Goal: Task Accomplishment & Management: Manage account settings

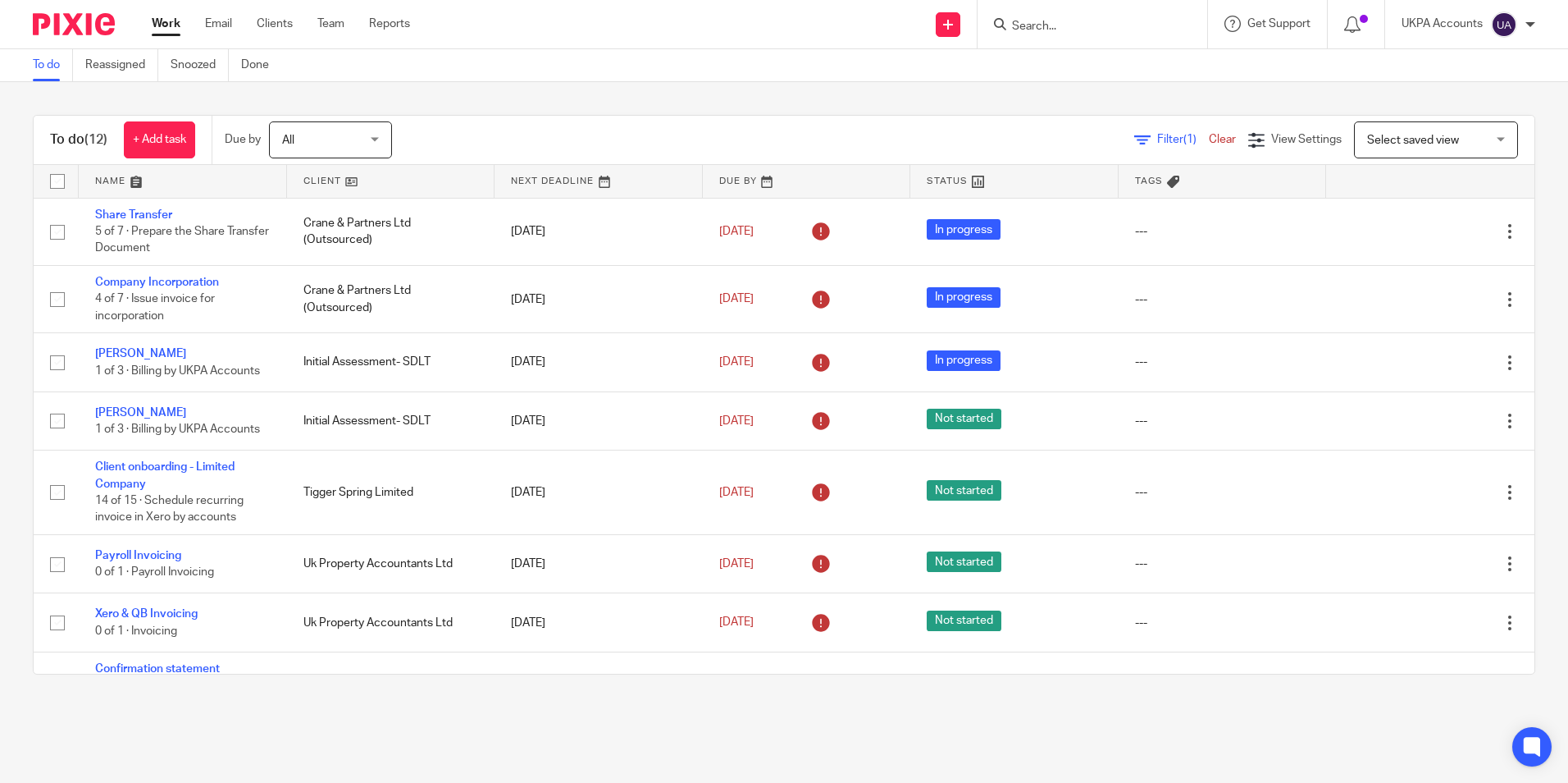
click at [49, 64] on link "To do" at bounding box center [52, 65] width 40 height 32
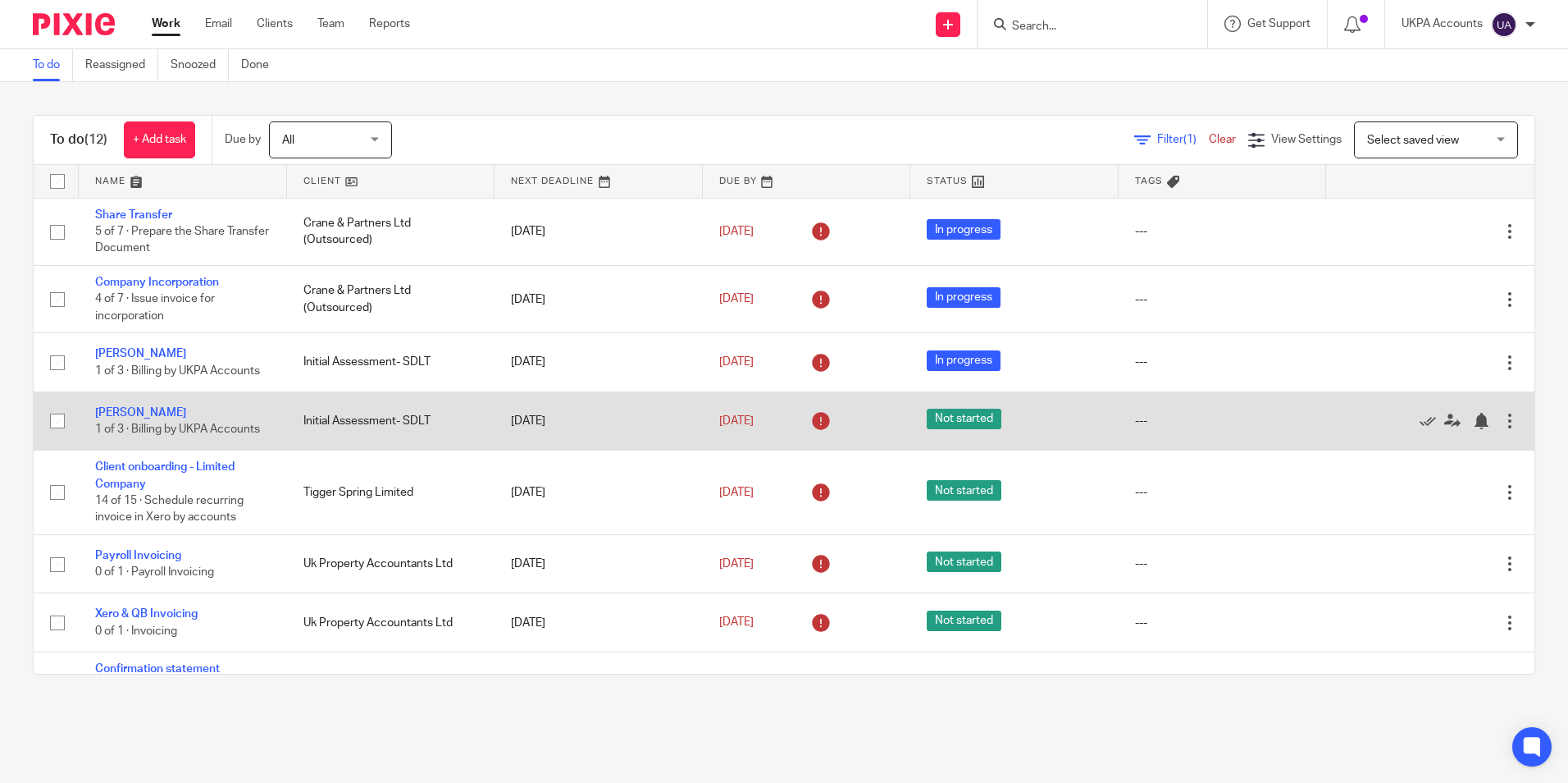
drag, startPoint x: 325, startPoint y: 715, endPoint x: 299, endPoint y: 415, distance: 301.1
click at [325, 716] on main "To do Reassigned Snoozed Done To do (12) + Add task Due by All All [DATE] [DATE…" at bounding box center [784, 391] width 1568 height 783
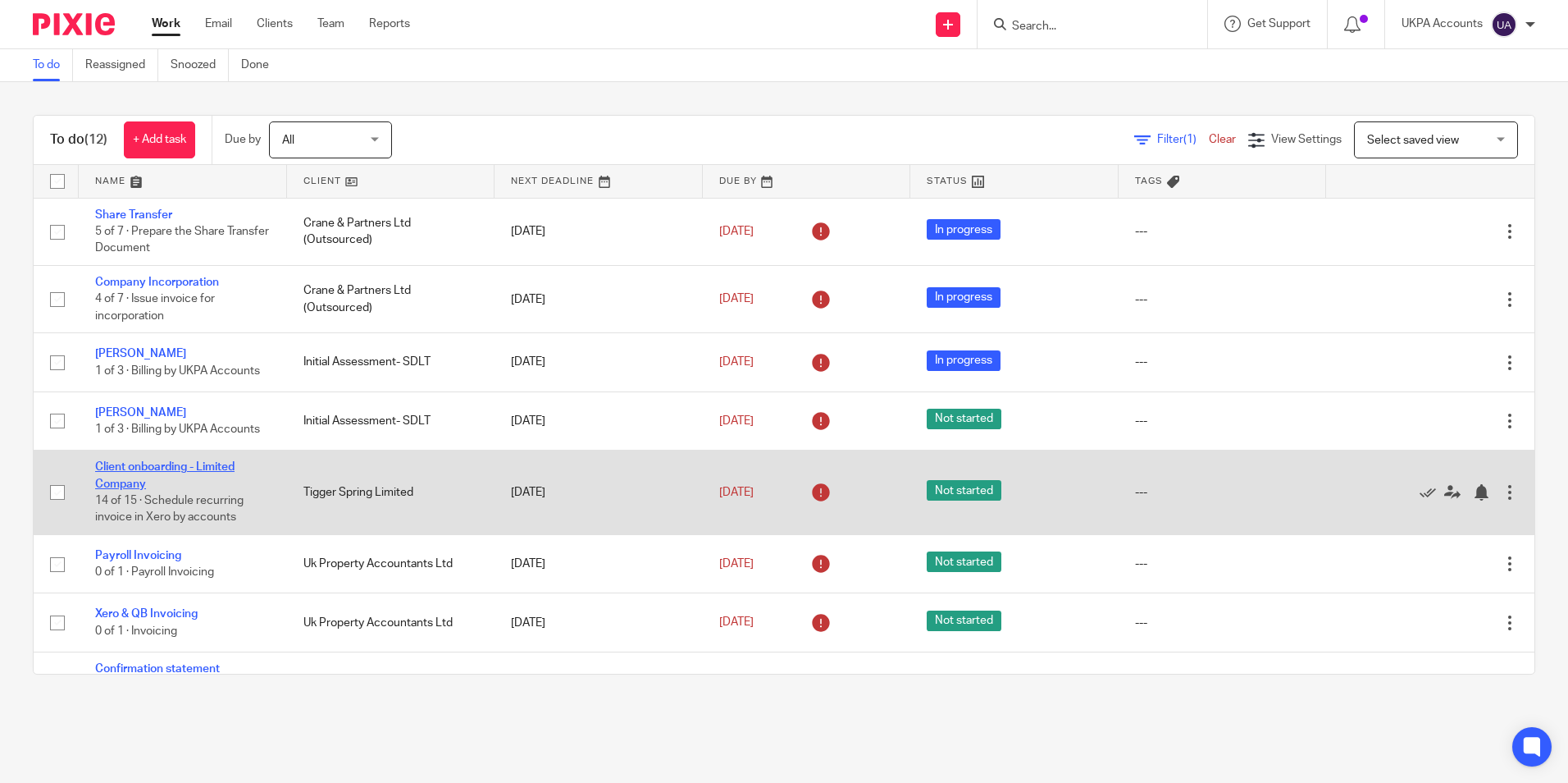
click at [230, 468] on link "Client onboarding - Limited Company" at bounding box center [165, 475] width 139 height 28
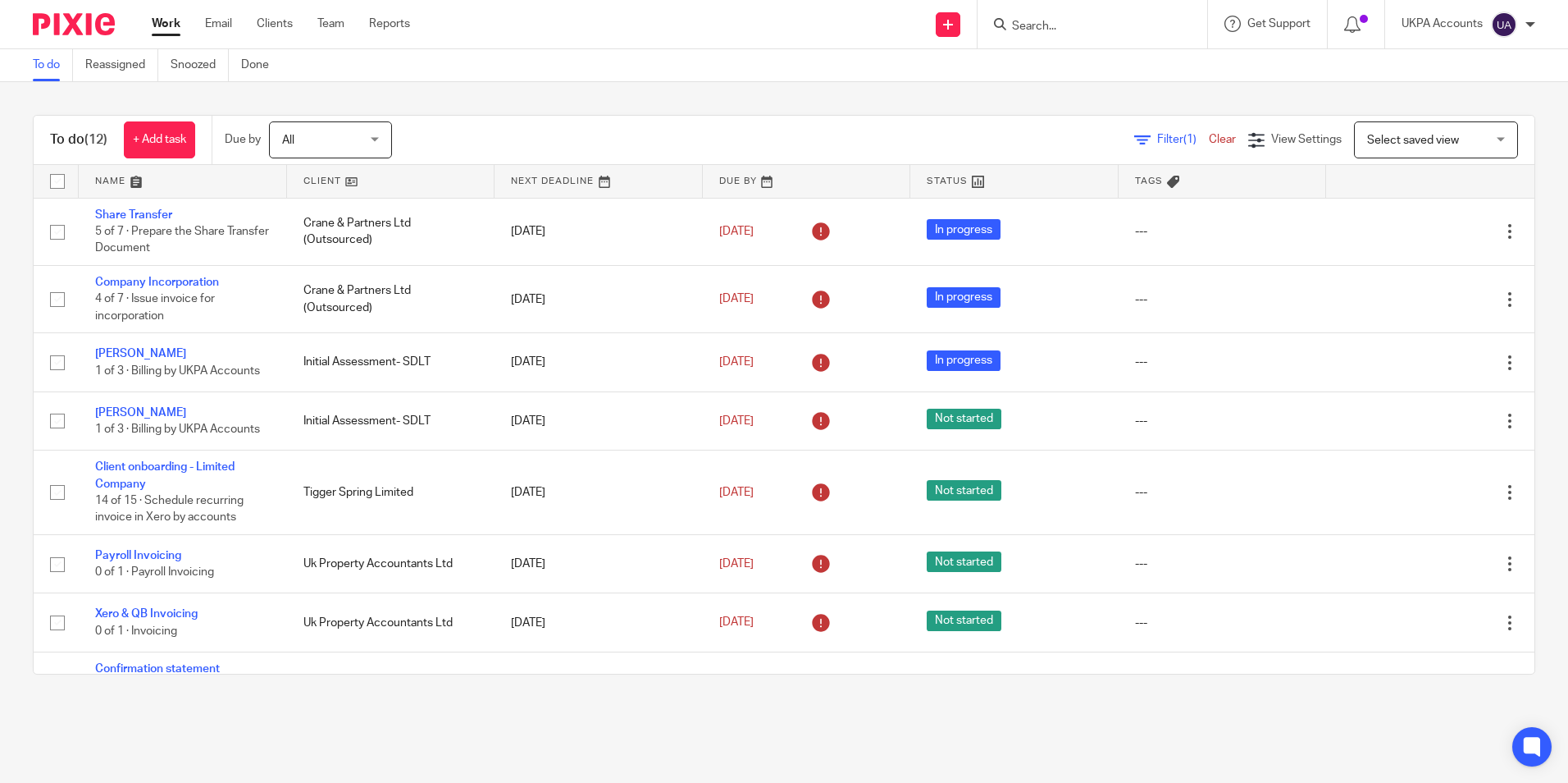
click at [55, 70] on link "To do" at bounding box center [52, 65] width 40 height 32
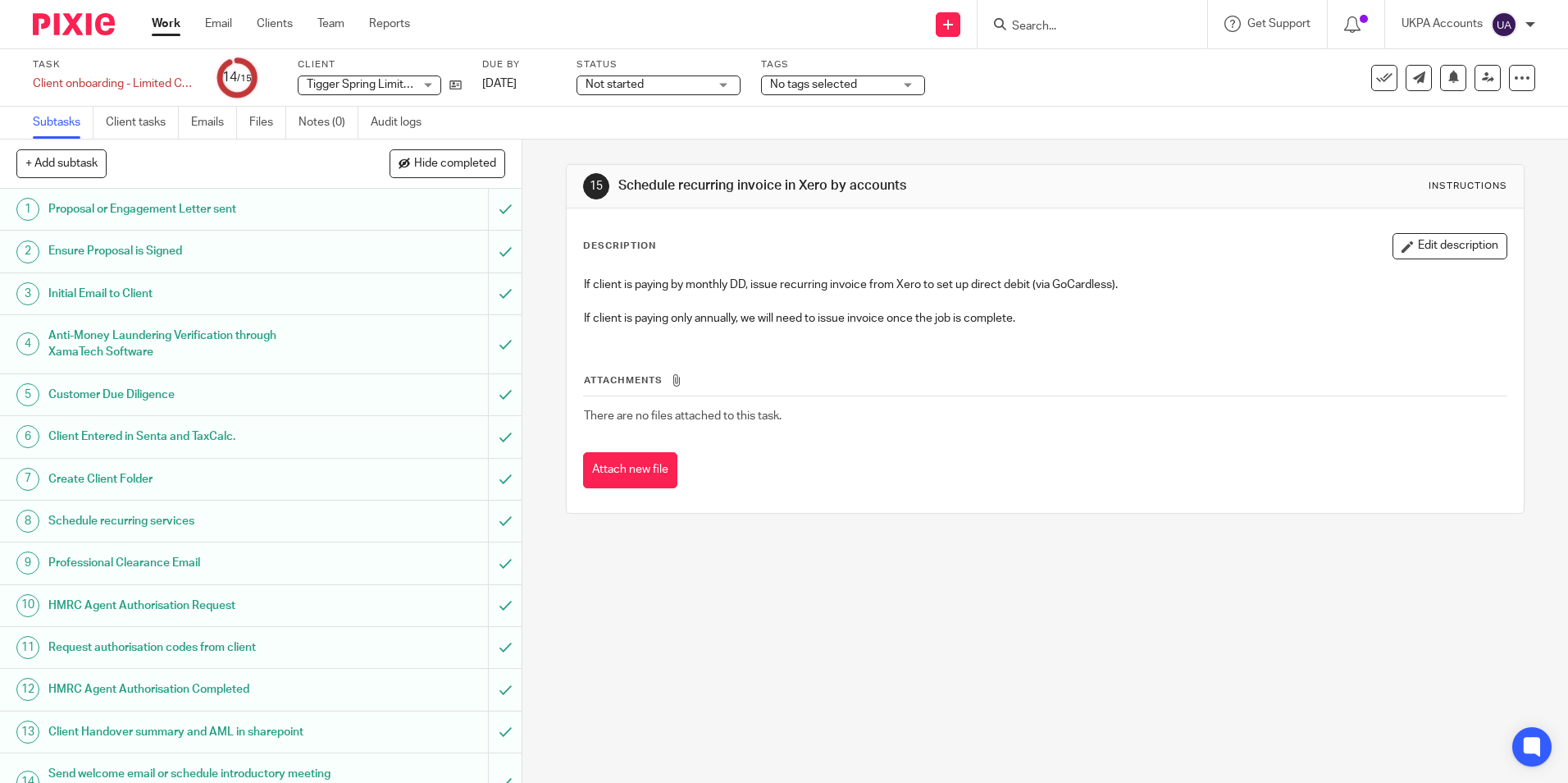
click at [841, 614] on div "15 Schedule recurring invoice in Xero by accounts Instructions Description Edit…" at bounding box center [1045, 460] width 1045 height 643
click at [728, 675] on div "15 Schedule recurring invoice in Xero by accounts Instructions Description Edit…" at bounding box center [1045, 460] width 1045 height 643
click at [783, 689] on div "15 Schedule recurring invoice in Xero by accounts Instructions Description Edit…" at bounding box center [1045, 460] width 1045 height 643
click at [751, 706] on div "15 Schedule recurring invoice in Xero by accounts Instructions Description Edit…" at bounding box center [1045, 460] width 1045 height 643
click at [794, 741] on div "15 Schedule recurring invoice in Xero by accounts Instructions Description Edit…" at bounding box center [1045, 460] width 1045 height 643
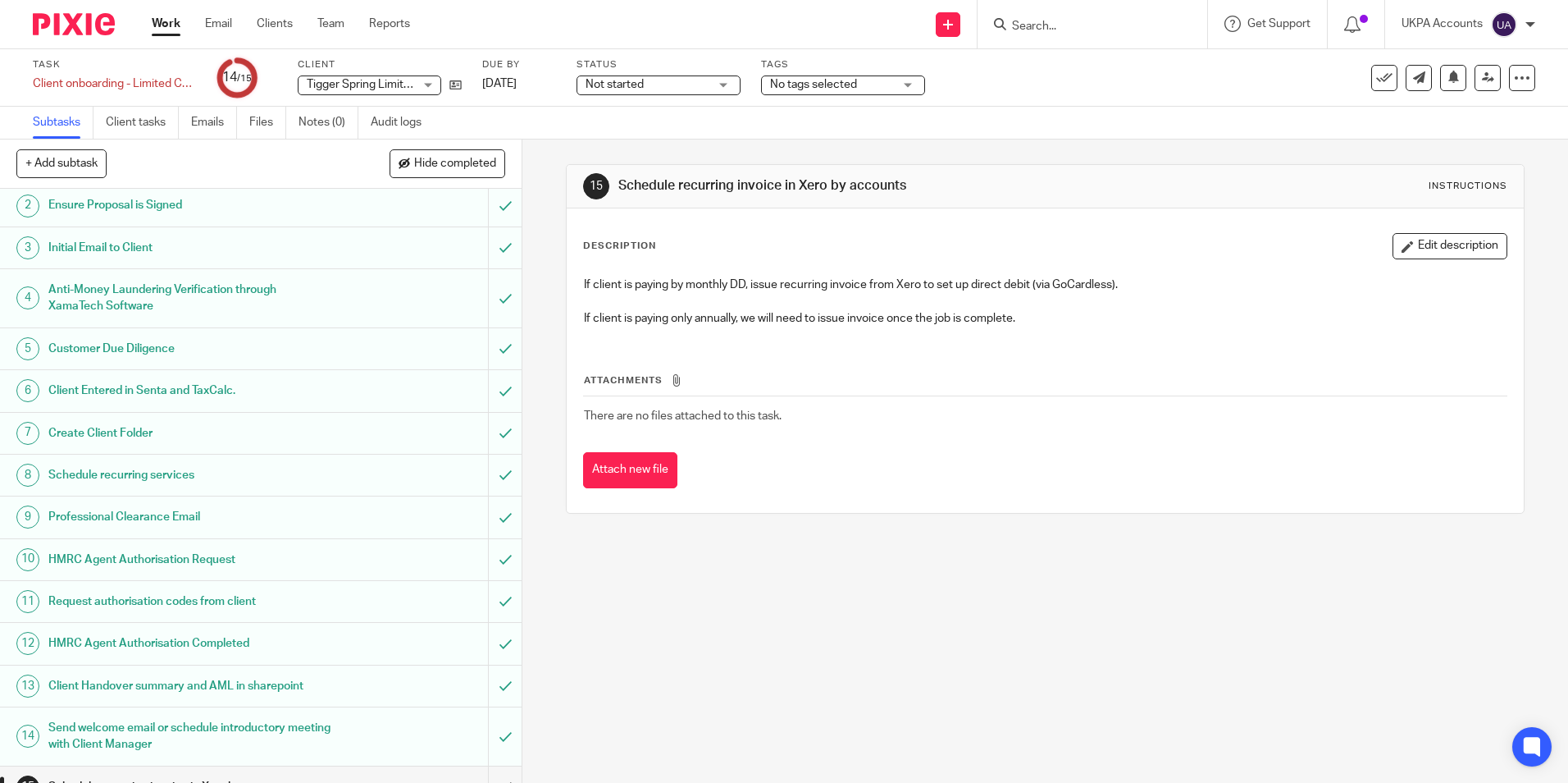
scroll to position [71, 0]
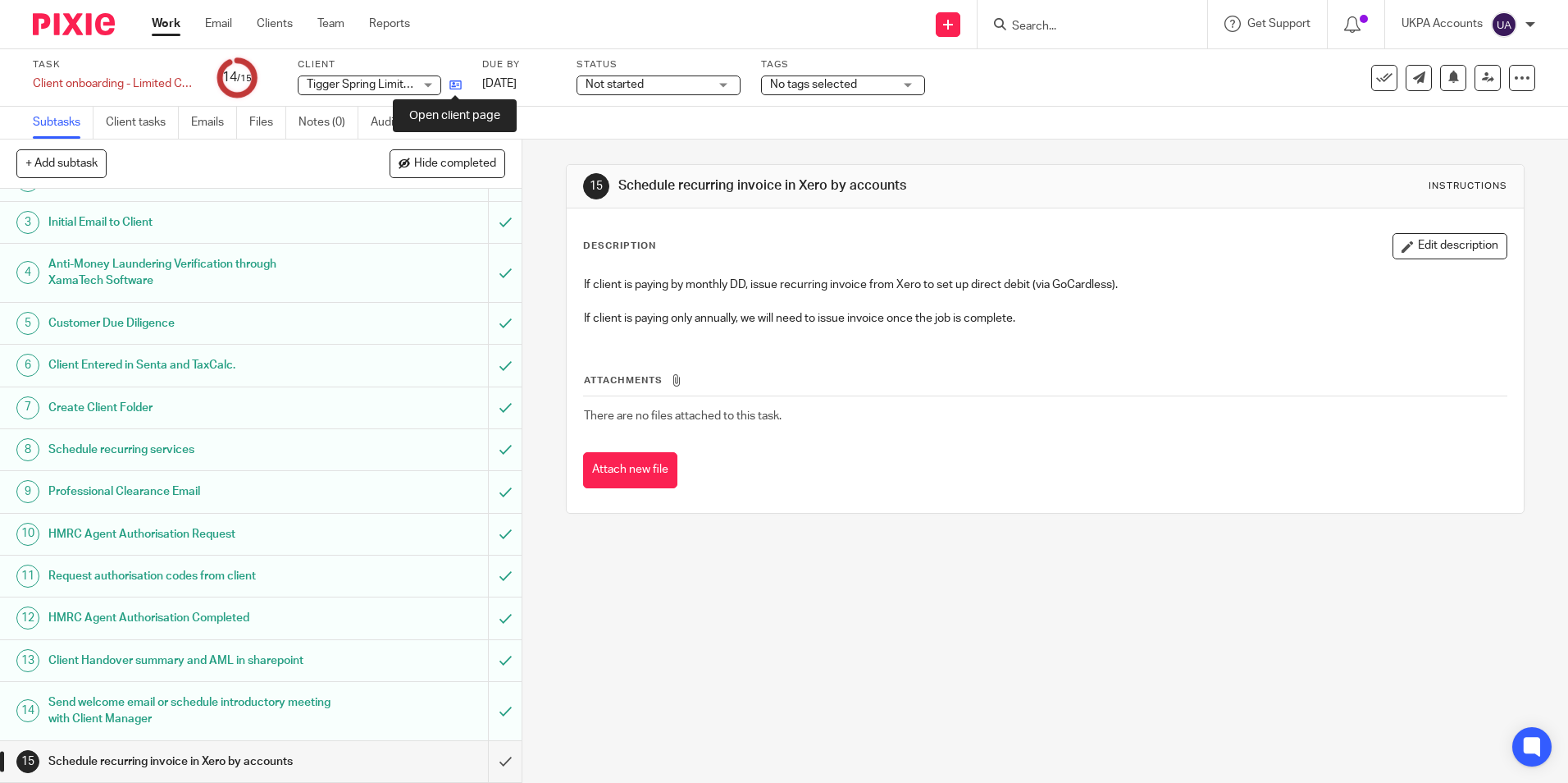
click at [450, 83] on icon at bounding box center [455, 84] width 12 height 12
click at [493, 763] on input "submit" at bounding box center [261, 761] width 522 height 41
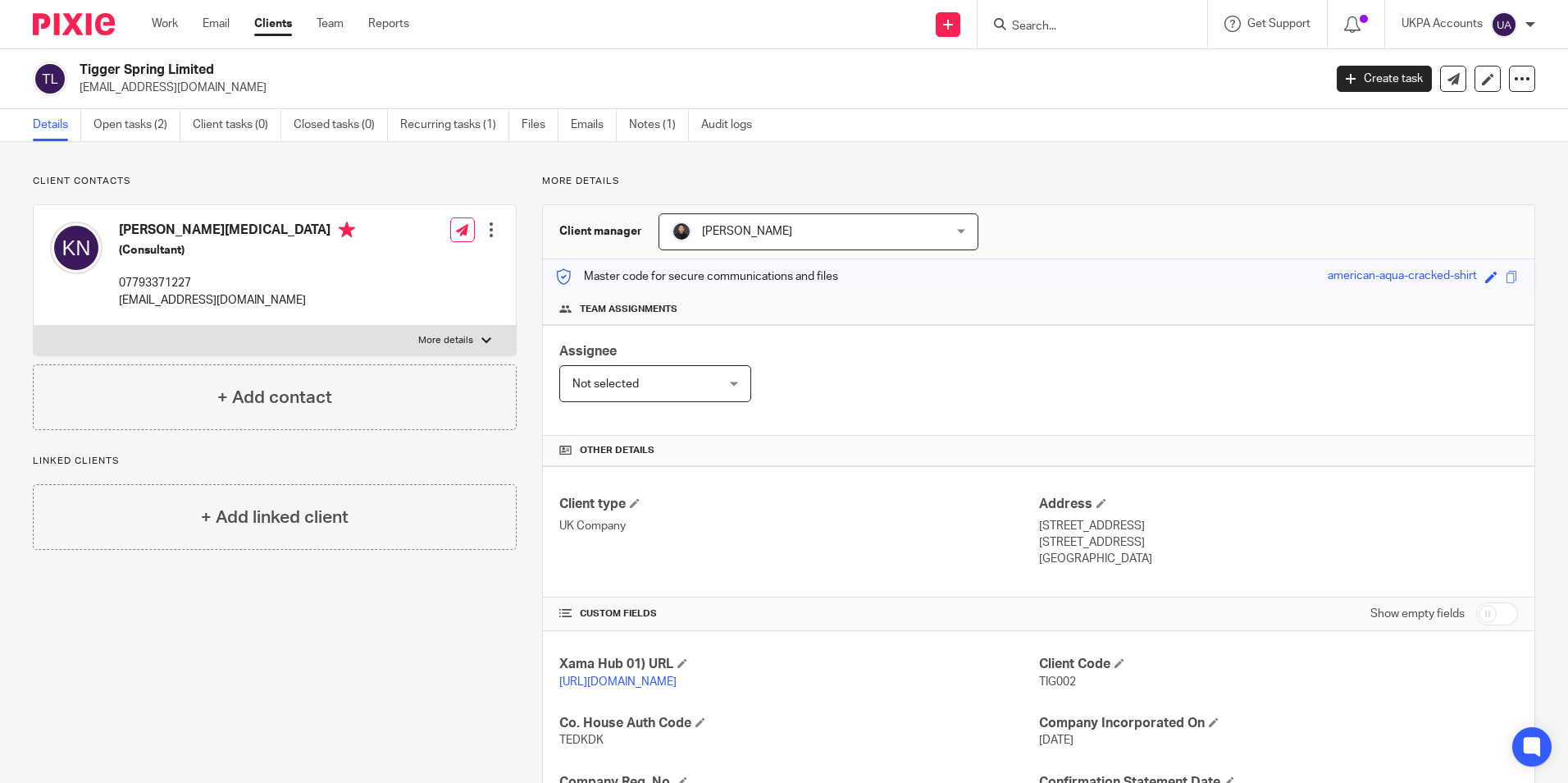
click at [56, 128] on link "Details" at bounding box center [57, 125] width 49 height 32
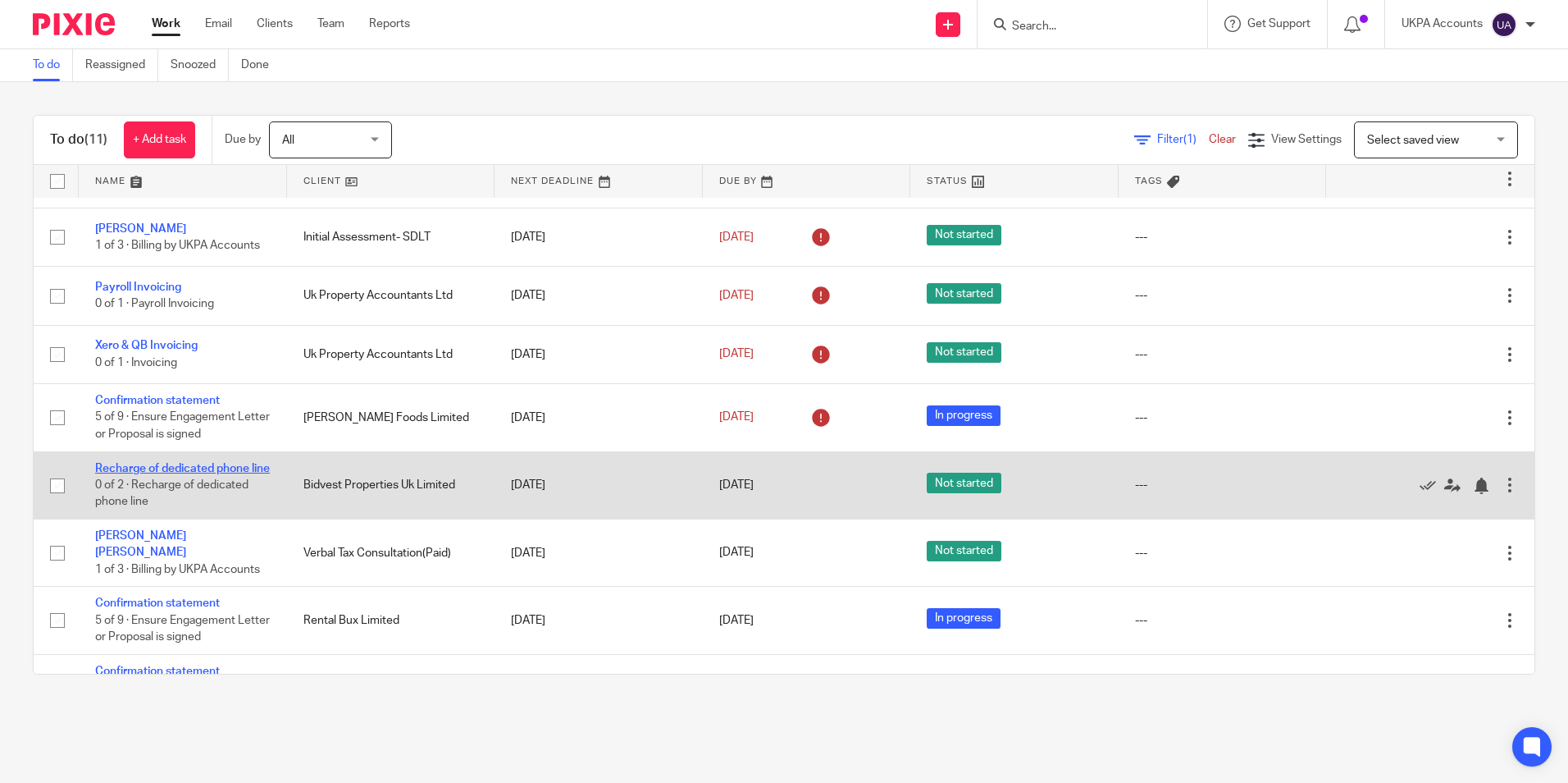
scroll to position [157, 0]
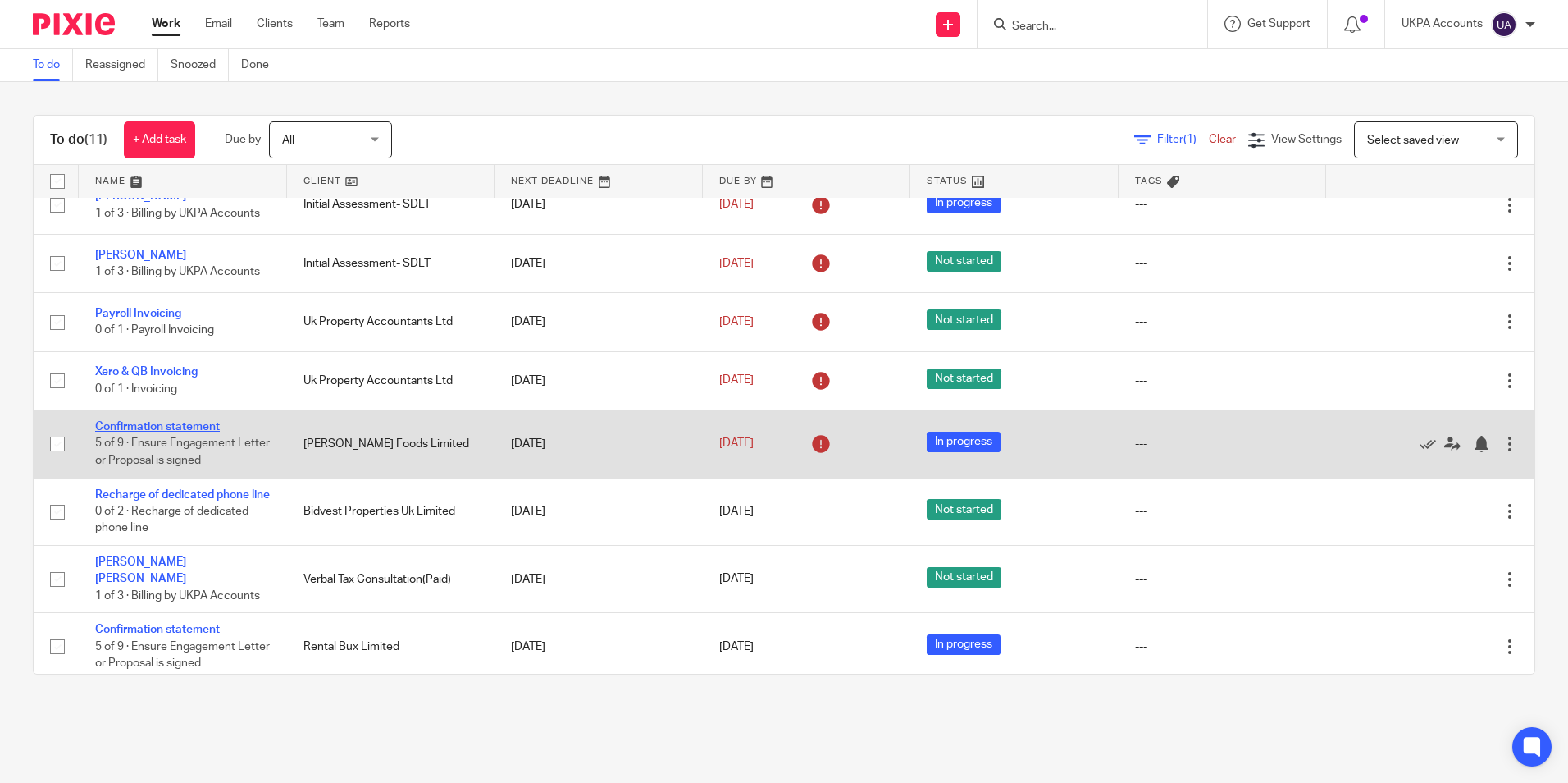
click at [186, 428] on link "Confirmation statement" at bounding box center [157, 427] width 124 height 11
click at [1419, 448] on icon at bounding box center [1428, 444] width 17 height 17
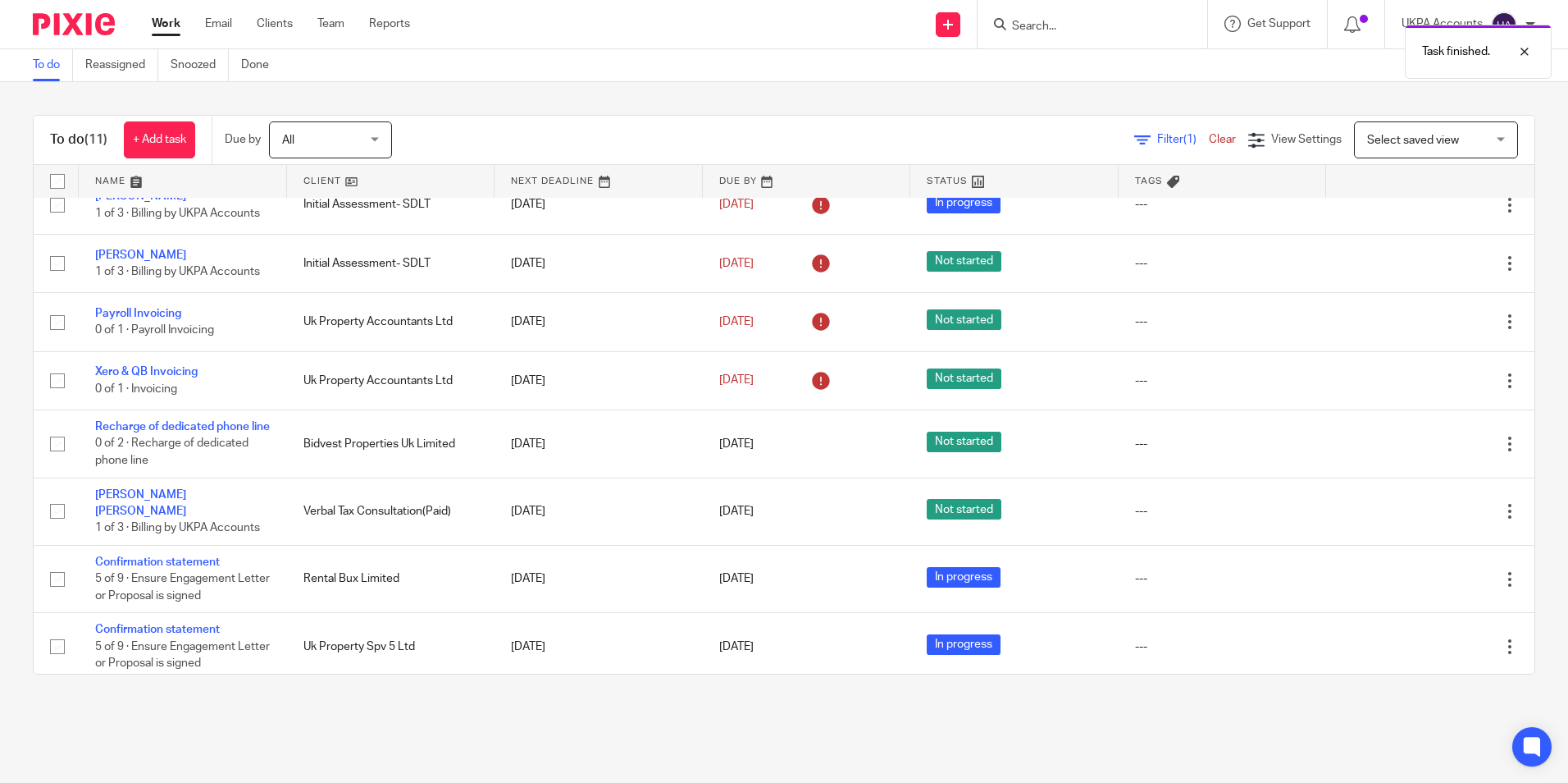
click at [34, 64] on link "To do" at bounding box center [52, 65] width 40 height 32
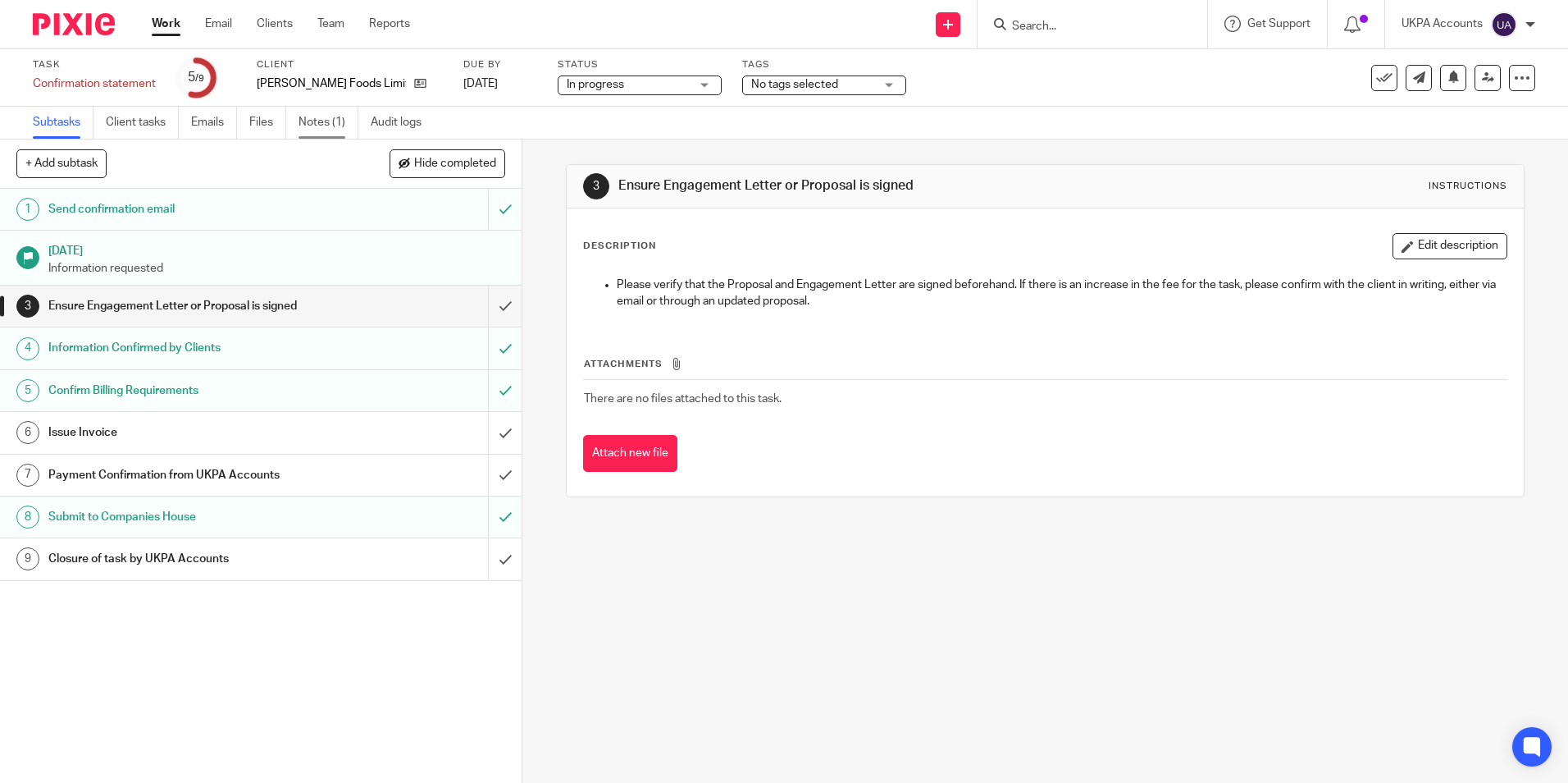
click at [324, 124] on link "Notes (1)" at bounding box center [328, 123] width 60 height 32
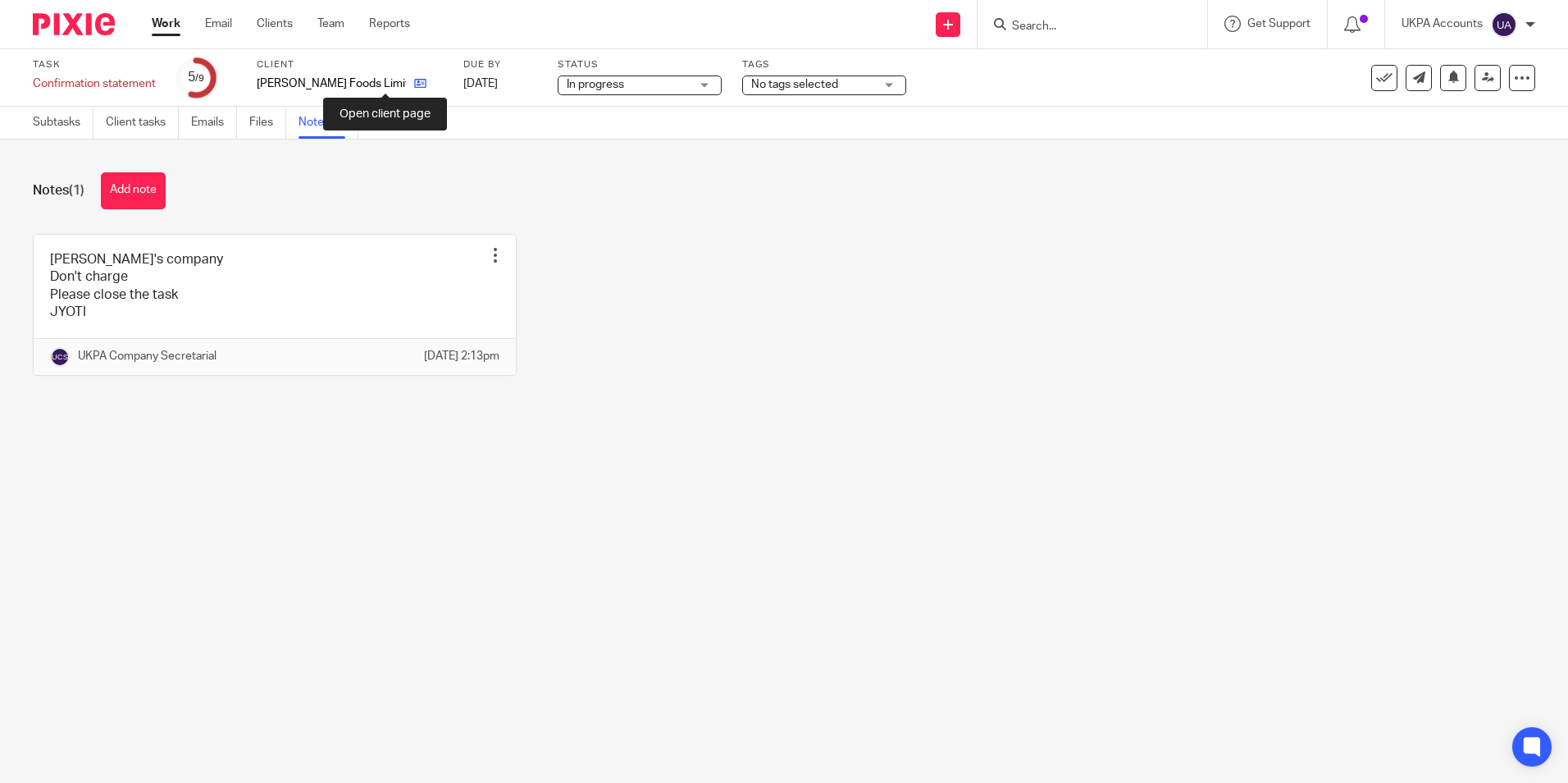
click at [414, 87] on icon at bounding box center [420, 82] width 12 height 12
click at [391, 120] on link "Audit logs" at bounding box center [402, 123] width 64 height 32
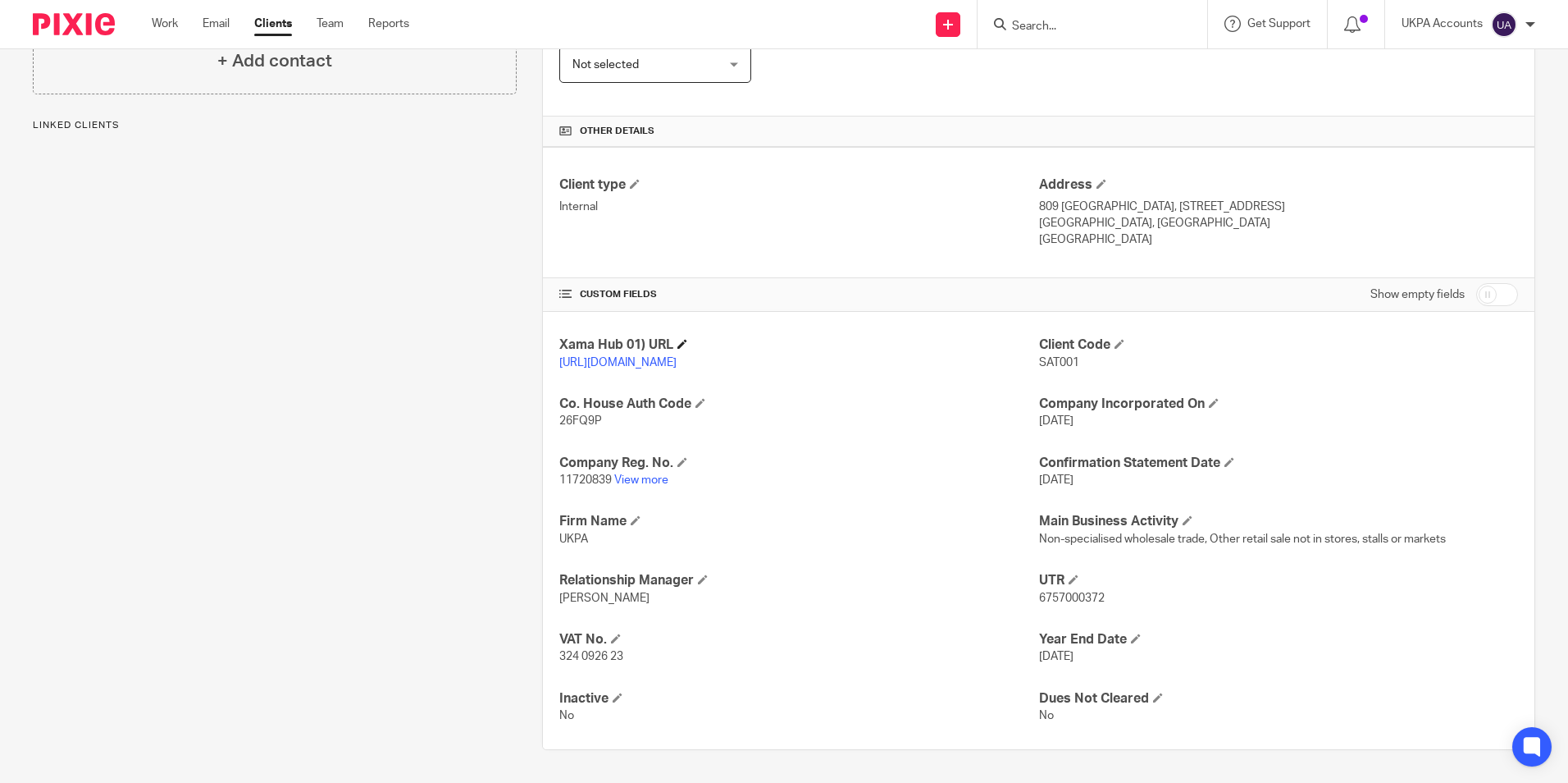
scroll to position [336, 0]
click at [652, 481] on link "View more" at bounding box center [641, 480] width 54 height 11
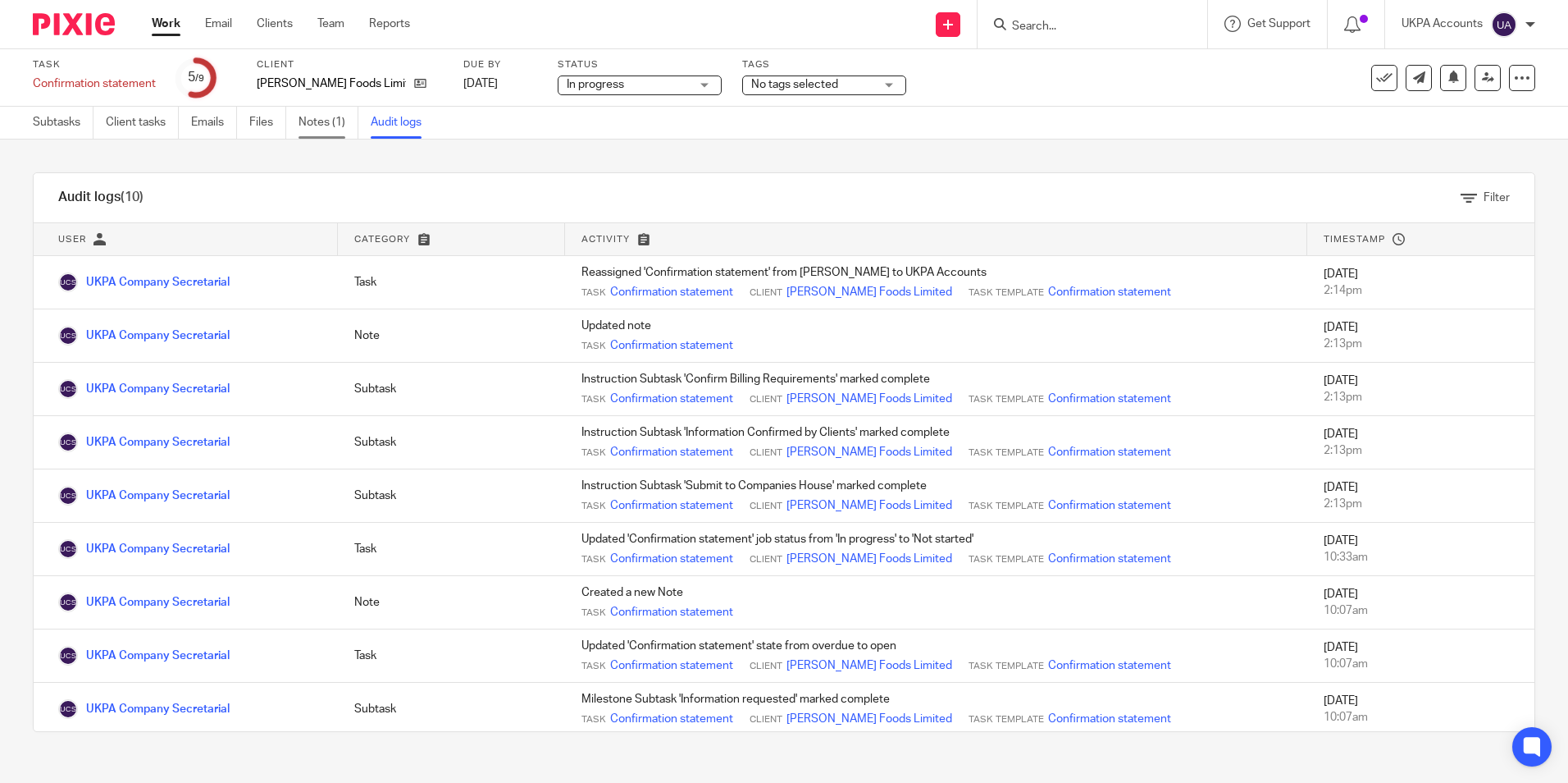
click at [318, 122] on link "Notes (1)" at bounding box center [328, 123] width 60 height 32
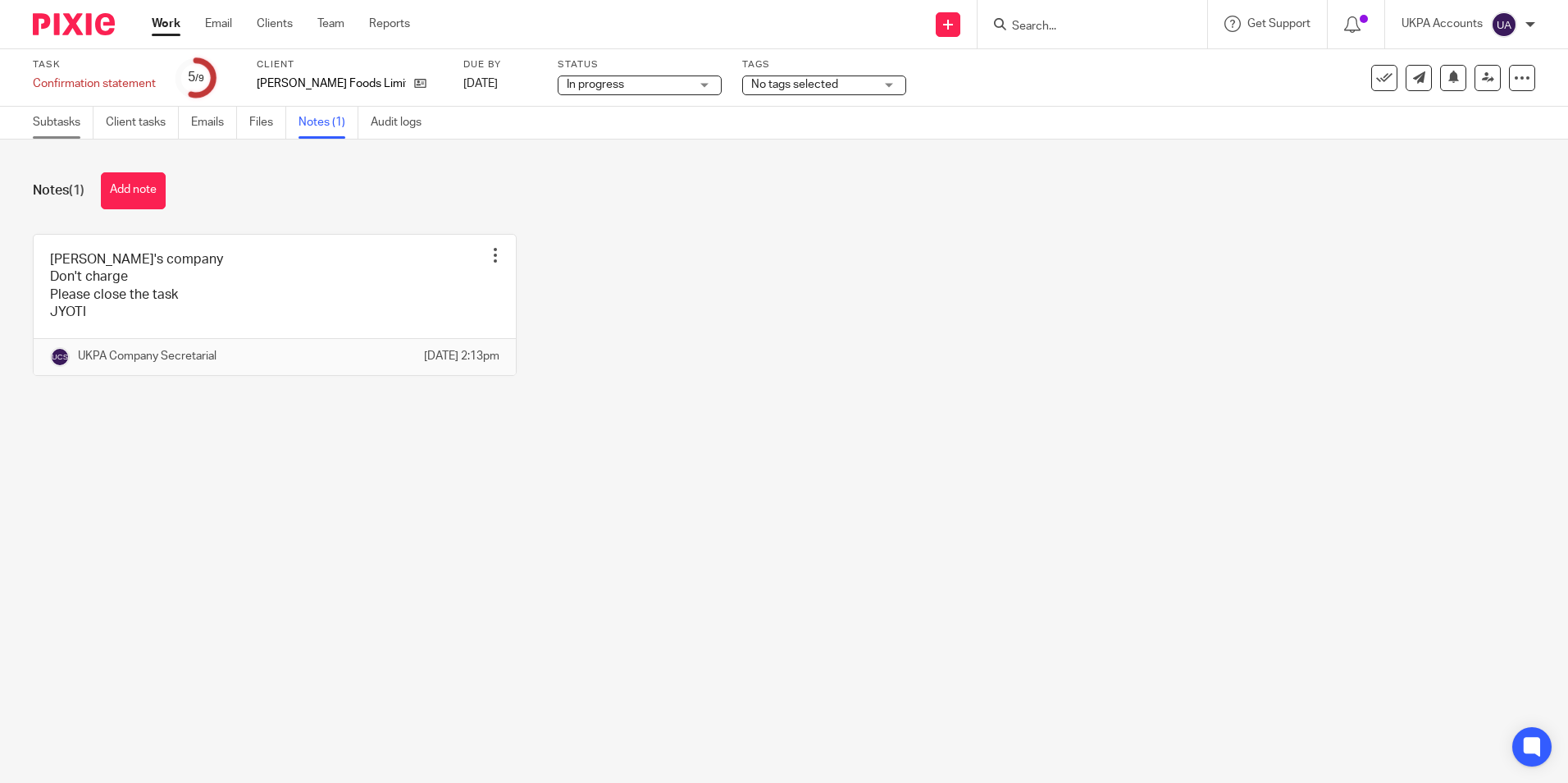
click at [75, 130] on link "Subtasks" at bounding box center [63, 123] width 61 height 32
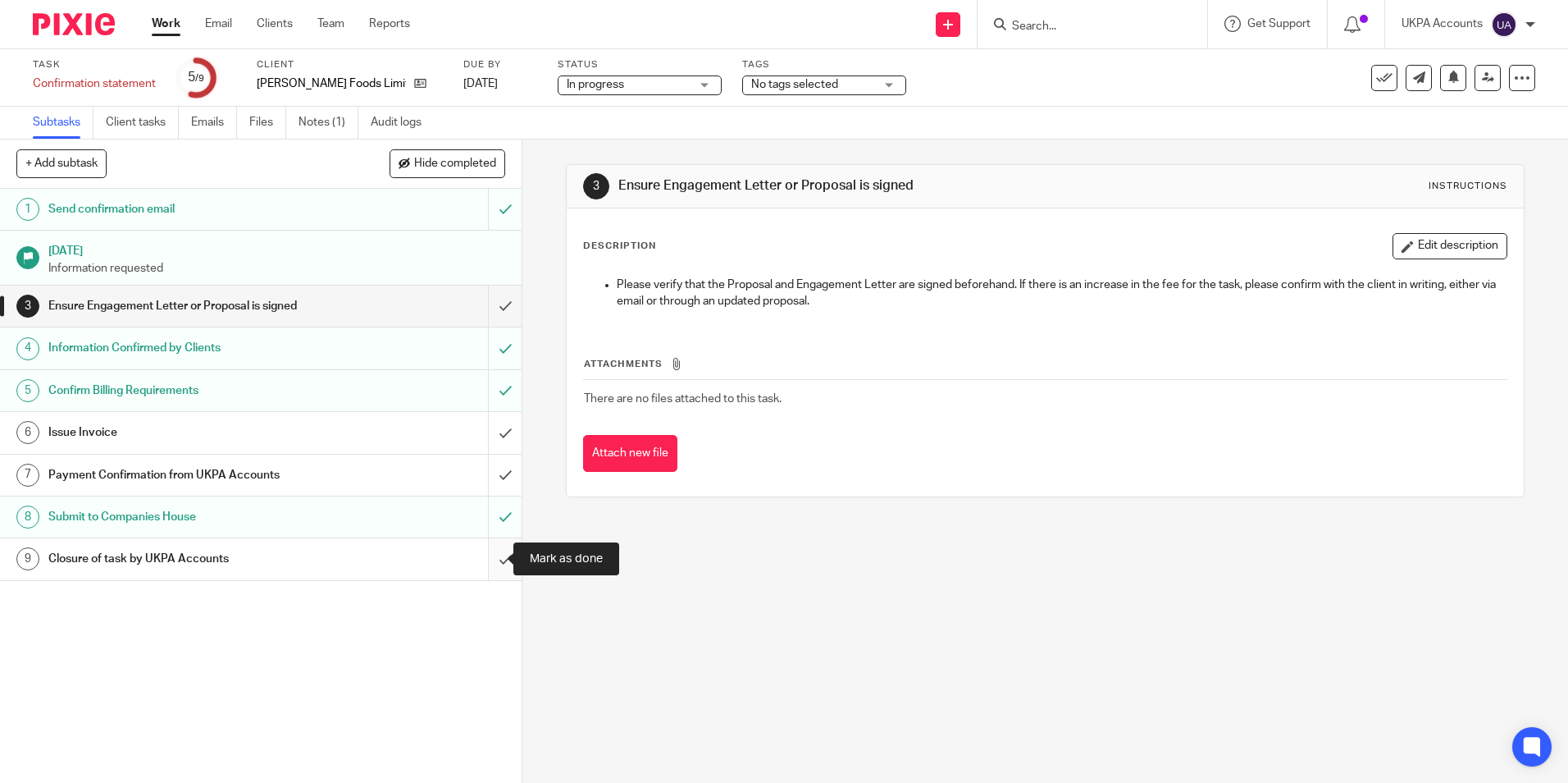
click at [482, 561] on input "submit" at bounding box center [261, 558] width 522 height 41
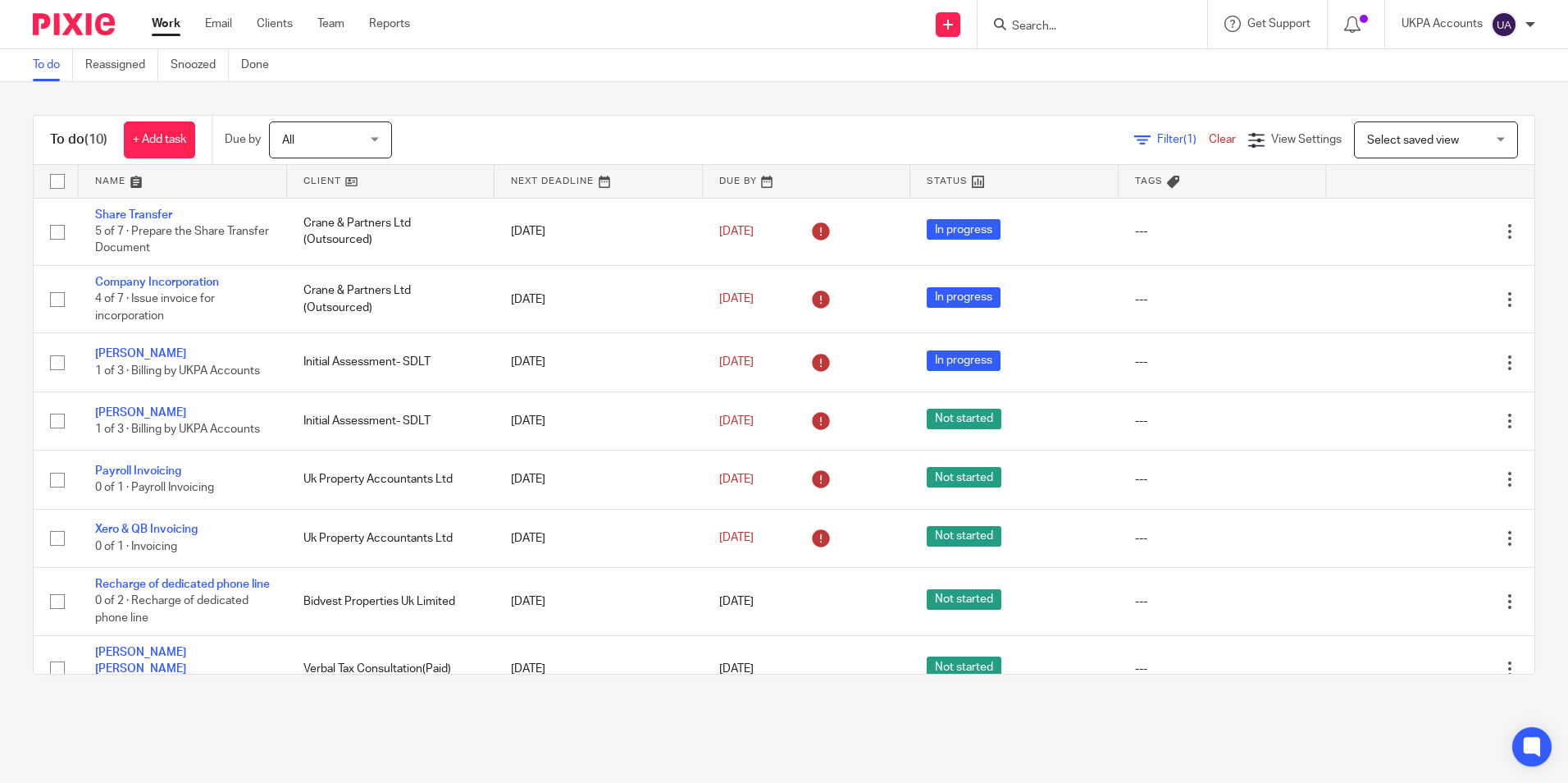
scroll to position [171, 0]
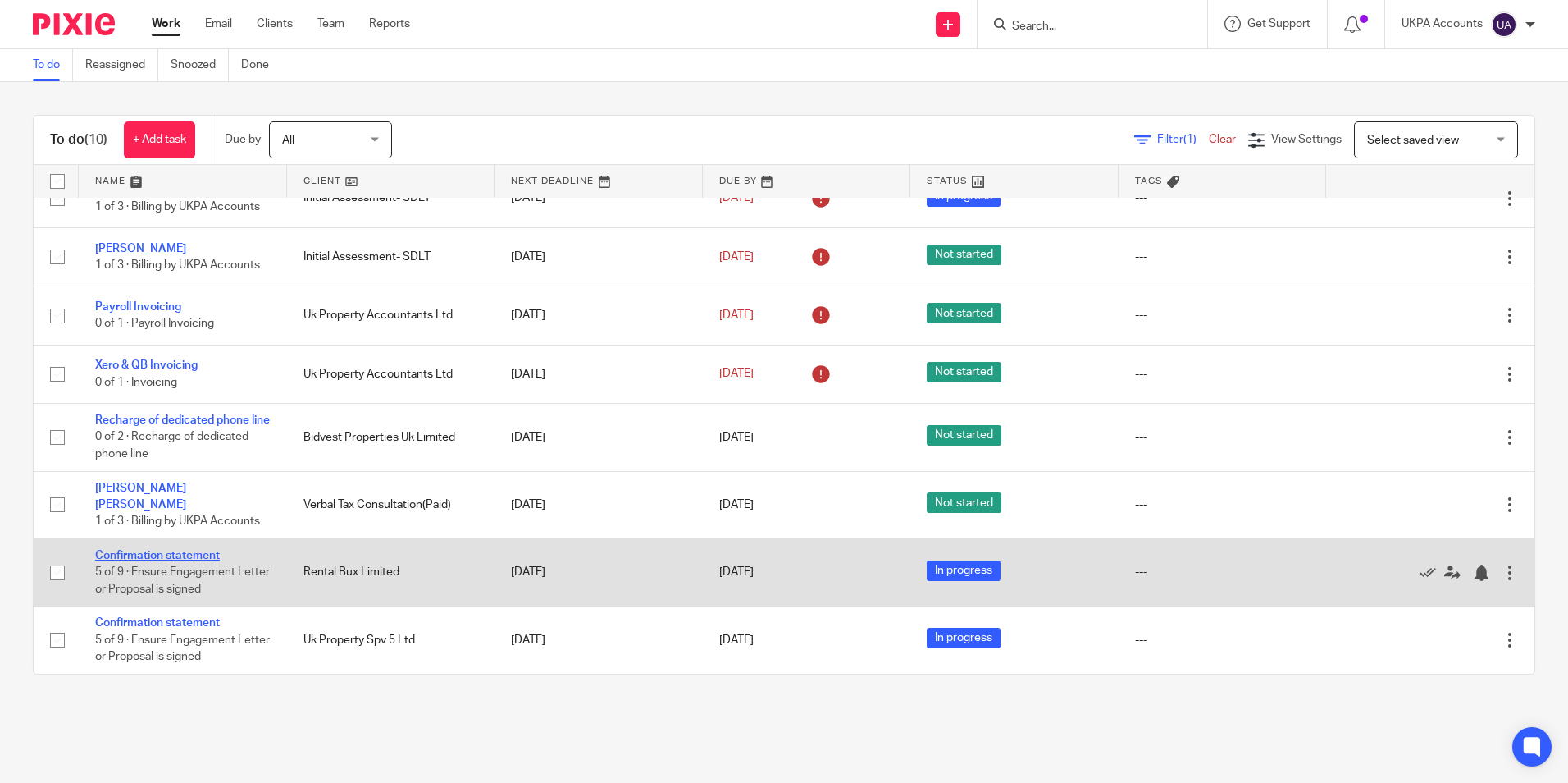
click at [196, 555] on link "Confirmation statement" at bounding box center [157, 556] width 124 height 11
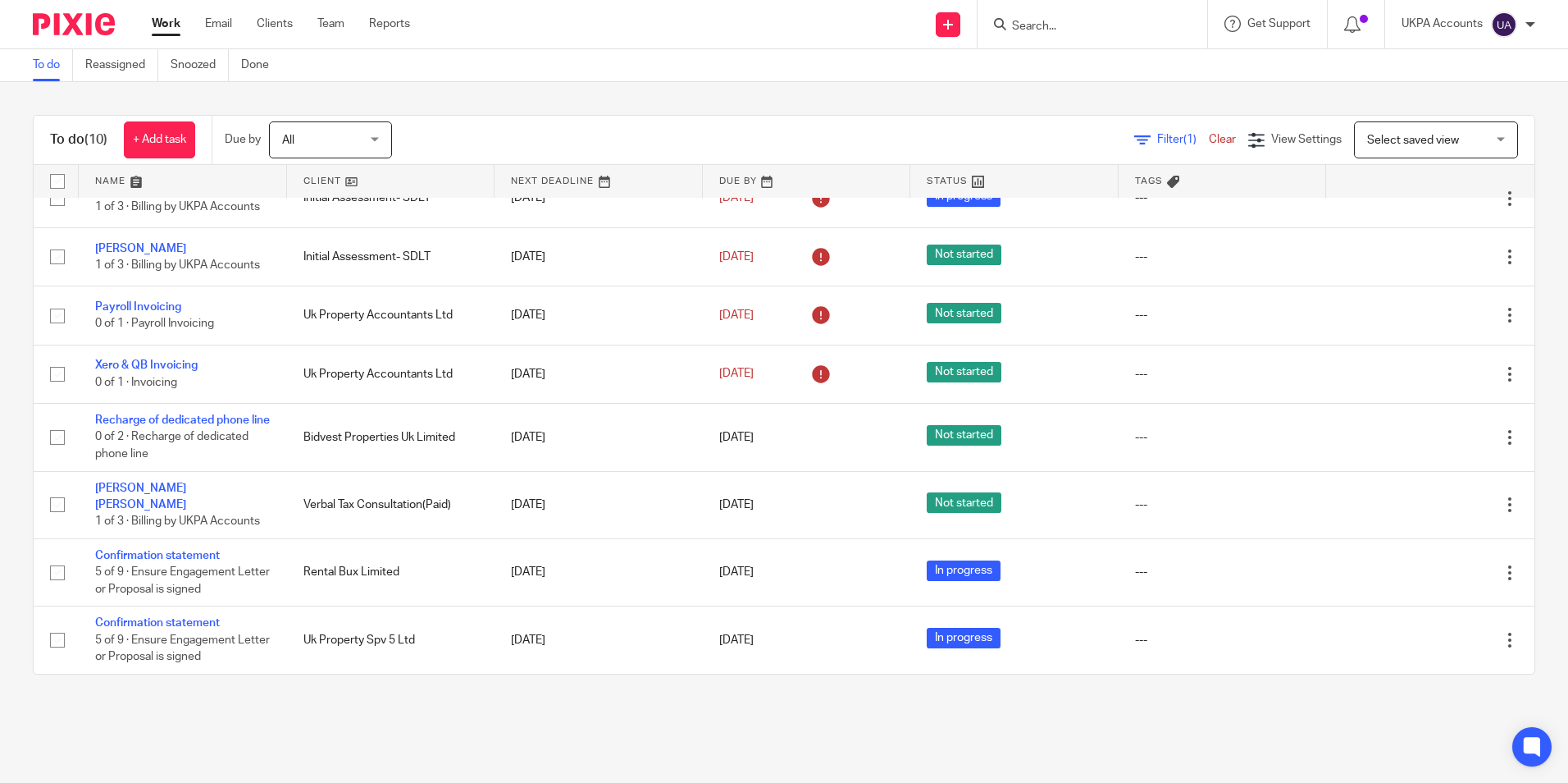
click at [48, 70] on link "To do" at bounding box center [52, 65] width 40 height 32
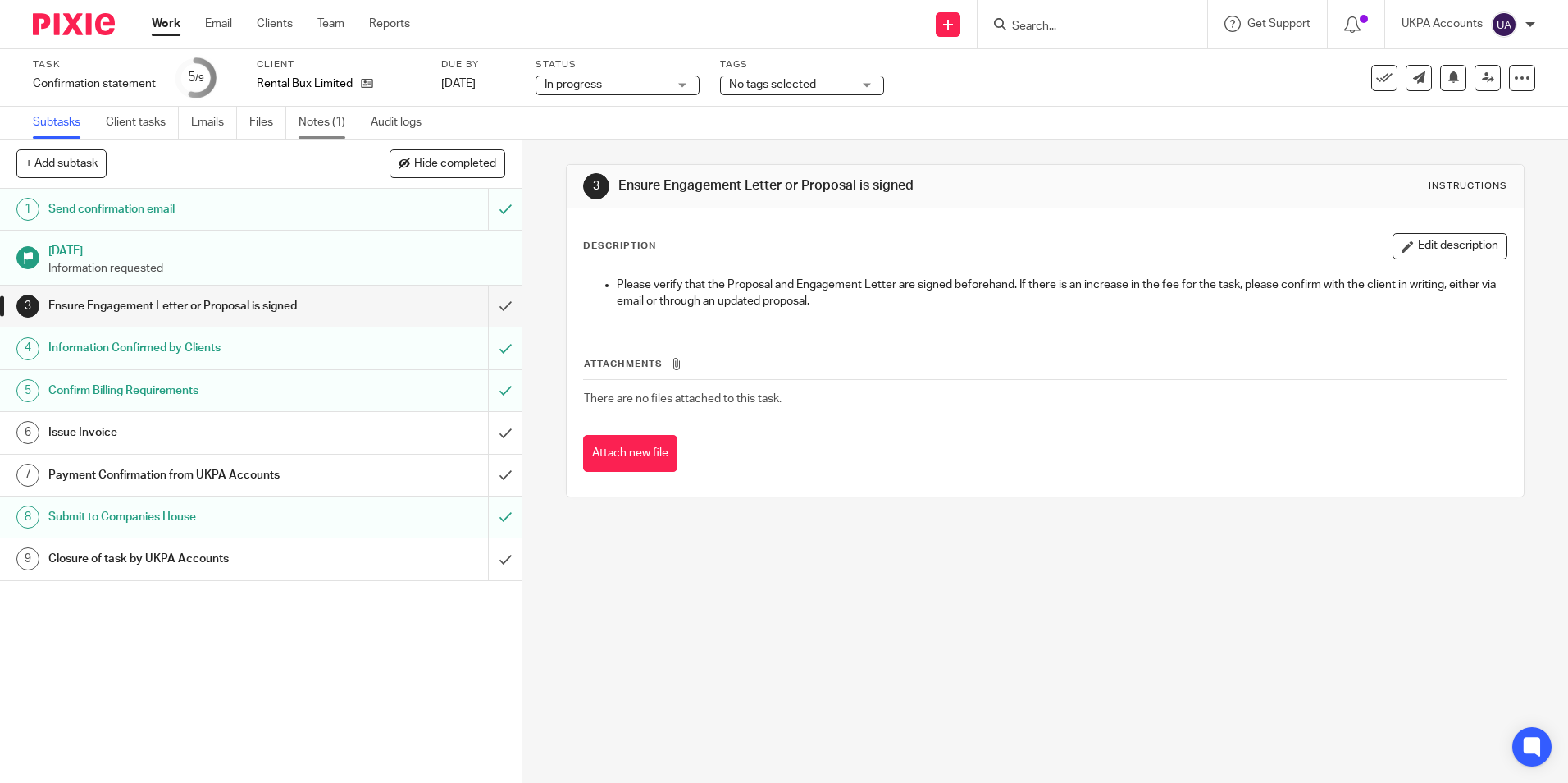
click at [332, 125] on link "Notes (1)" at bounding box center [328, 123] width 60 height 32
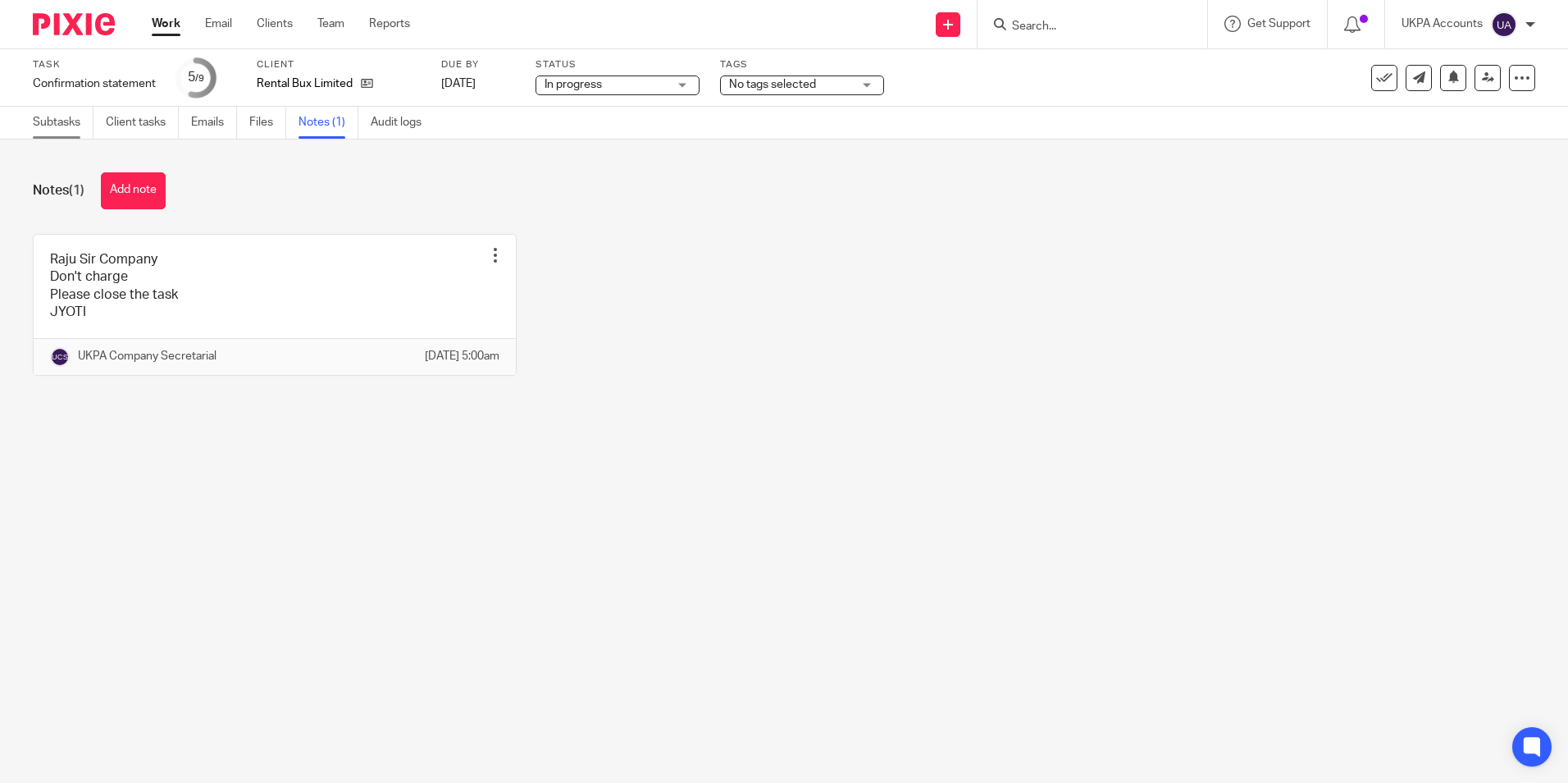
click at [64, 118] on link "Subtasks" at bounding box center [63, 123] width 61 height 32
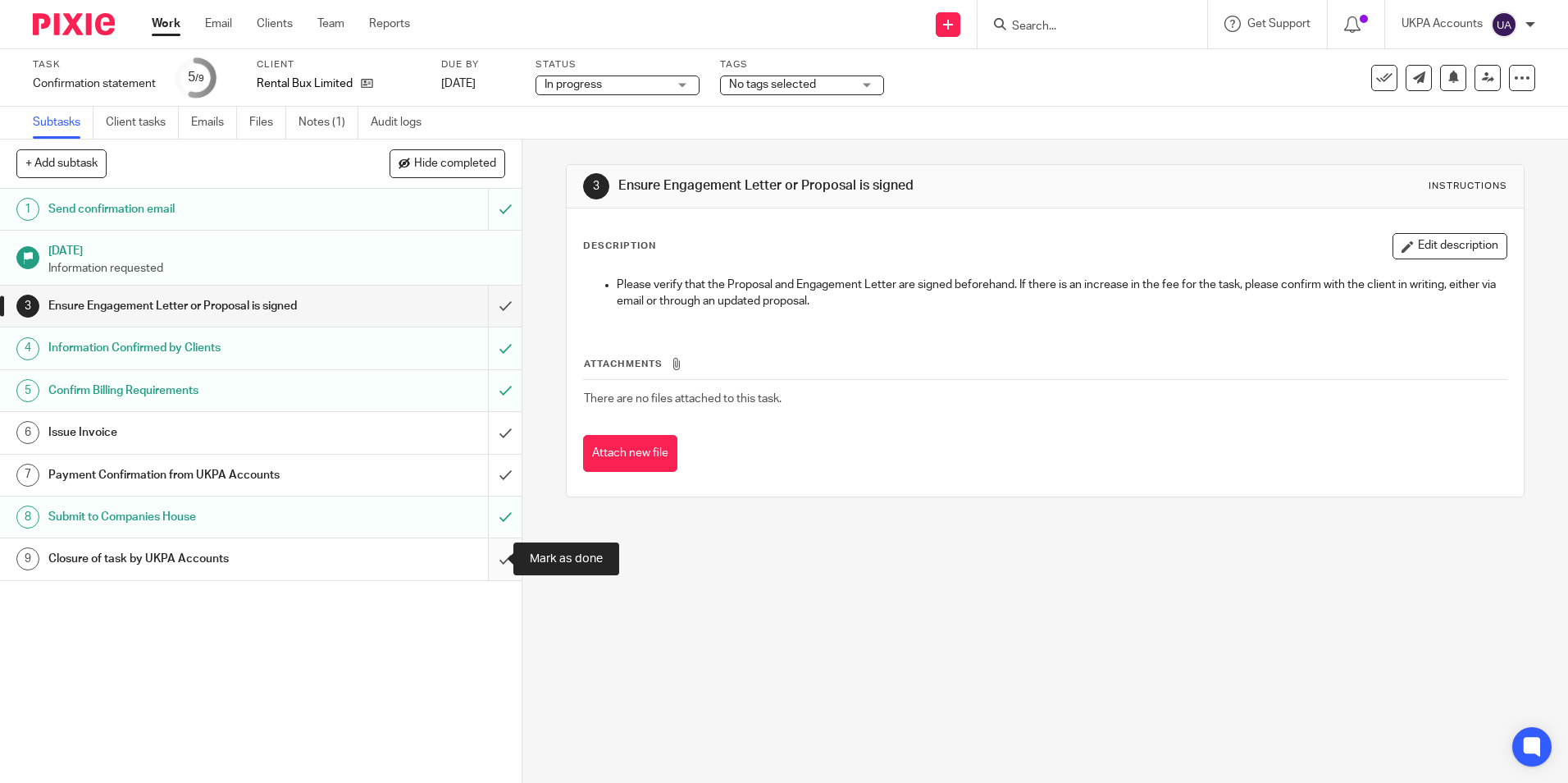
click at [487, 565] on input "submit" at bounding box center [261, 558] width 522 height 41
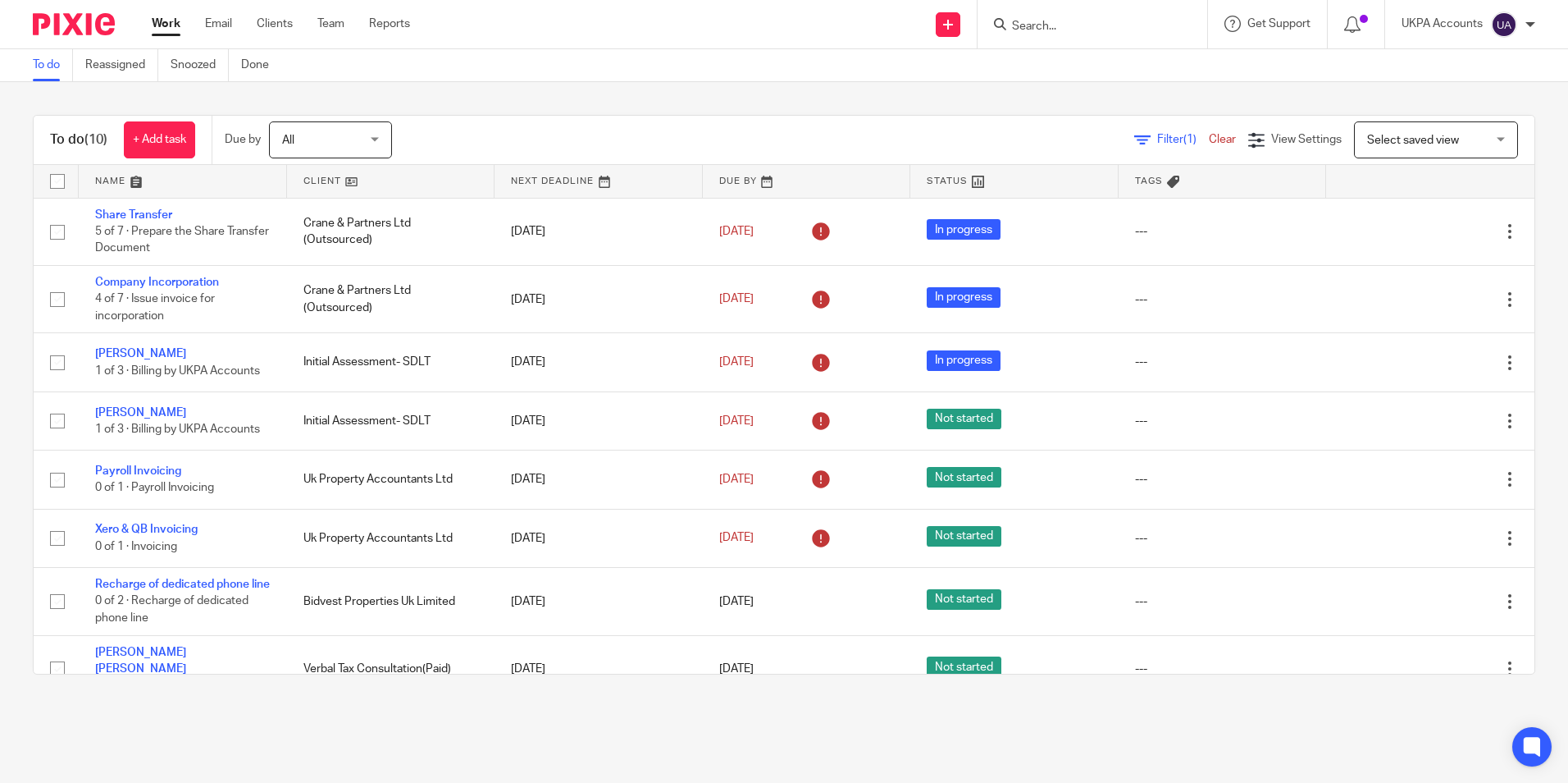
scroll to position [171, 0]
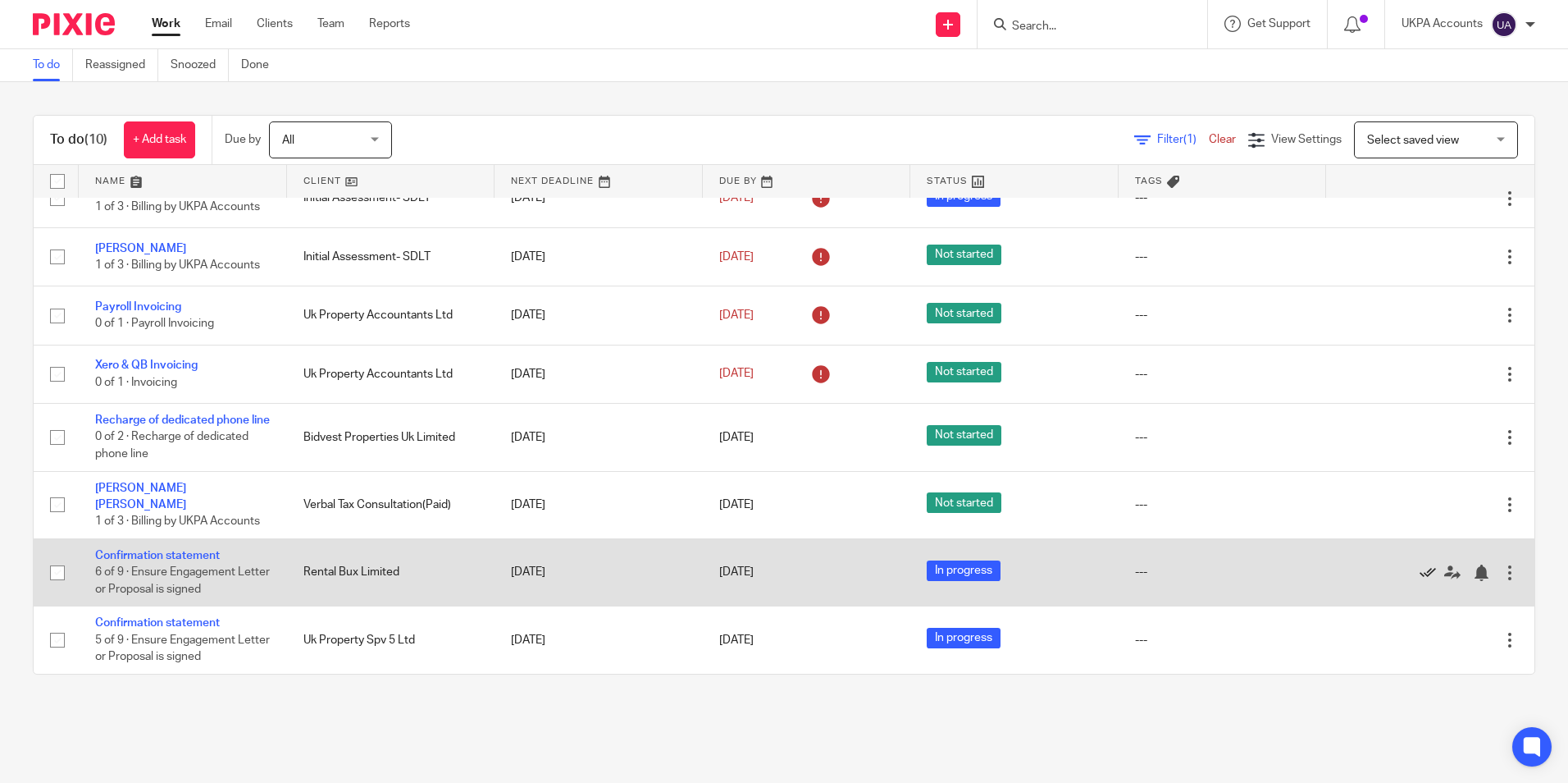
click at [1419, 572] on icon at bounding box center [1428, 573] width 17 height 17
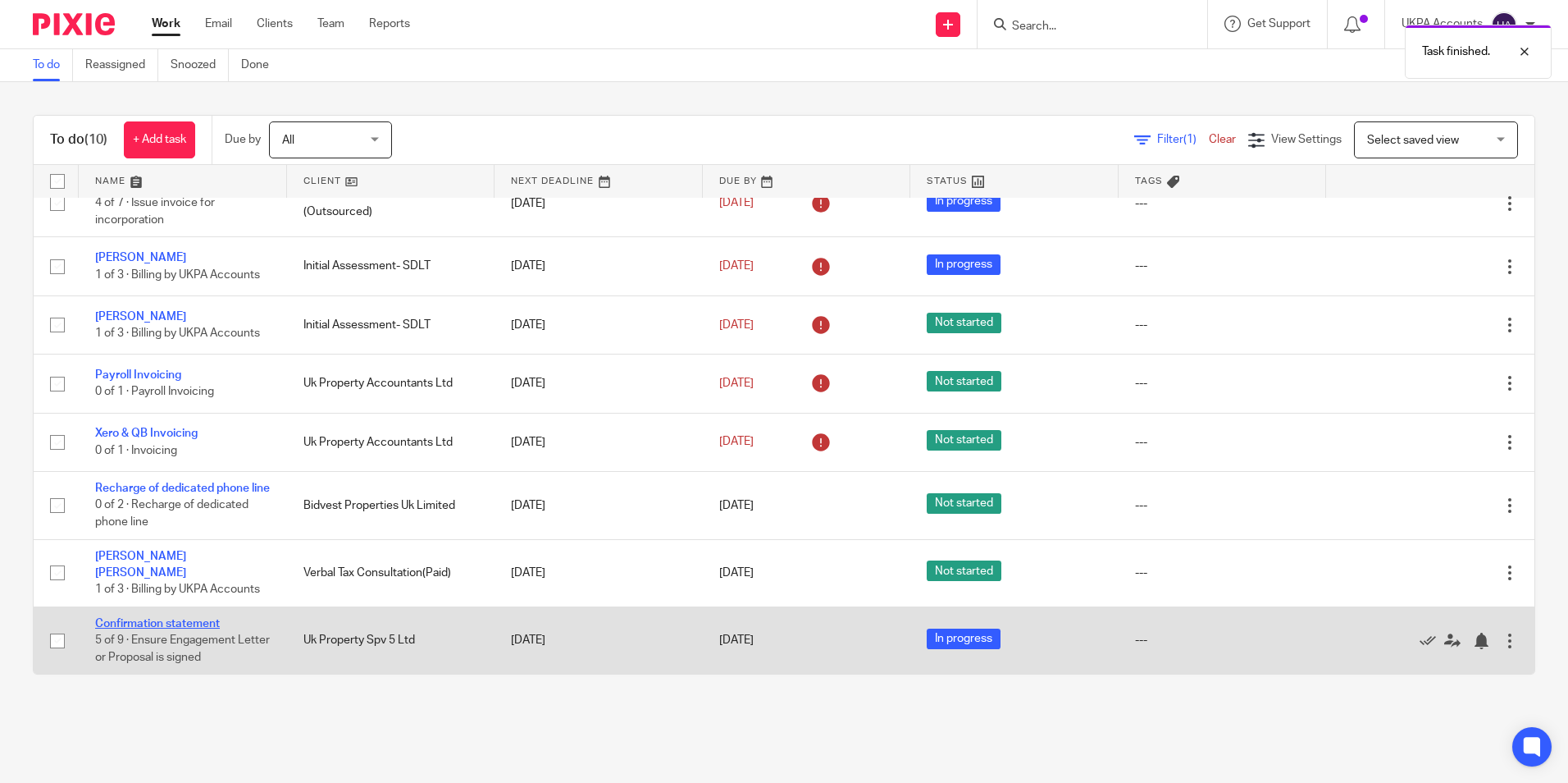
click at [185, 620] on link "Confirmation statement" at bounding box center [157, 623] width 124 height 11
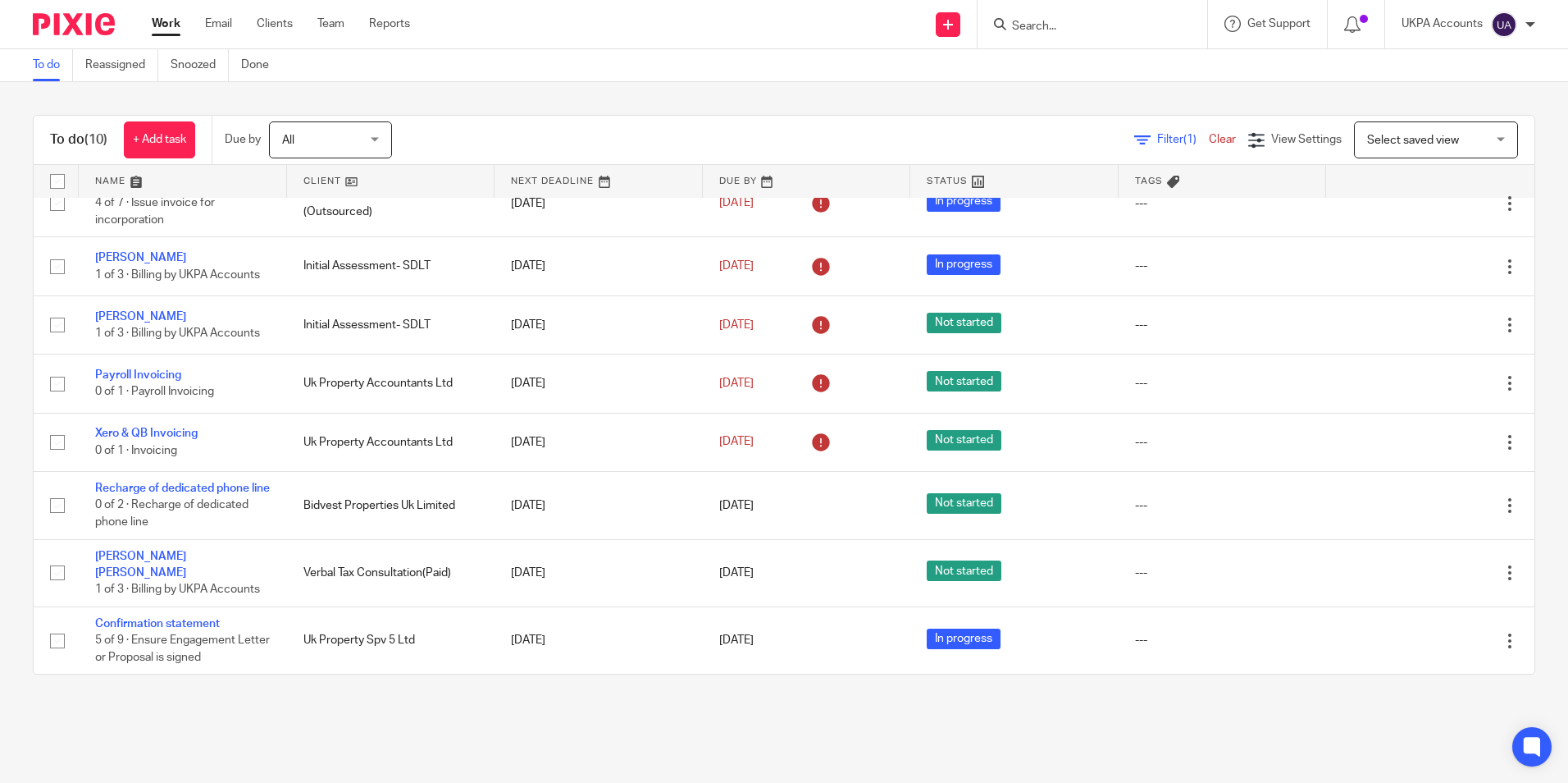
click at [43, 72] on link "To do" at bounding box center [52, 65] width 40 height 32
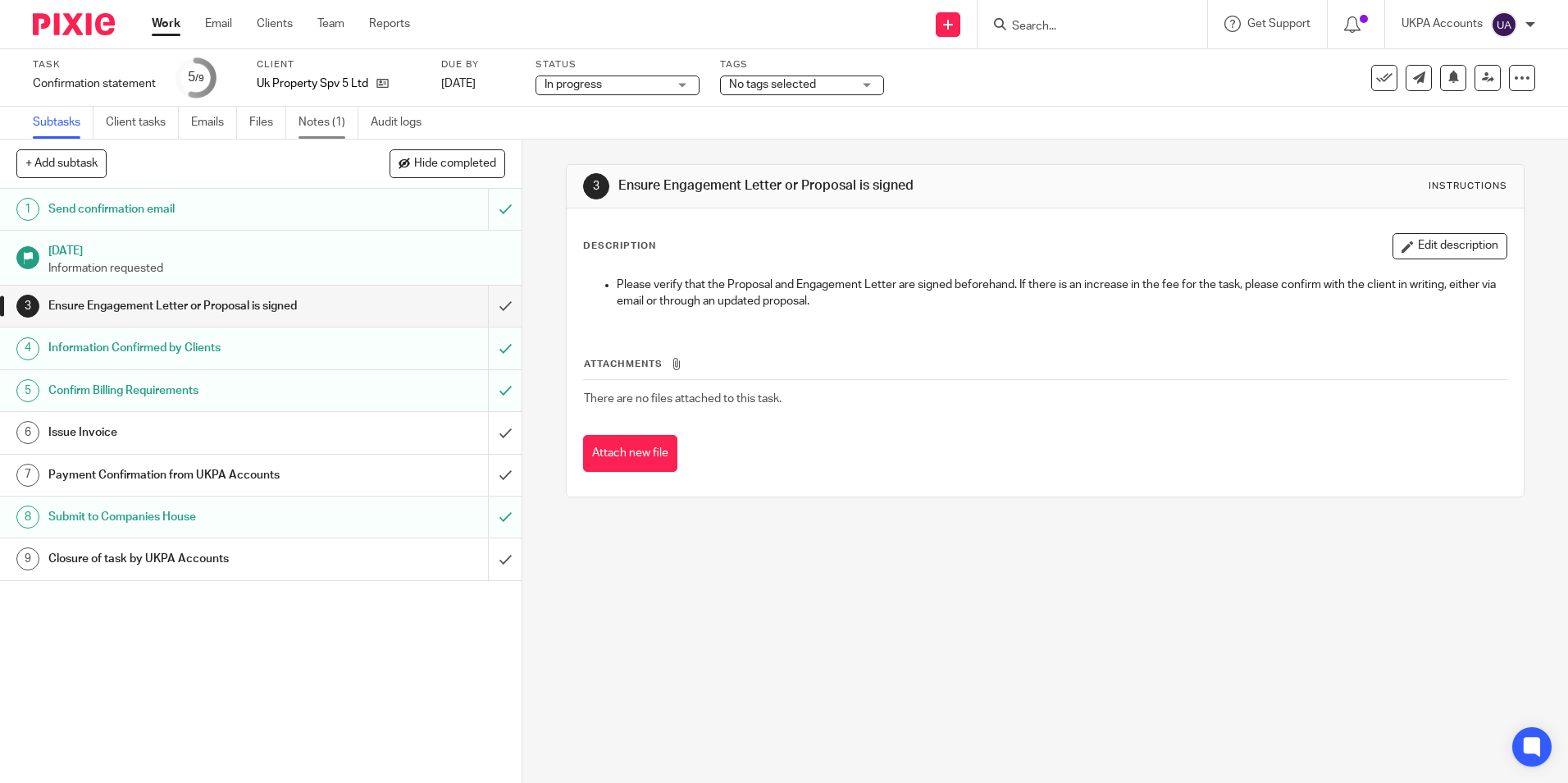
click at [316, 120] on link "Notes (1)" at bounding box center [328, 123] width 60 height 32
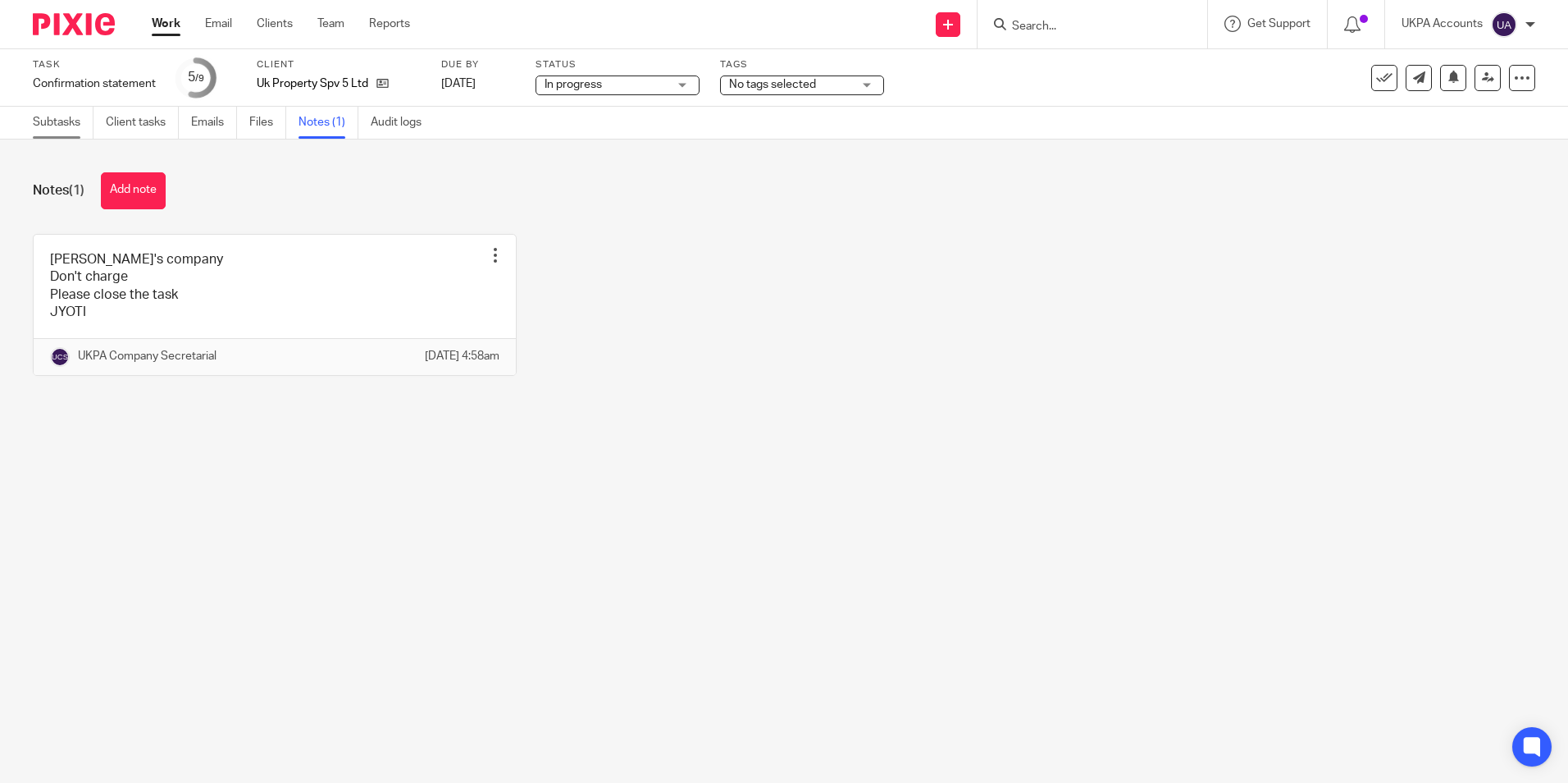
click at [61, 125] on link "Subtasks" at bounding box center [63, 123] width 61 height 32
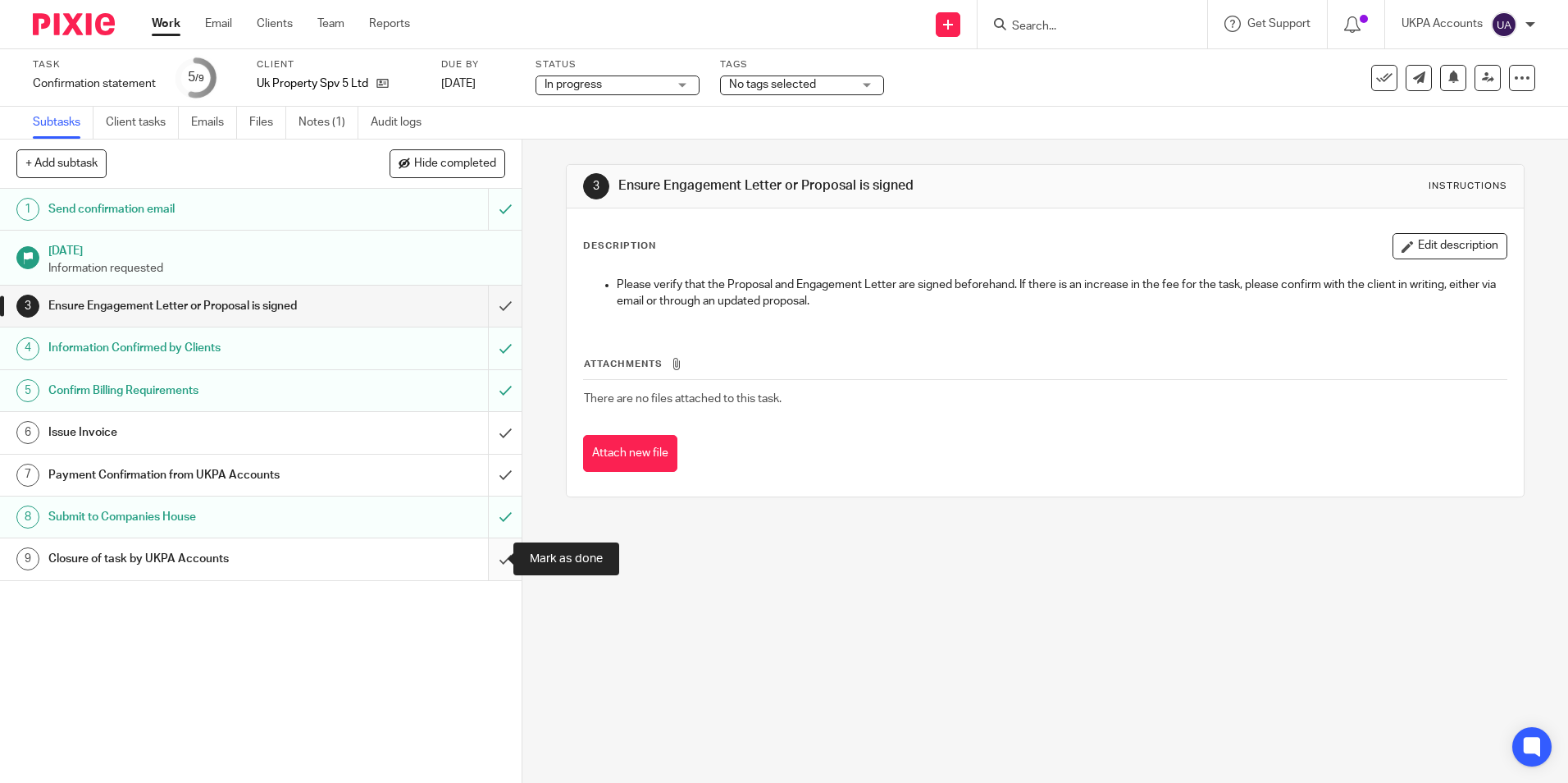
click at [487, 558] on input "submit" at bounding box center [261, 558] width 522 height 41
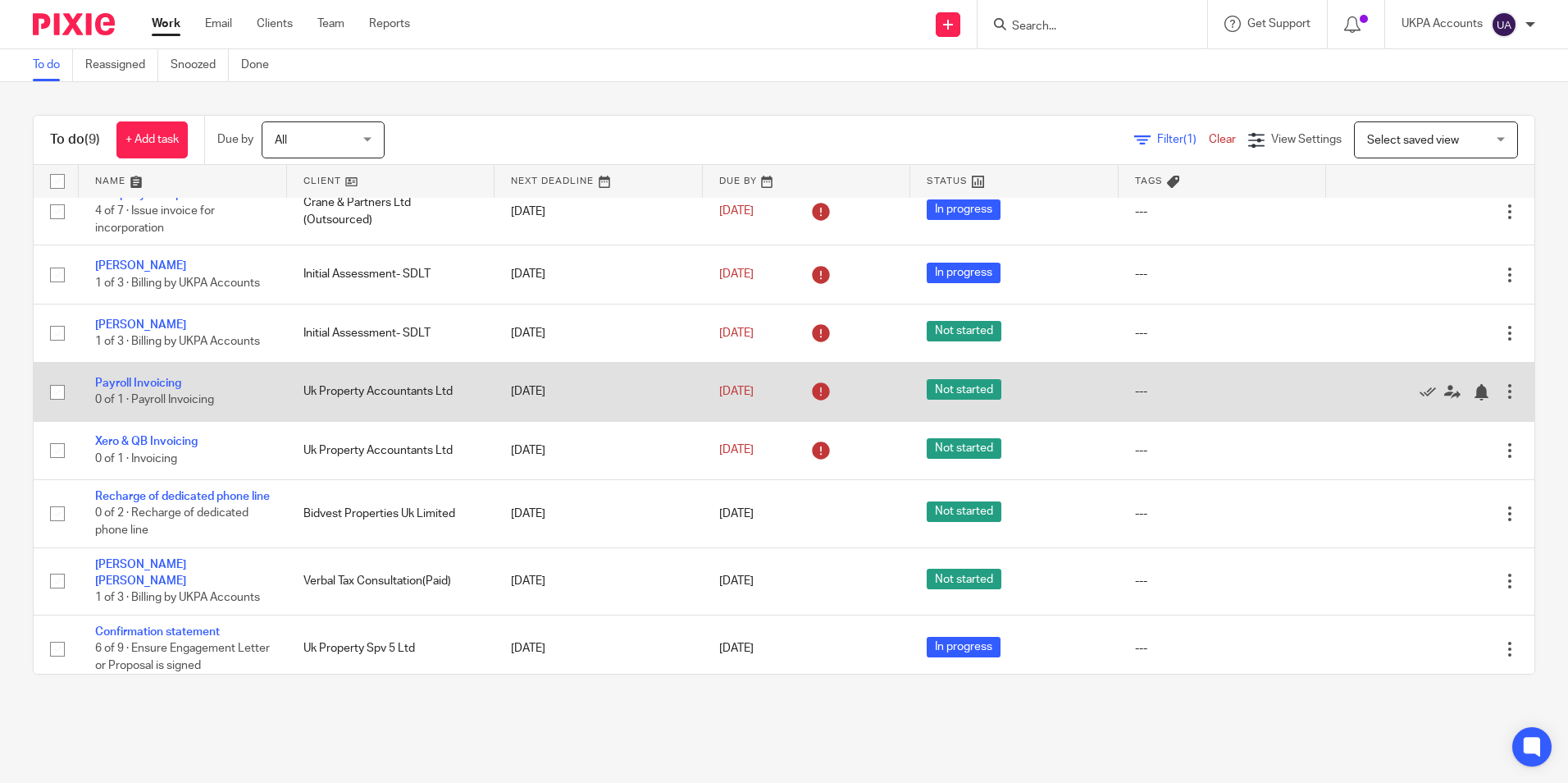
scroll to position [104, 0]
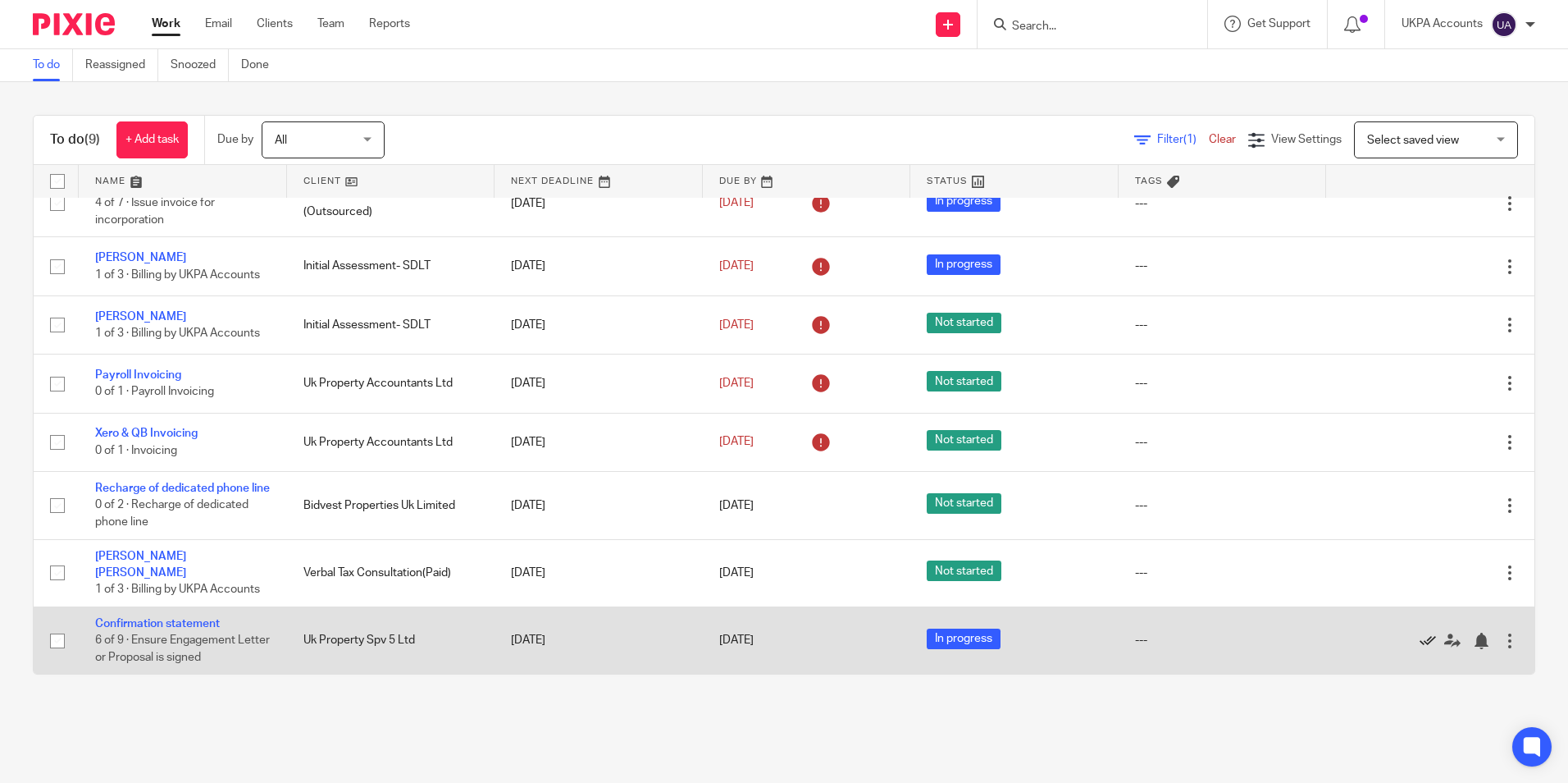
click at [1419, 642] on icon at bounding box center [1428, 641] width 17 height 17
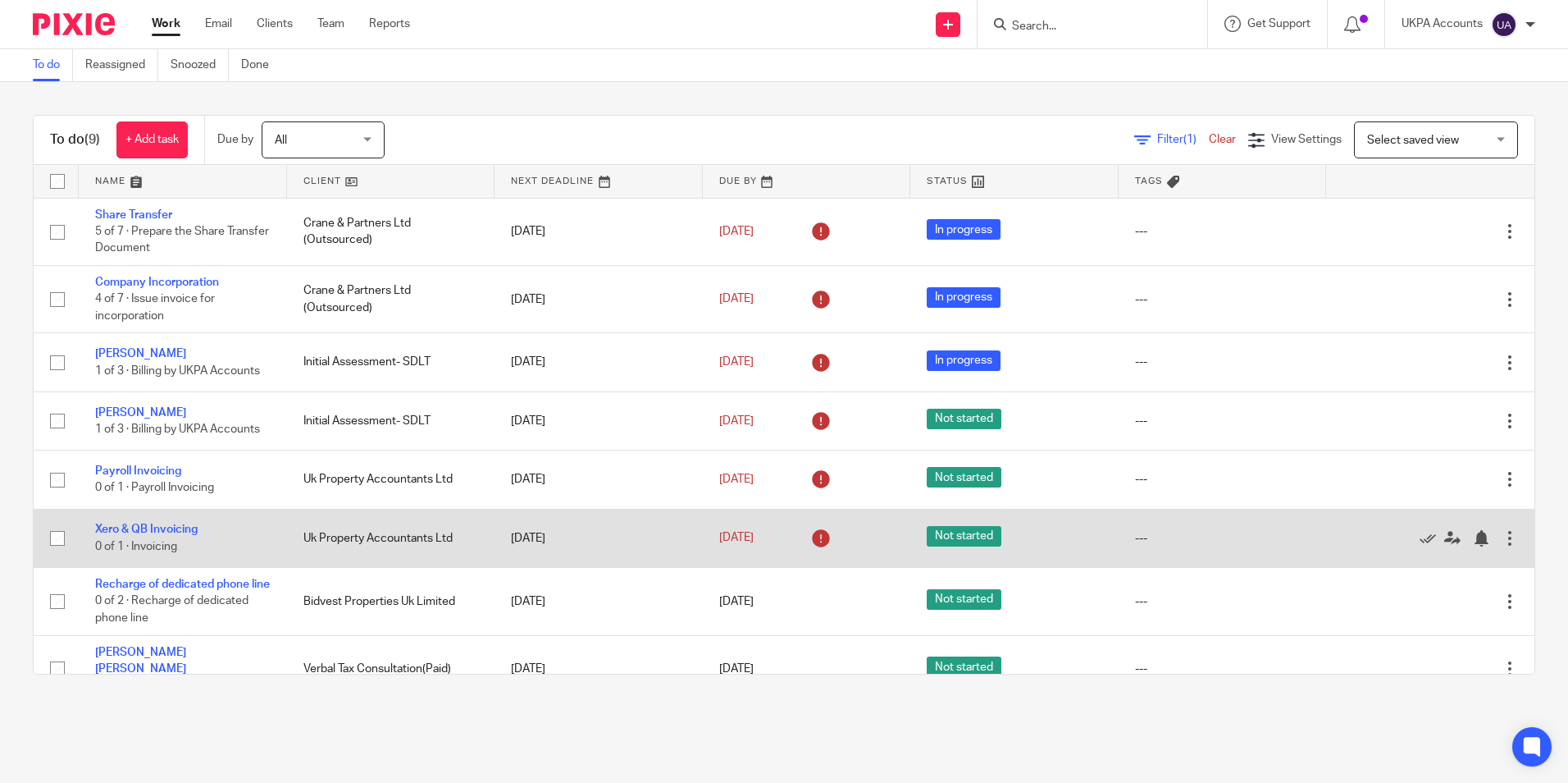
scroll to position [36, 0]
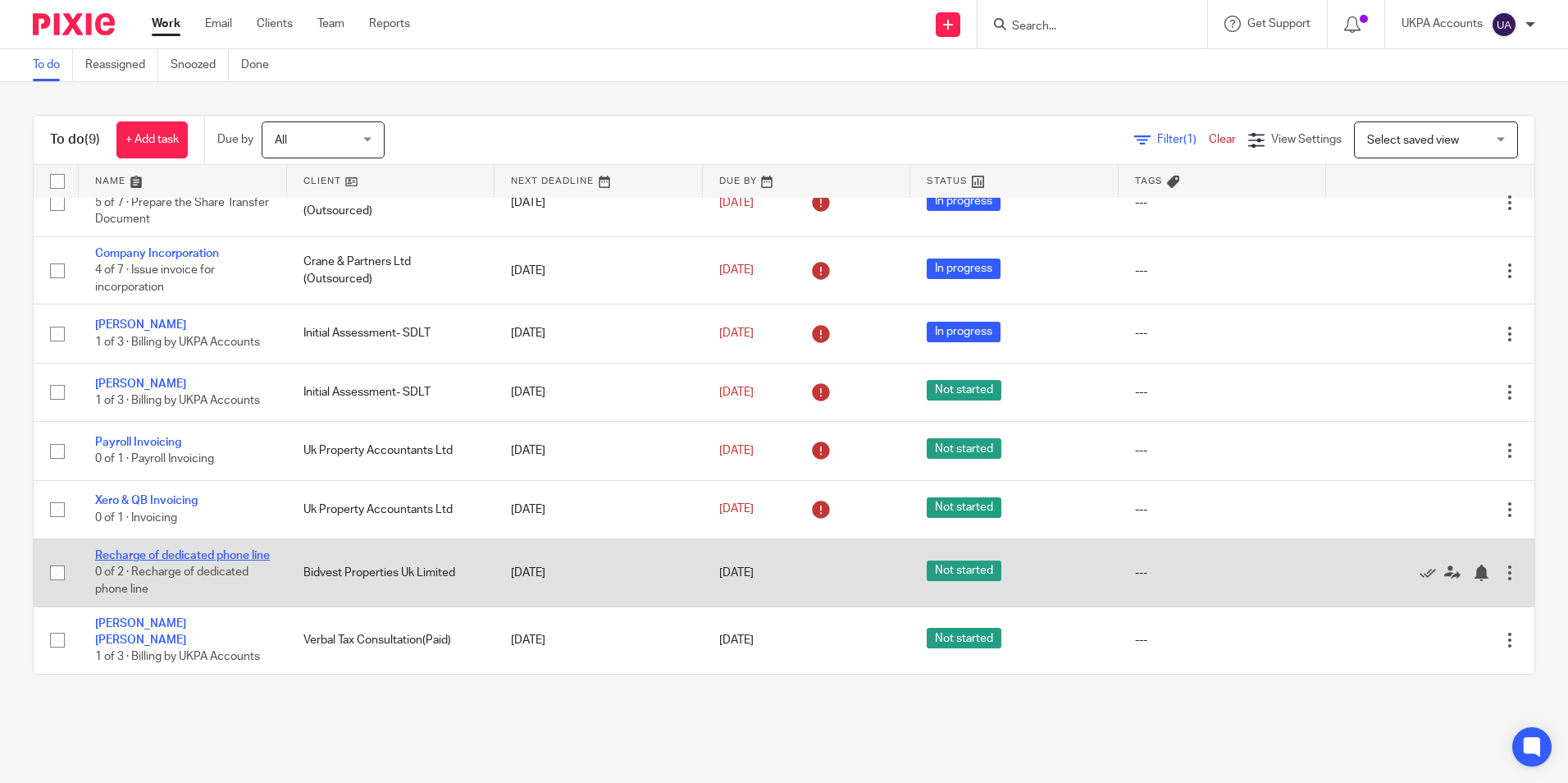
click at [169, 550] on link "Recharge of dedicated phone line" at bounding box center [182, 556] width 175 height 11
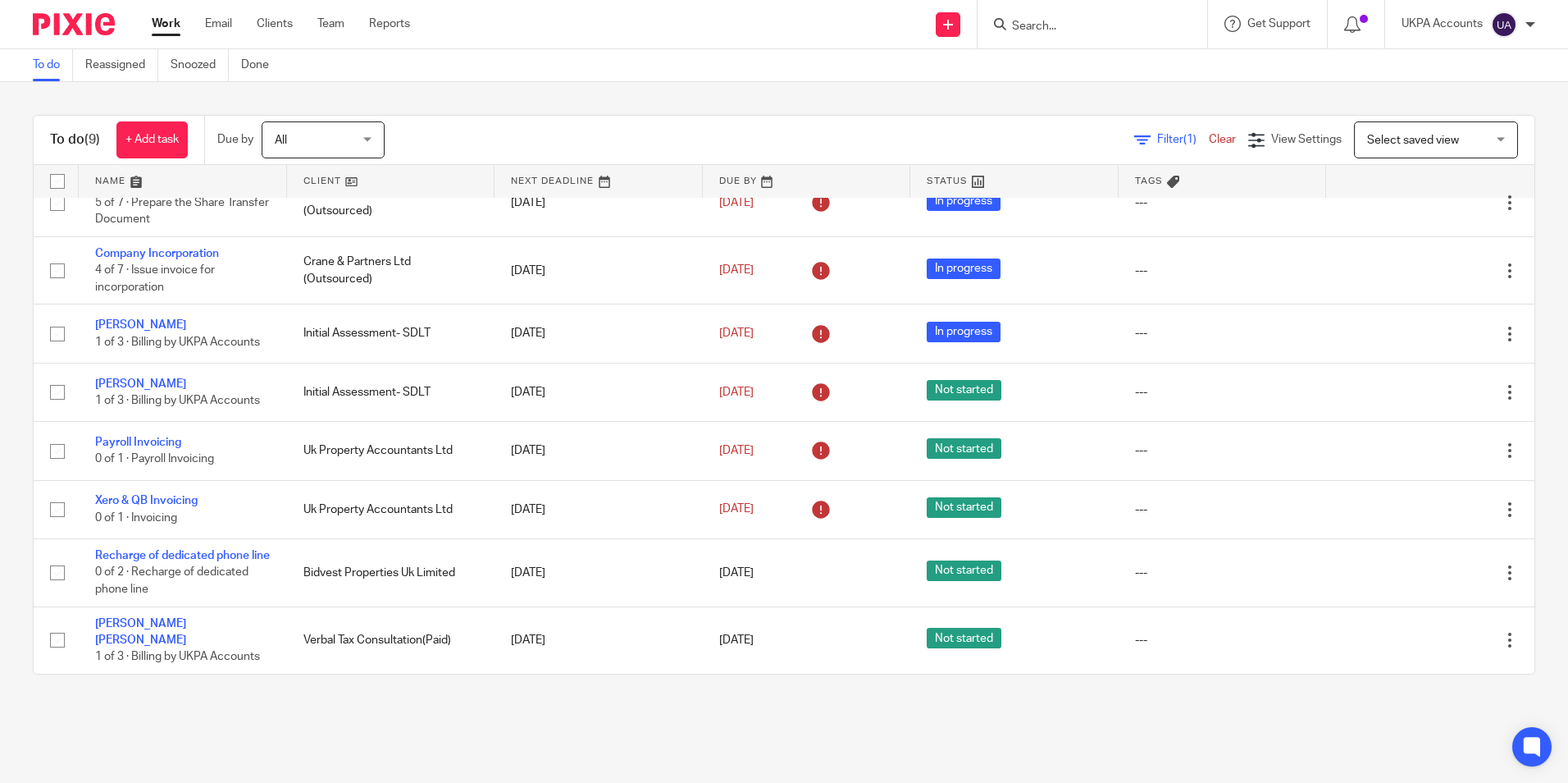
click at [48, 70] on link "To do" at bounding box center [52, 65] width 40 height 32
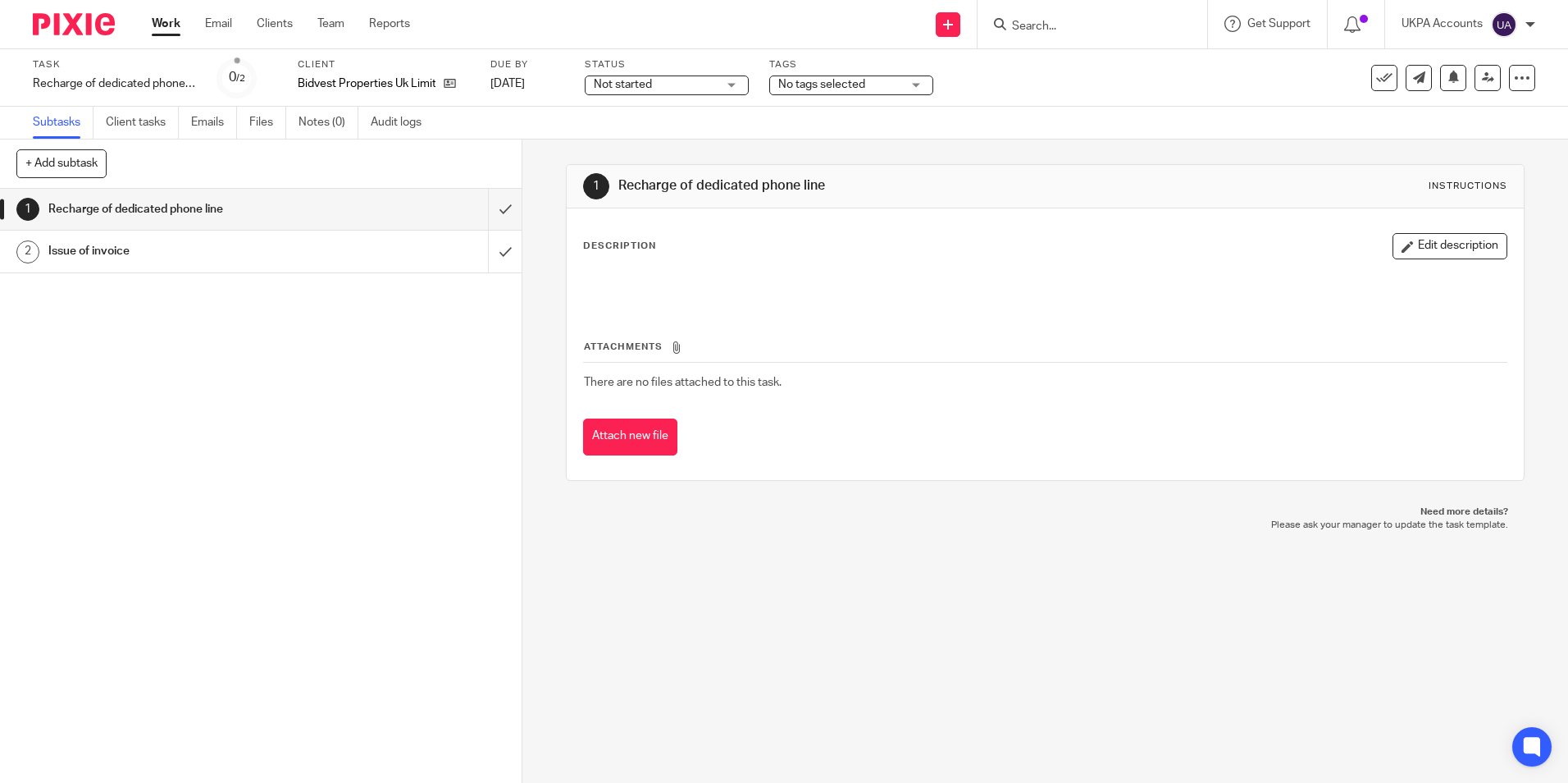
click at [821, 586] on div "1 Recharge of dedicated phone line Instructions Description Edit description At…" at bounding box center [1045, 460] width 1045 height 643
click at [312, 120] on link "Notes (0)" at bounding box center [328, 123] width 60 height 32
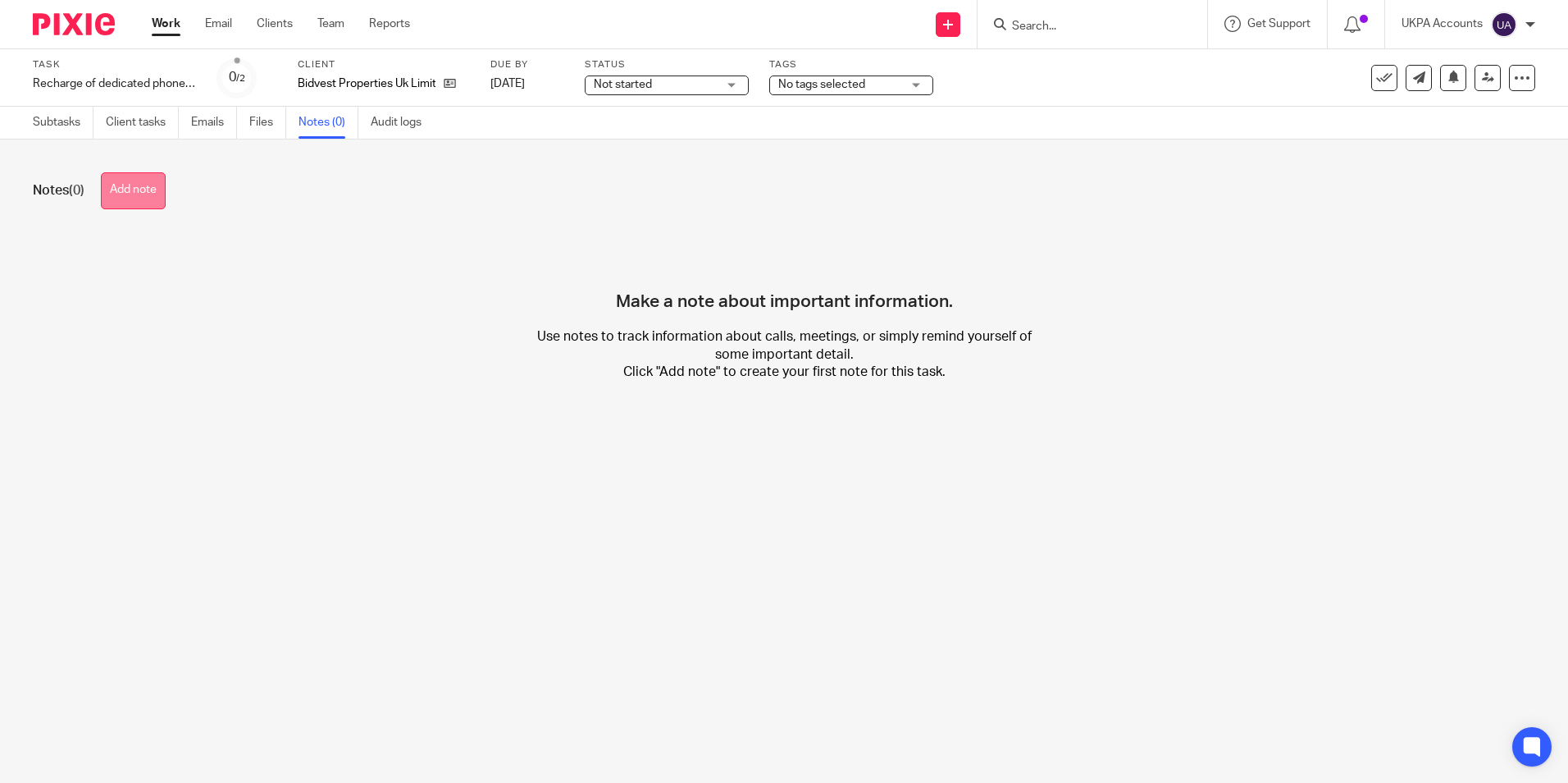
click at [136, 190] on button "Add note" at bounding box center [133, 190] width 65 height 36
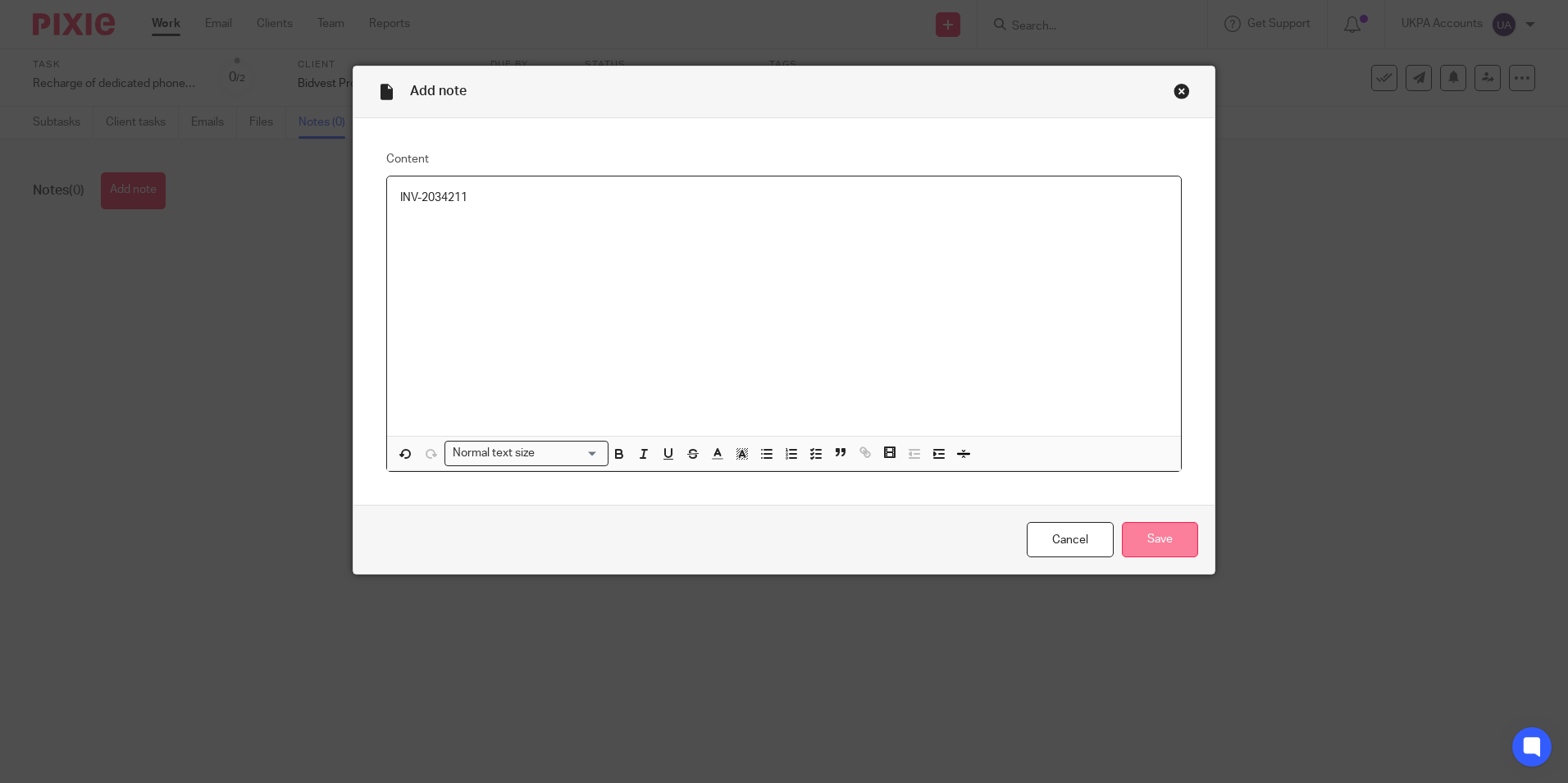
click at [1169, 535] on input "Save" at bounding box center [1160, 540] width 77 height 36
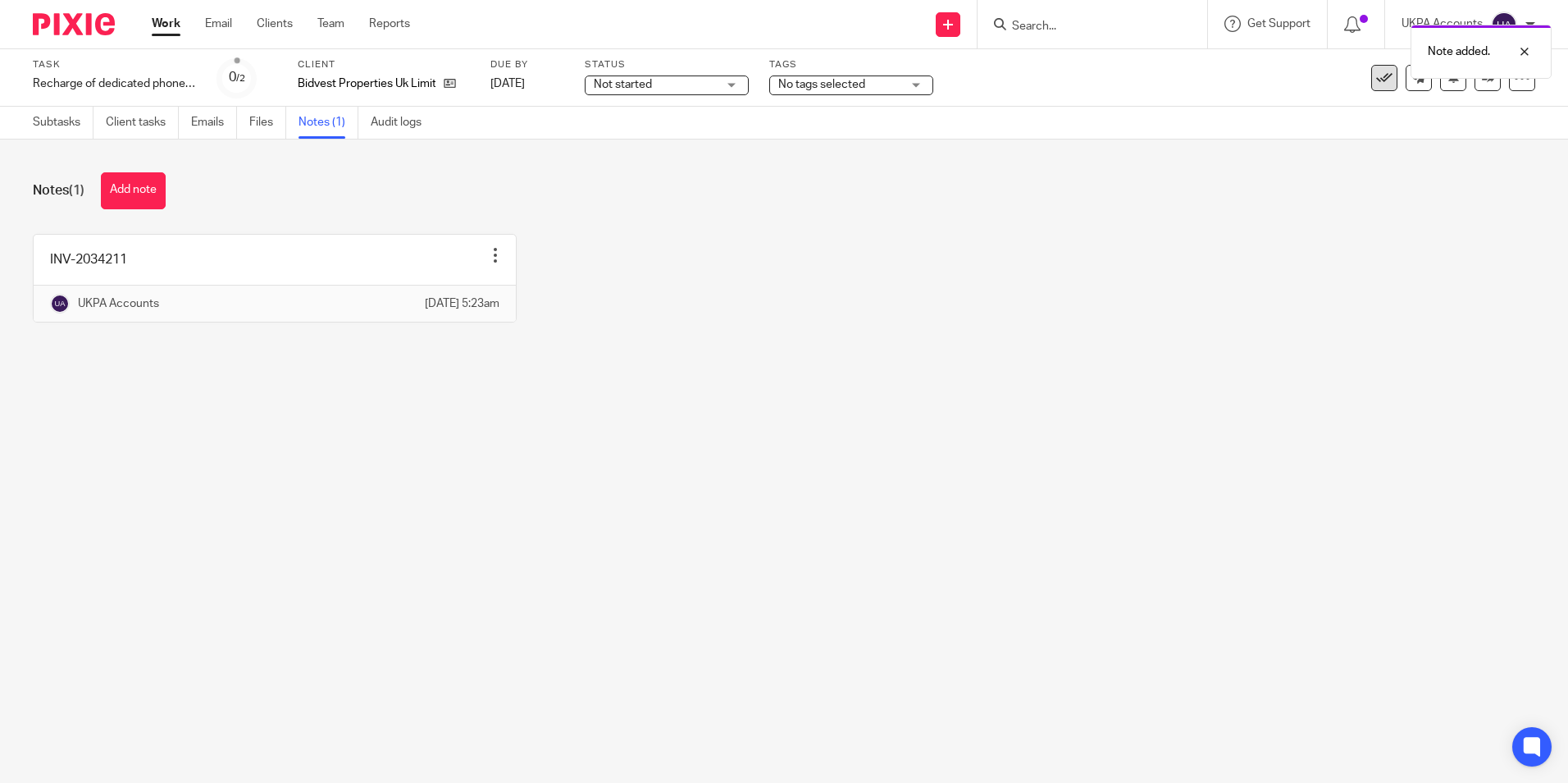
click at [1375, 79] on icon at bounding box center [1384, 79] width 17 height 17
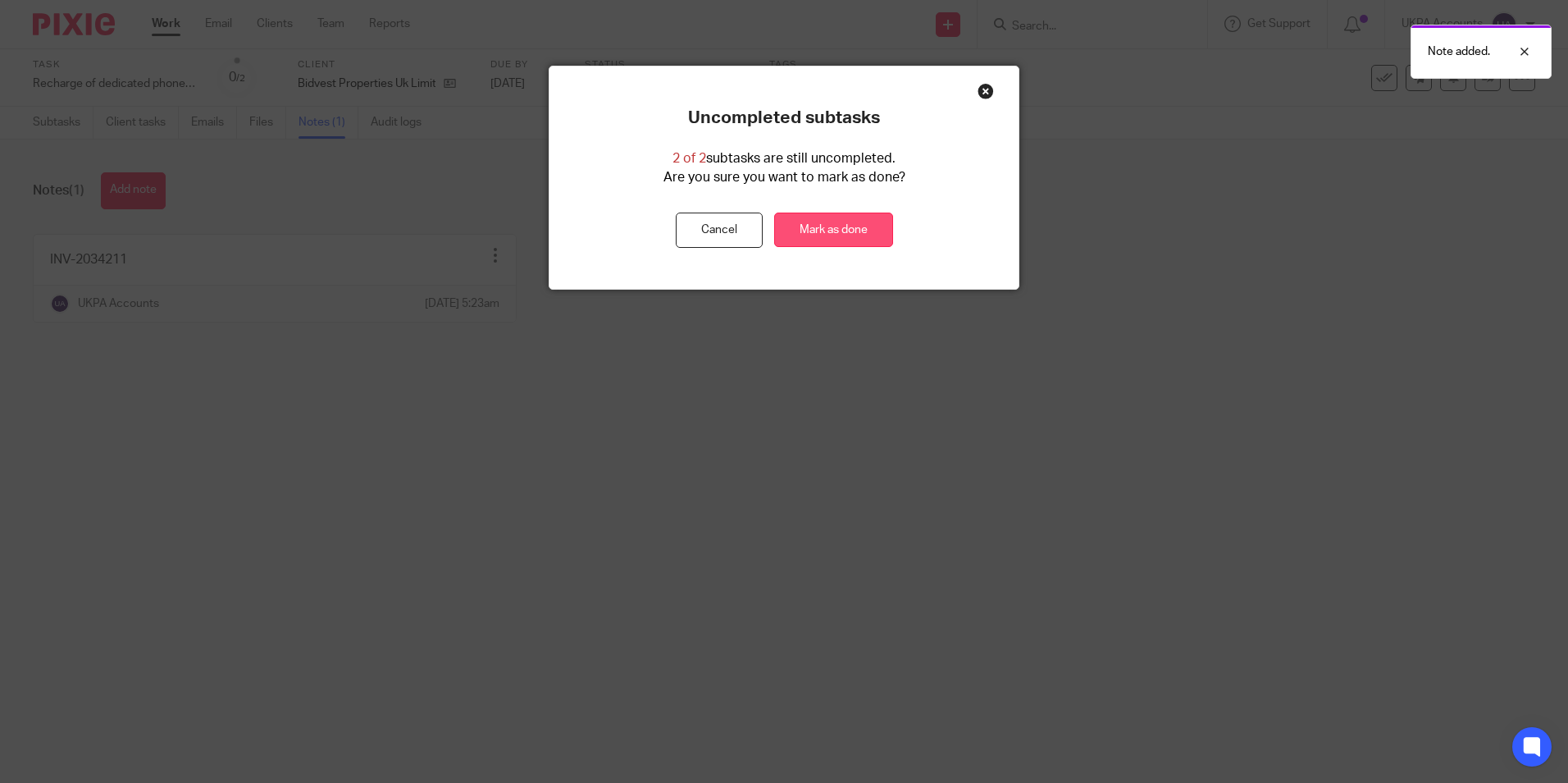
click at [830, 225] on link "Mark as done" at bounding box center [833, 230] width 119 height 36
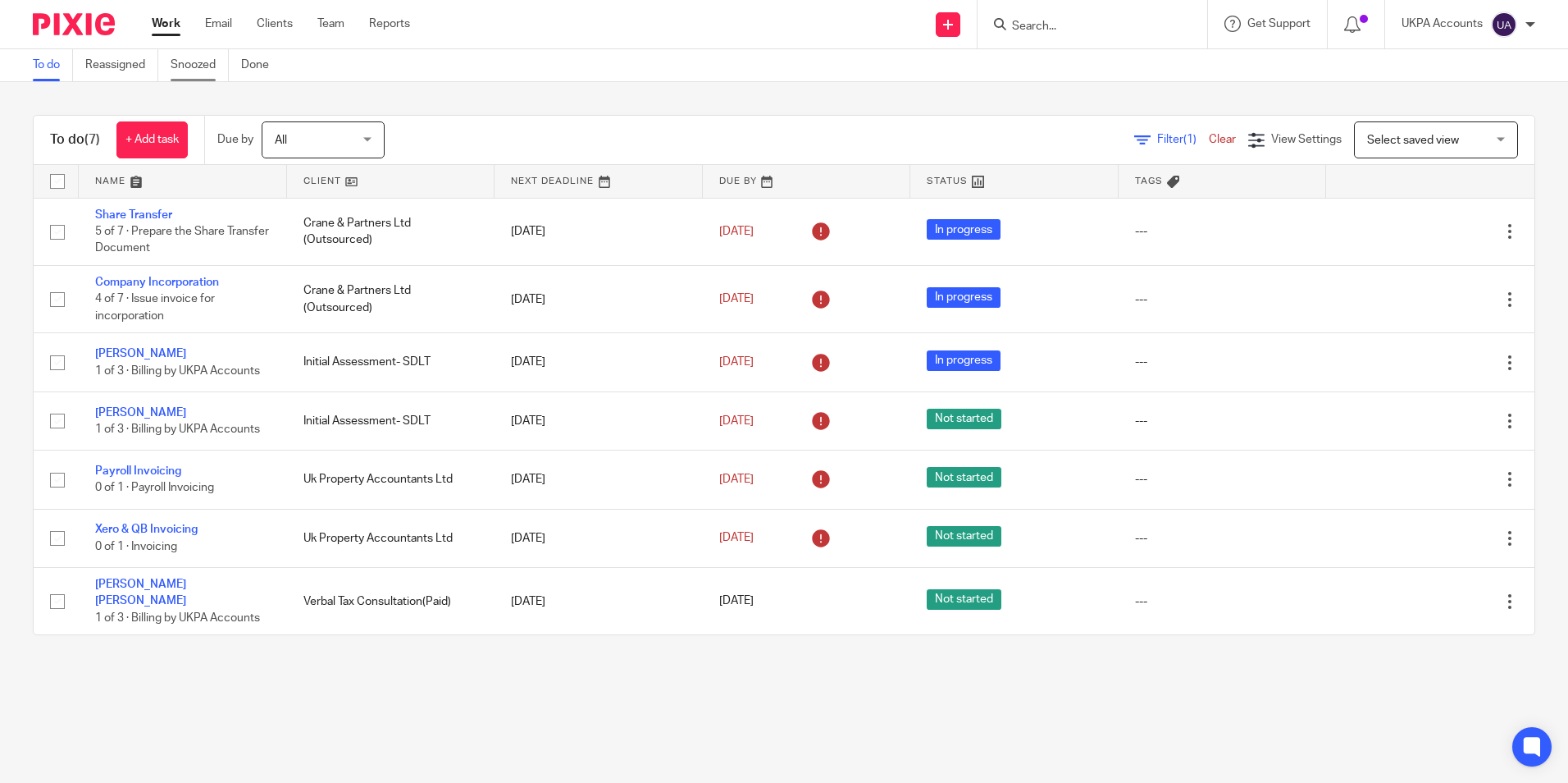
click at [197, 60] on link "Snoozed" at bounding box center [199, 65] width 58 height 32
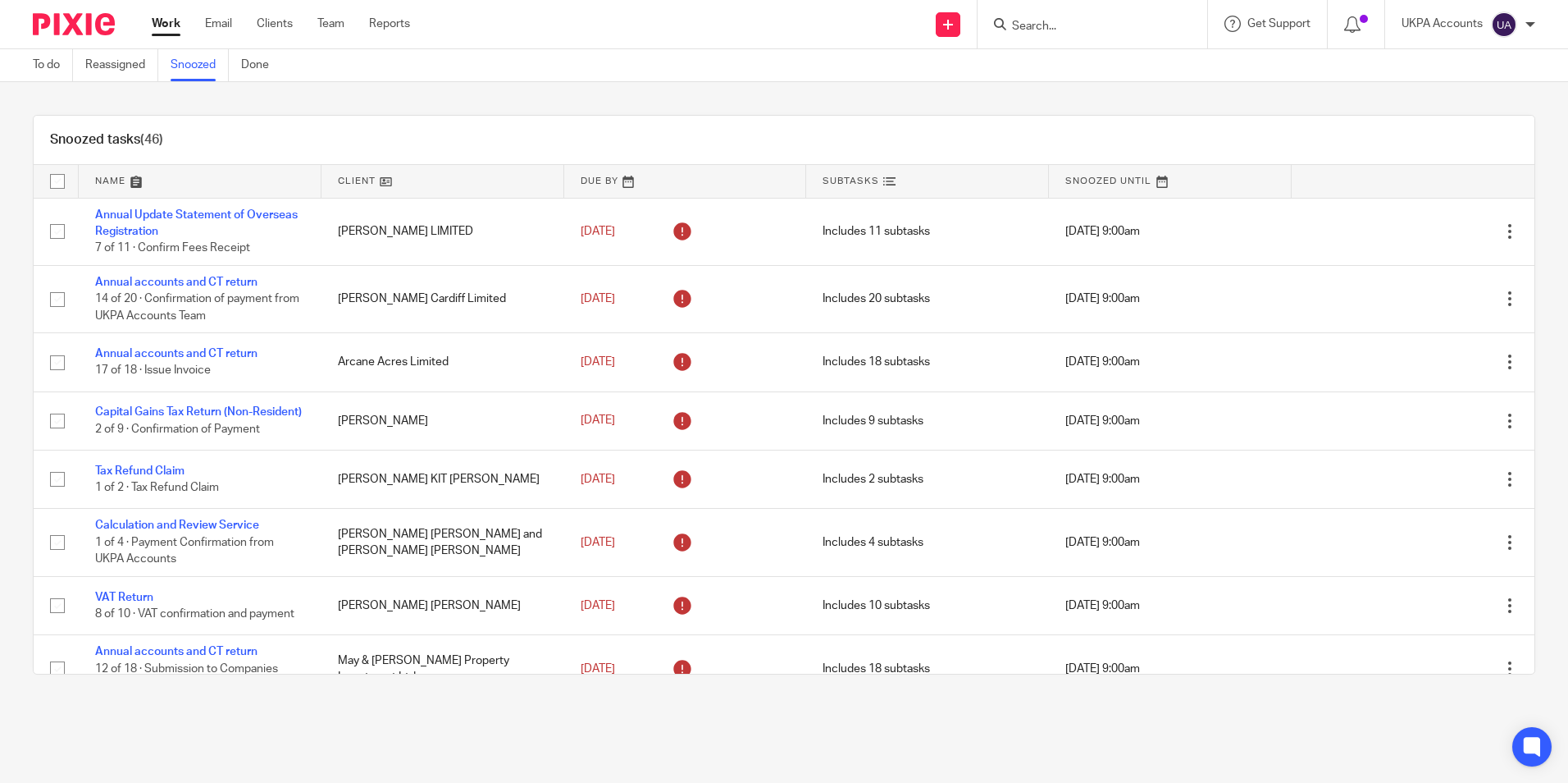
click at [335, 142] on div "Snoozed tasks (46)" at bounding box center [784, 140] width 1501 height 50
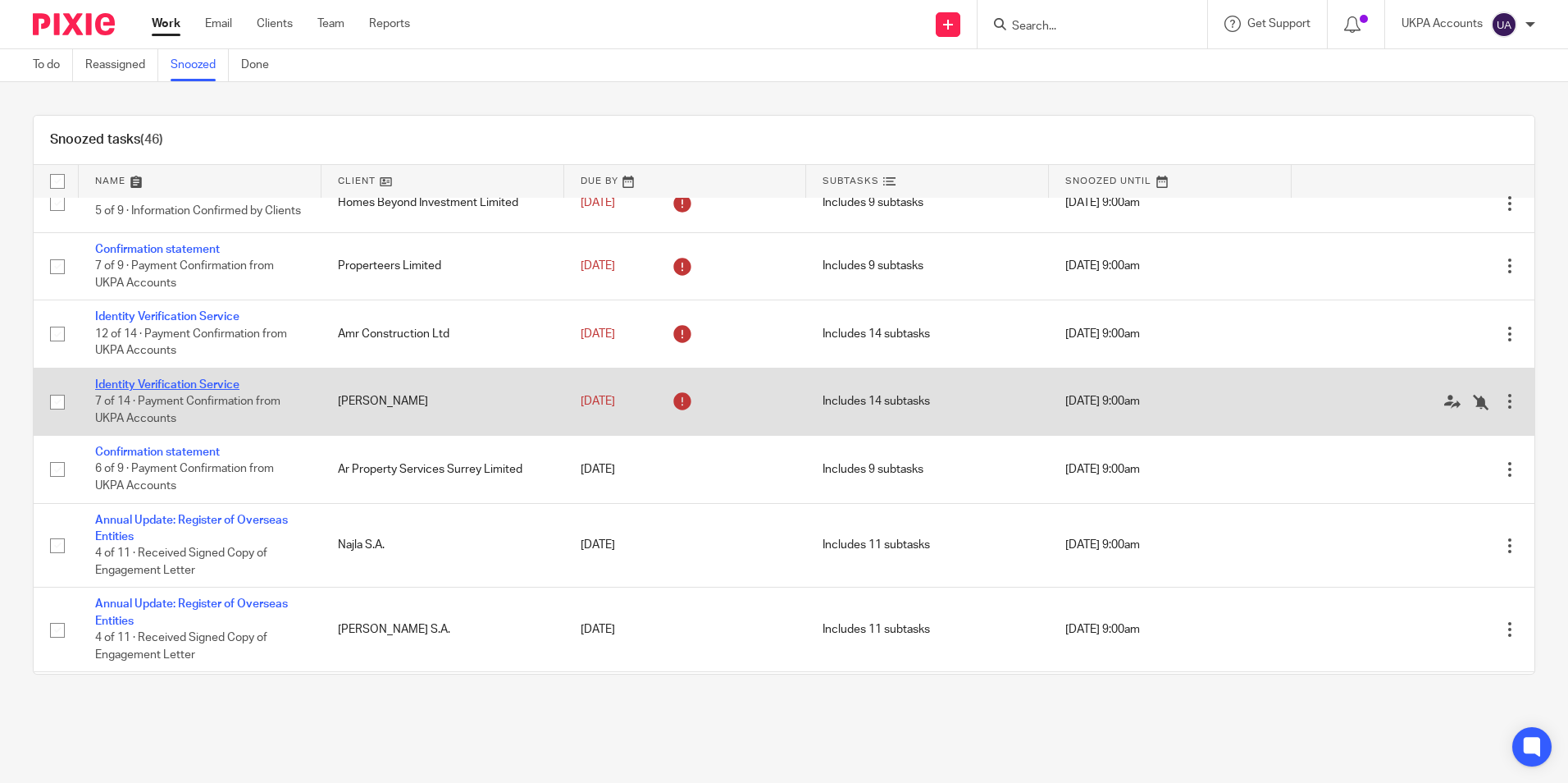
click at [171, 390] on link "Identity Verification Service" at bounding box center [167, 384] width 144 height 11
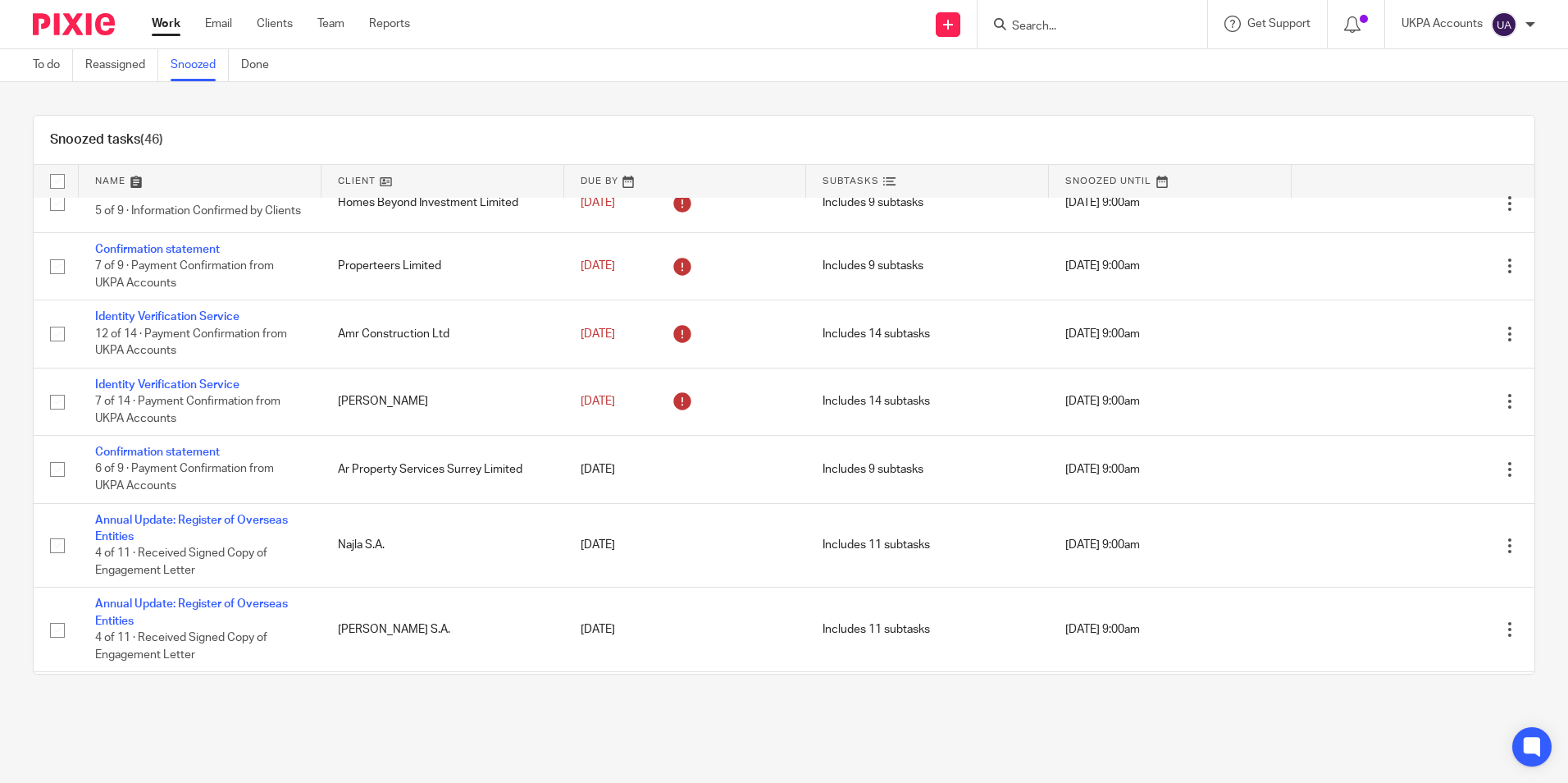
click at [198, 64] on link "Snoozed" at bounding box center [199, 65] width 58 height 32
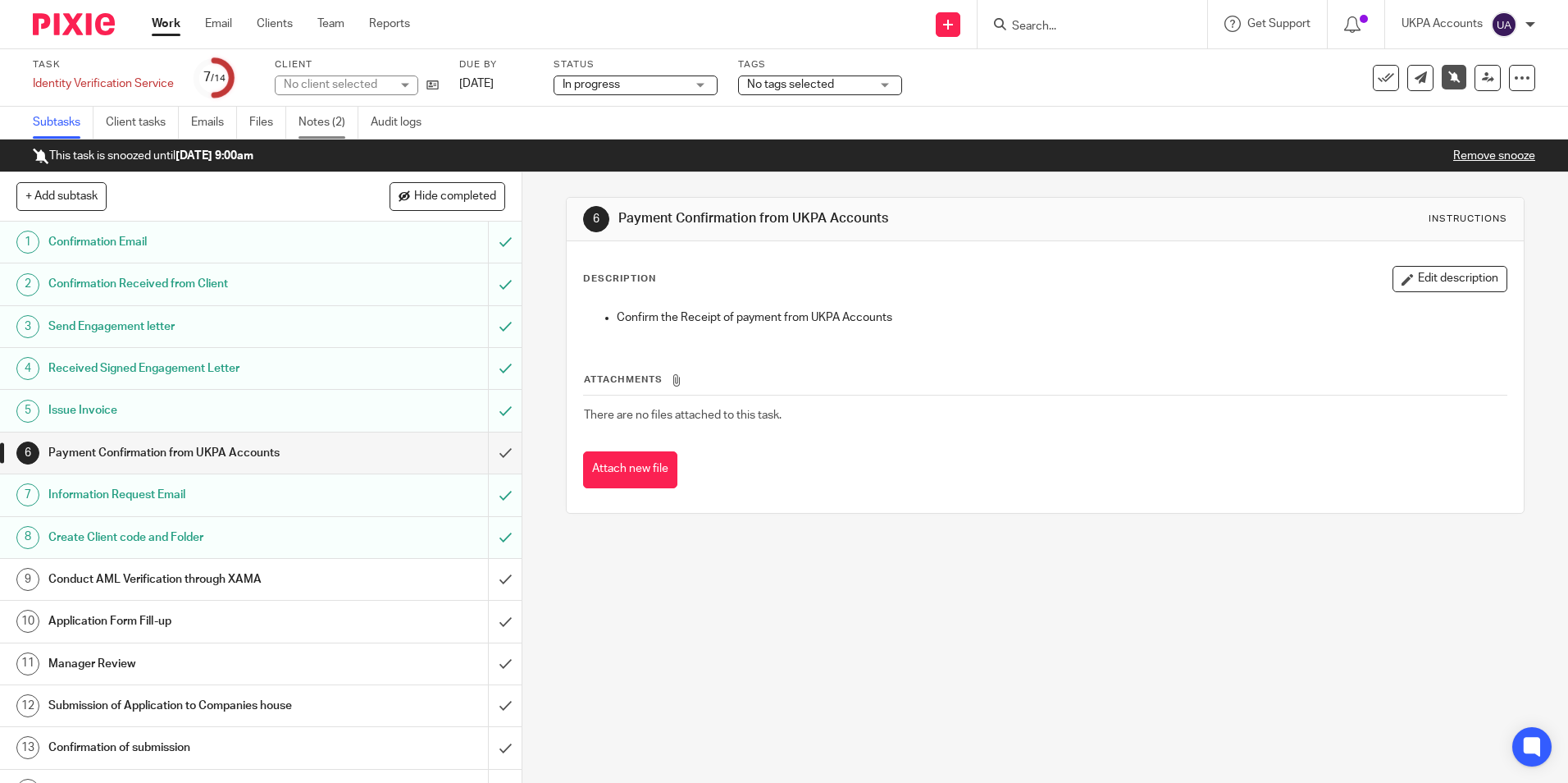
click at [340, 129] on link "Notes (2)" at bounding box center [328, 123] width 60 height 32
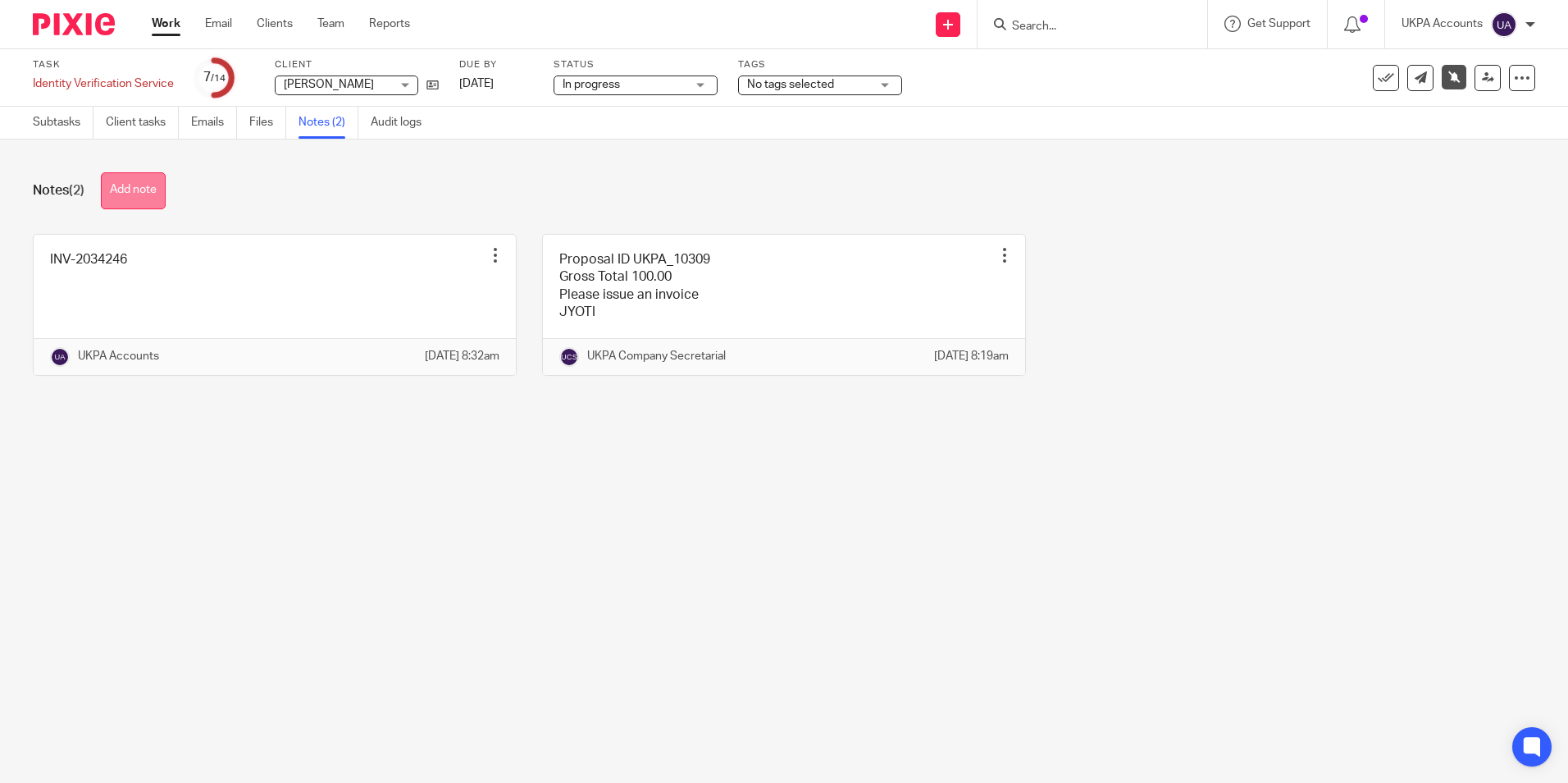
click at [143, 190] on button "Add note" at bounding box center [133, 190] width 65 height 36
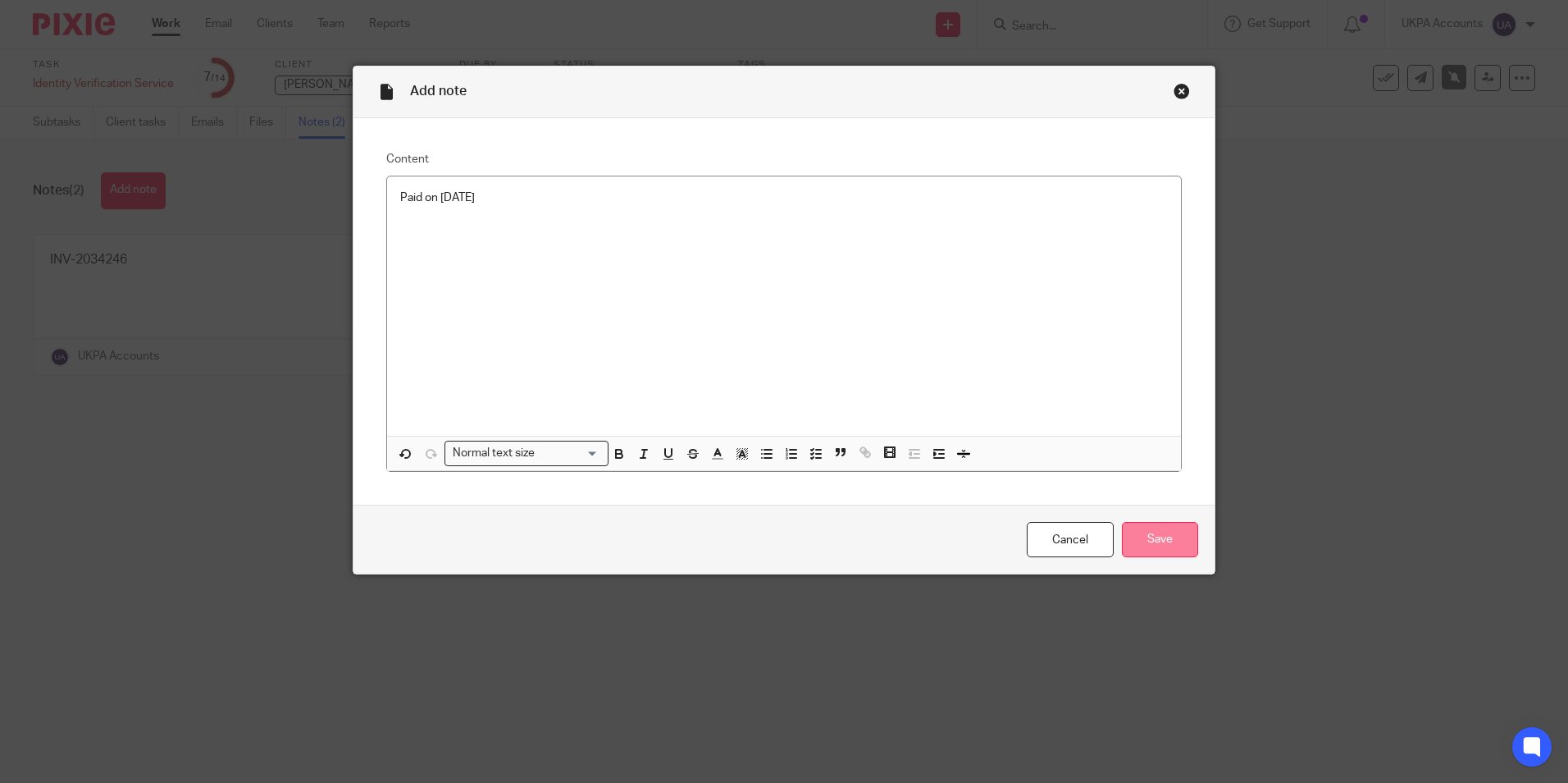
click at [1162, 540] on input "Save" at bounding box center [1160, 540] width 77 height 36
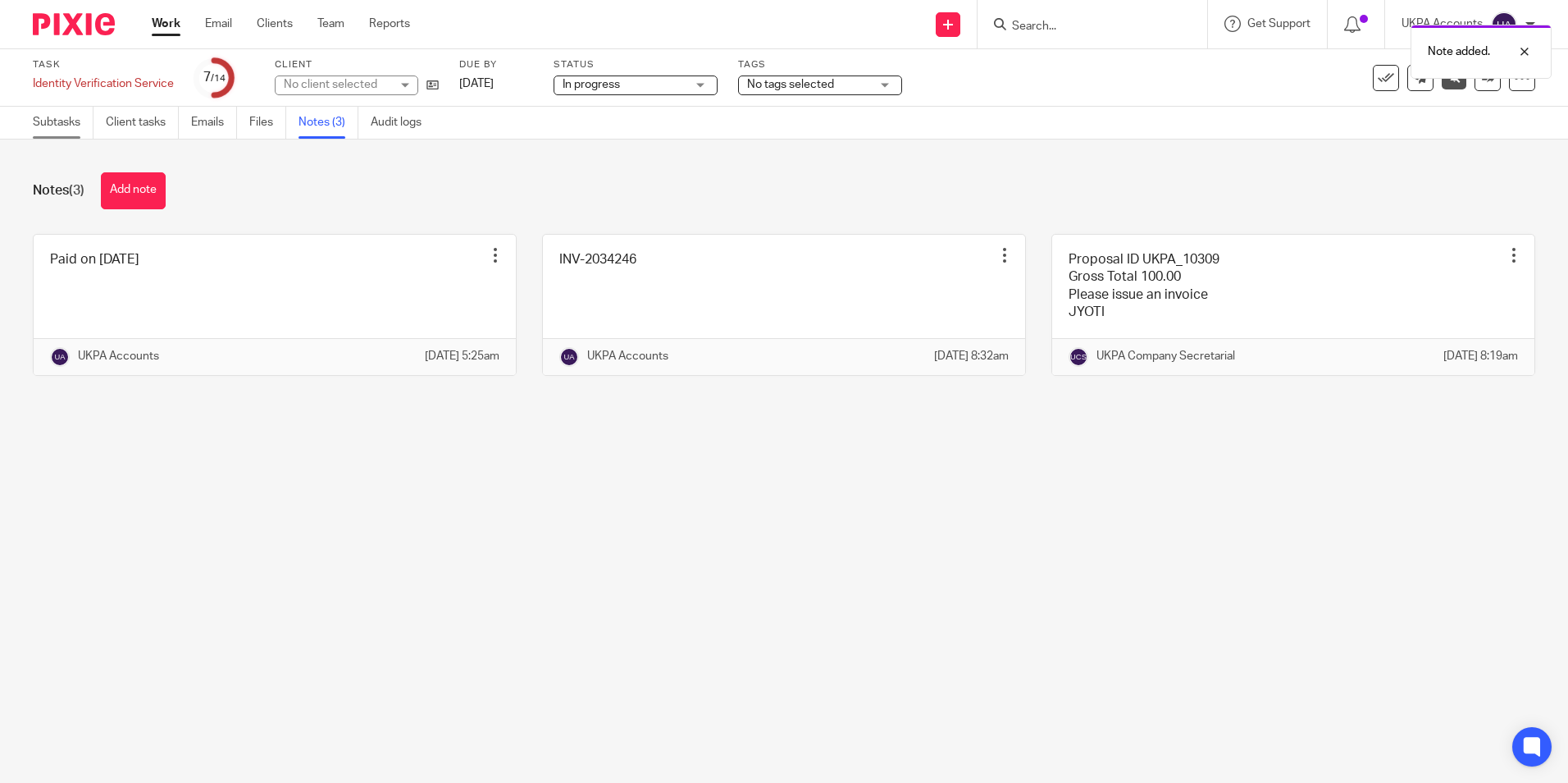
click at [50, 123] on link "Subtasks" at bounding box center [63, 123] width 61 height 32
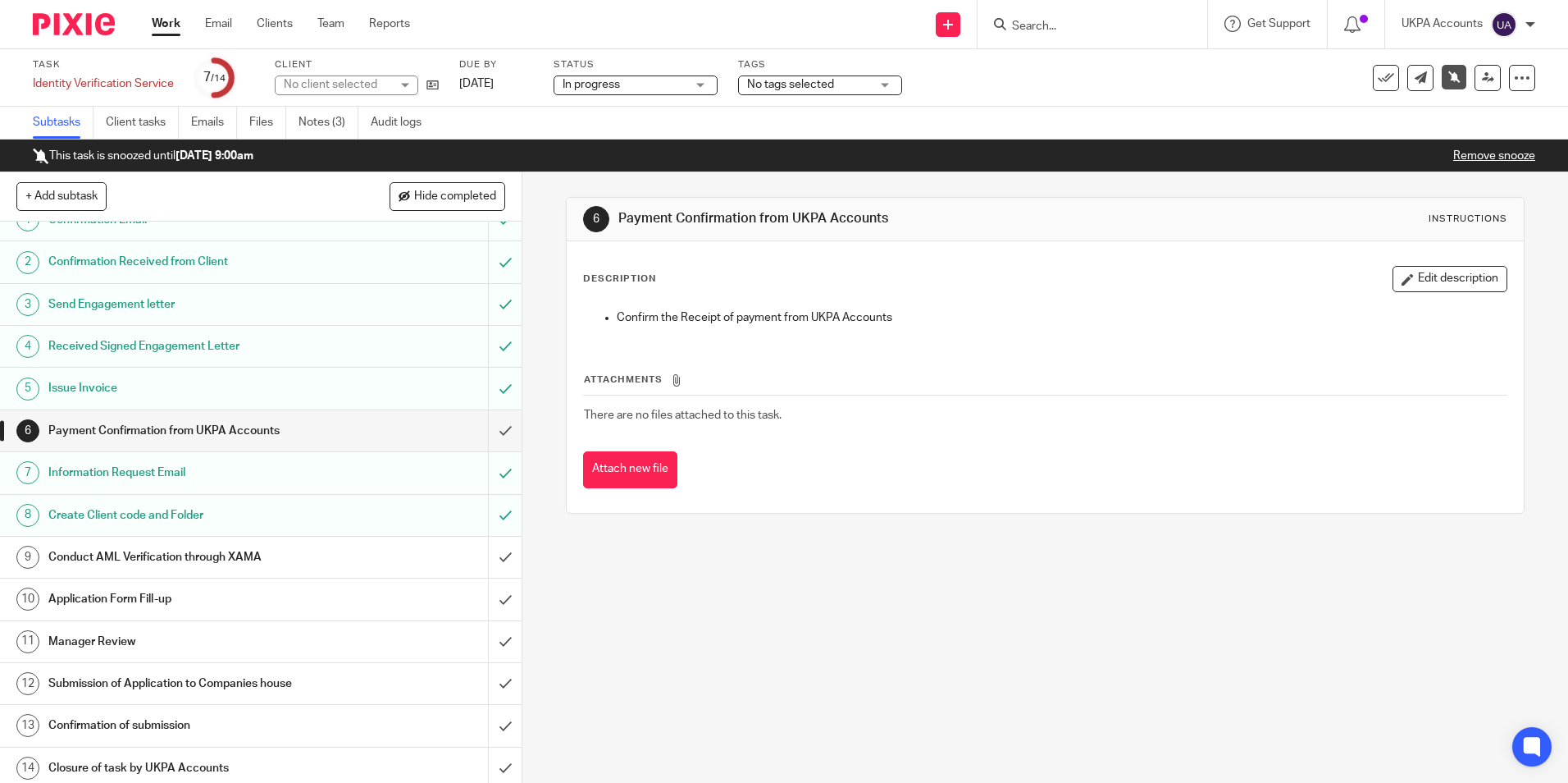
scroll to position [29, 0]
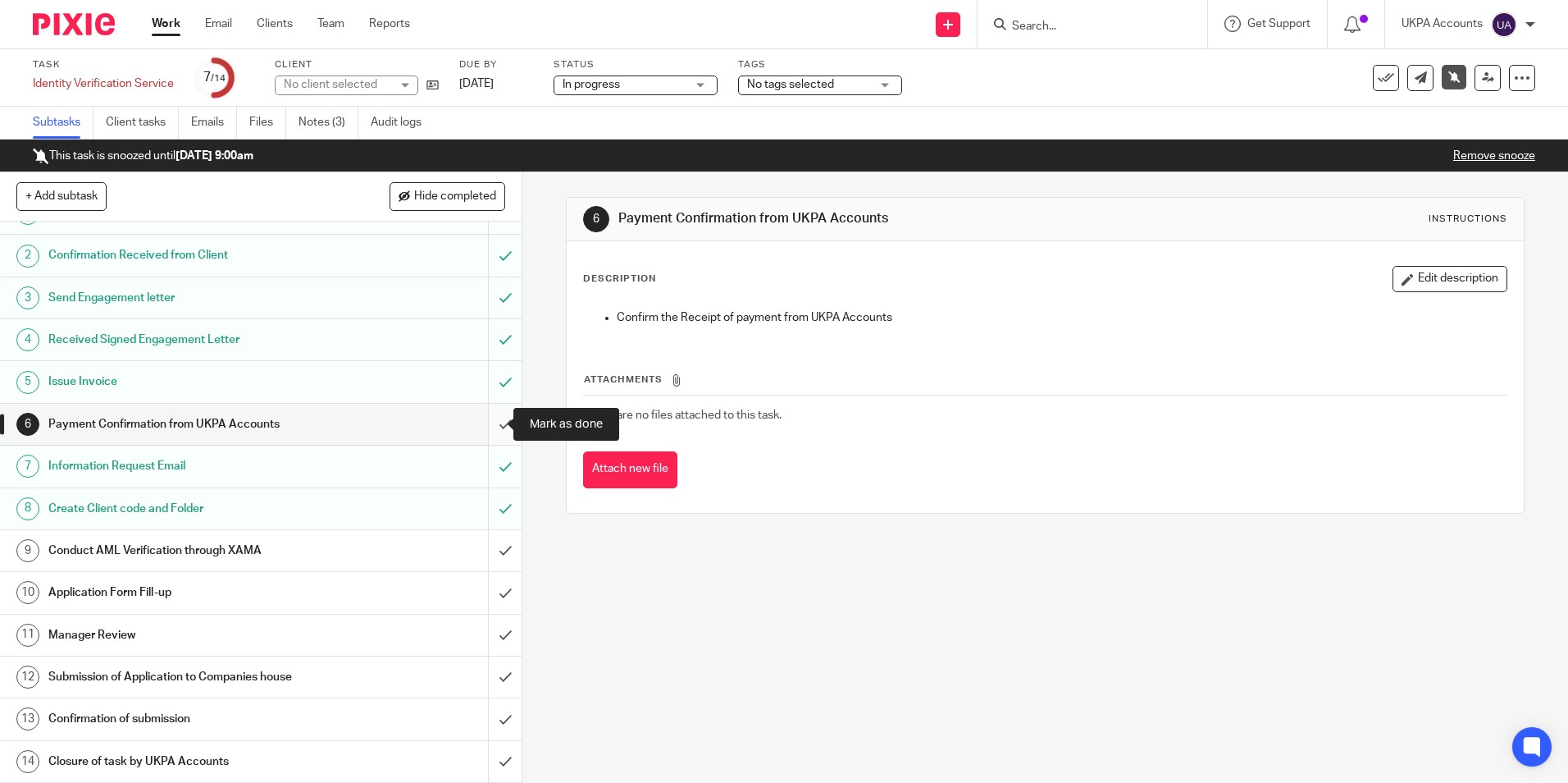
click at [490, 421] on input "submit" at bounding box center [261, 424] width 522 height 41
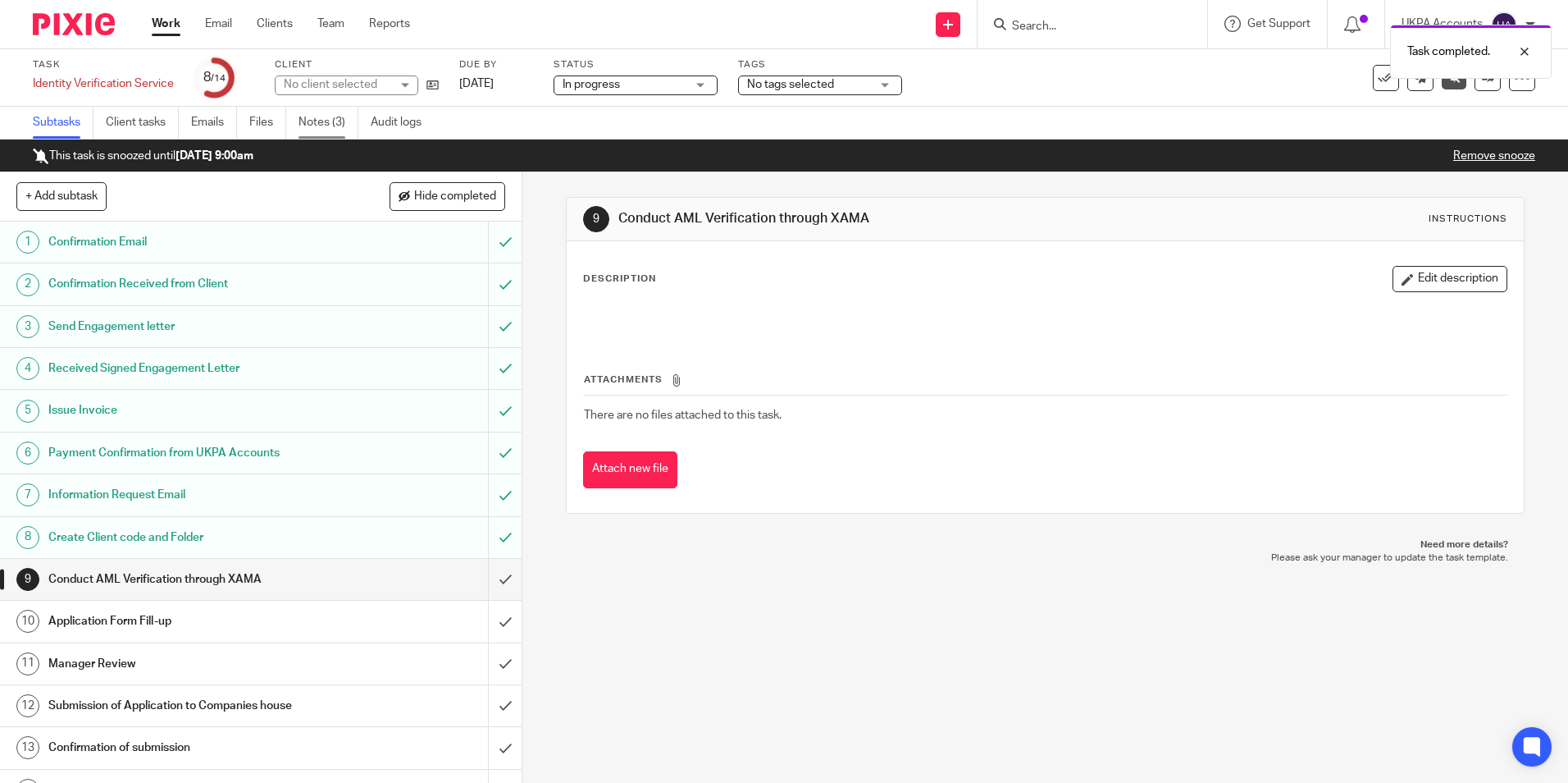
click at [317, 118] on link "Notes (3)" at bounding box center [328, 123] width 60 height 32
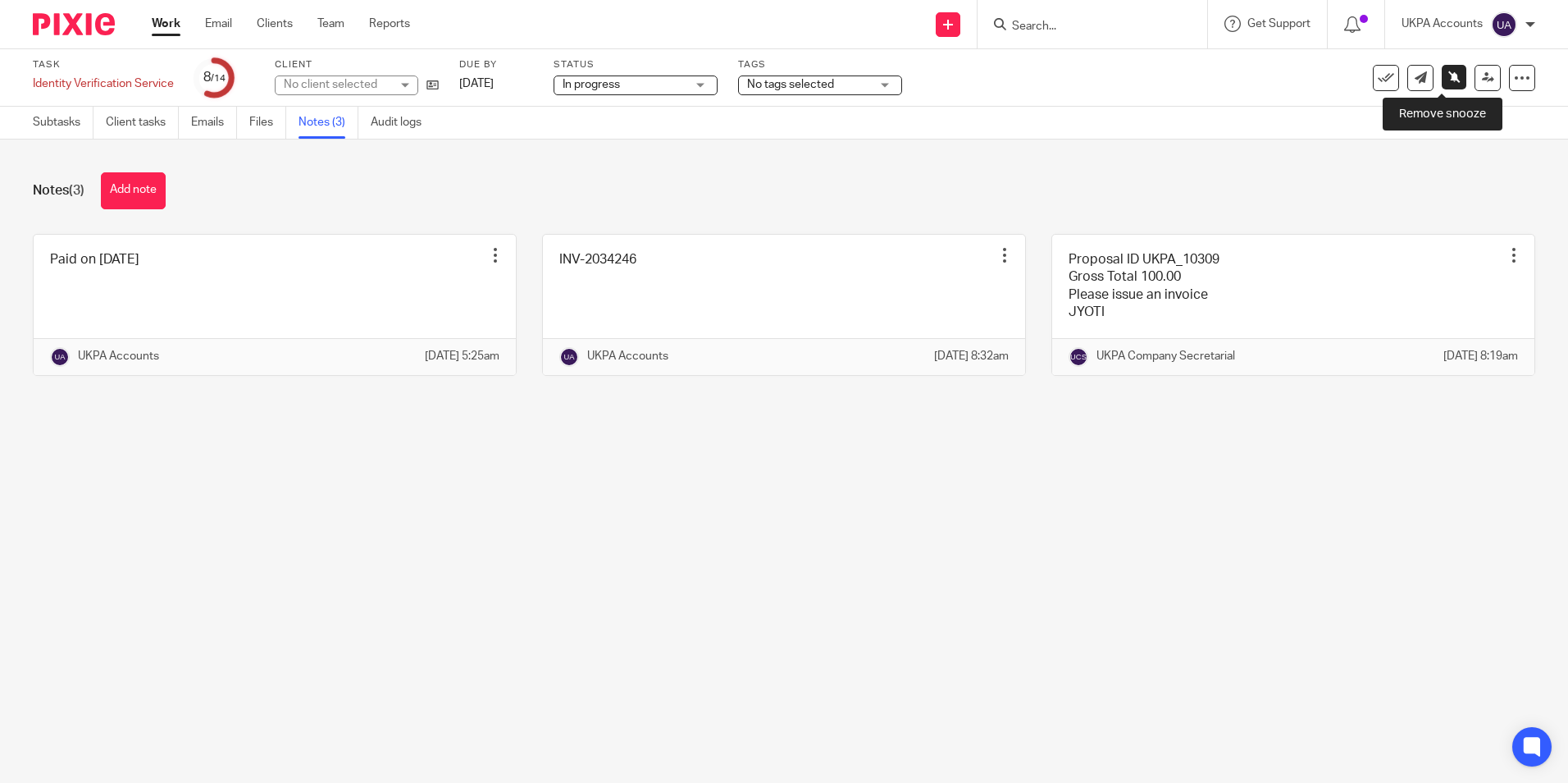
click at [1448, 80] on icon at bounding box center [1454, 76] width 12 height 12
click at [1482, 83] on icon at bounding box center [1488, 77] width 12 height 12
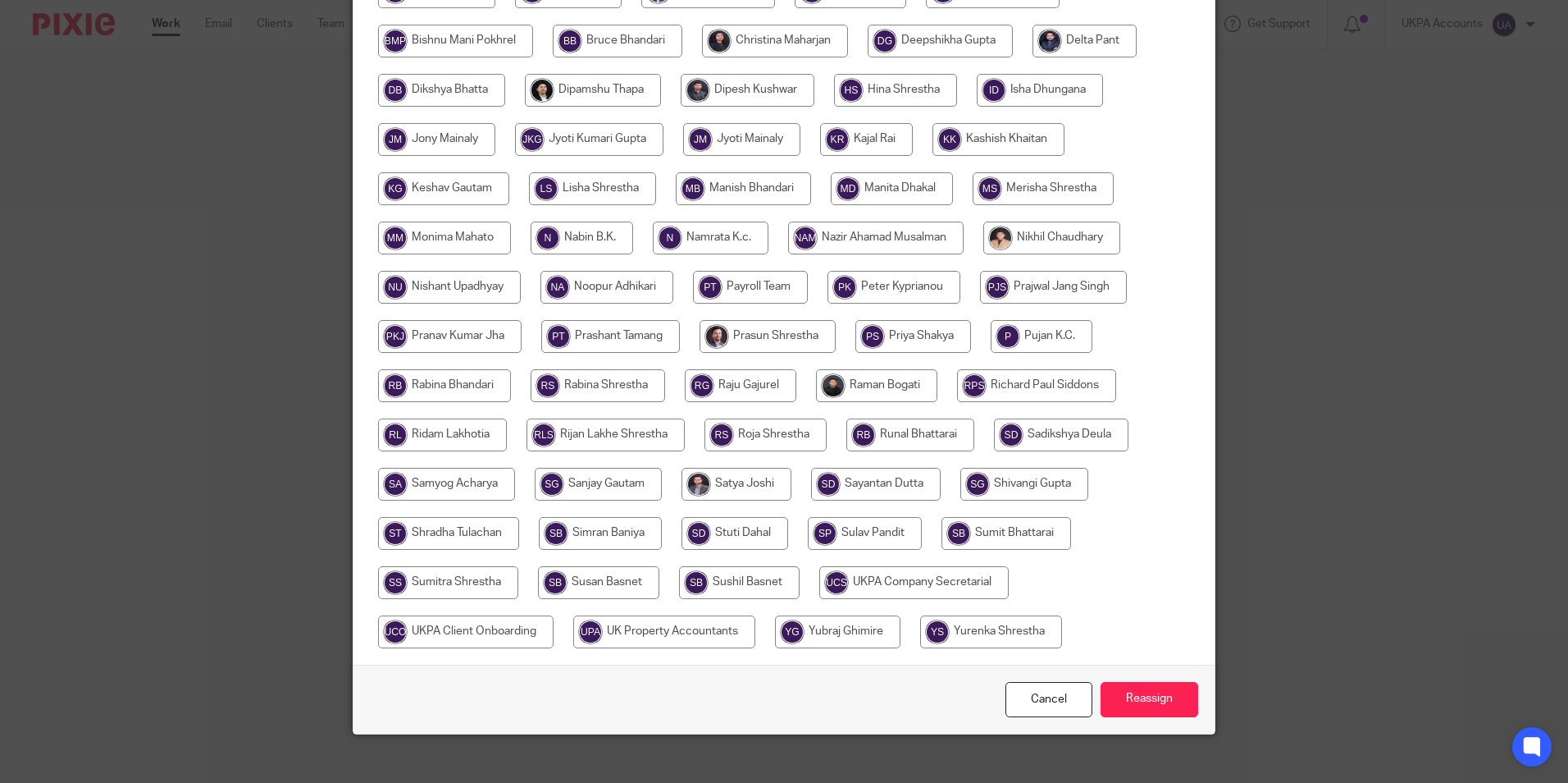
scroll to position [487, 0]
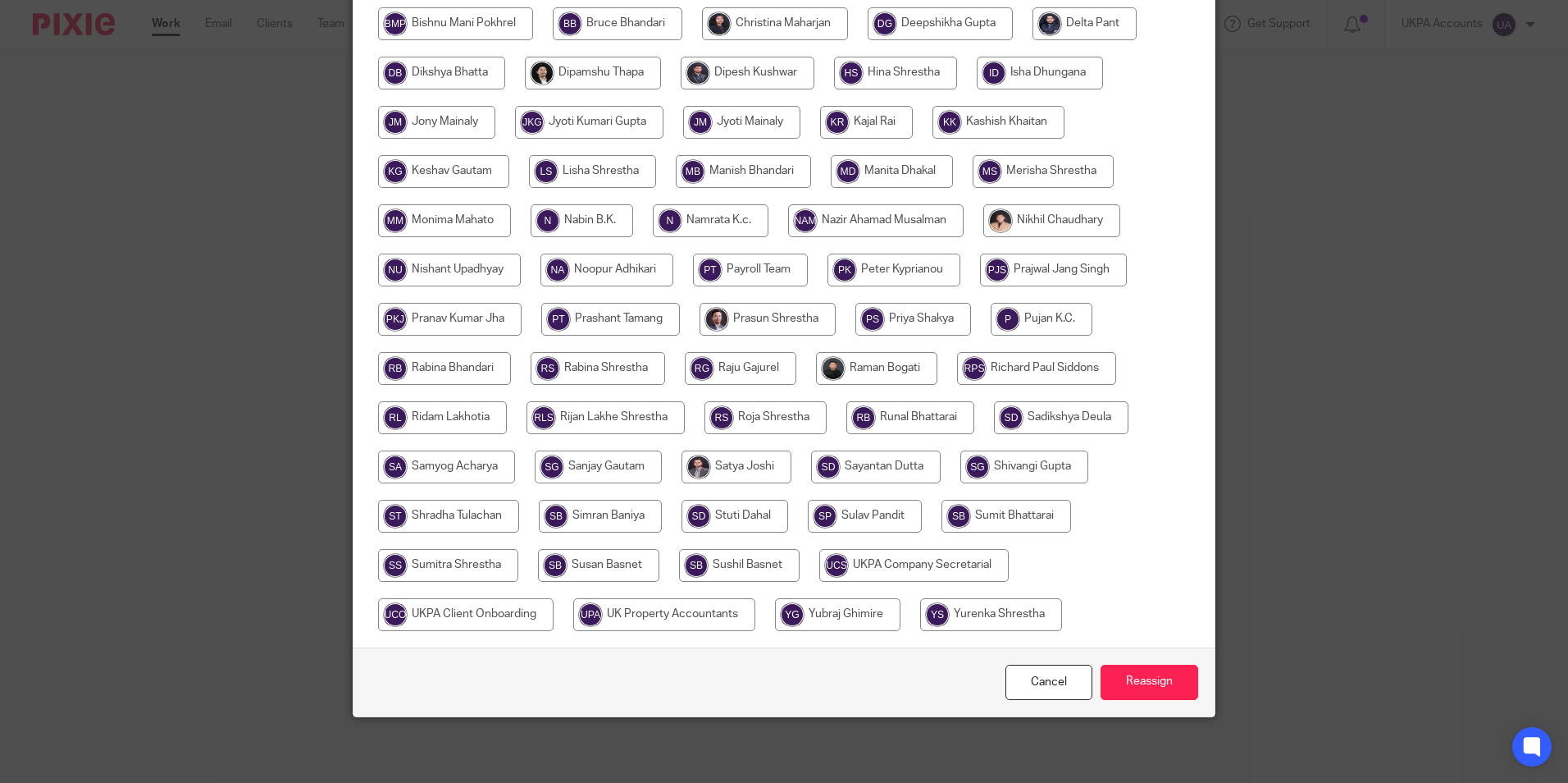
click at [899, 564] on input "radio" at bounding box center [913, 565] width 190 height 33
radio input "true"
click at [1120, 674] on input "Reassign" at bounding box center [1149, 682] width 97 height 36
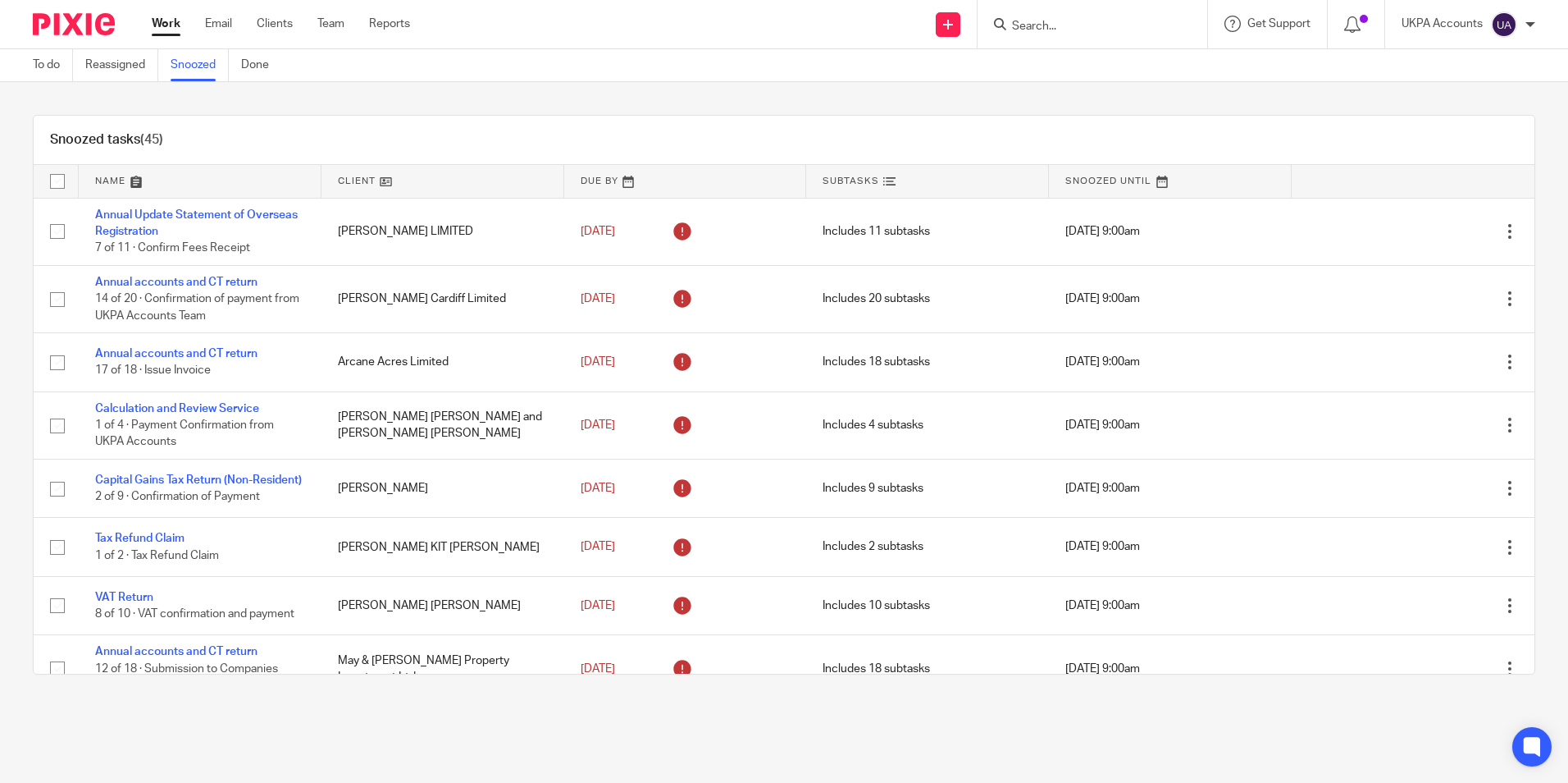
click at [575, 130] on div "Snoozed tasks (45)" at bounding box center [784, 140] width 1501 height 50
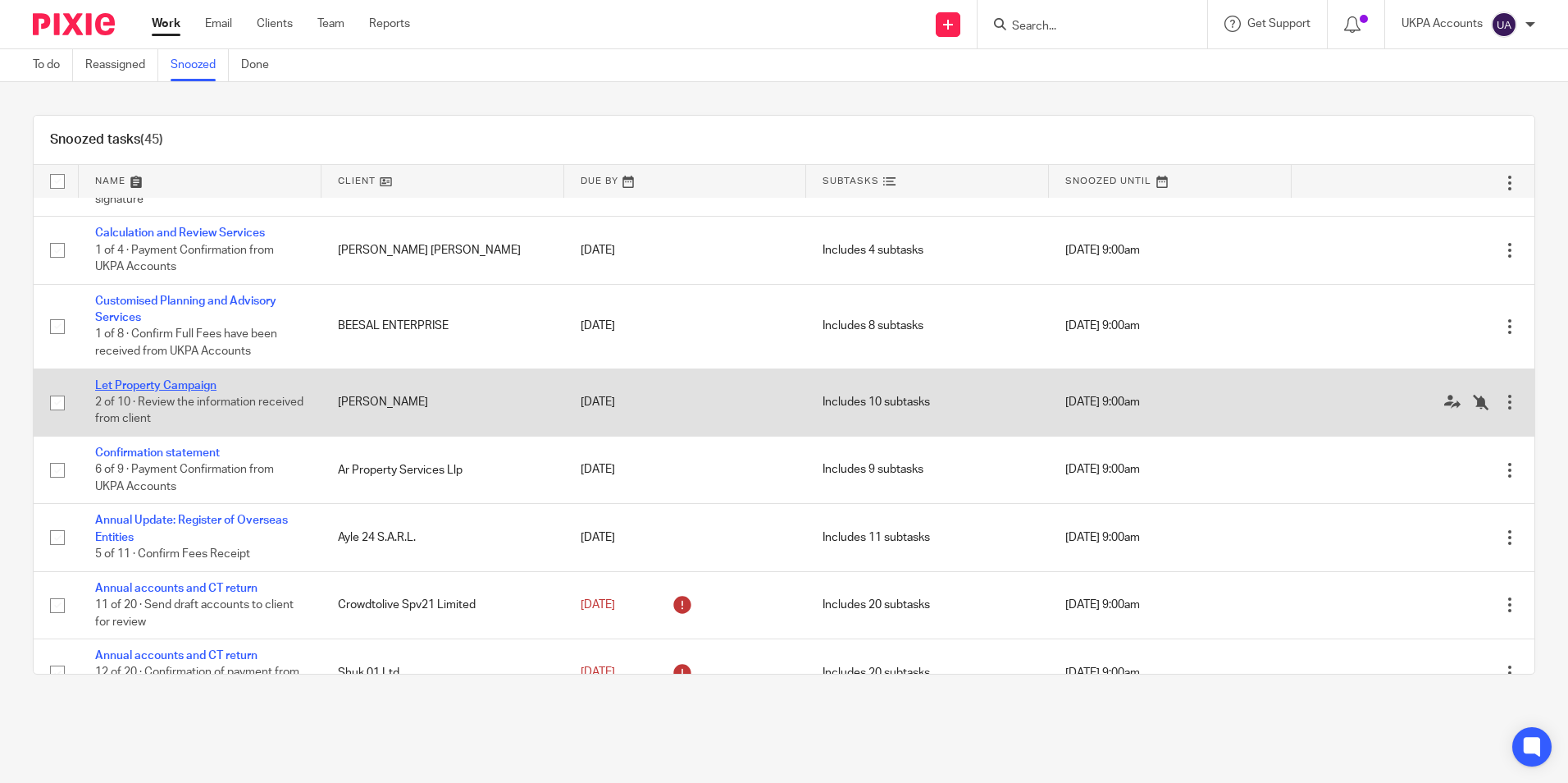
click at [200, 391] on link "Let Property Campaign" at bounding box center [156, 385] width 122 height 11
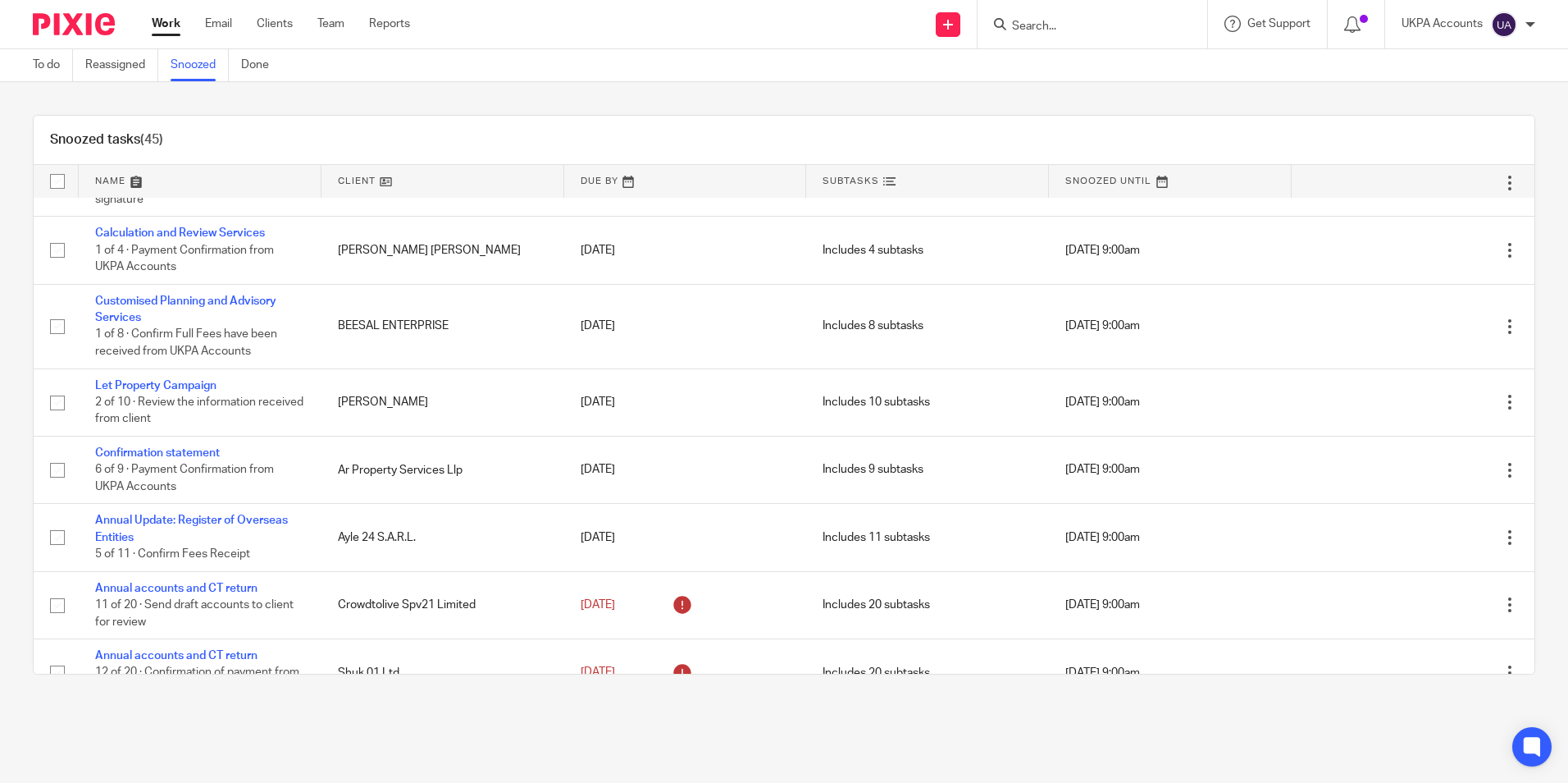
click at [203, 67] on link "Snoozed" at bounding box center [199, 65] width 58 height 32
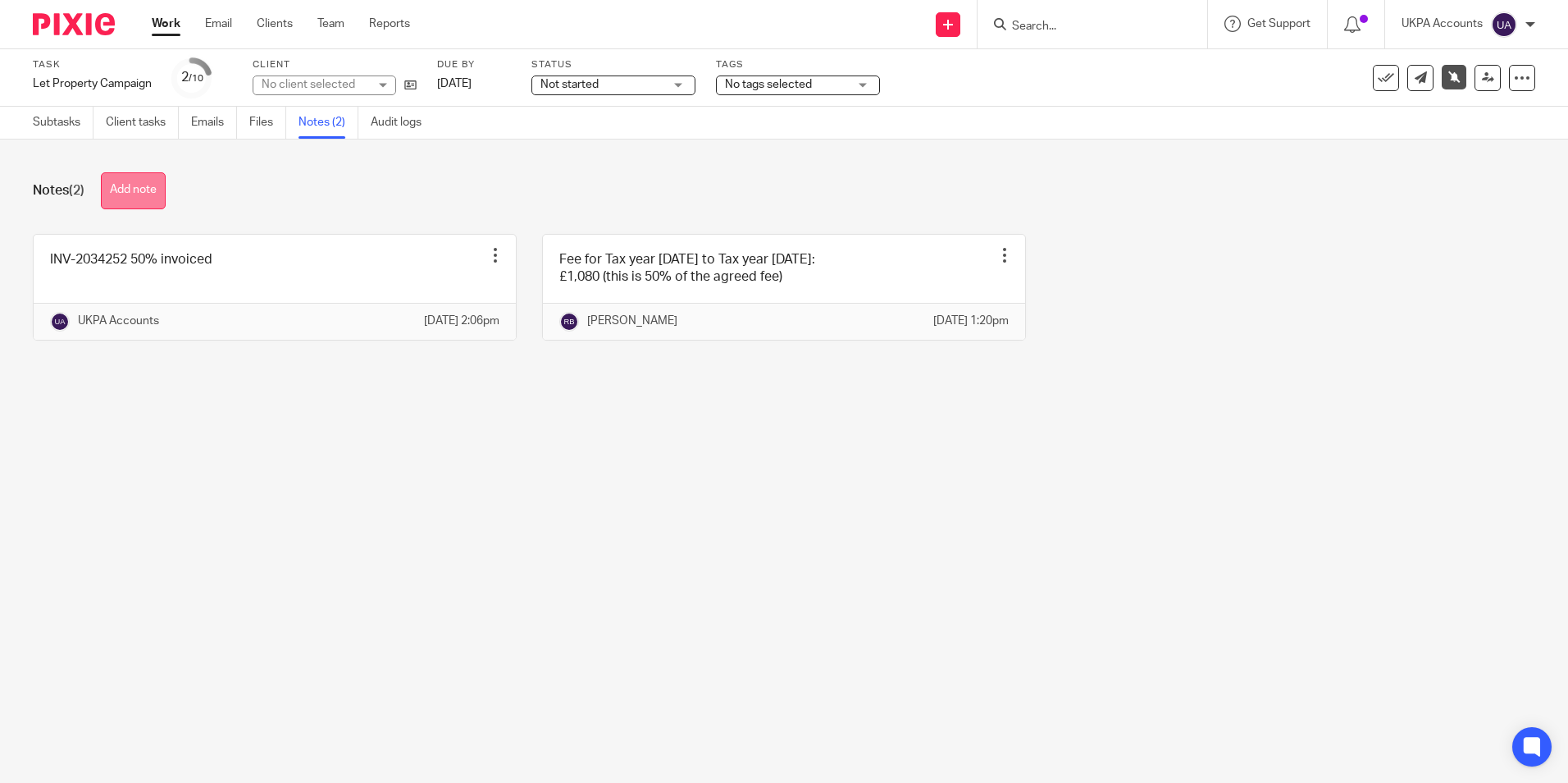
click at [132, 203] on button "Add note" at bounding box center [133, 190] width 65 height 36
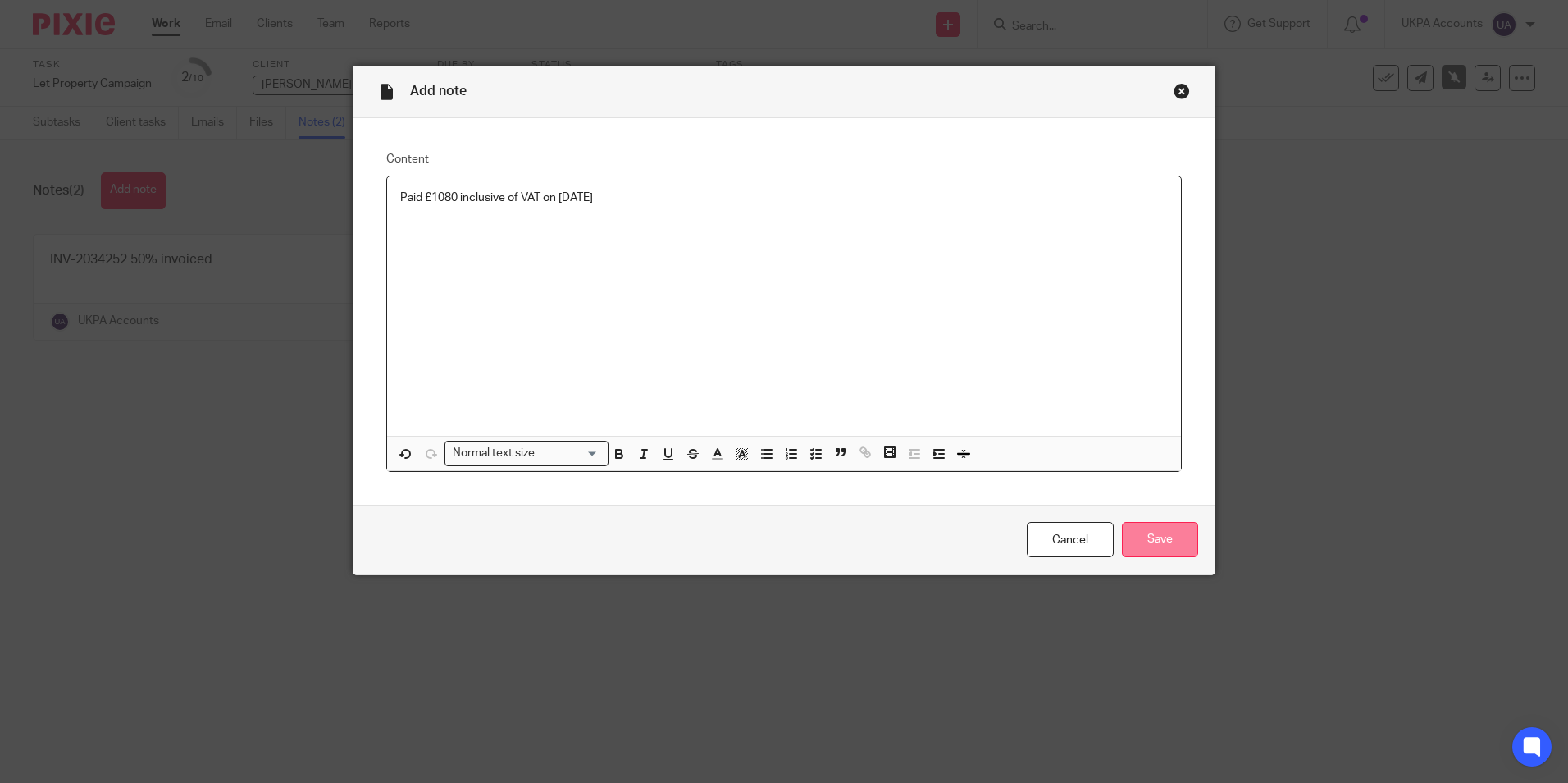
click at [1163, 550] on input "Save" at bounding box center [1160, 540] width 77 height 36
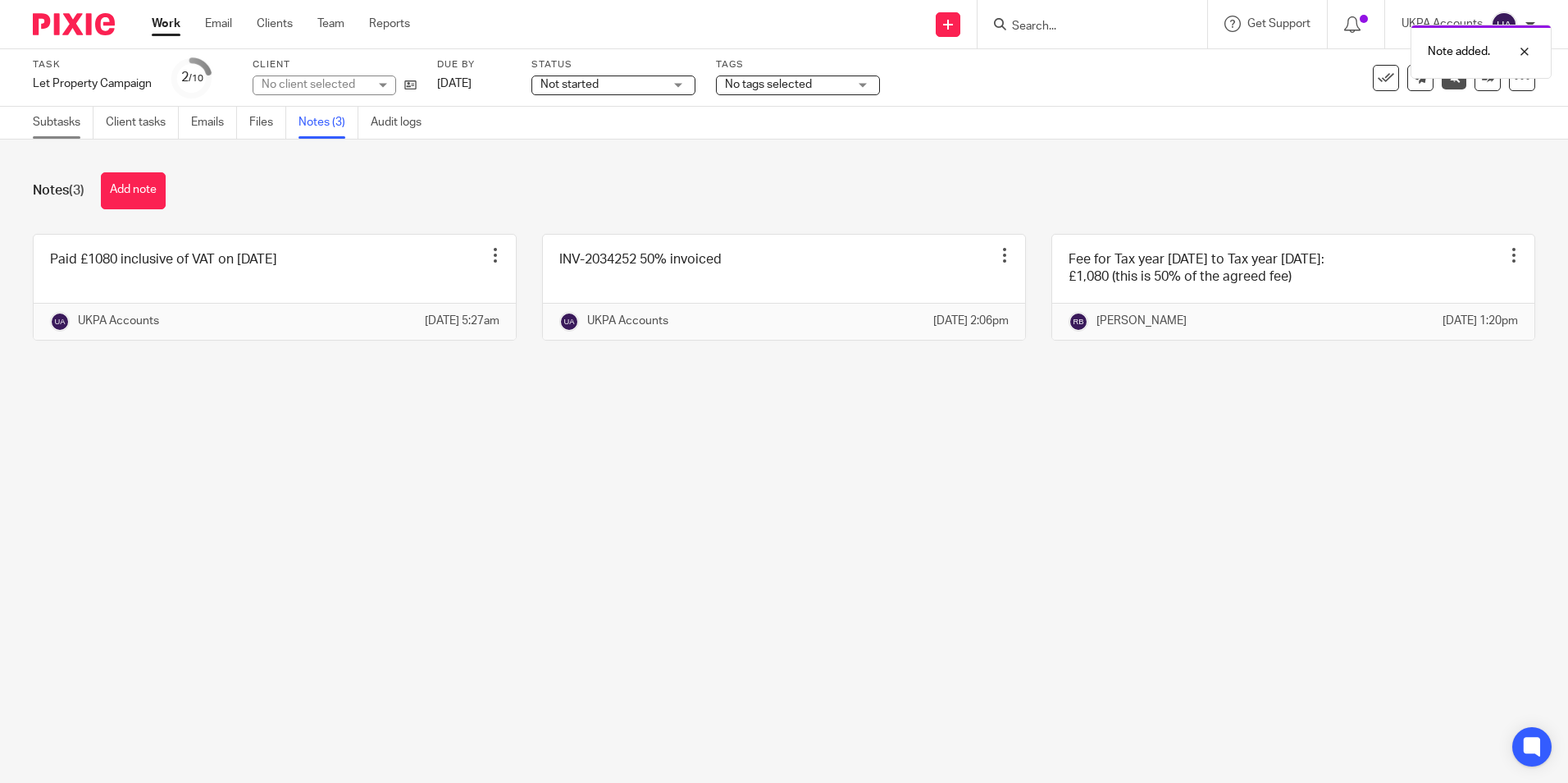
click at [84, 127] on link "Subtasks" at bounding box center [63, 123] width 61 height 32
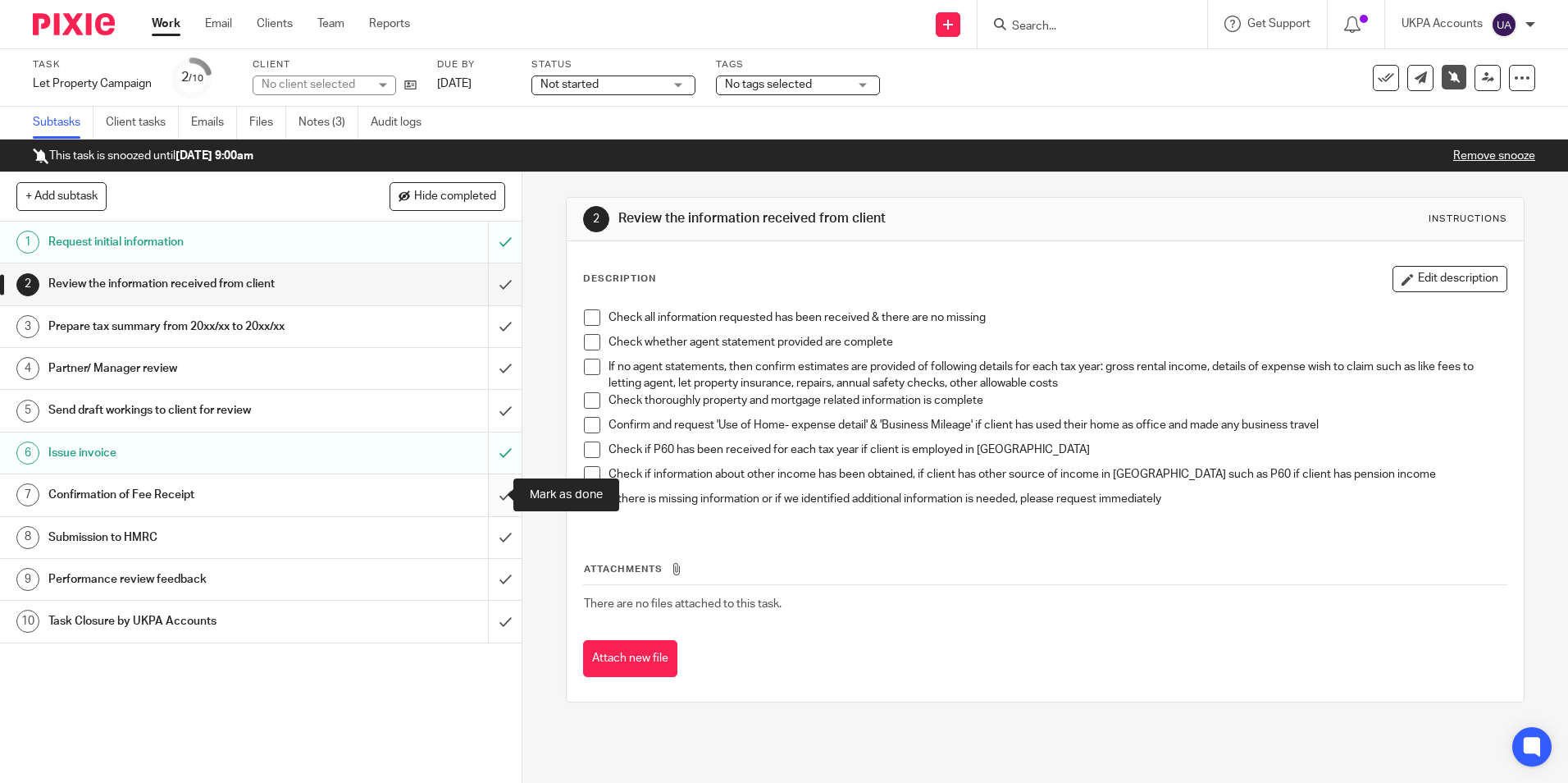
click at [488, 497] on input "submit" at bounding box center [261, 495] width 522 height 41
click at [481, 494] on input "submit" at bounding box center [261, 495] width 522 height 41
click at [348, 124] on link "Notes (3)" at bounding box center [328, 123] width 60 height 32
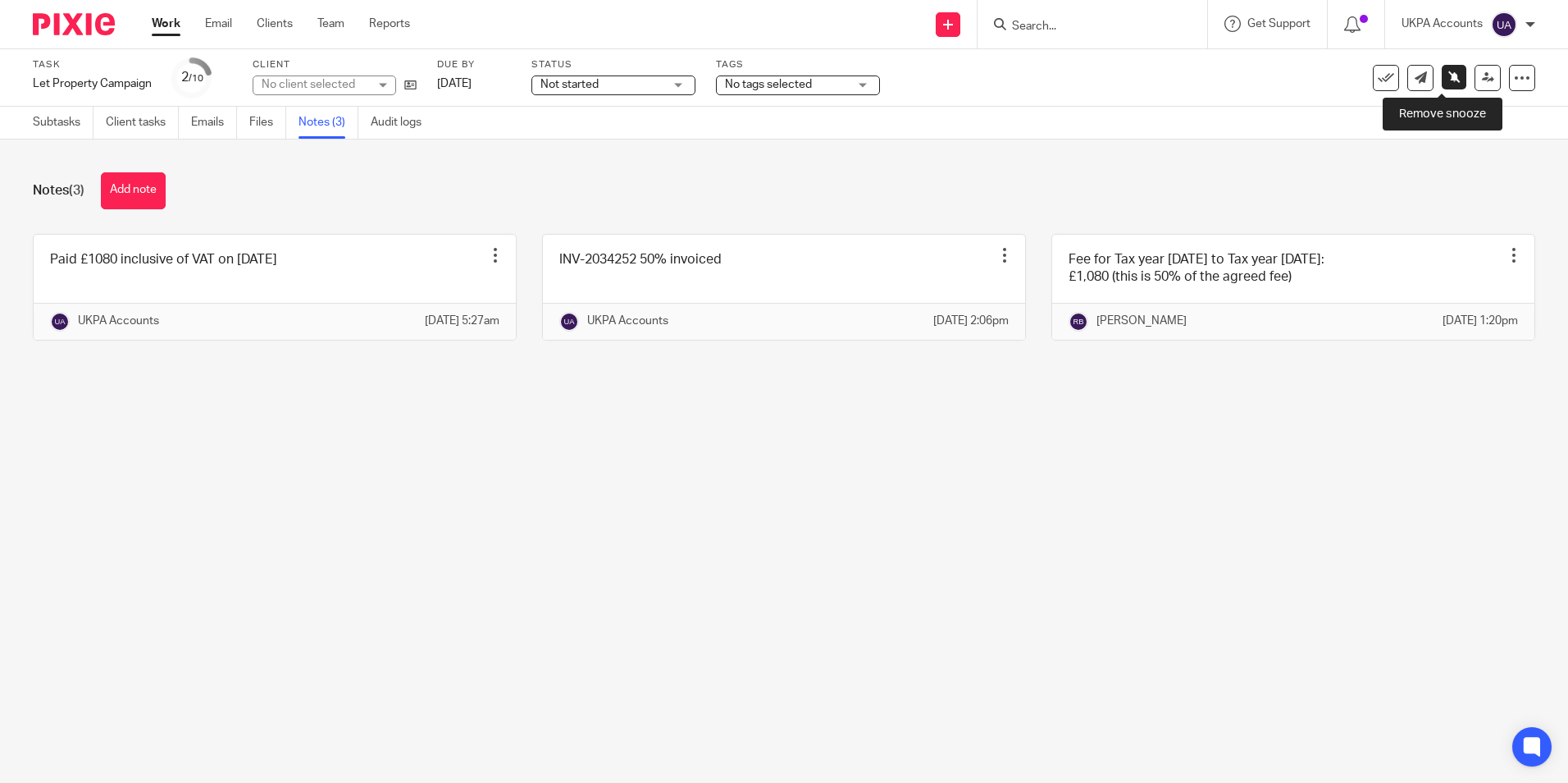
click at [1448, 80] on icon at bounding box center [1454, 76] width 12 height 12
click at [1475, 83] on link at bounding box center [1488, 78] width 26 height 26
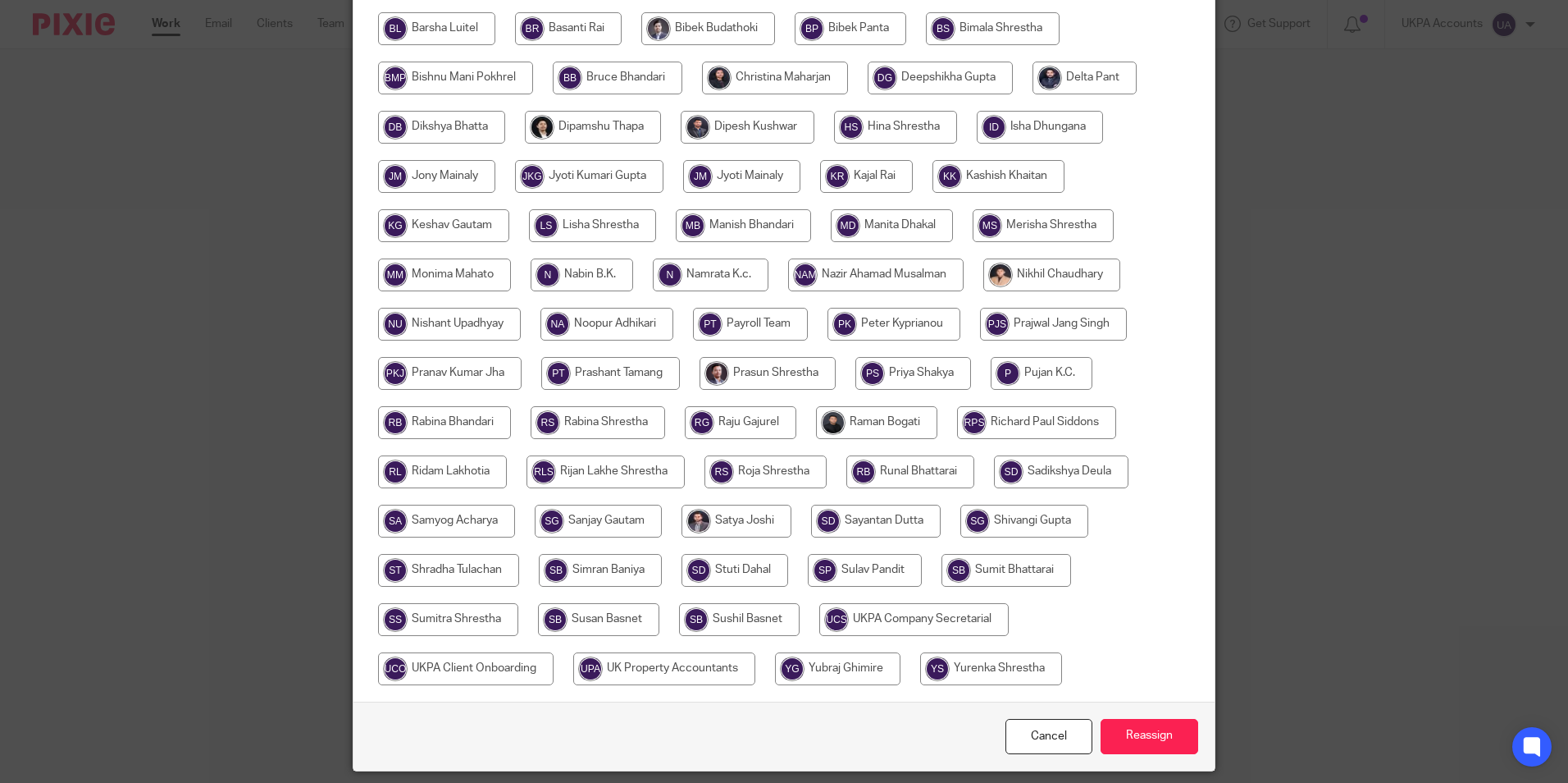
scroll to position [405, 0]
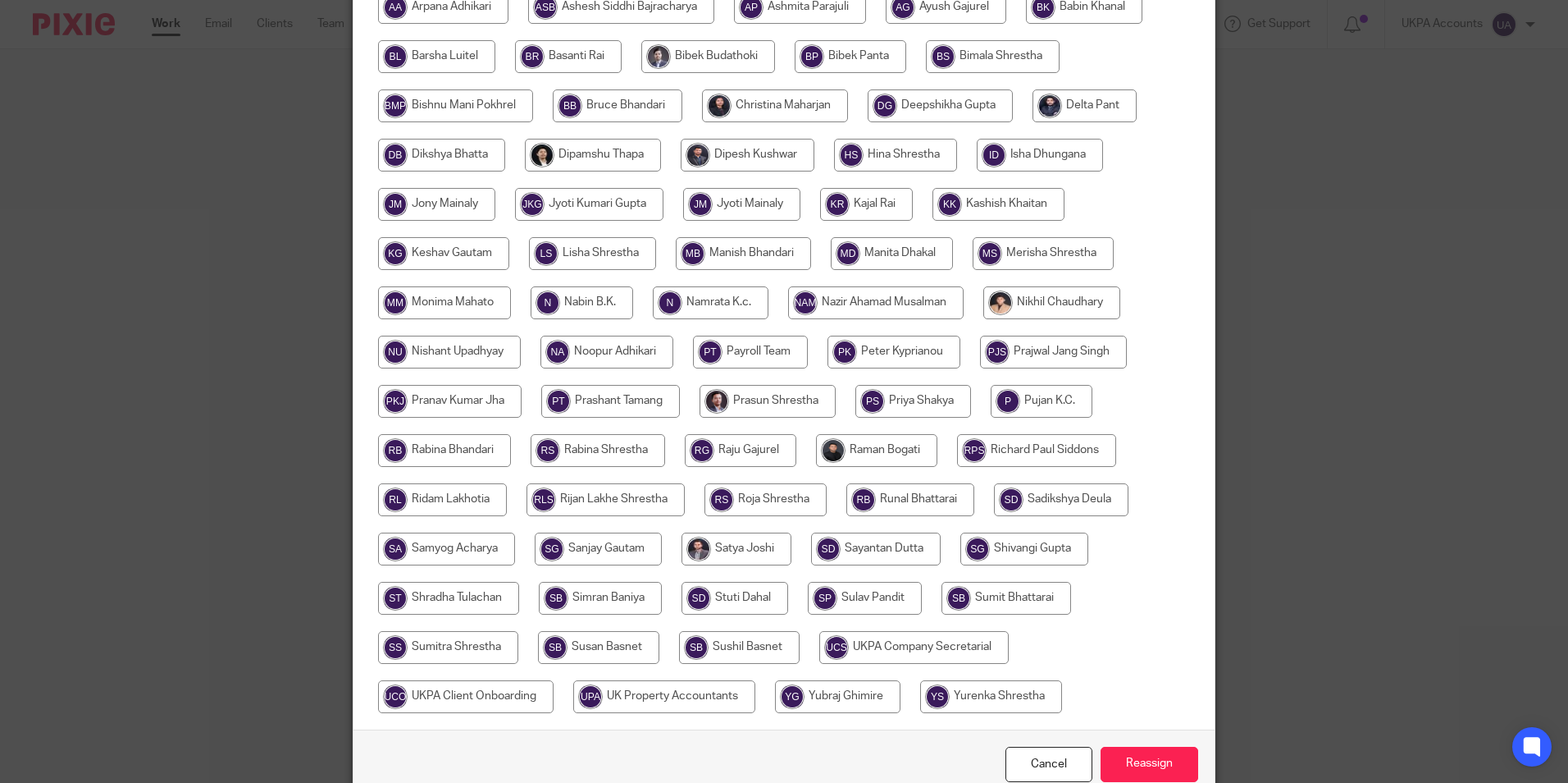
click at [466, 454] on input "radio" at bounding box center [444, 450] width 133 height 33
radio input "true"
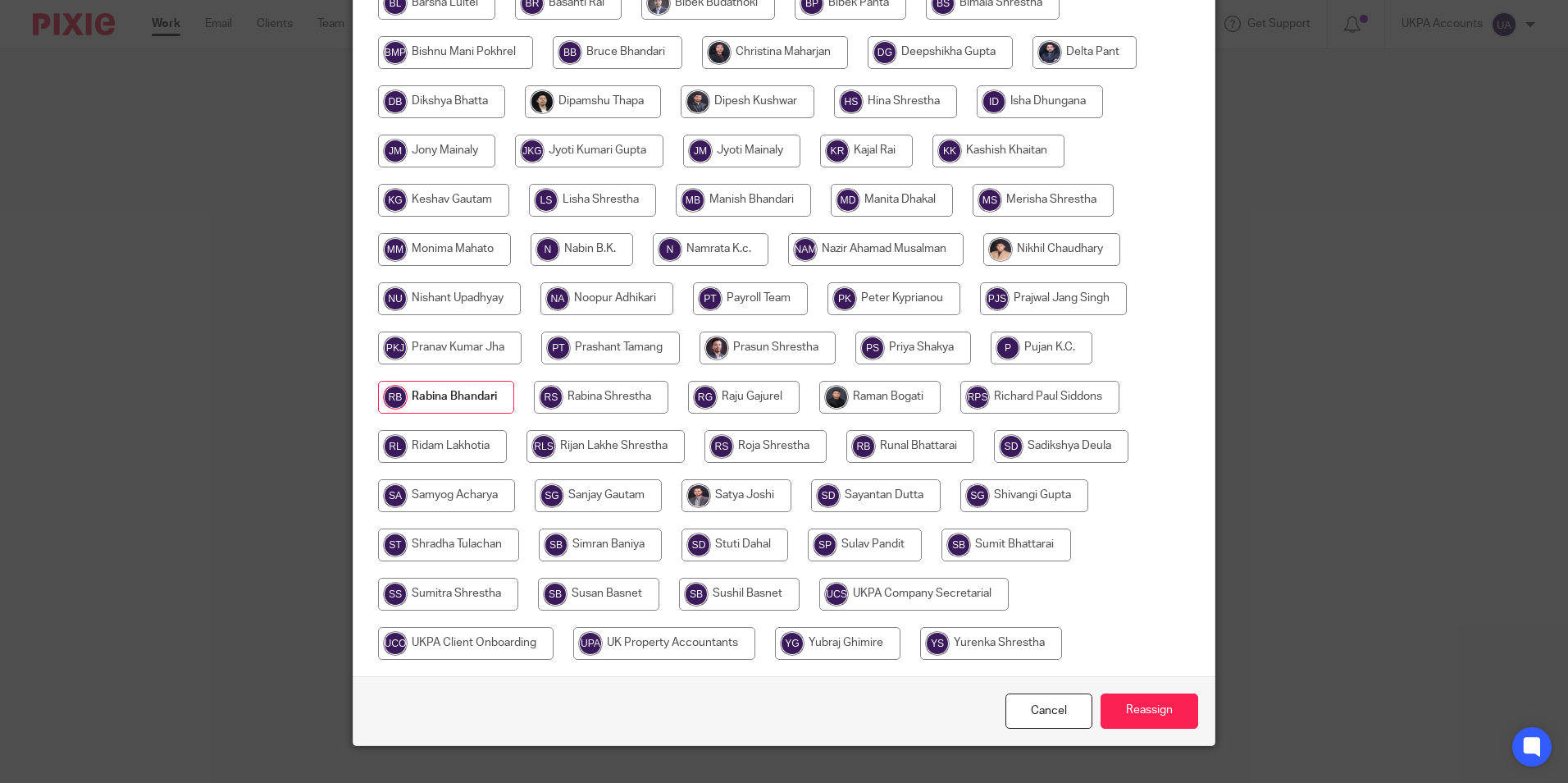
scroll to position [487, 0]
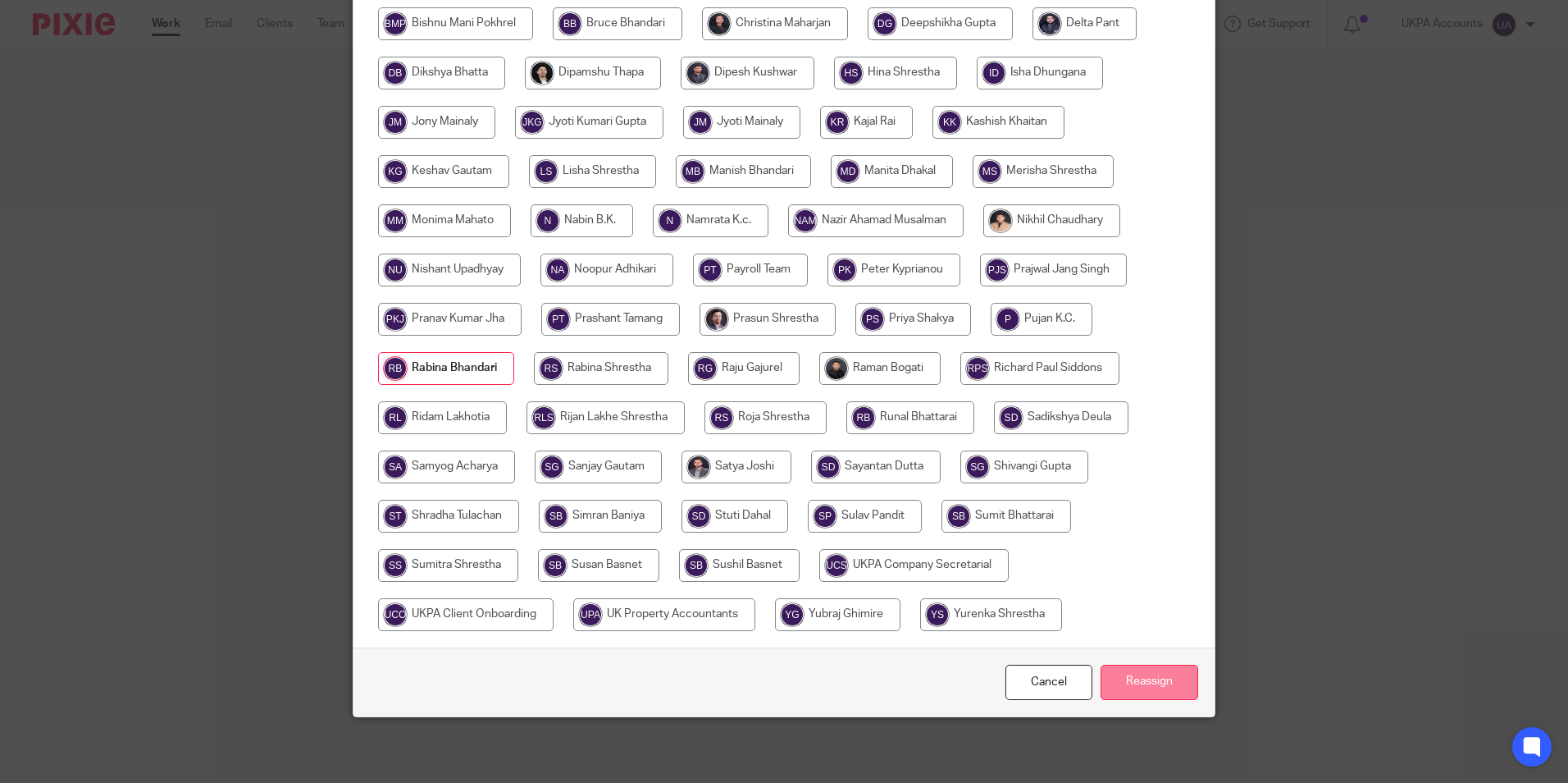
click at [1129, 686] on input "Reassign" at bounding box center [1149, 682] width 97 height 36
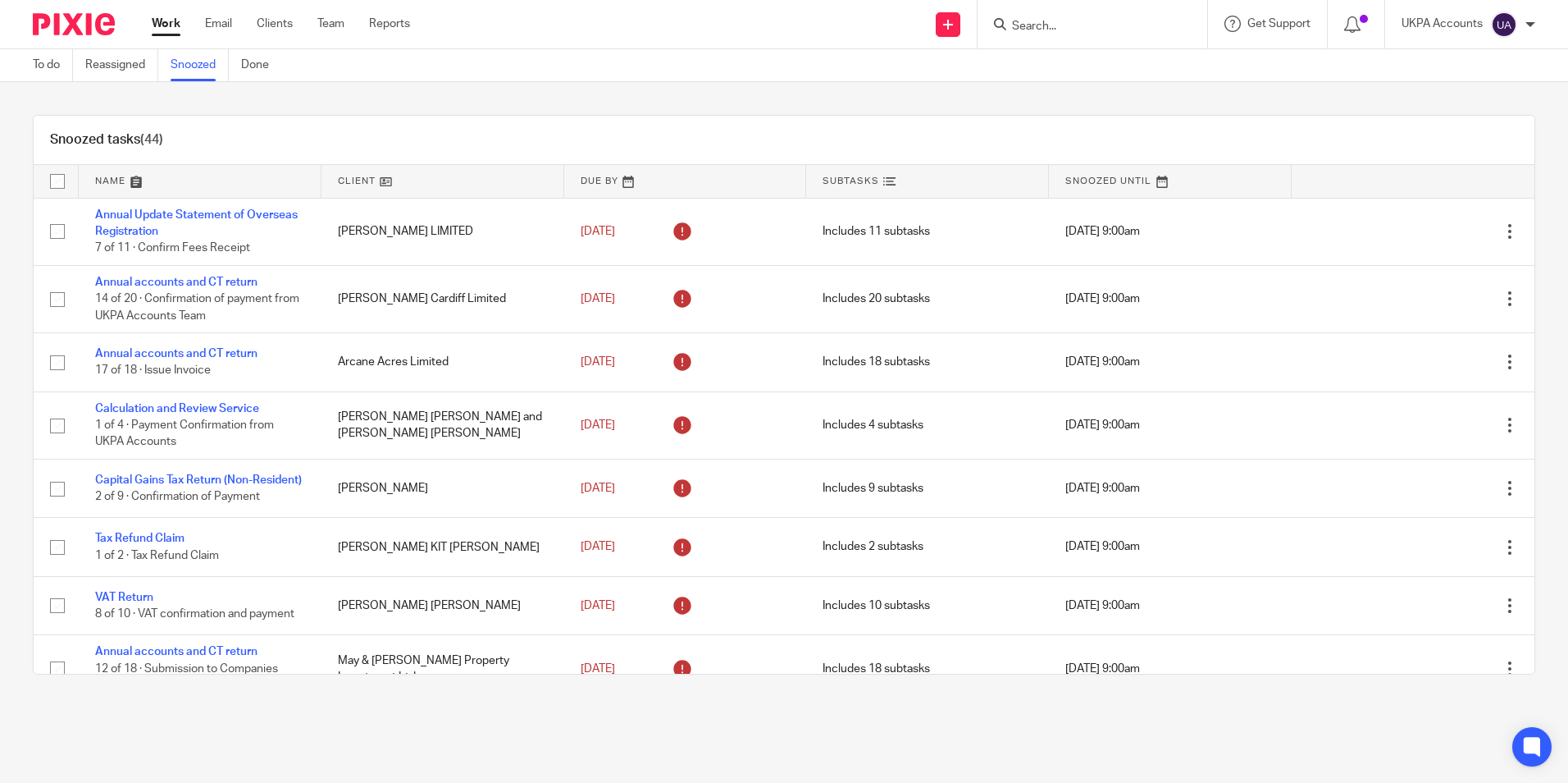
drag, startPoint x: 731, startPoint y: 156, endPoint x: 747, endPoint y: 145, distance: 19.4
click at [732, 155] on div "Snoozed tasks (44)" at bounding box center [784, 140] width 1501 height 50
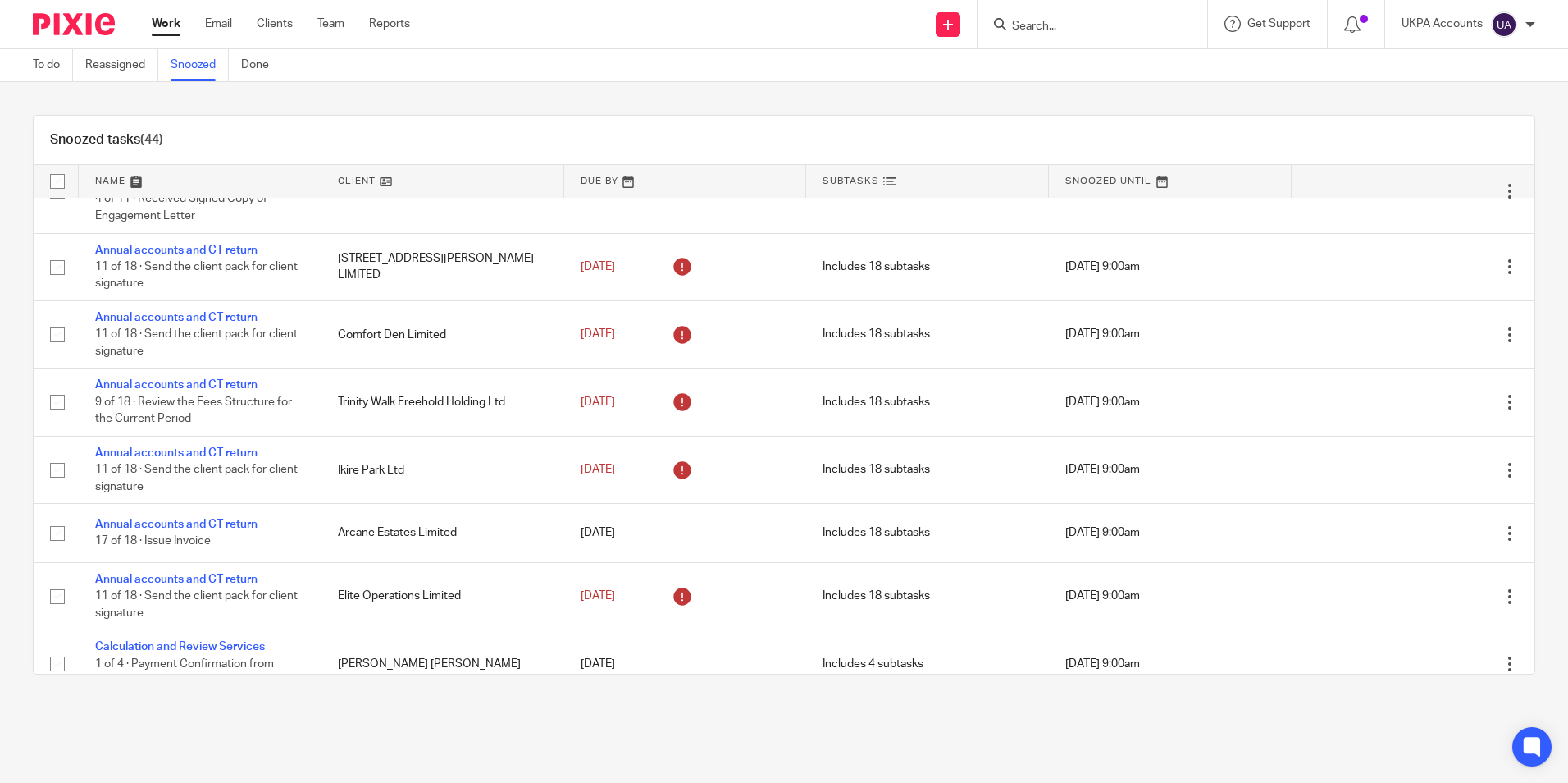
click at [548, 44] on div "Send new email Create task Add client Get Support Contact Support Help Document…" at bounding box center [1001, 24] width 1133 height 49
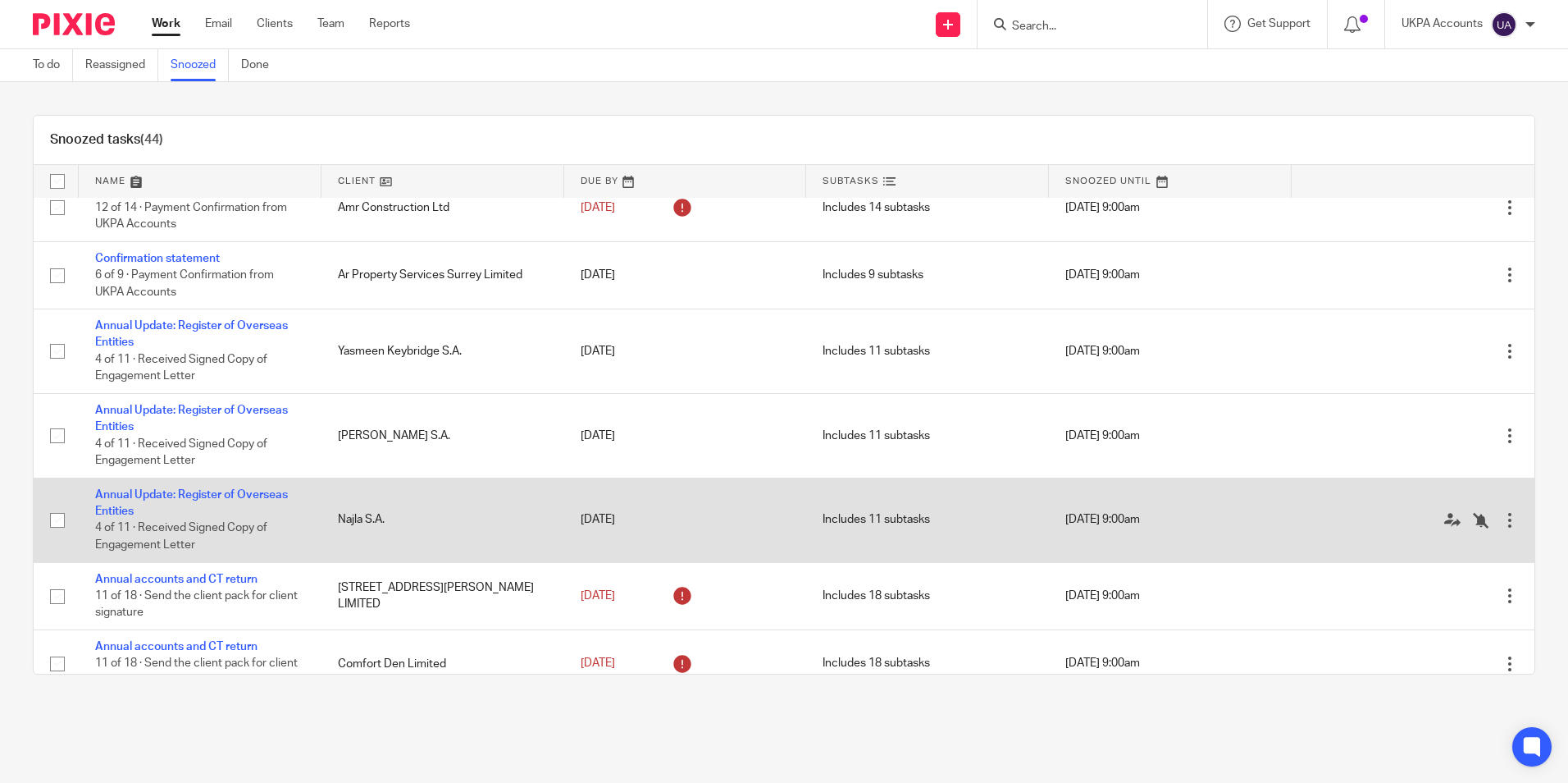
scroll to position [1066, 0]
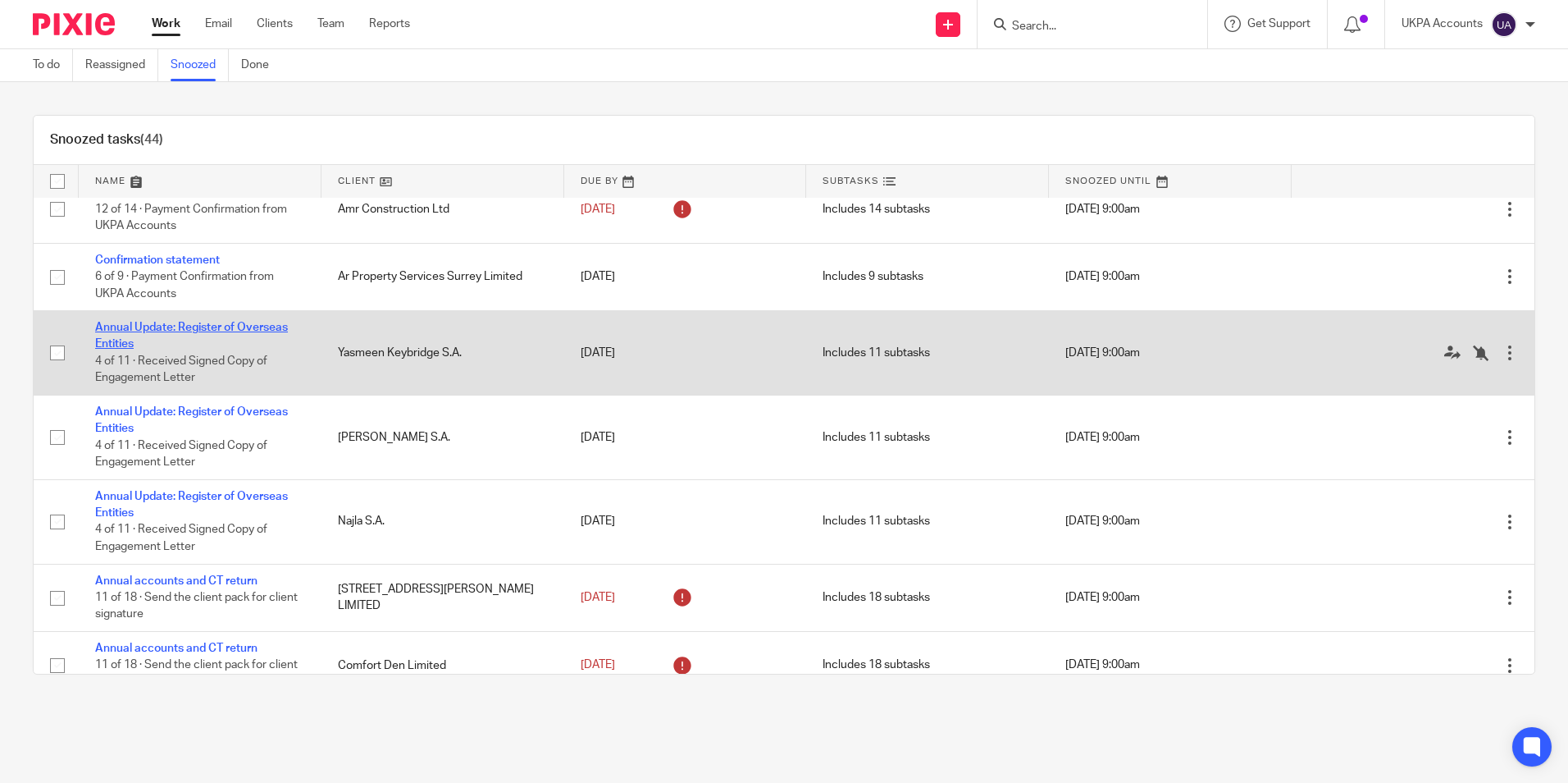
click at [256, 345] on link "Annual Update: Register of Overseas Entities" at bounding box center [192, 336] width 193 height 28
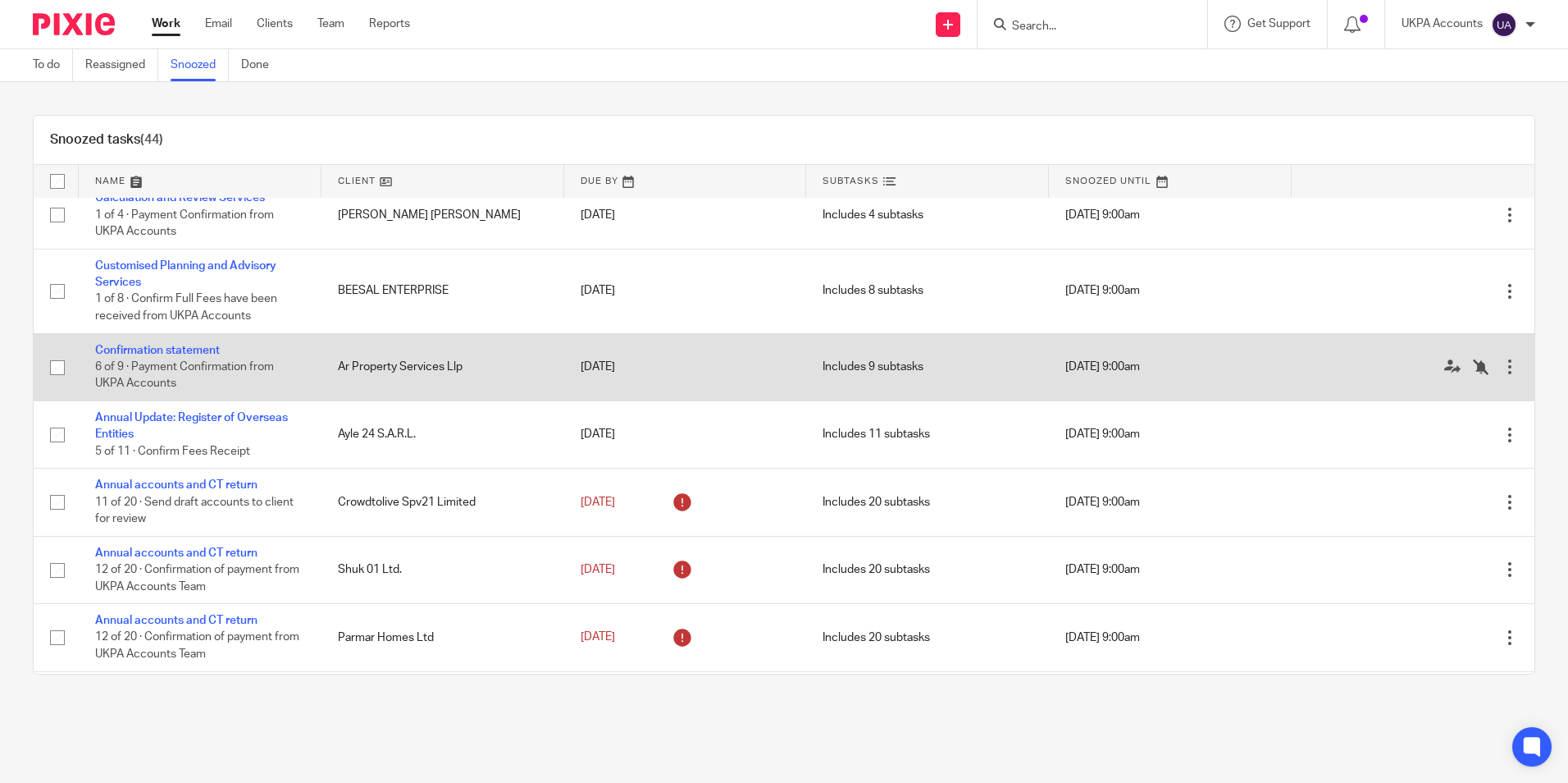
scroll to position [1969, 0]
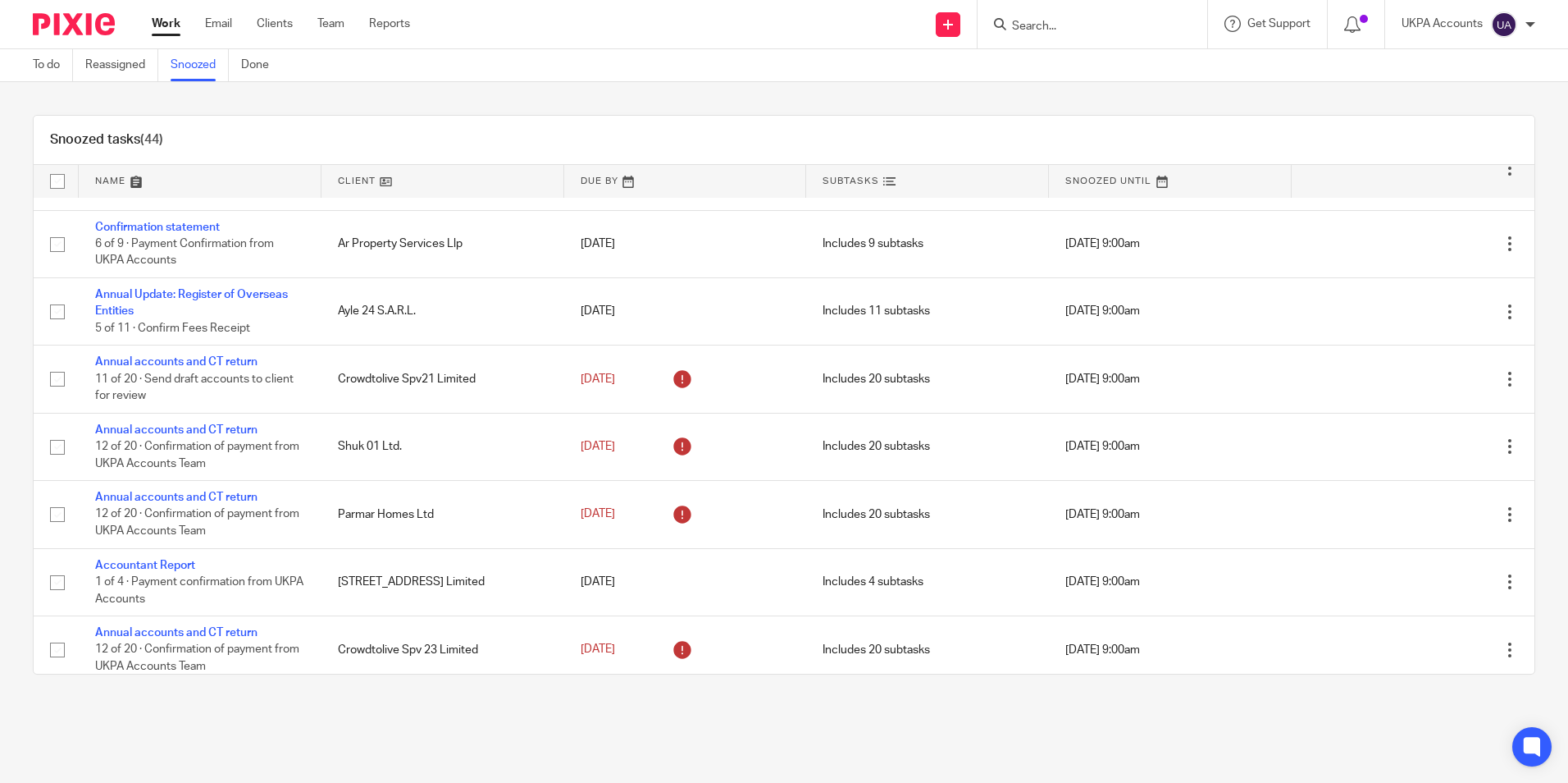
click at [216, 68] on link "Snoozed" at bounding box center [199, 65] width 58 height 32
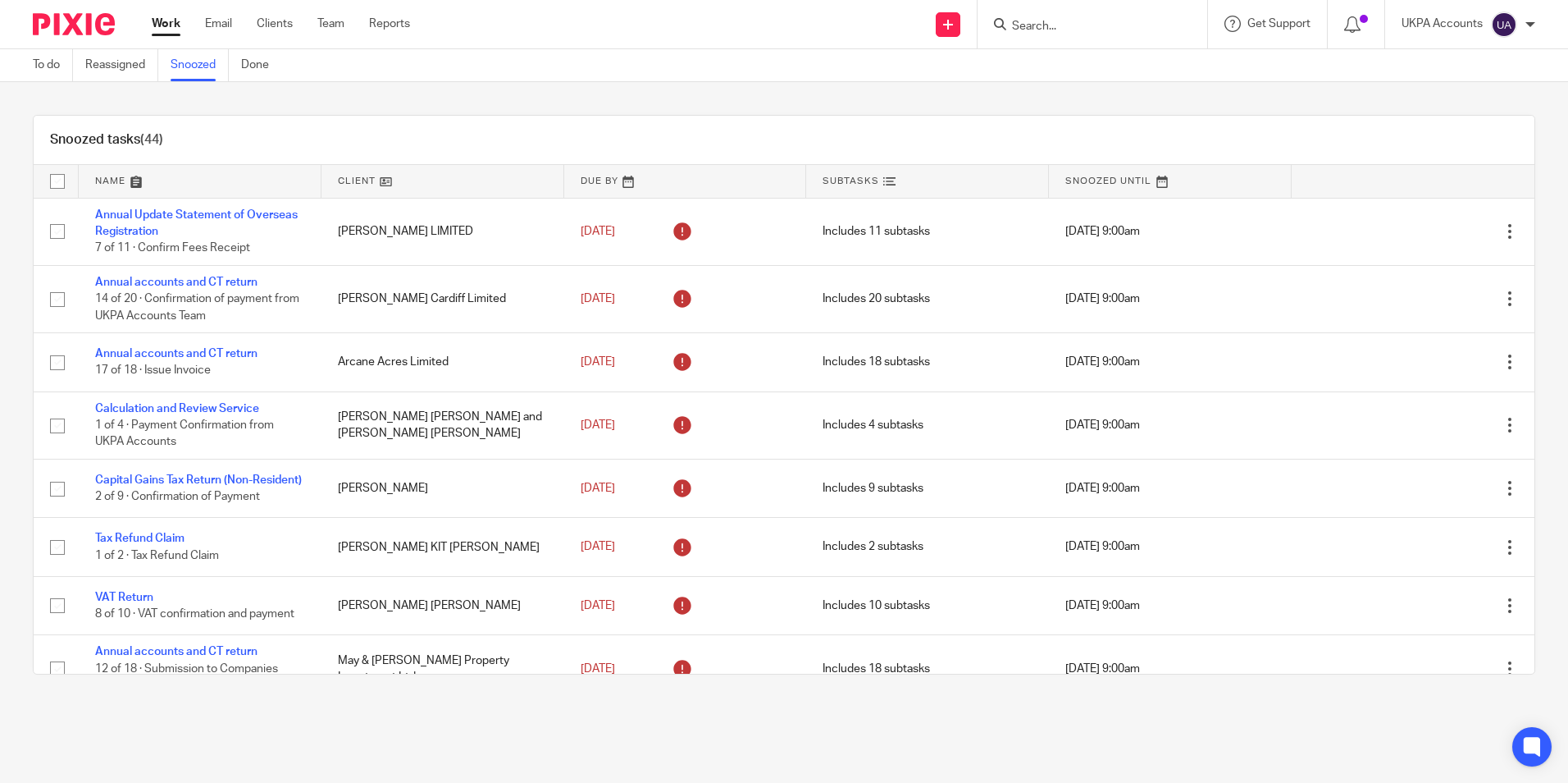
click at [1132, 127] on div "Snoozed tasks (44)" at bounding box center [784, 140] width 1501 height 50
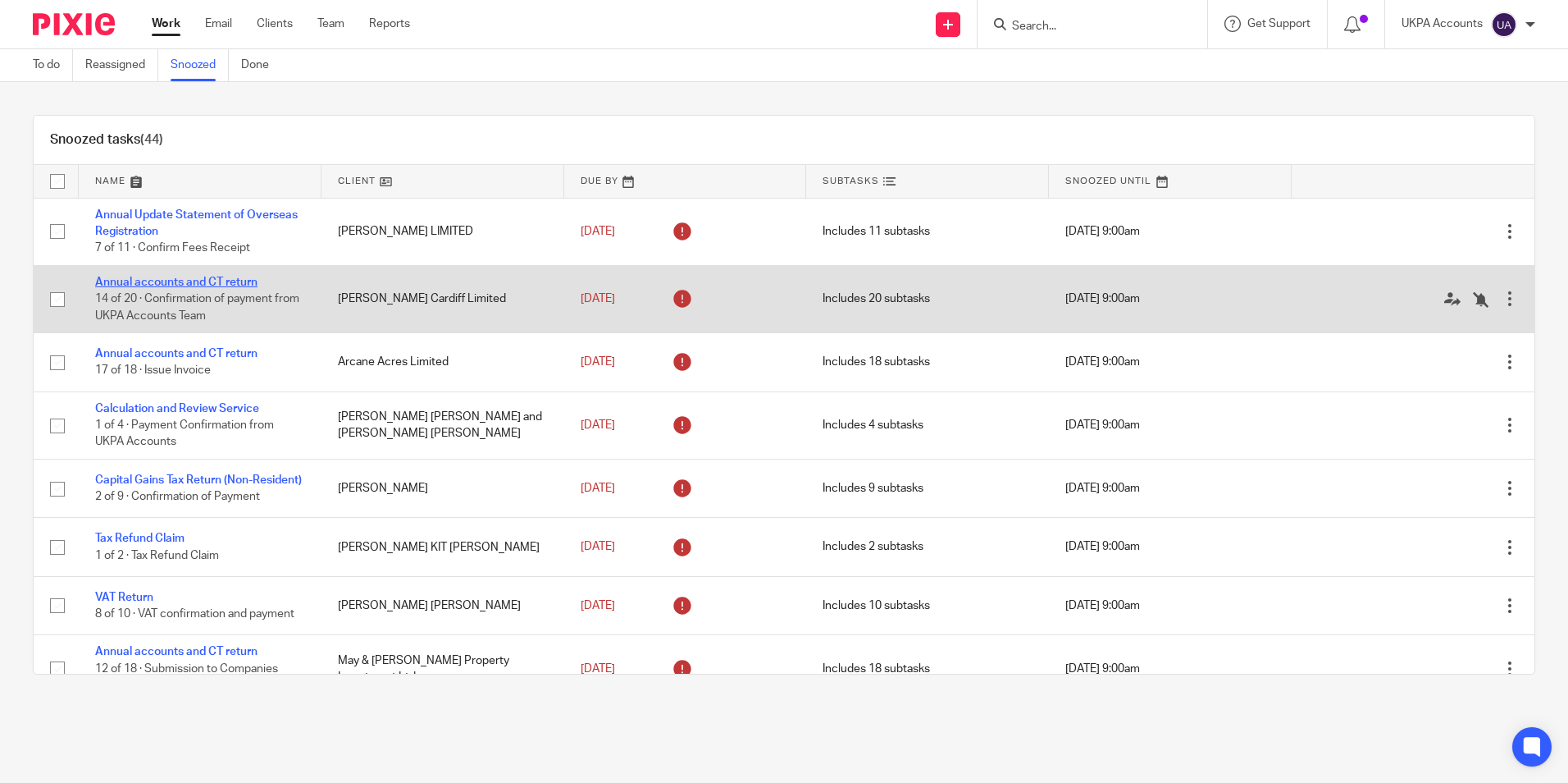
click at [241, 287] on link "Annual accounts and CT return" at bounding box center [177, 283] width 163 height 11
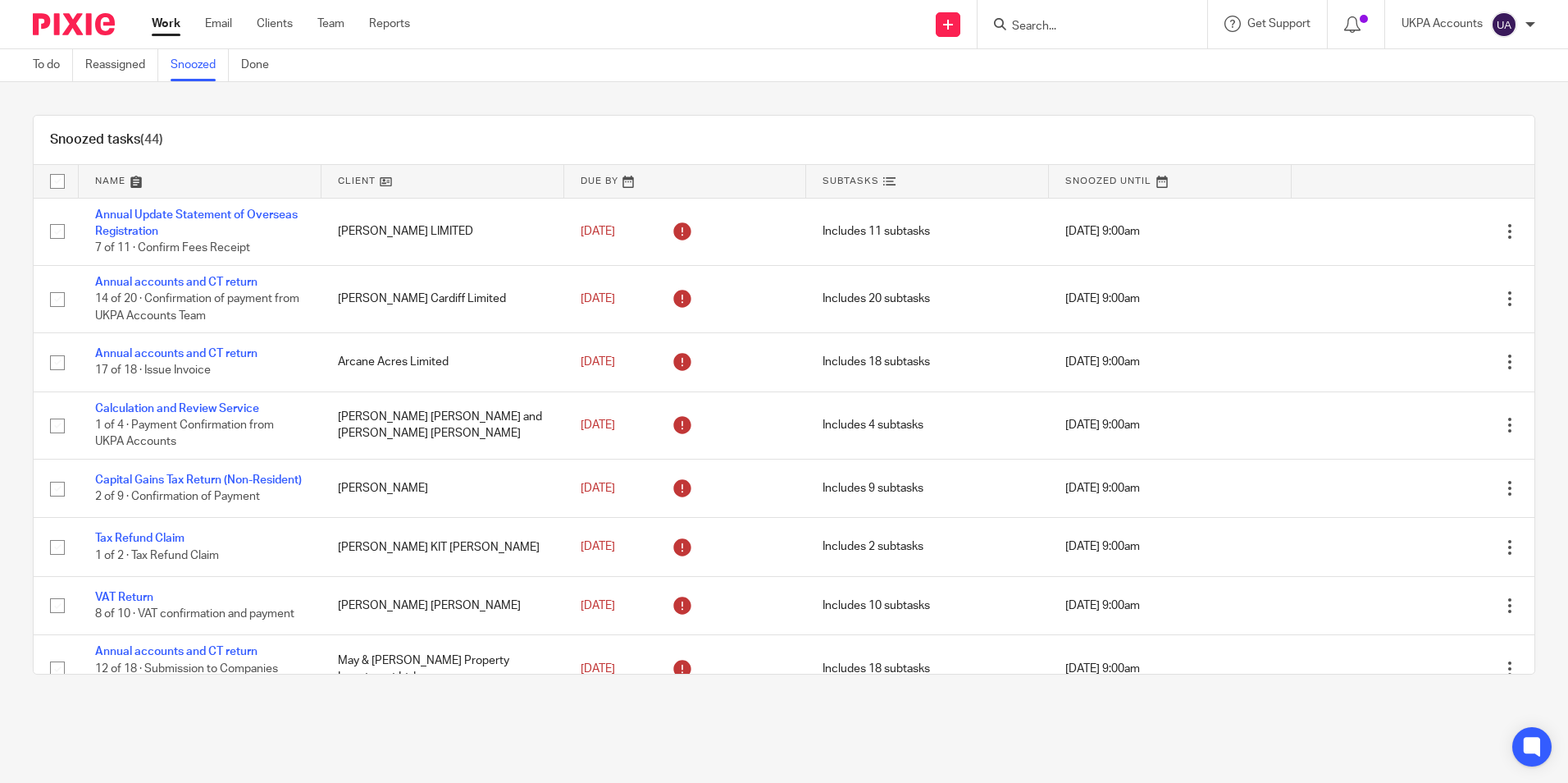
click at [196, 75] on link "Snoozed" at bounding box center [199, 65] width 58 height 32
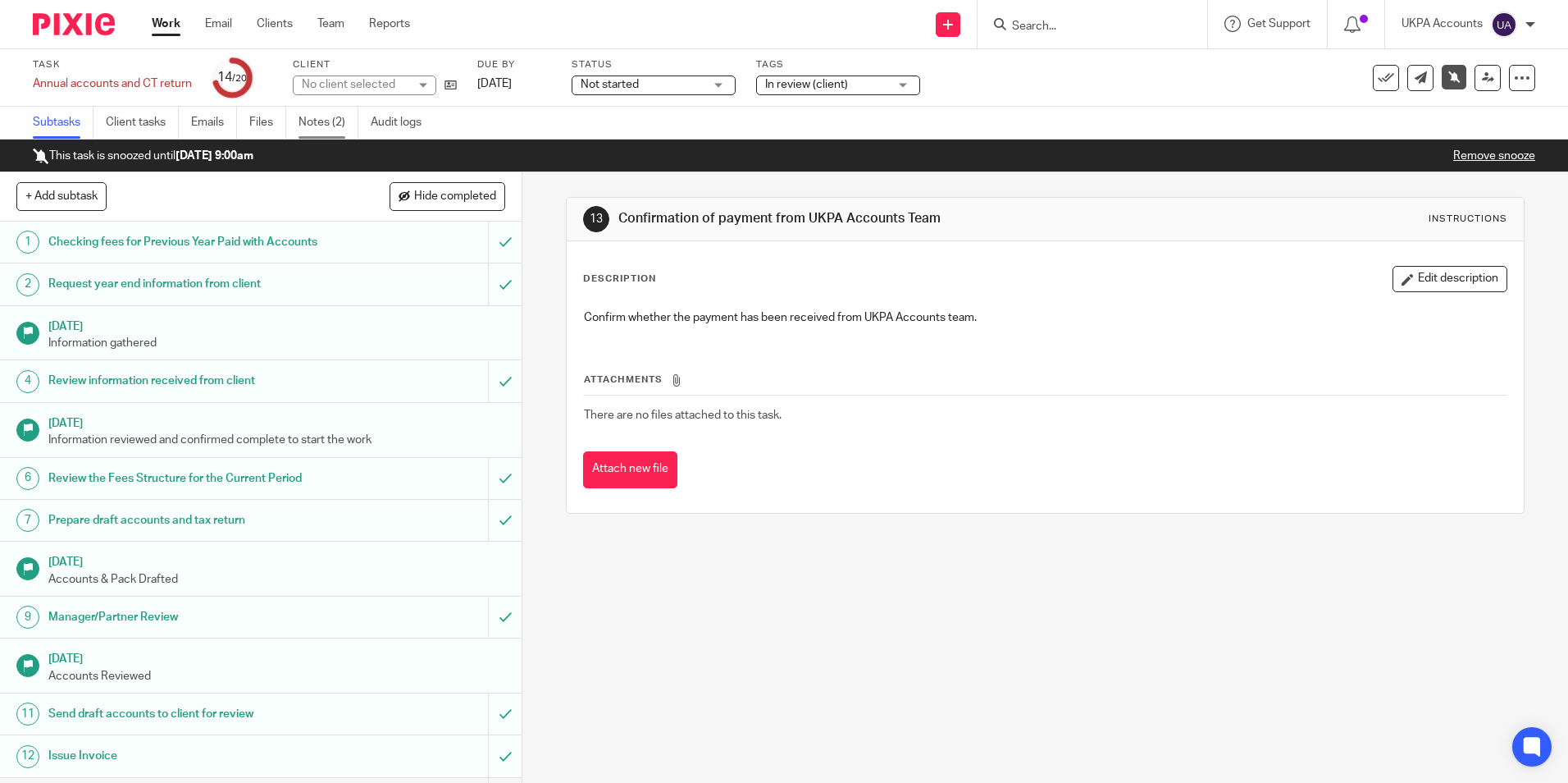
click at [337, 123] on link "Notes (2)" at bounding box center [328, 123] width 60 height 32
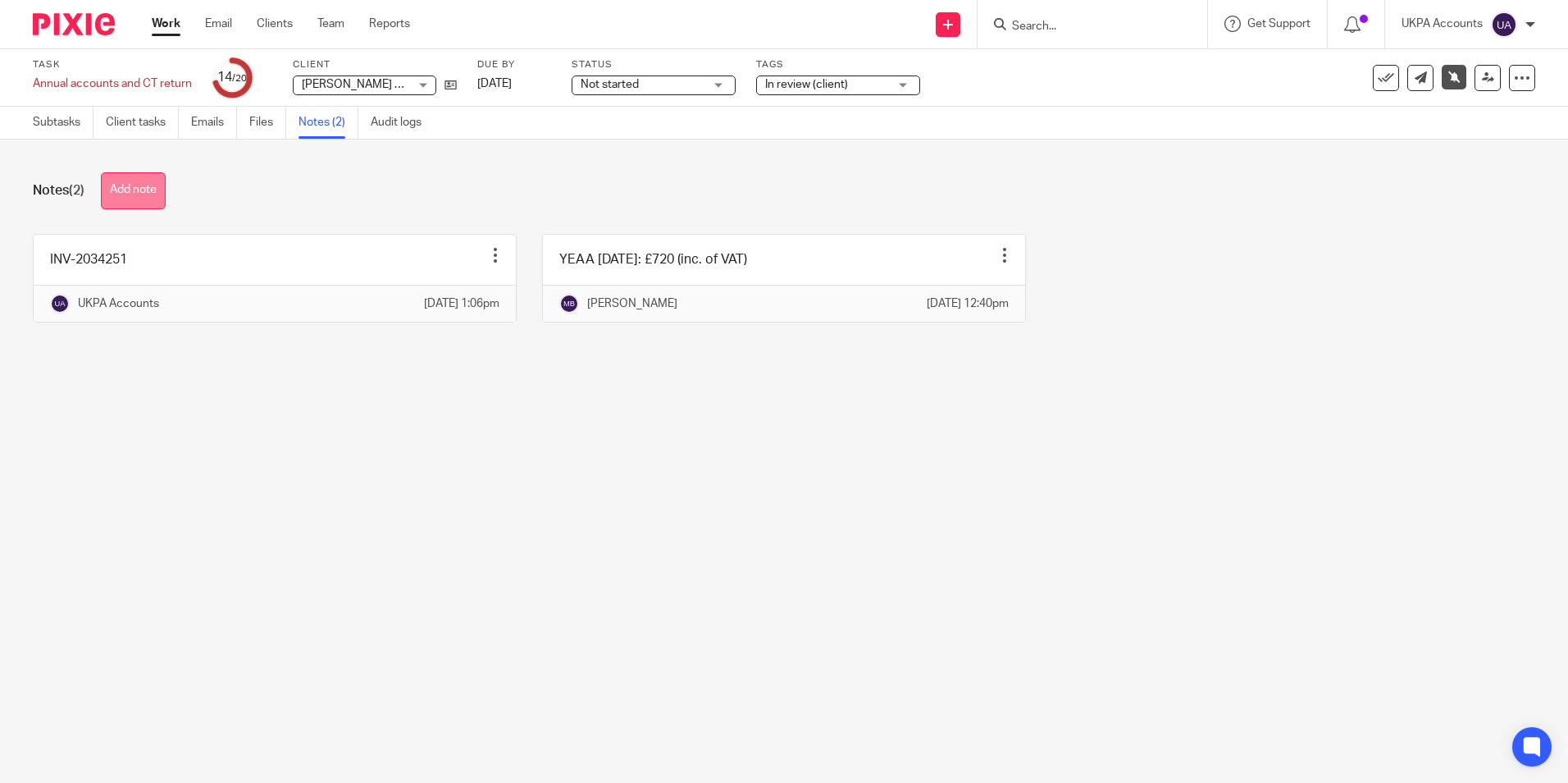
click at [136, 183] on button "Add note" at bounding box center [133, 190] width 65 height 36
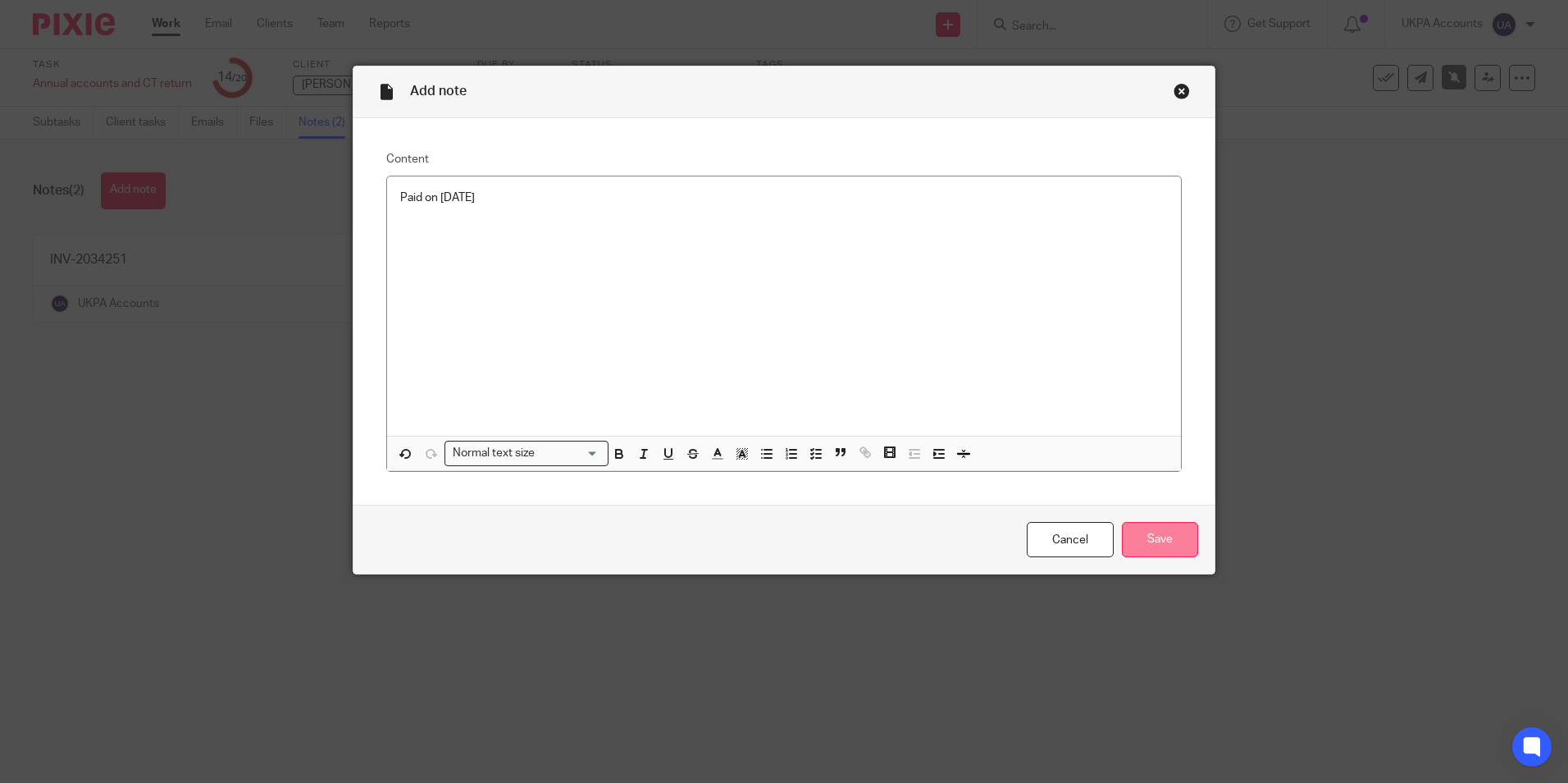
click at [1182, 544] on input "Save" at bounding box center [1160, 540] width 77 height 36
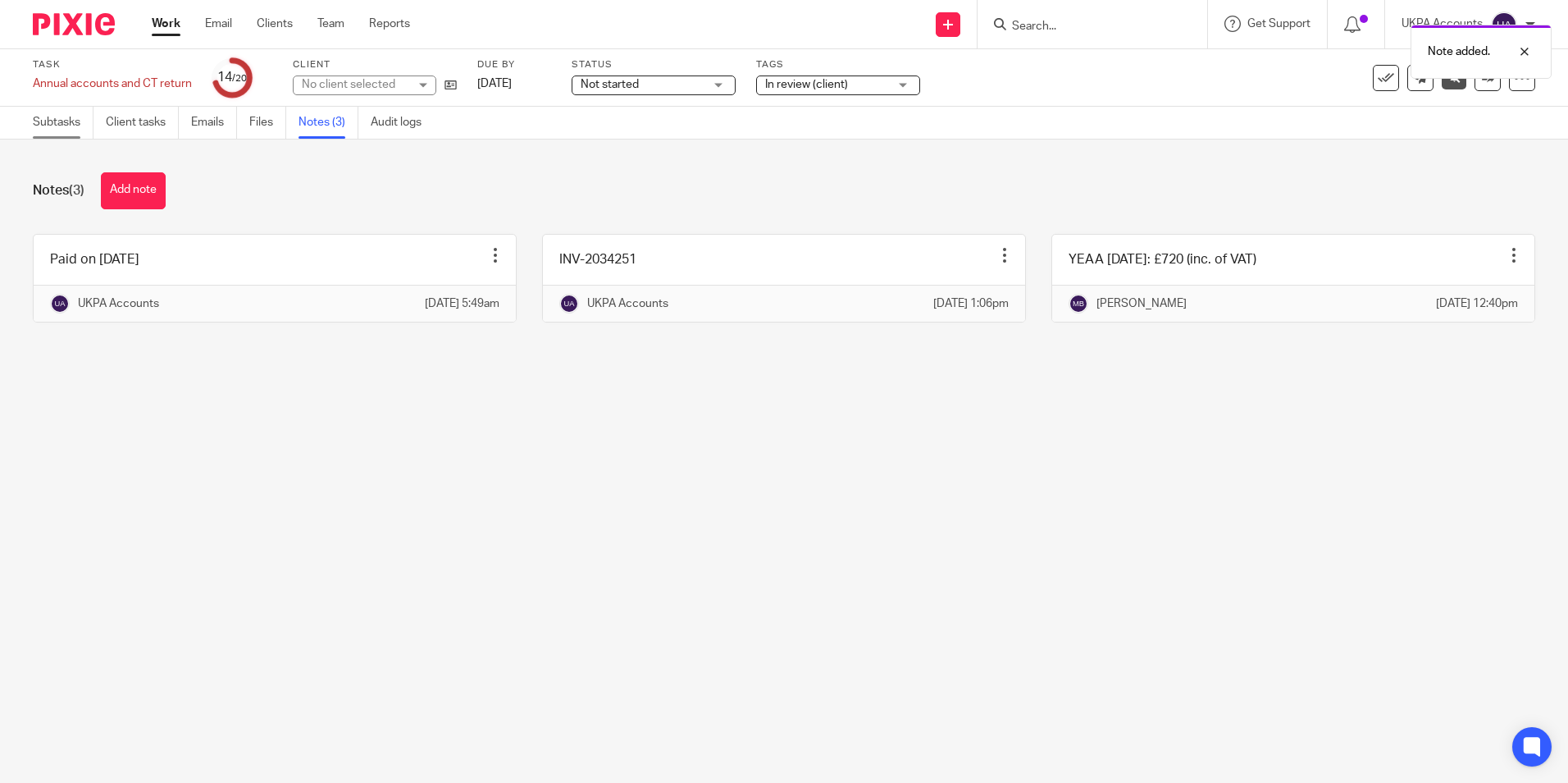
click at [72, 137] on link "Subtasks" at bounding box center [63, 123] width 61 height 32
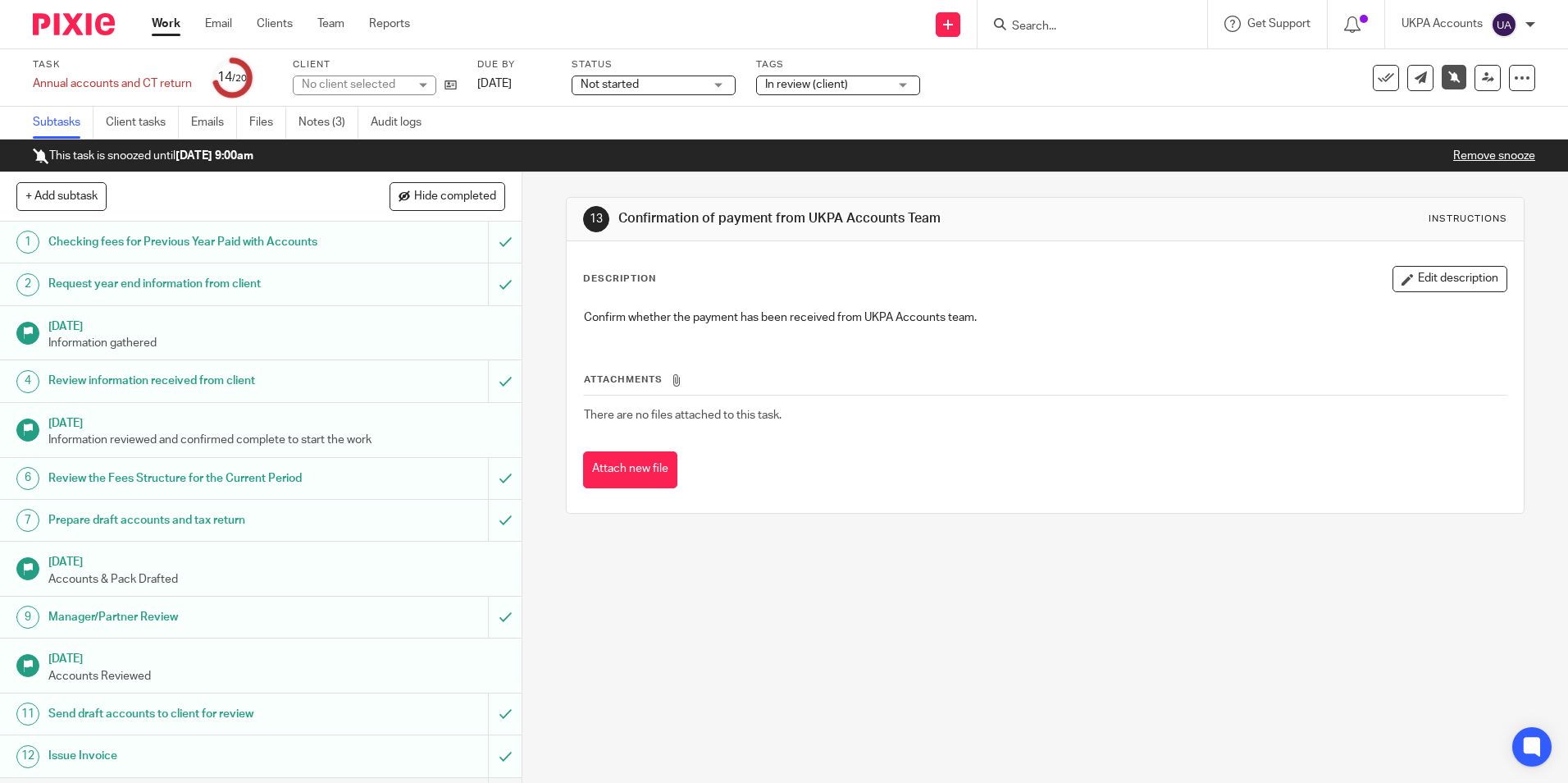
scroll to position [361, 0]
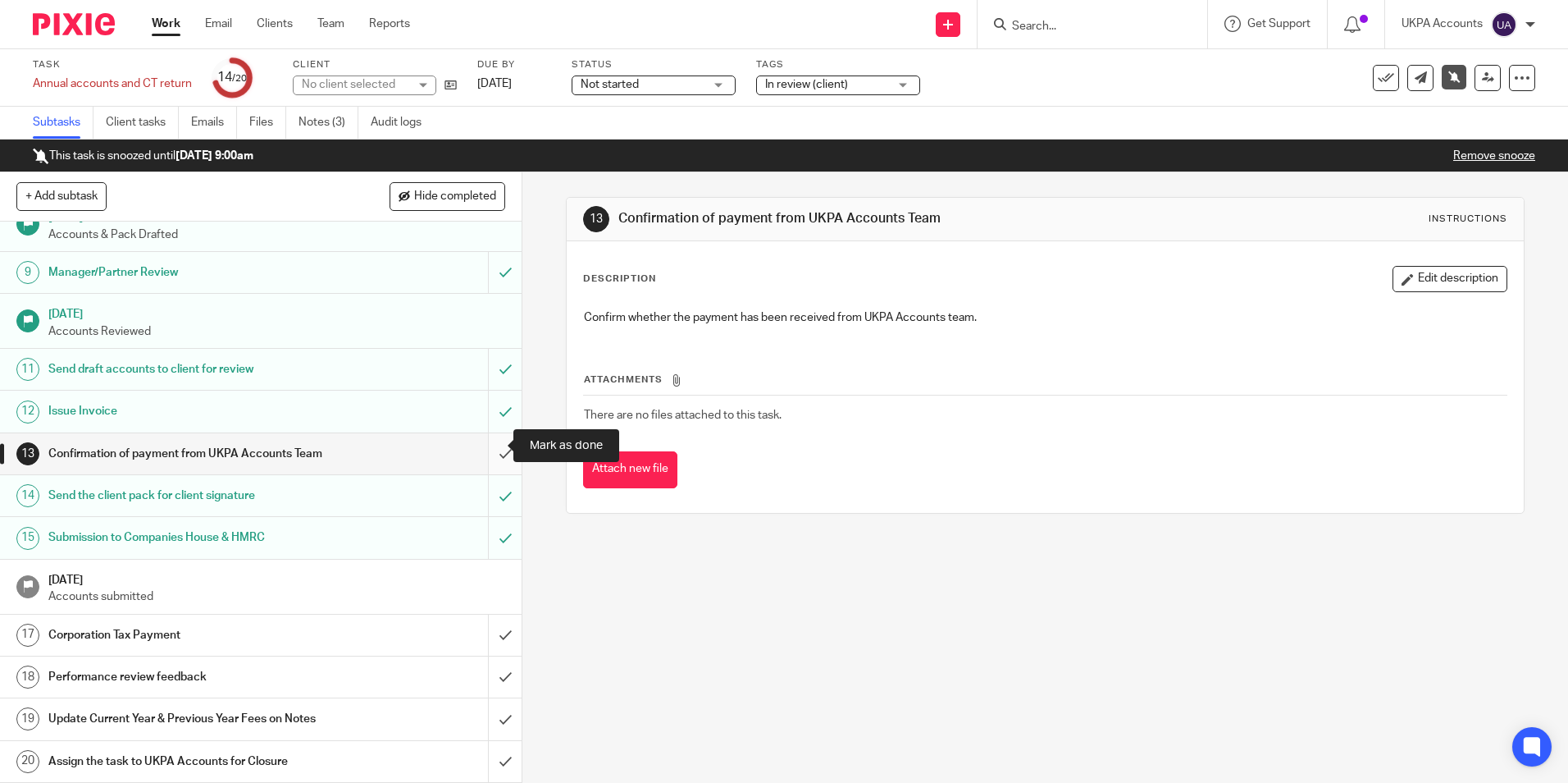
click at [489, 445] on input "submit" at bounding box center [261, 454] width 522 height 41
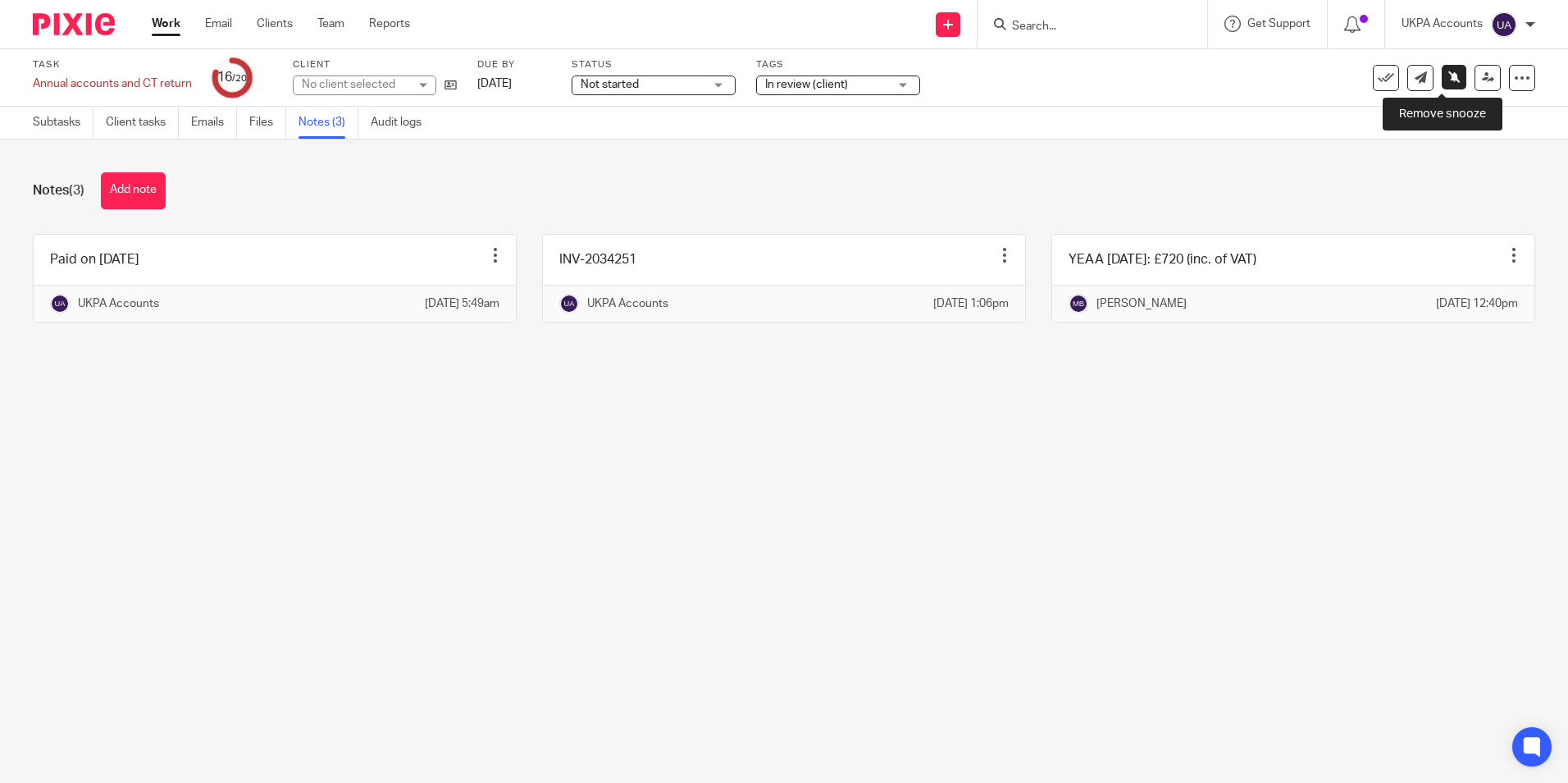
click at [1448, 74] on icon at bounding box center [1454, 76] width 12 height 12
click at [1482, 83] on icon at bounding box center [1488, 77] width 12 height 12
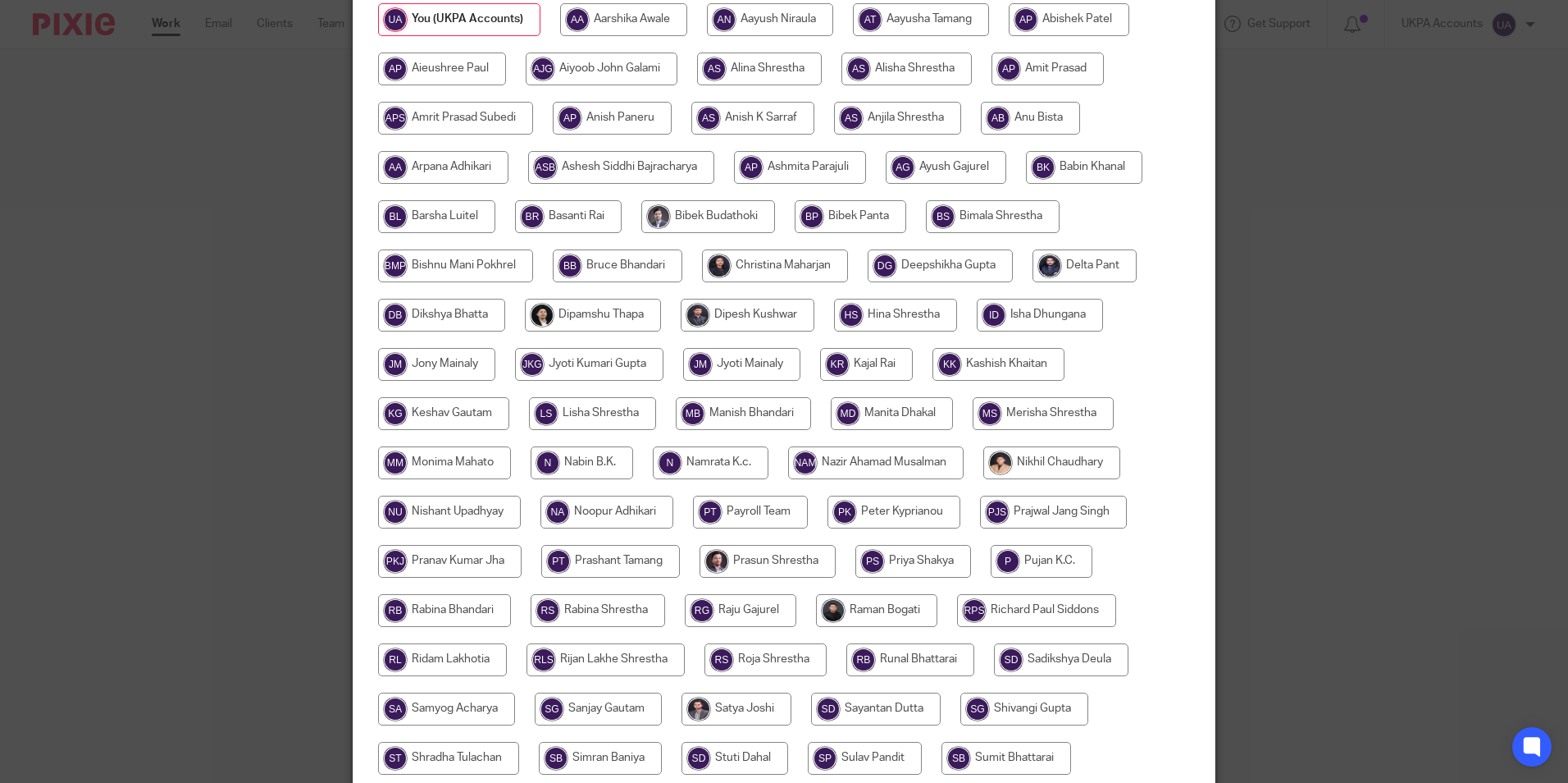
scroll to position [246, 0]
click at [716, 413] on input "radio" at bounding box center [743, 413] width 136 height 33
radio input "true"
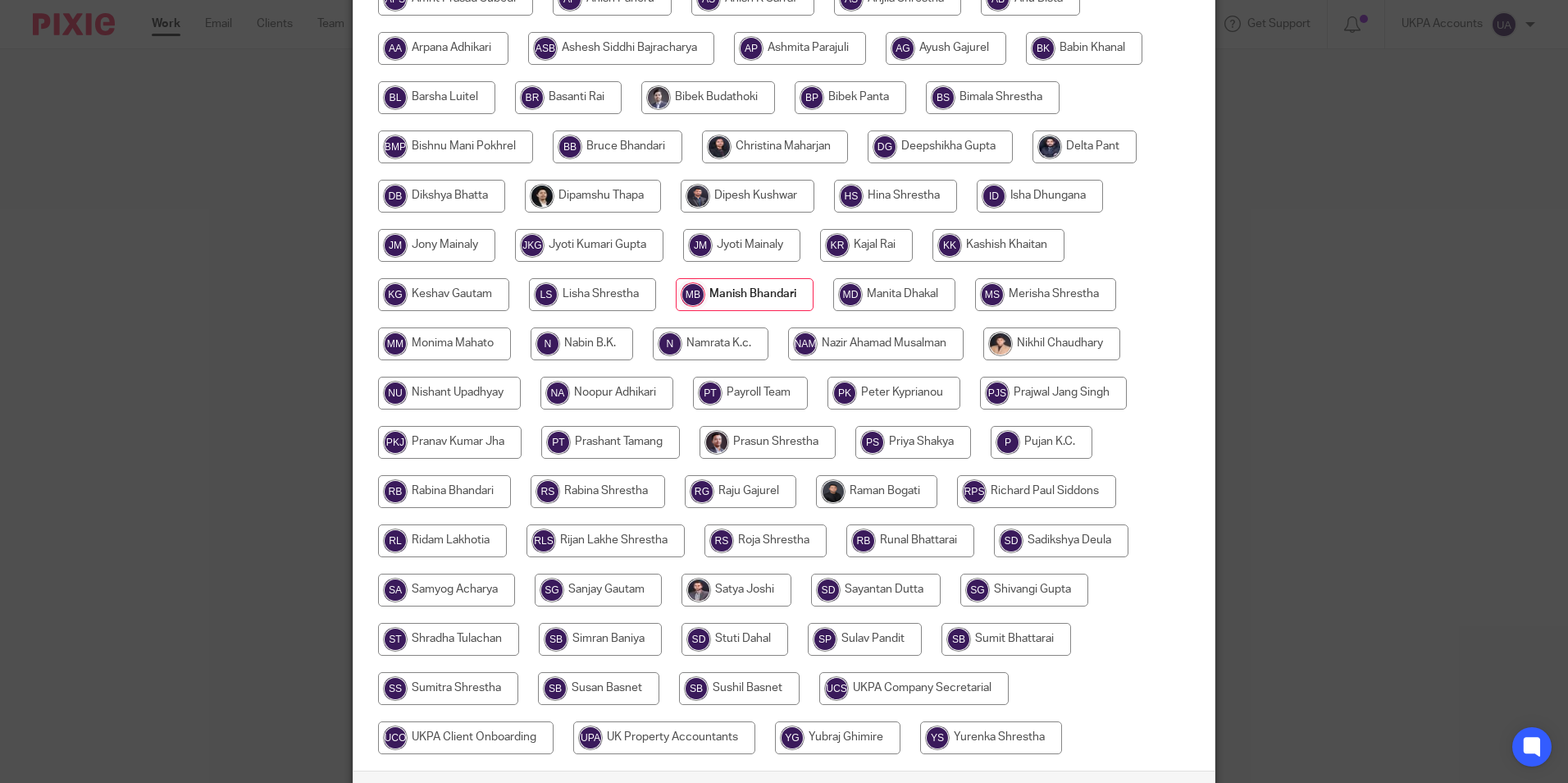
scroll to position [487, 0]
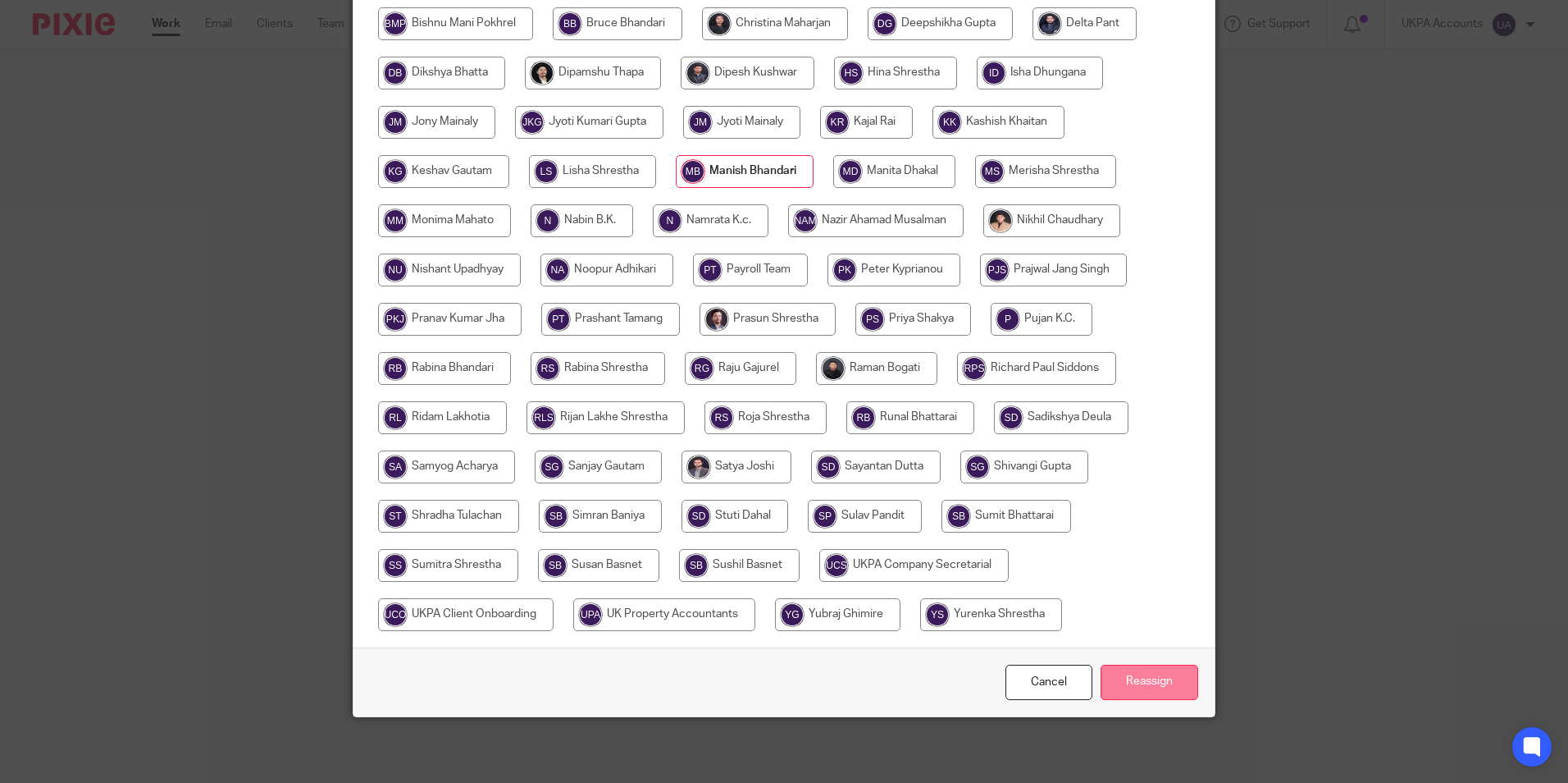
click at [1128, 676] on input "Reassign" at bounding box center [1149, 682] width 97 height 36
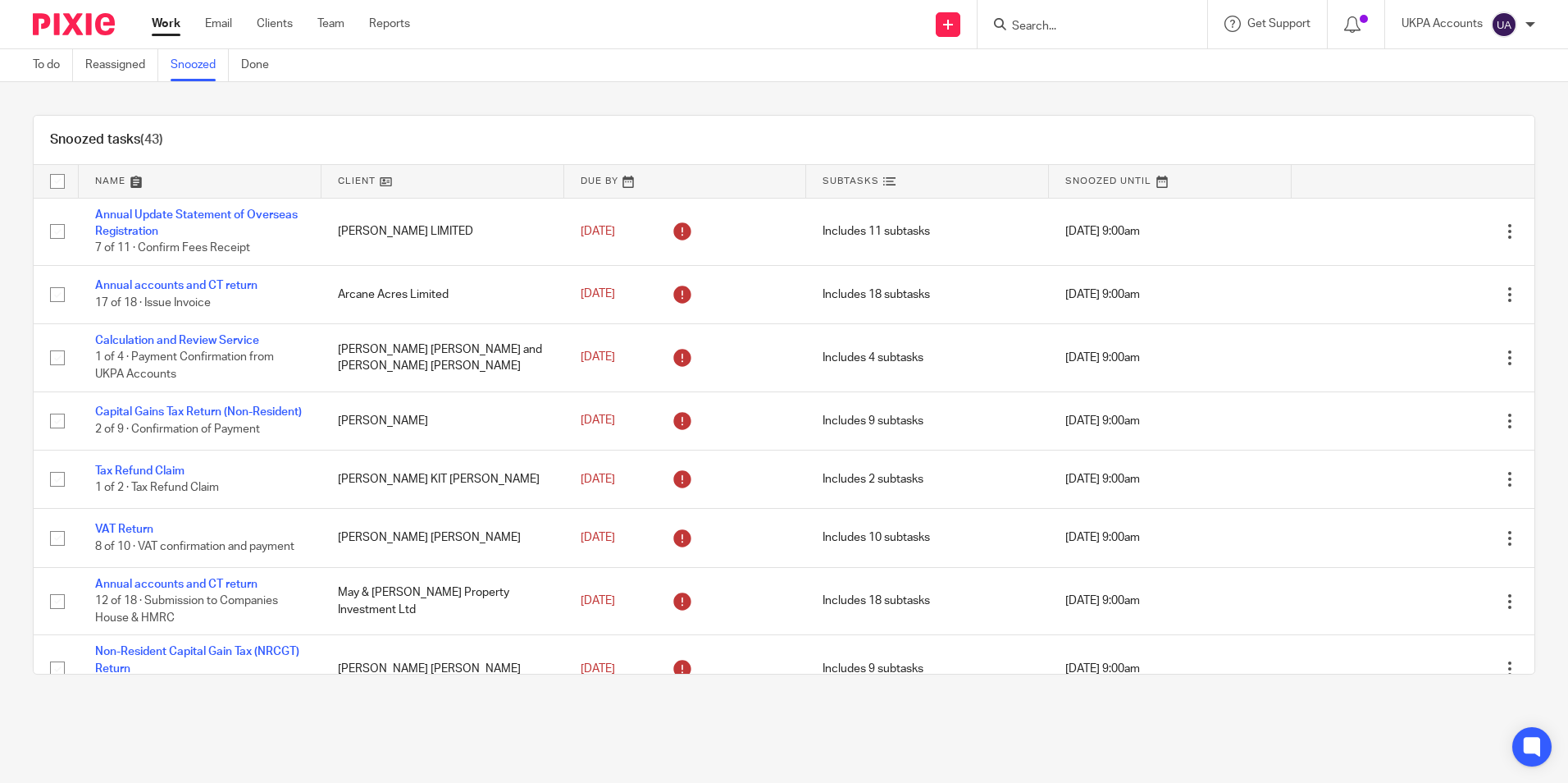
click at [440, 164] on div "Snoozed tasks (43)" at bounding box center [784, 140] width 1501 height 50
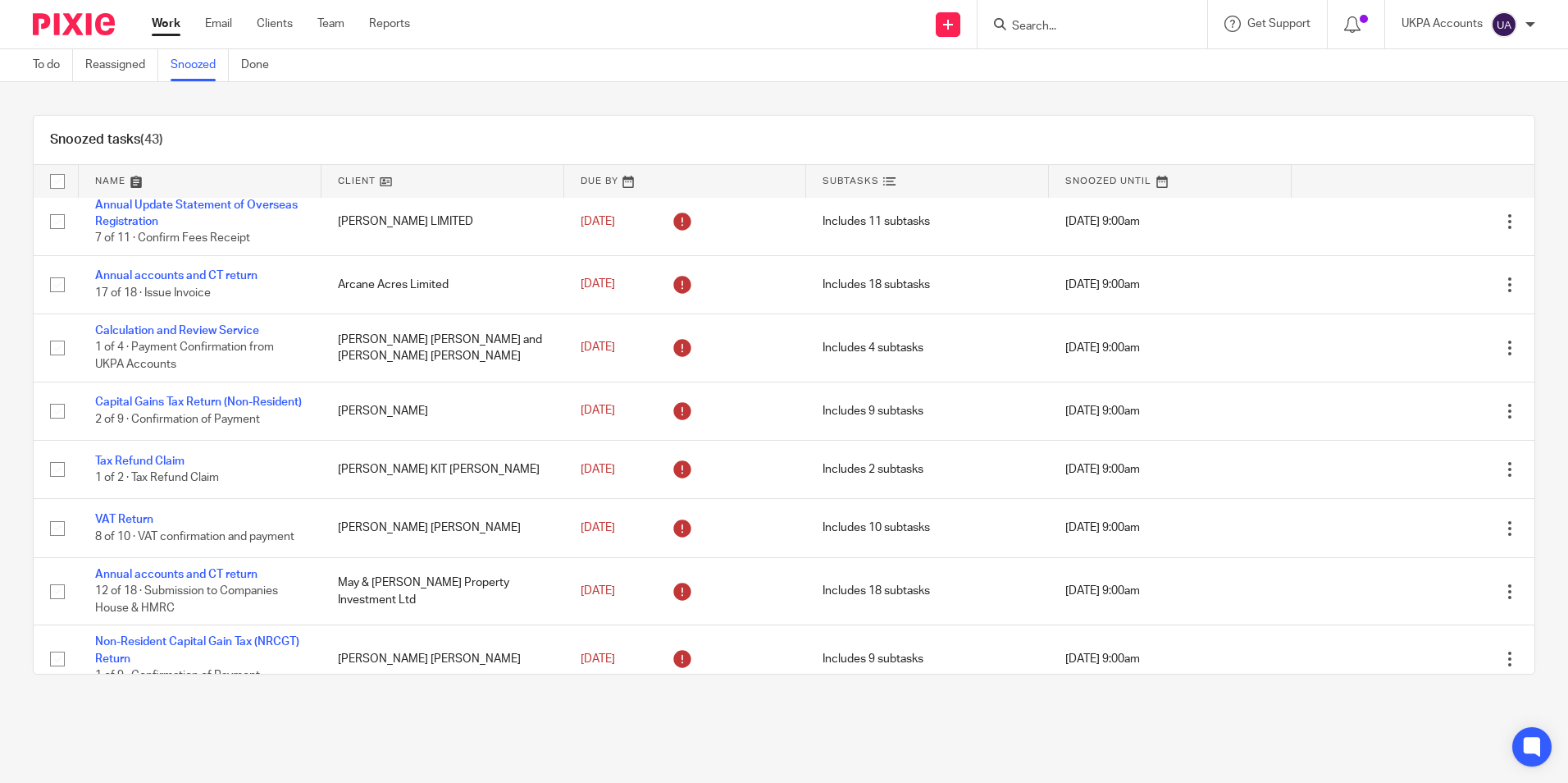
scroll to position [874, 0]
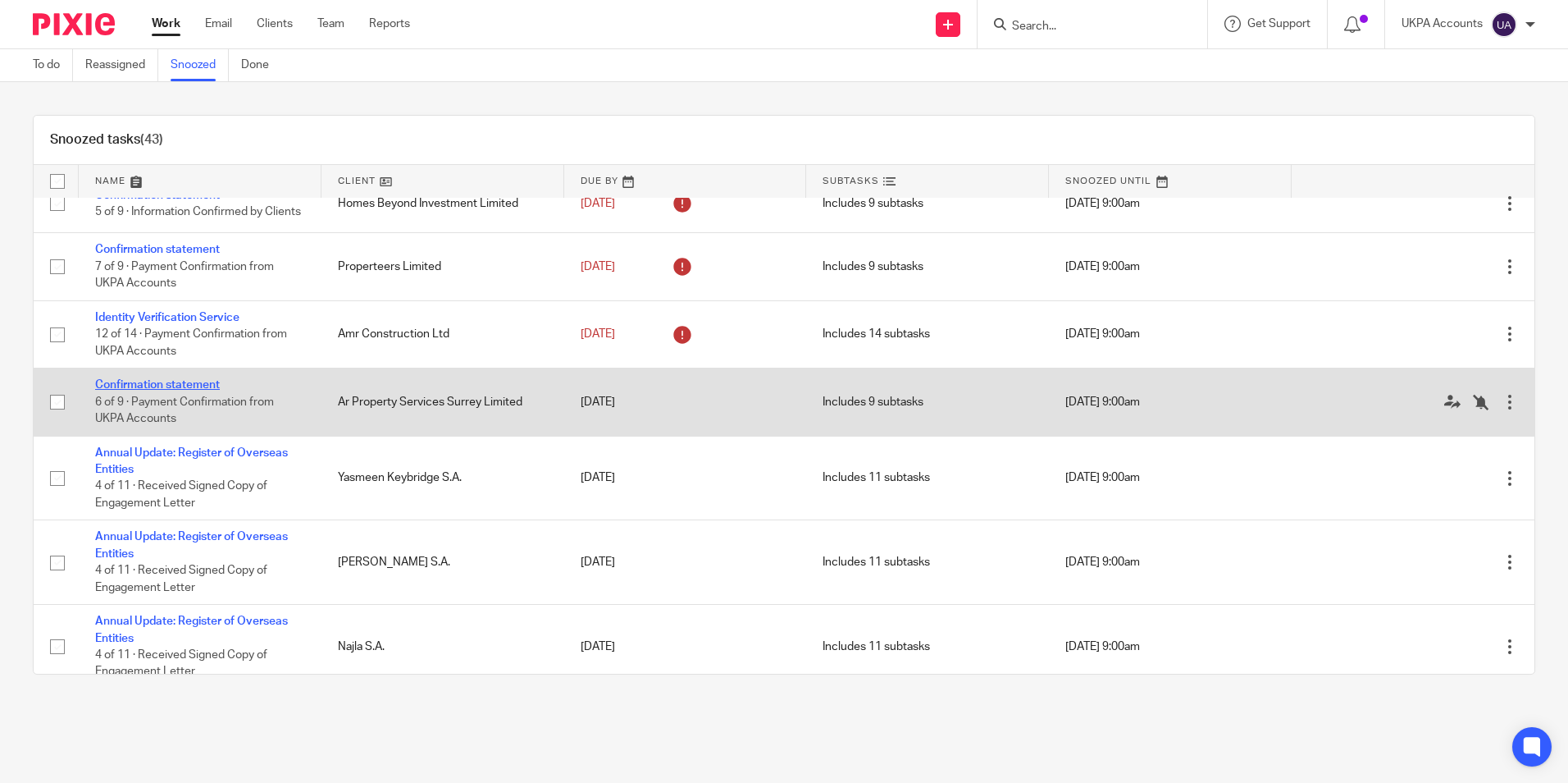
click at [189, 390] on link "Confirmation statement" at bounding box center [157, 384] width 124 height 11
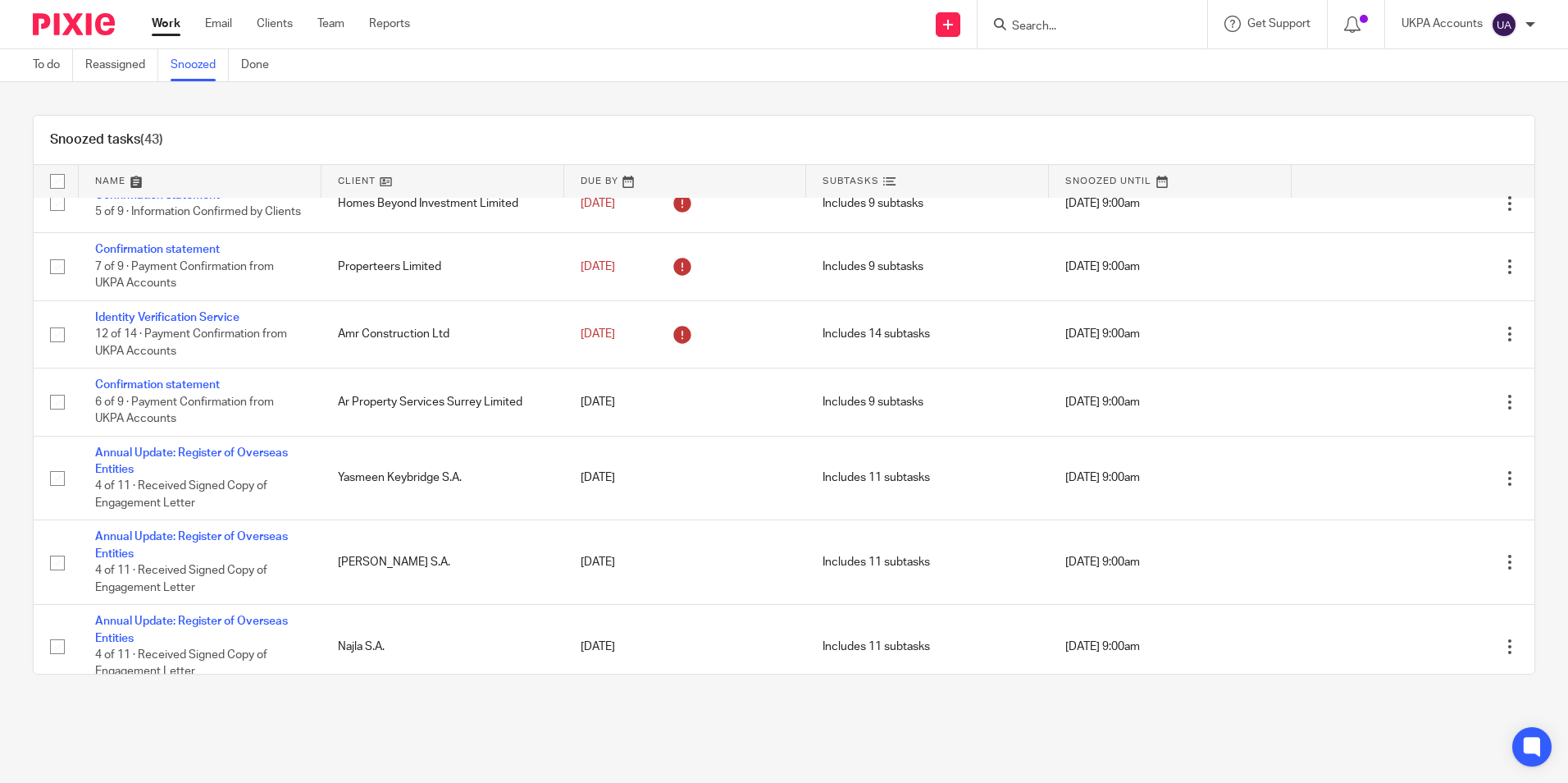
scroll to position [1743, 0]
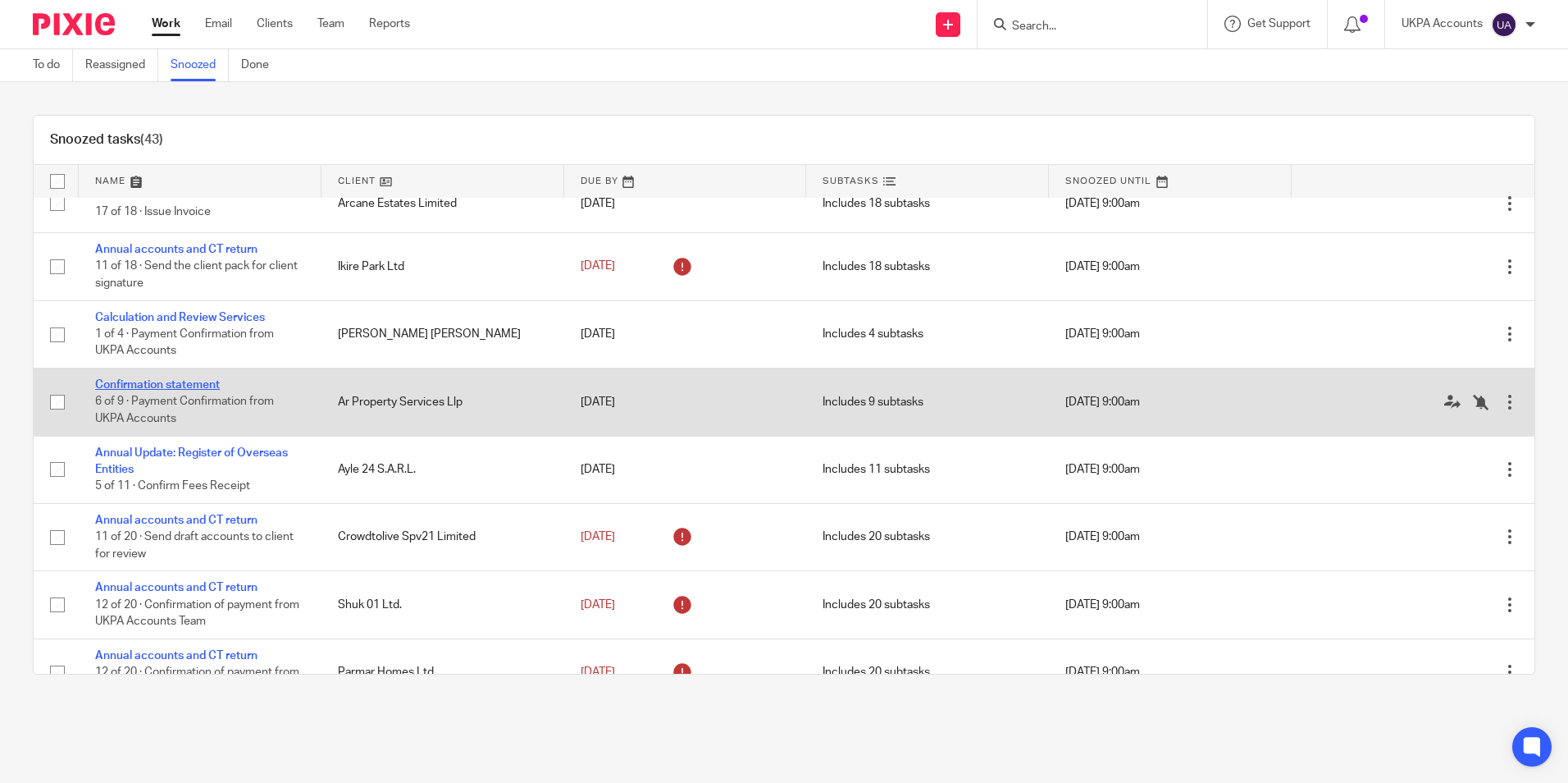
click at [190, 390] on link "Confirmation statement" at bounding box center [157, 384] width 124 height 11
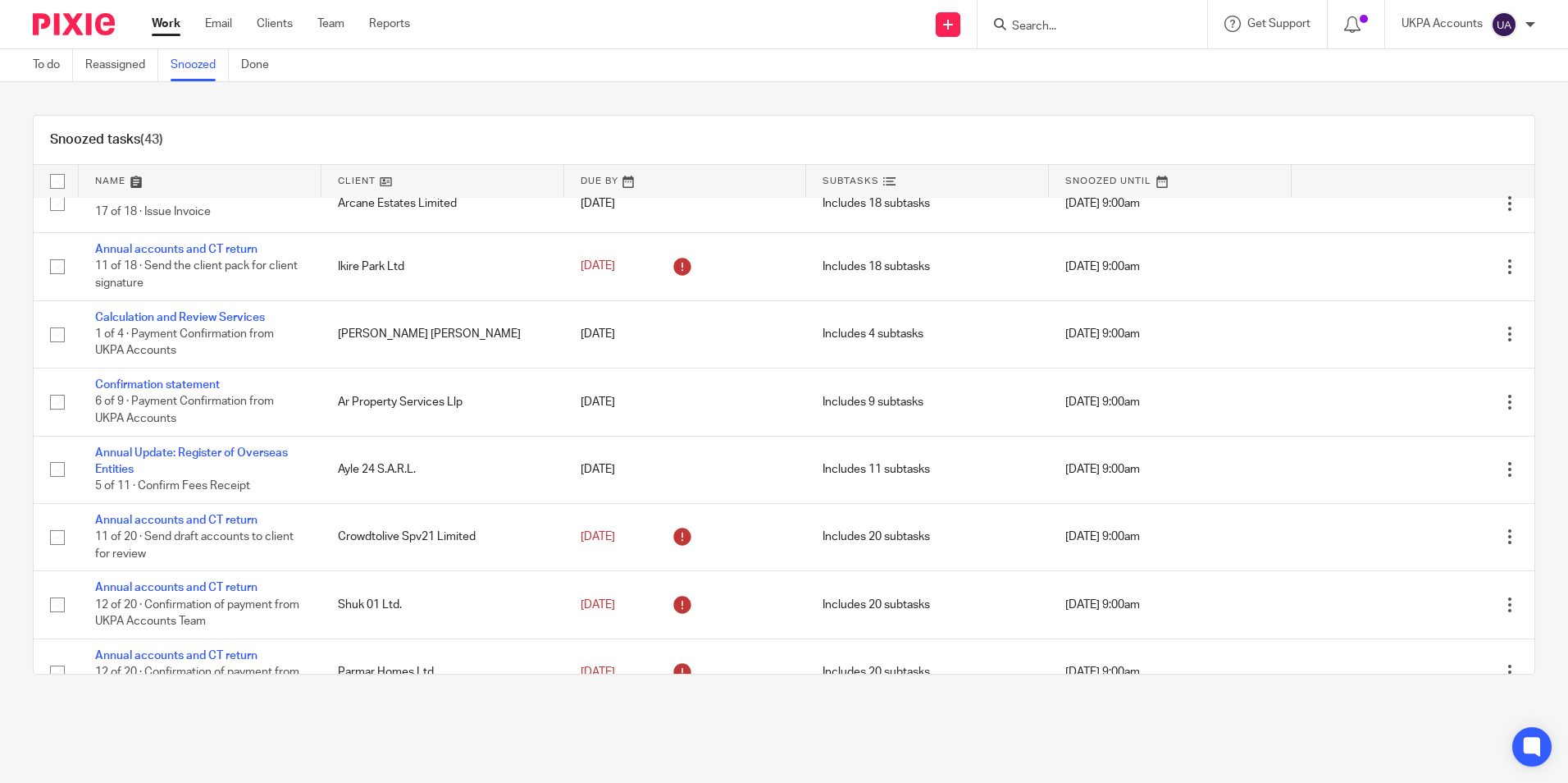
click at [189, 65] on link "Snoozed" at bounding box center [199, 65] width 58 height 32
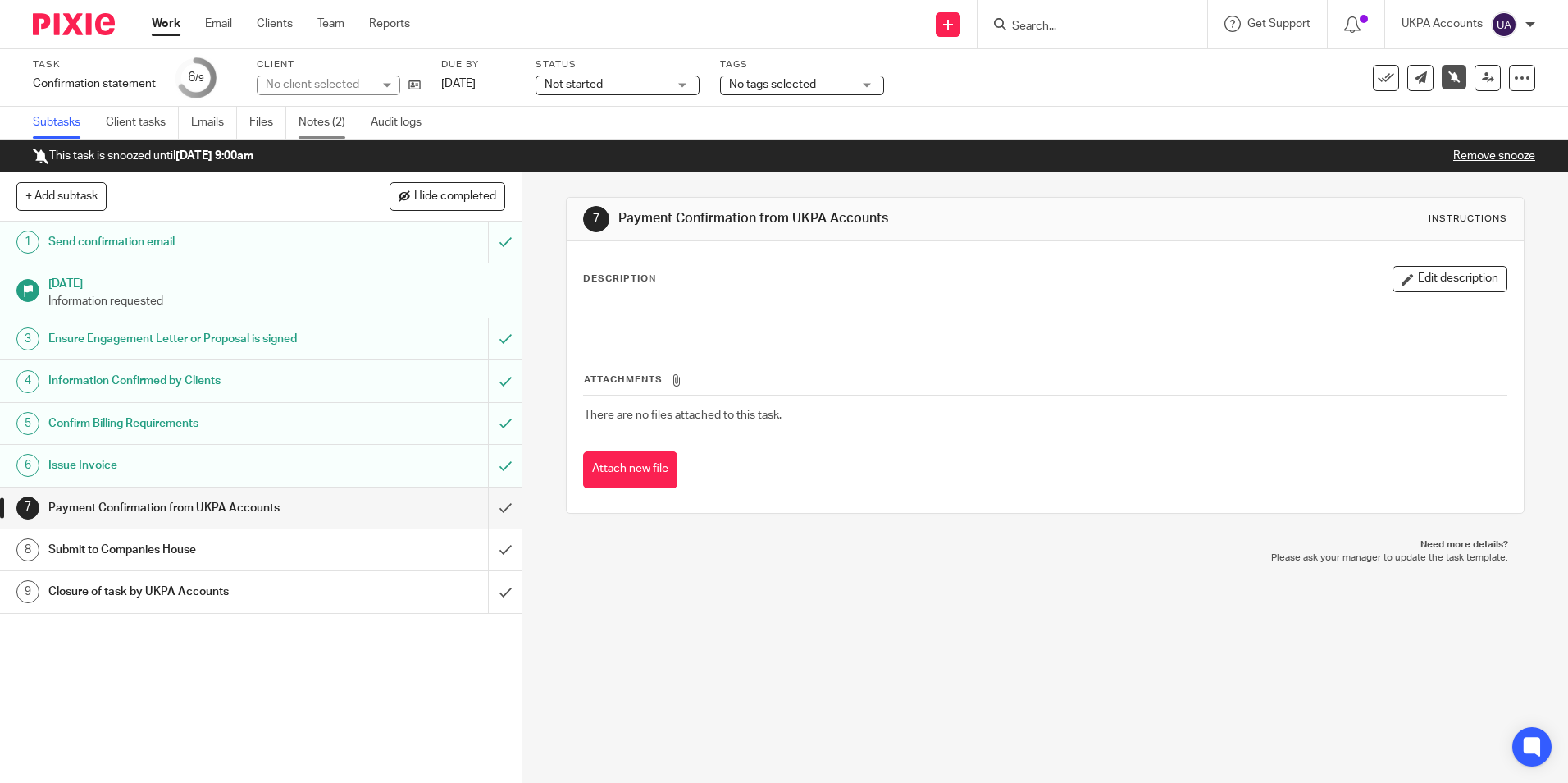
click at [312, 118] on link "Notes (2)" at bounding box center [328, 123] width 60 height 32
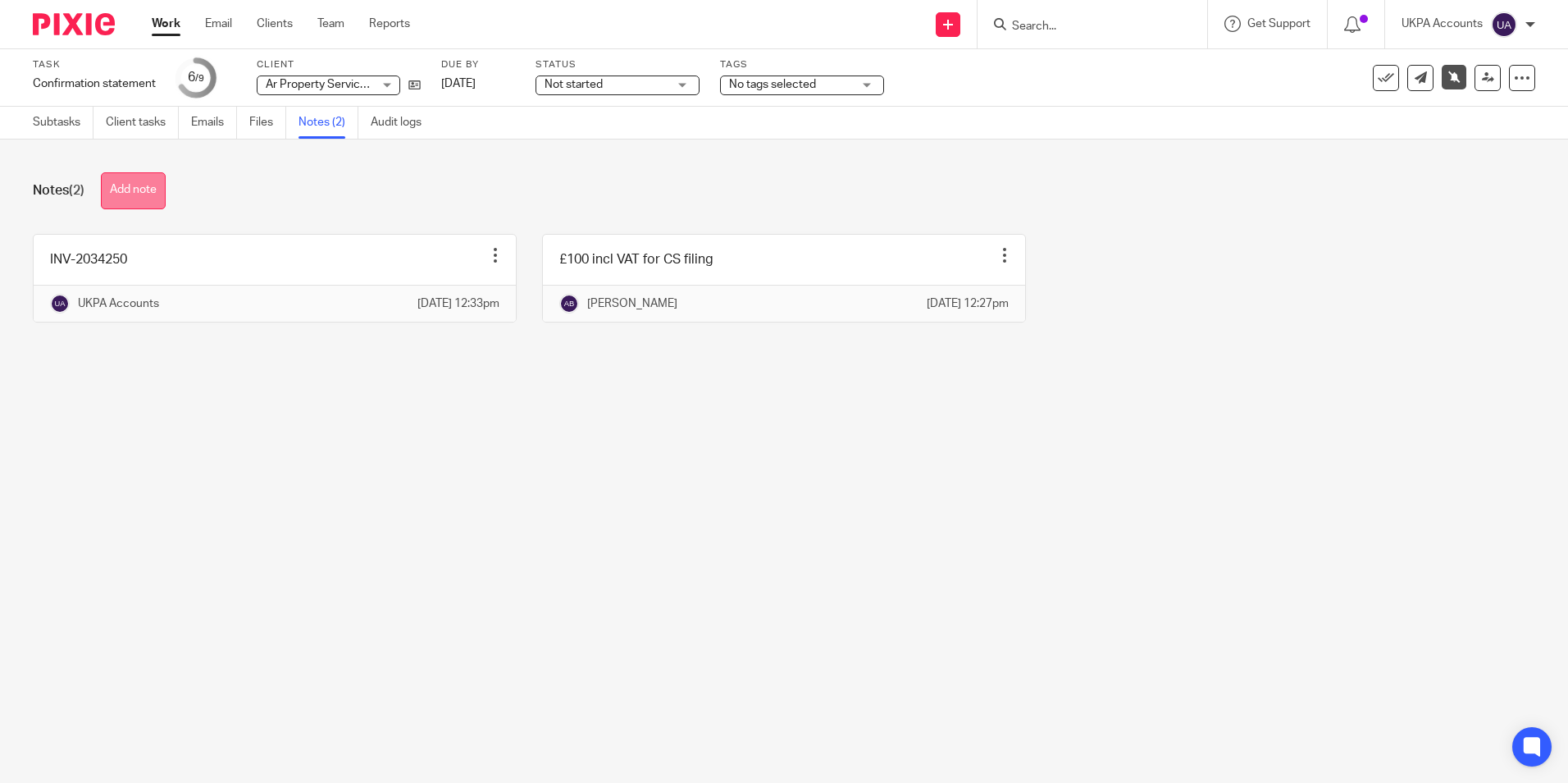
click at [130, 183] on button "Add note" at bounding box center [133, 190] width 65 height 36
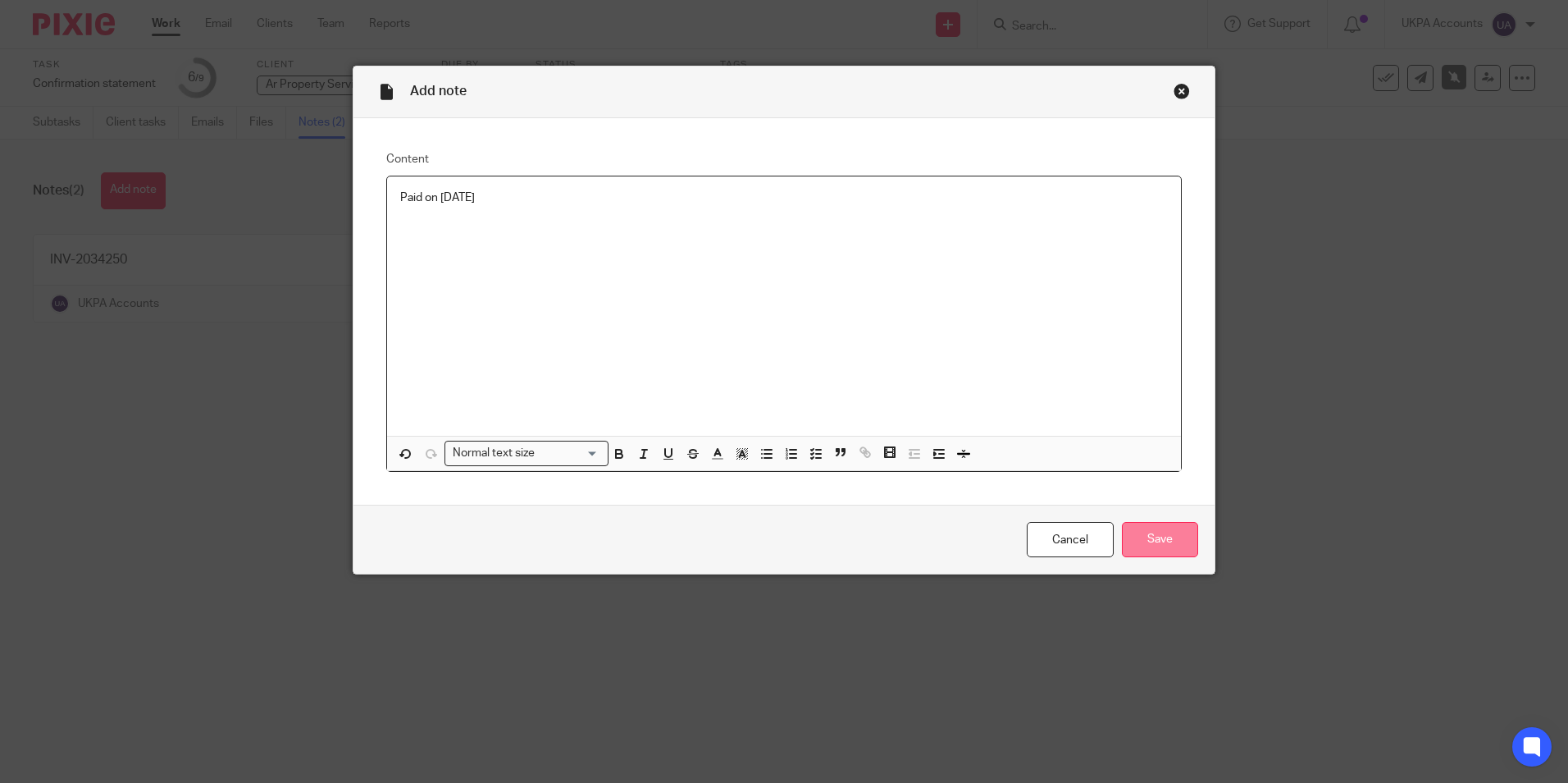
click at [1156, 544] on input "Save" at bounding box center [1160, 540] width 77 height 36
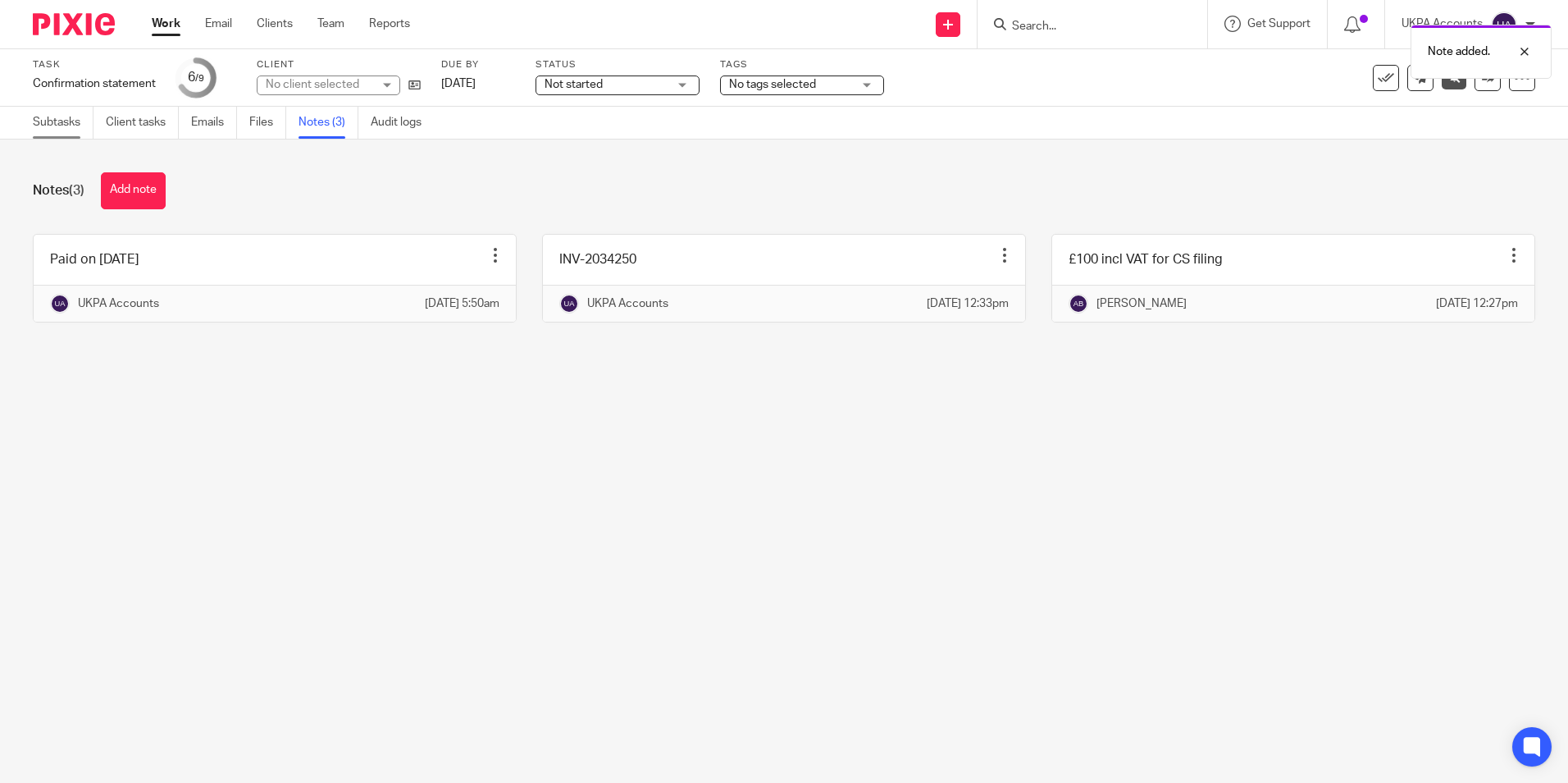
click at [65, 114] on link "Subtasks" at bounding box center [63, 123] width 61 height 32
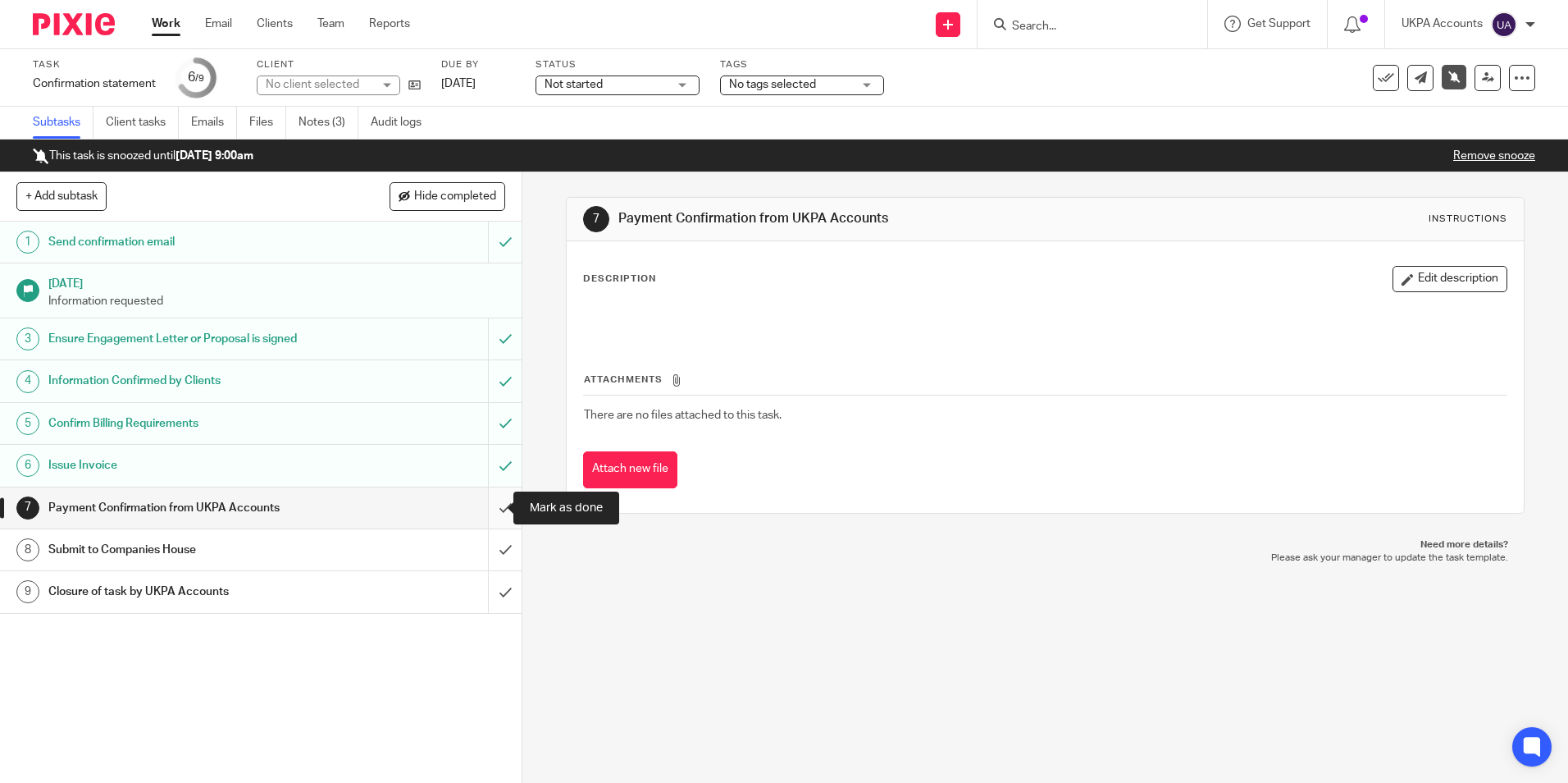
drag, startPoint x: 0, startPoint y: 0, endPoint x: 490, endPoint y: 505, distance: 703.7
click at [490, 505] on input "submit" at bounding box center [261, 508] width 522 height 41
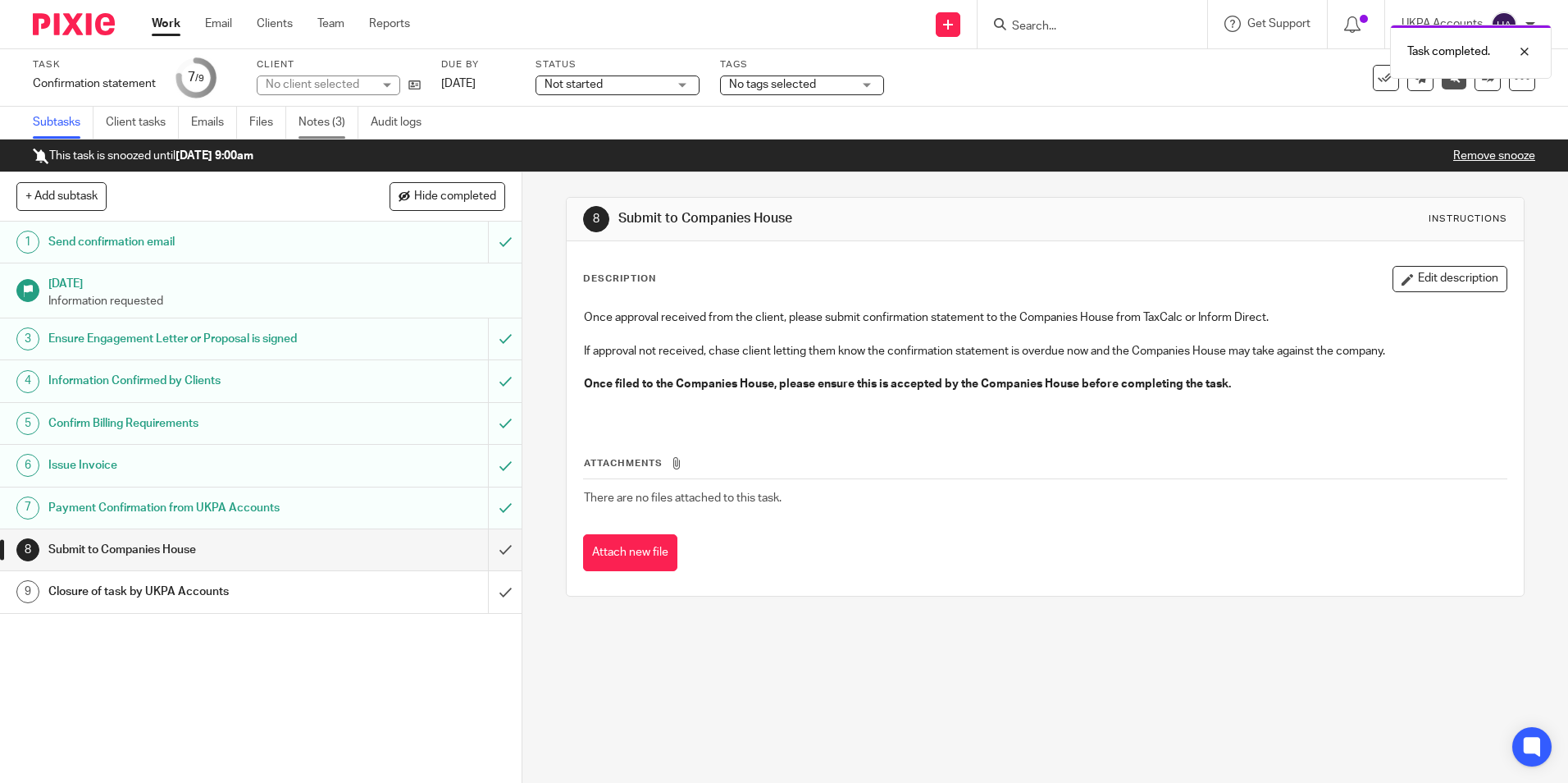
click at [326, 128] on link "Notes (3)" at bounding box center [328, 123] width 60 height 32
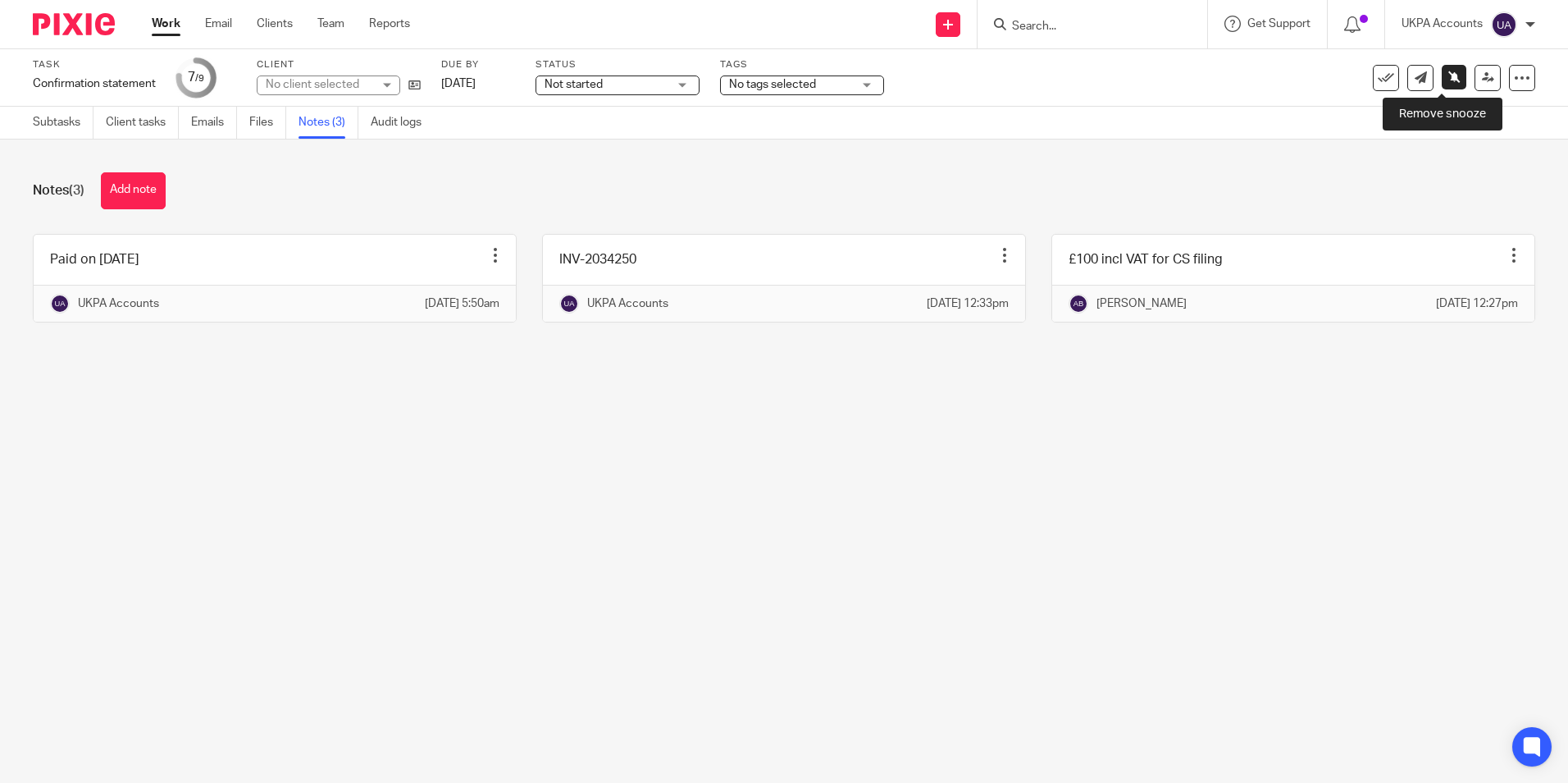
click at [1444, 83] on link at bounding box center [1454, 77] width 24 height 24
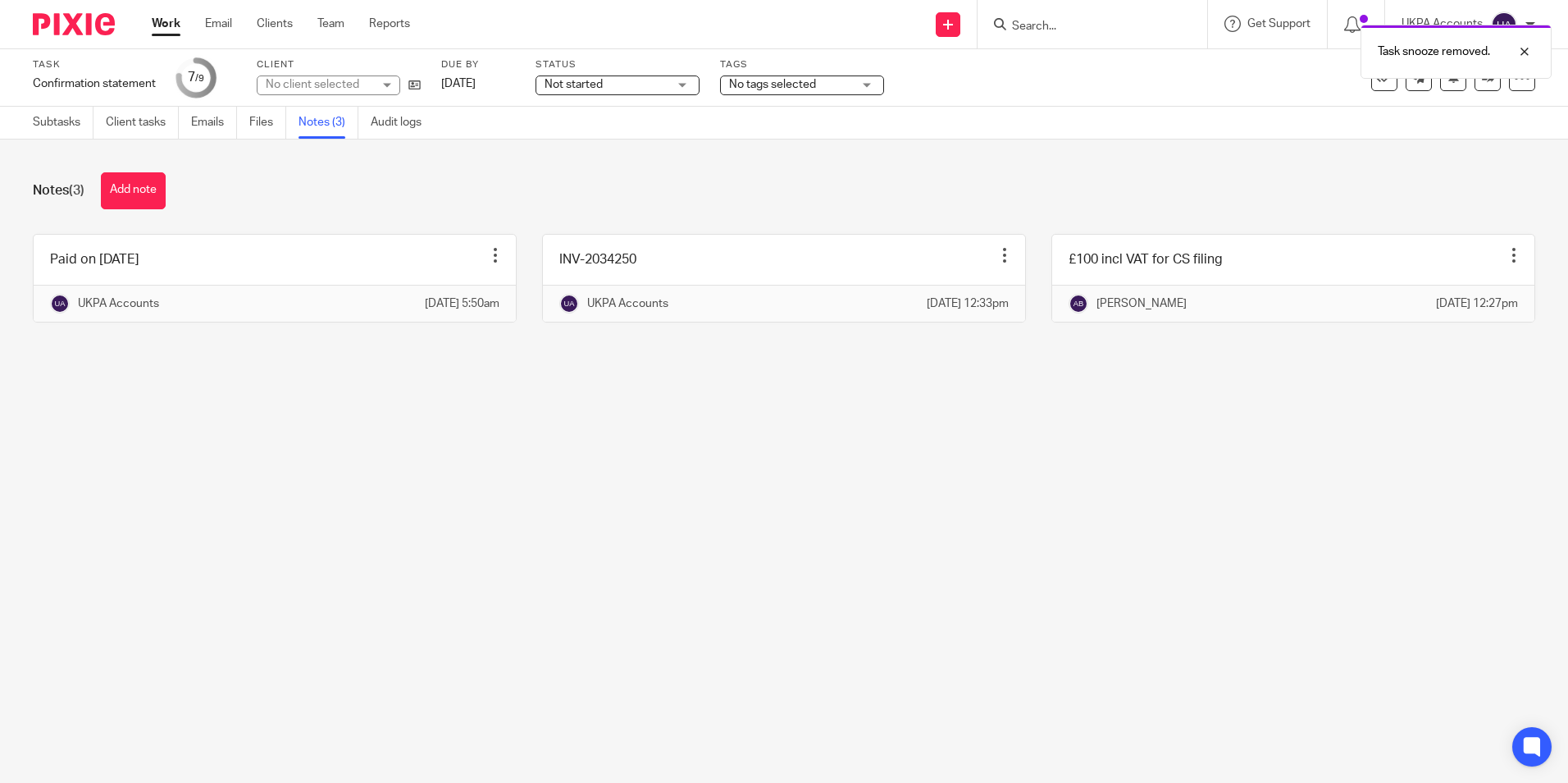
click at [1472, 78] on div "Task snooze removed." at bounding box center [1456, 51] width 191 height 54
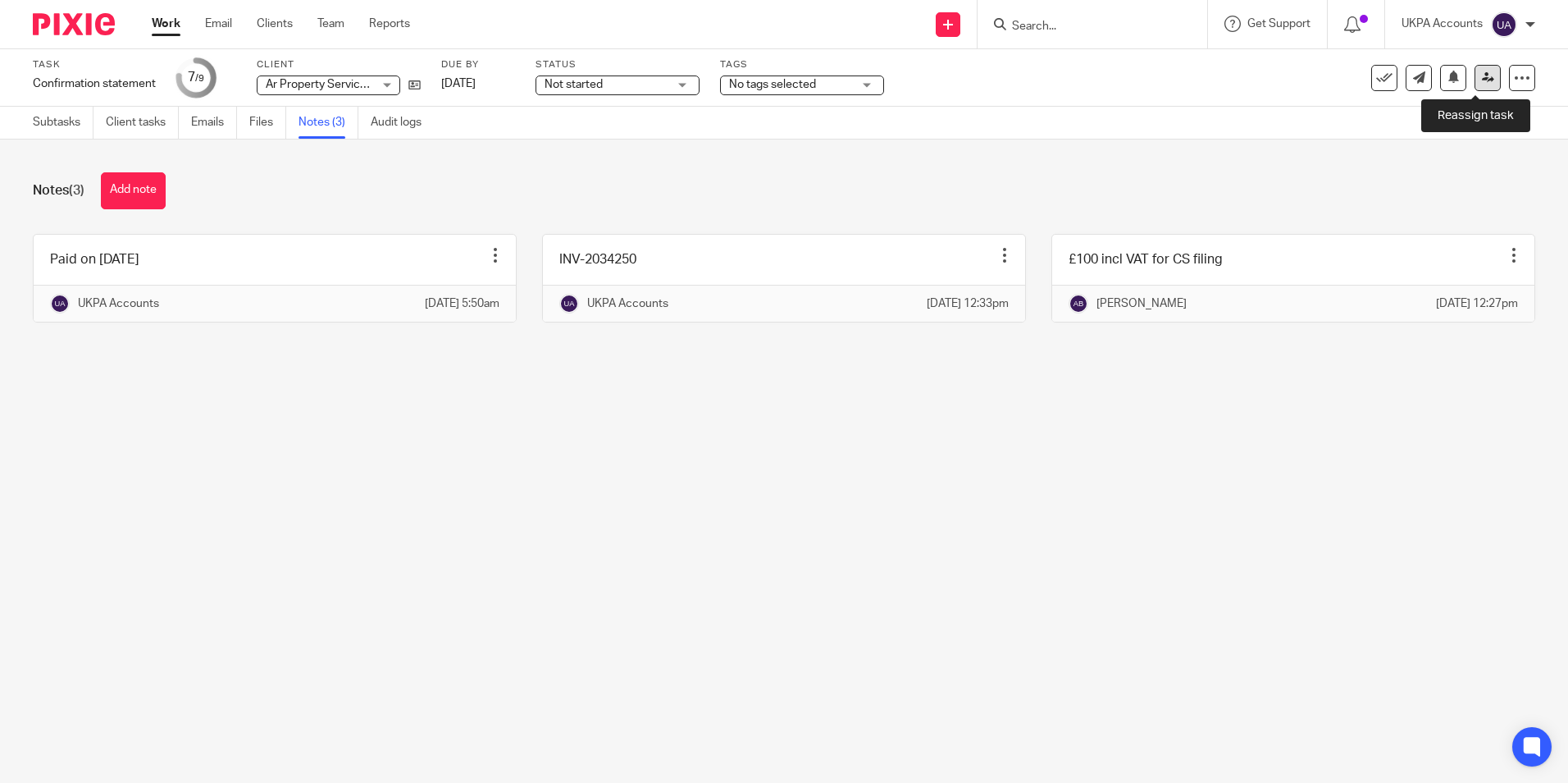
click icon
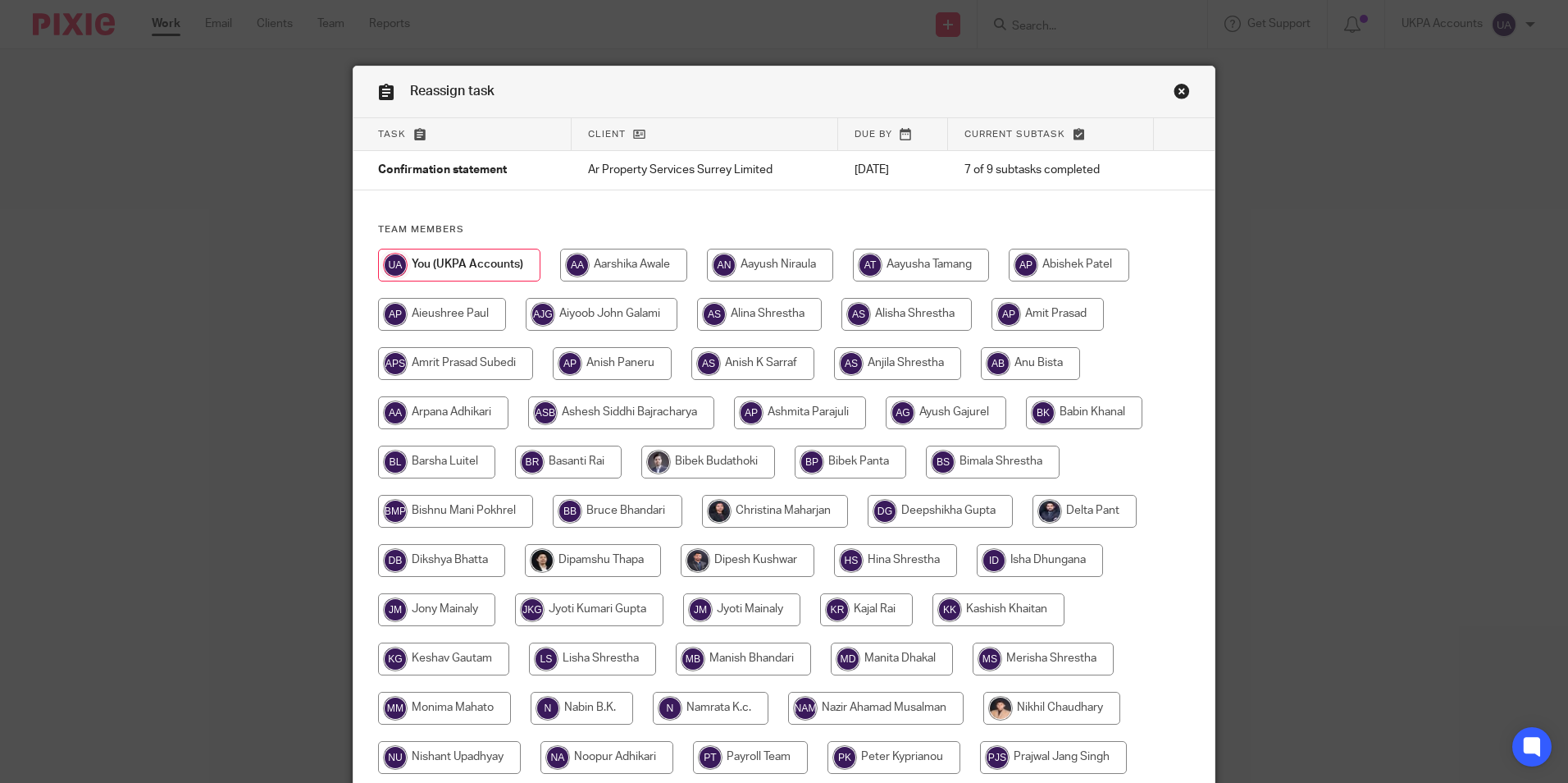
click at [1044, 360] on input "radio" at bounding box center [1030, 363] width 99 height 33
radio input "true"
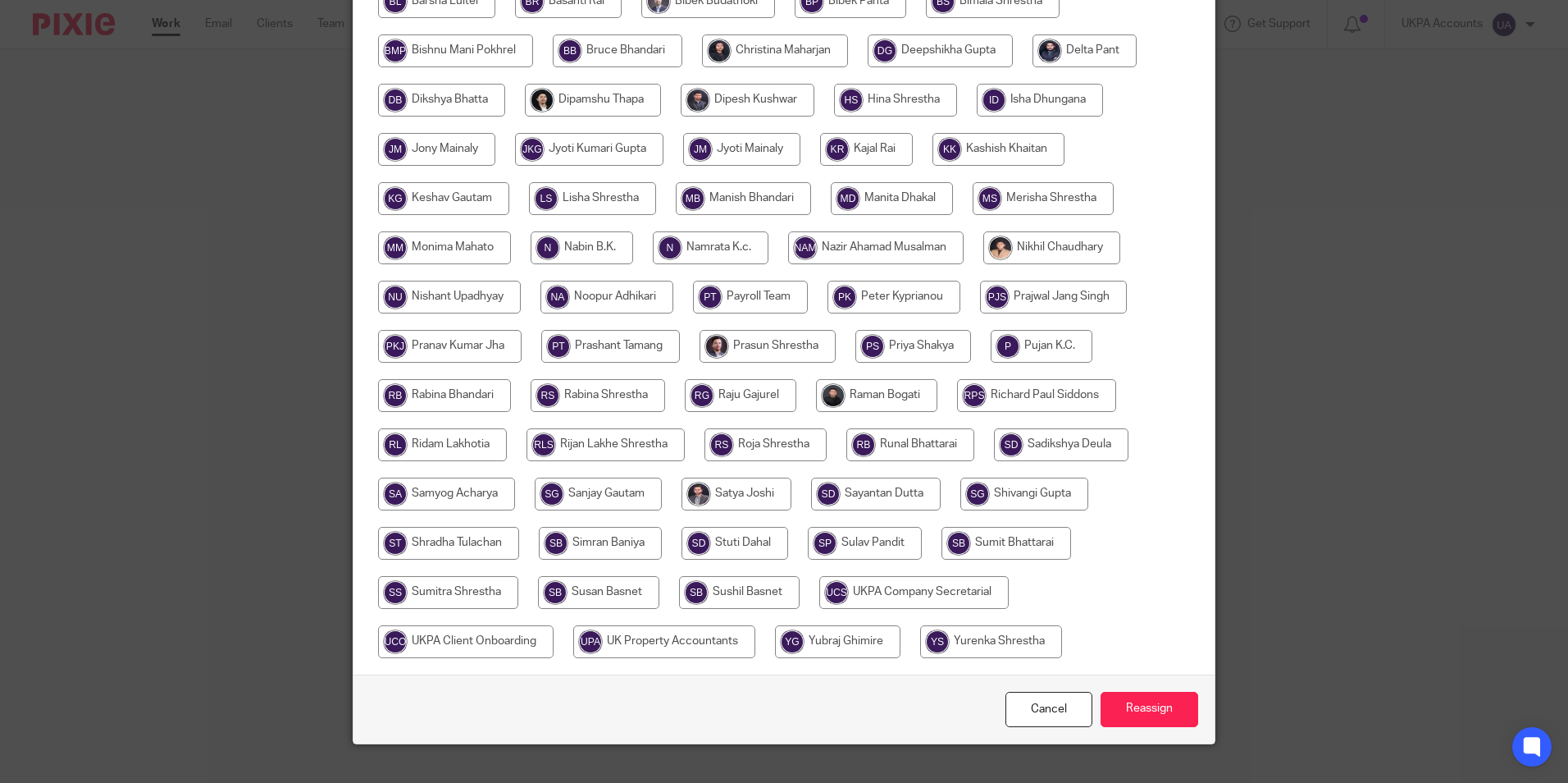
scroll to position [487, 0]
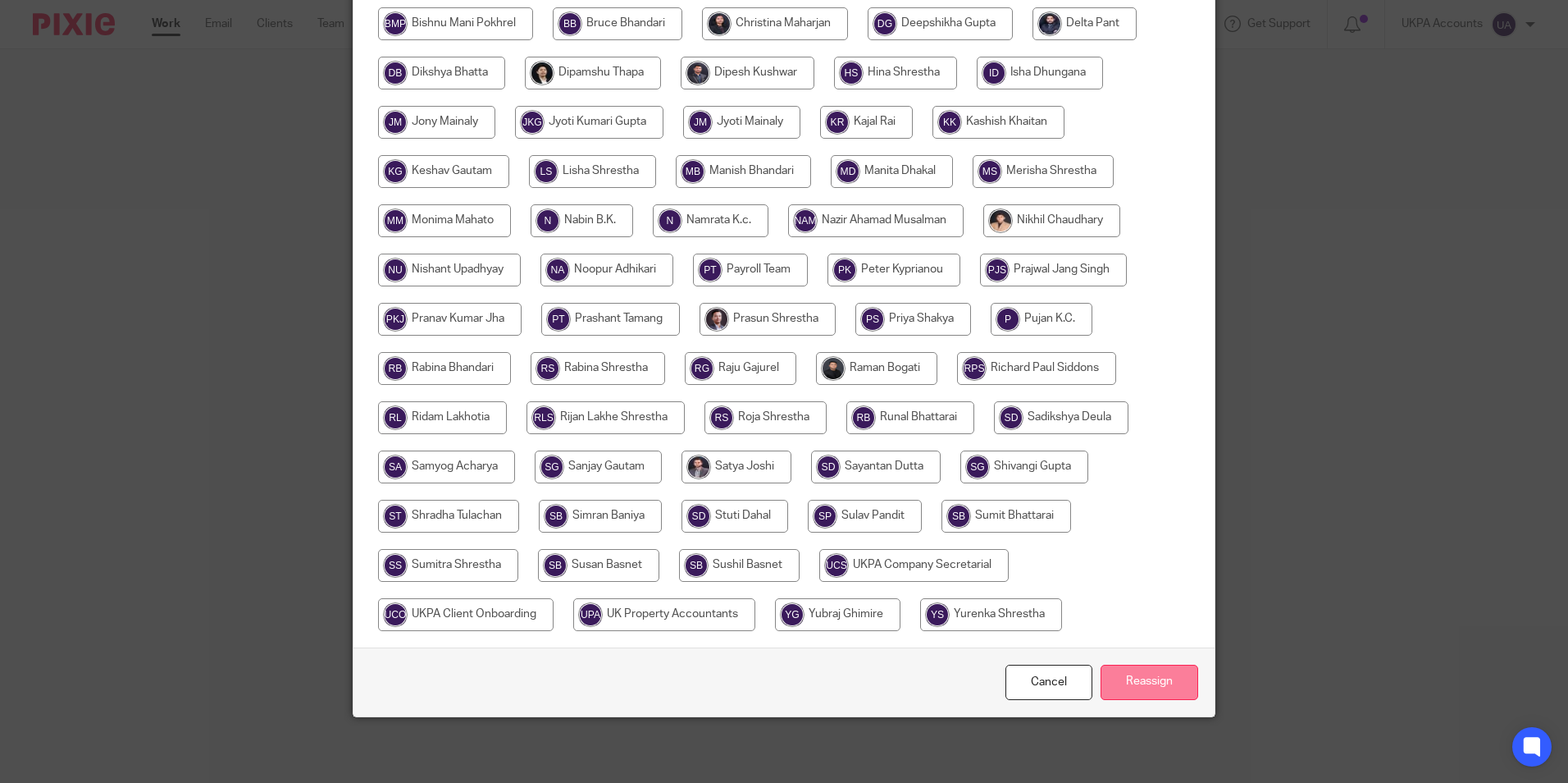
click at [1165, 677] on input "Reassign" at bounding box center [1149, 682] width 97 height 36
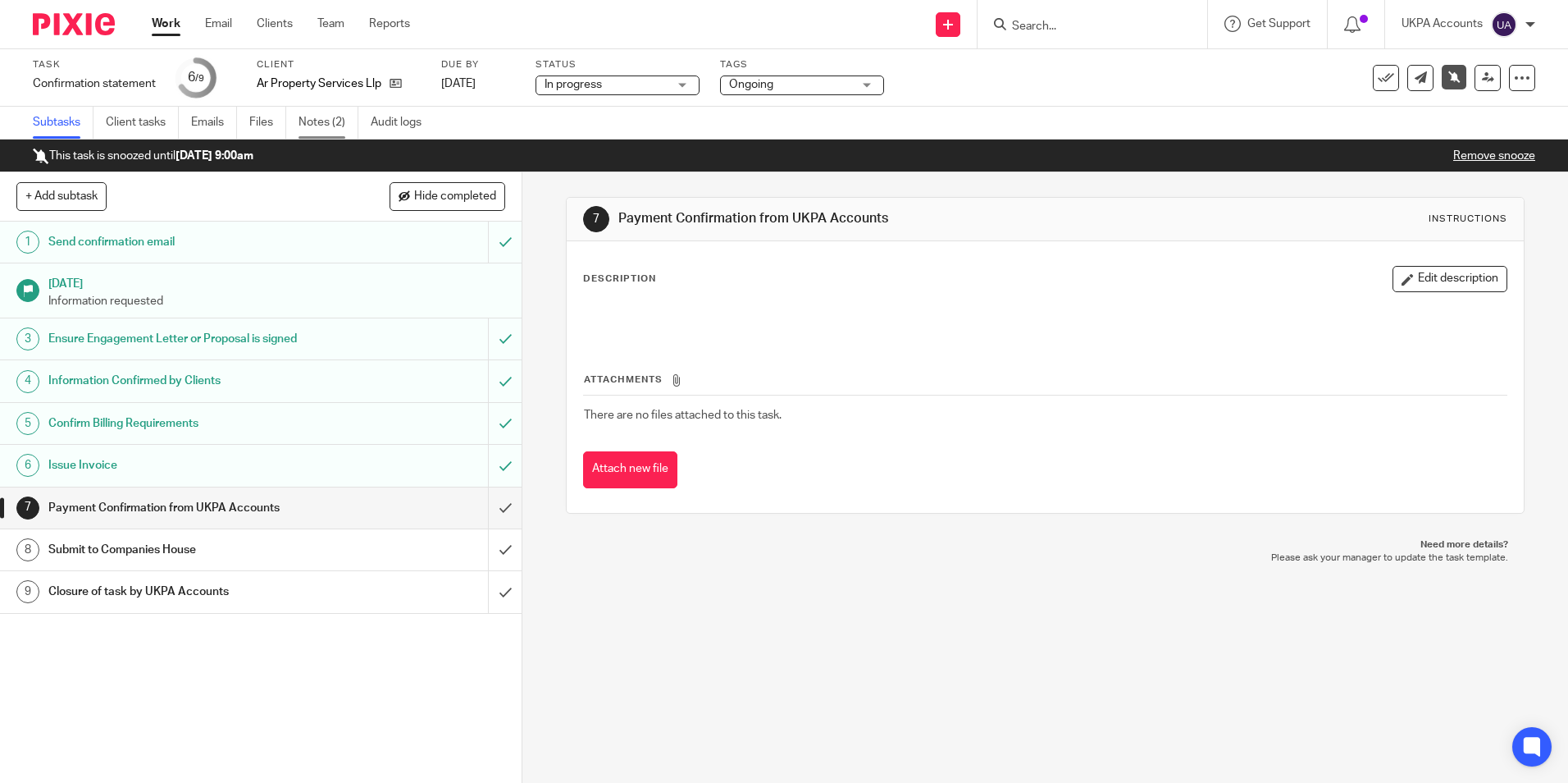
click at [335, 126] on link "Notes (2)" at bounding box center [328, 123] width 60 height 32
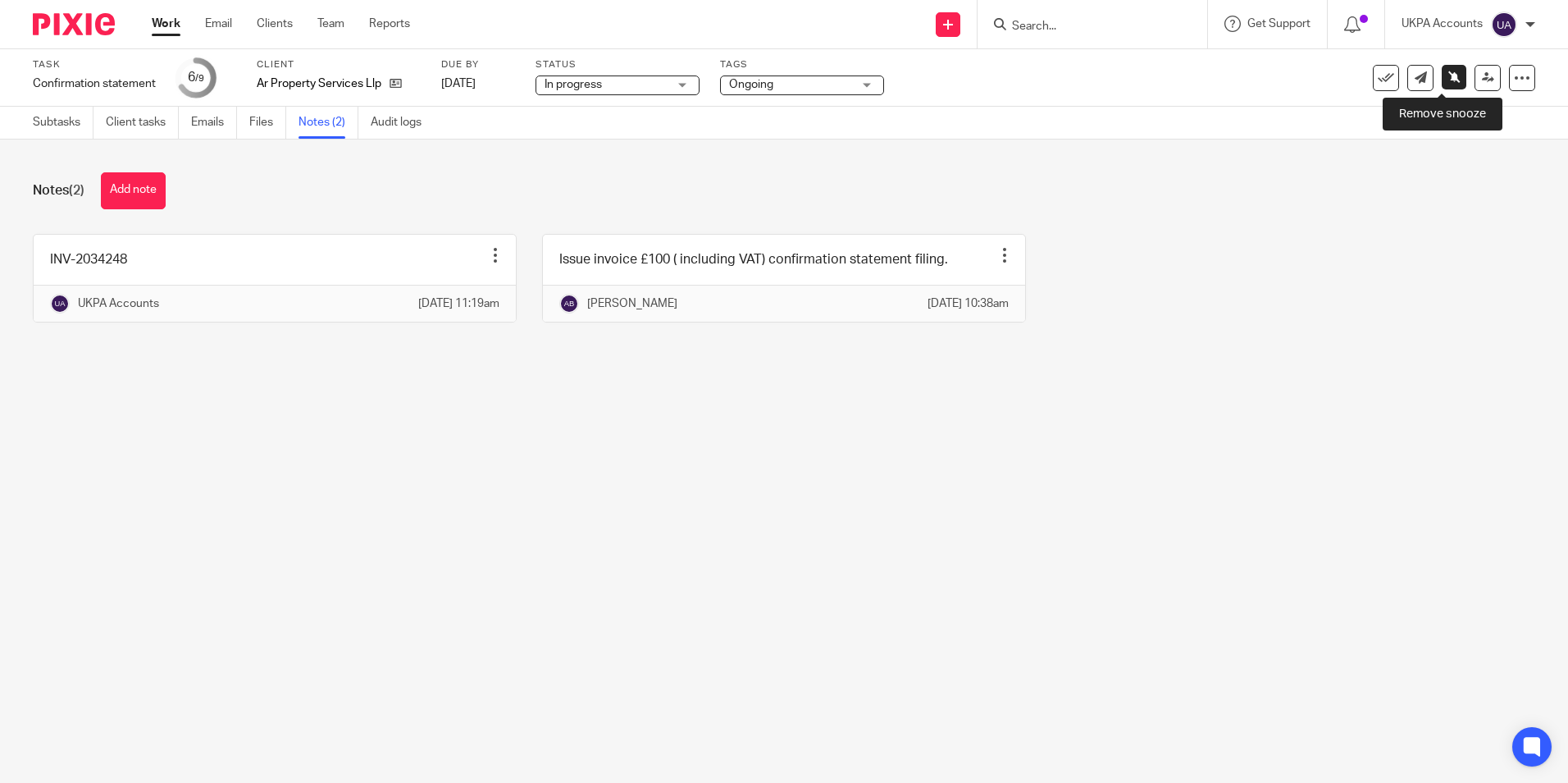
click at [1448, 79] on icon at bounding box center [1454, 76] width 12 height 12
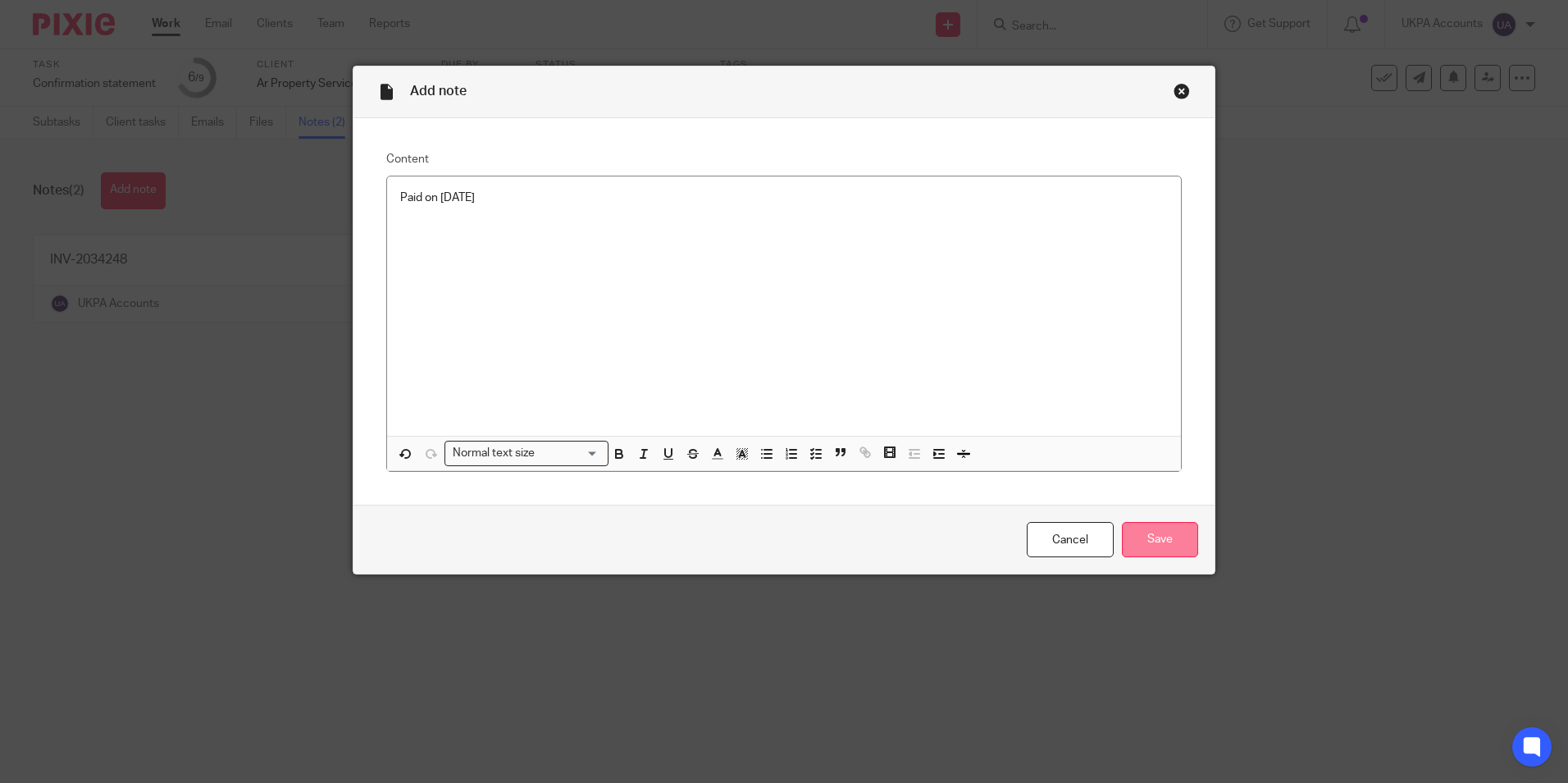
click at [1135, 542] on input "Save" at bounding box center [1160, 540] width 77 height 36
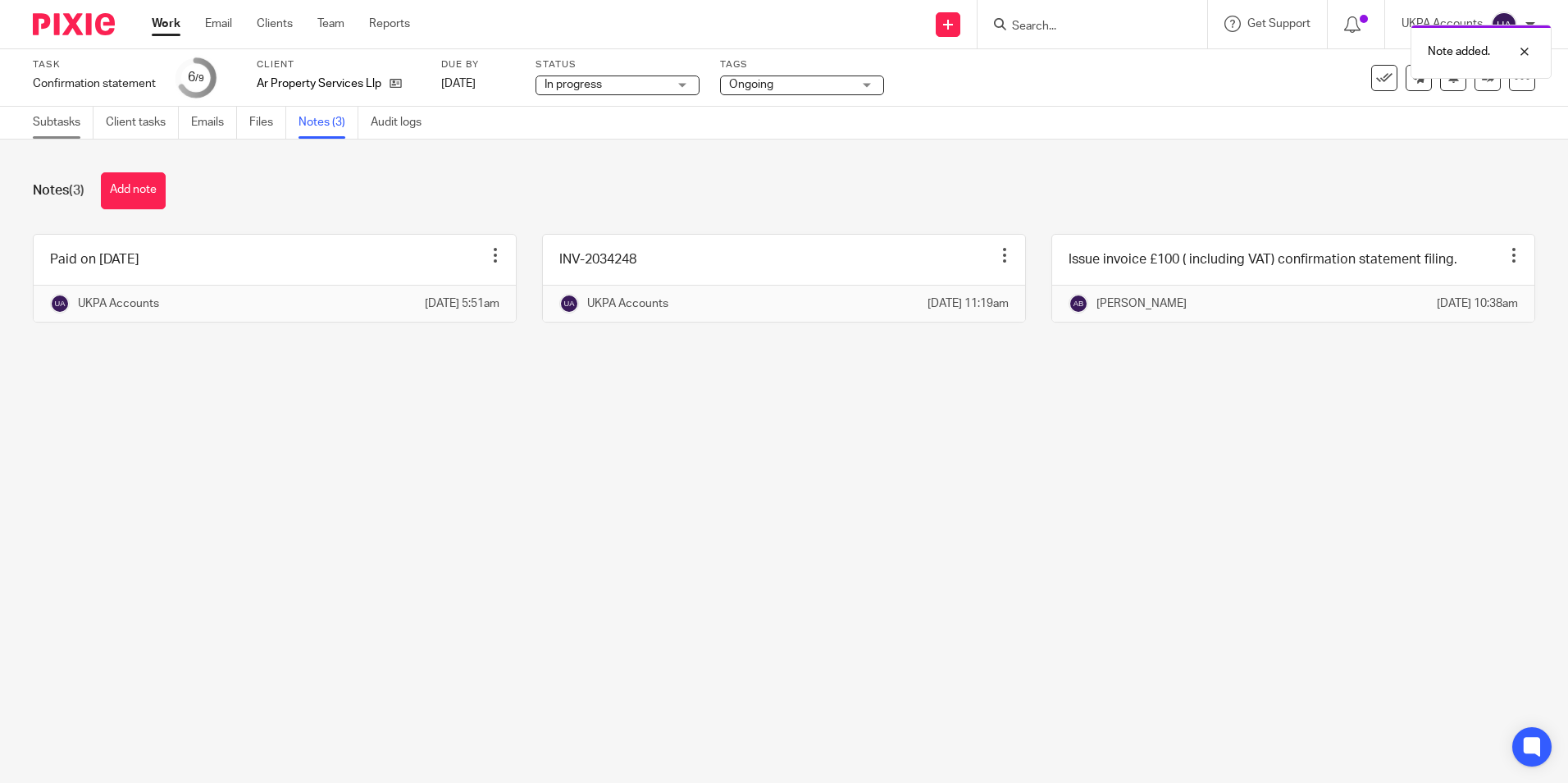
click at [70, 116] on link "Subtasks" at bounding box center [63, 123] width 61 height 32
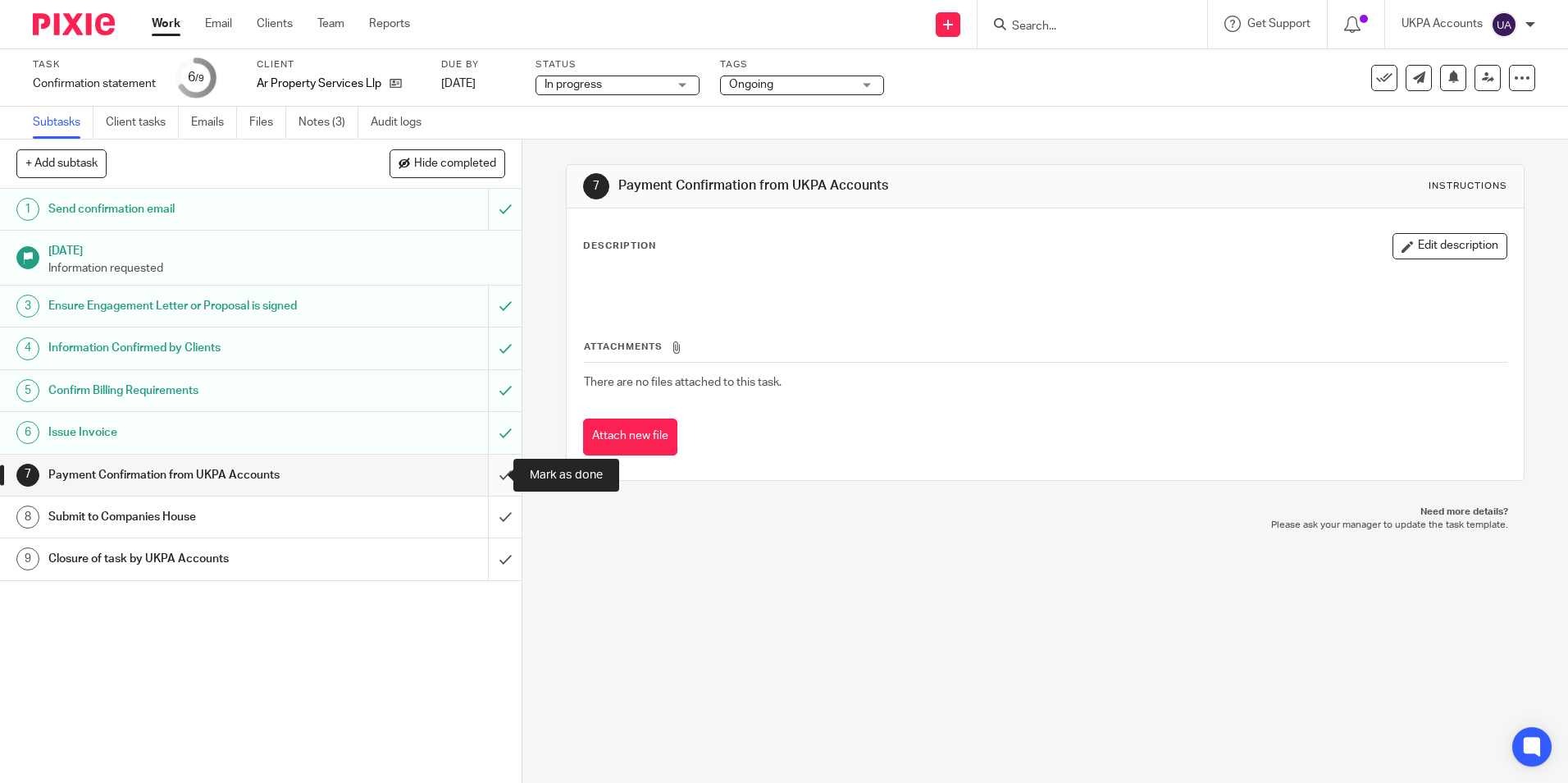
click at [491, 473] on input "submit" at bounding box center [261, 475] width 522 height 41
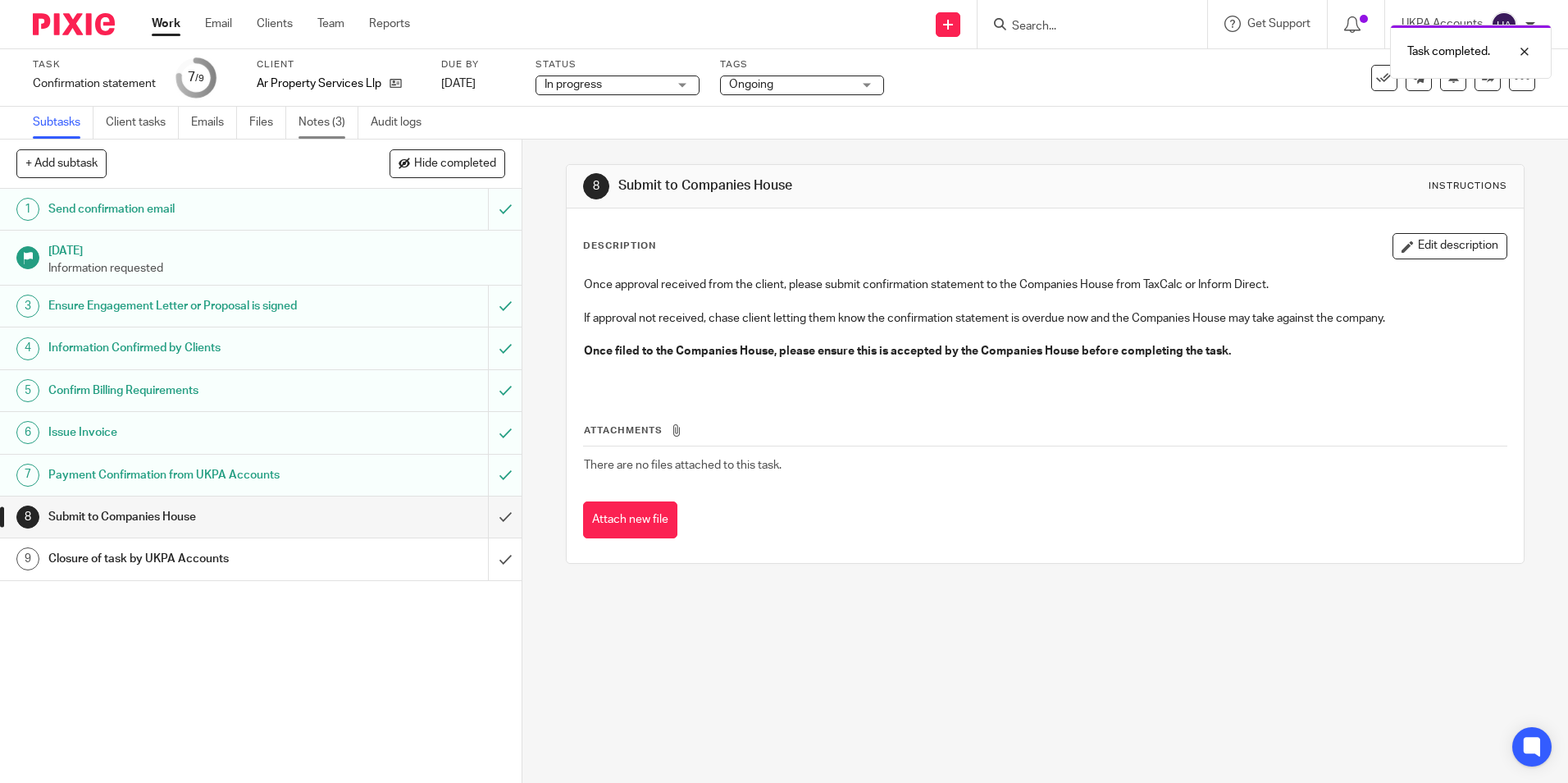
click at [328, 127] on link "Notes (3)" at bounding box center [328, 123] width 60 height 32
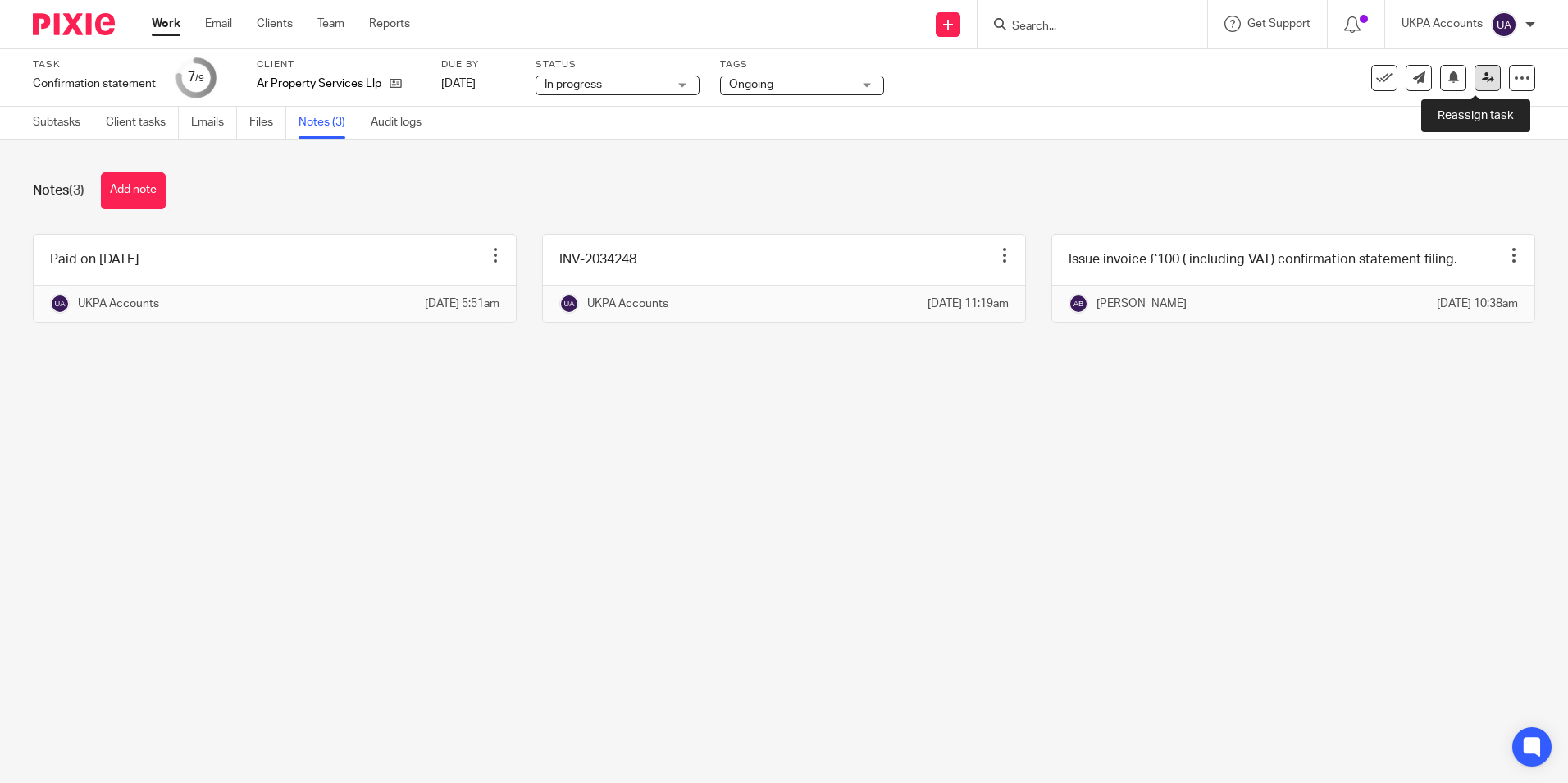
click at [1474, 79] on link at bounding box center [1488, 78] width 26 height 26
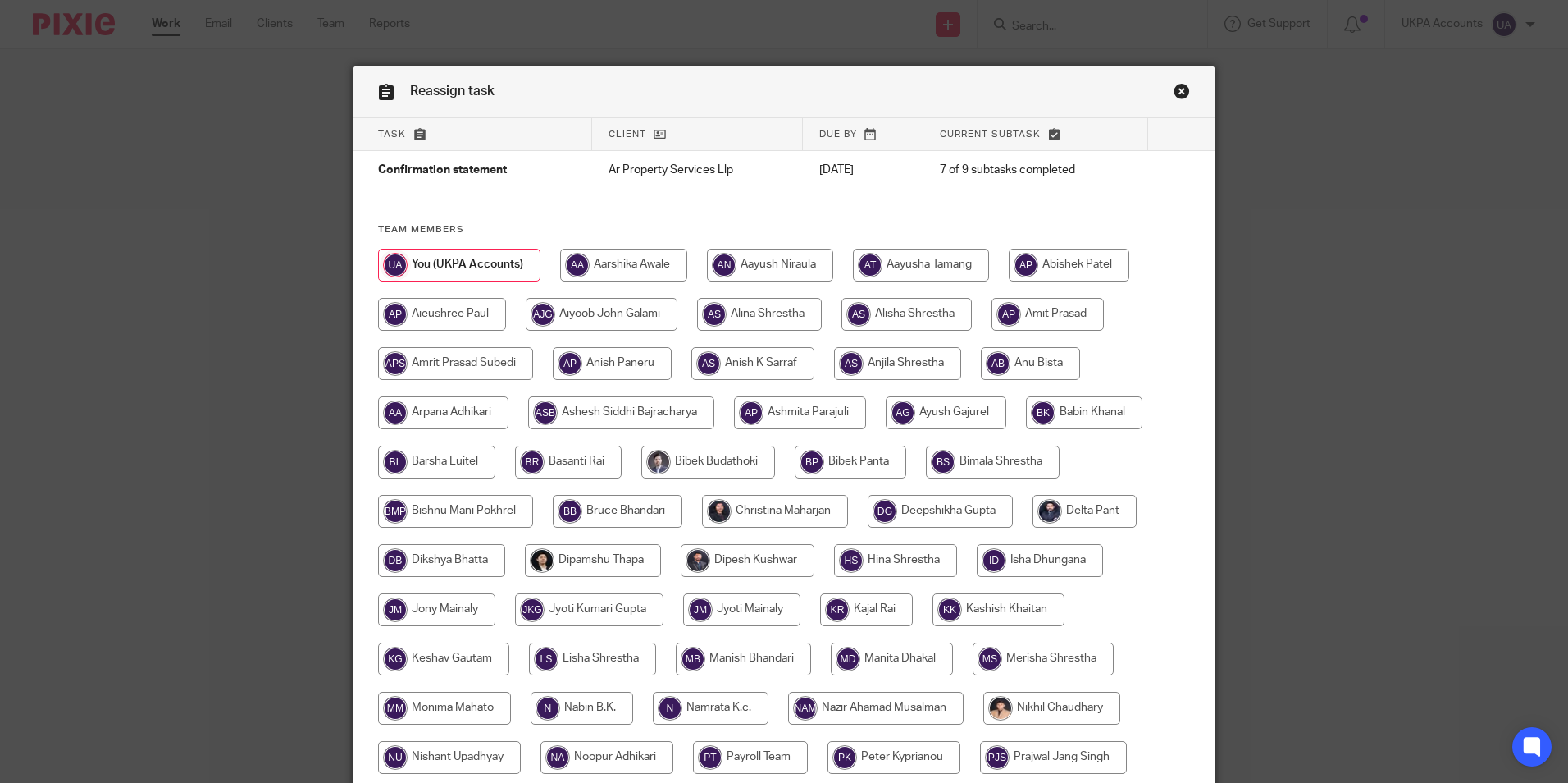
click at [1037, 356] on input "radio" at bounding box center [1030, 363] width 99 height 33
radio input "true"
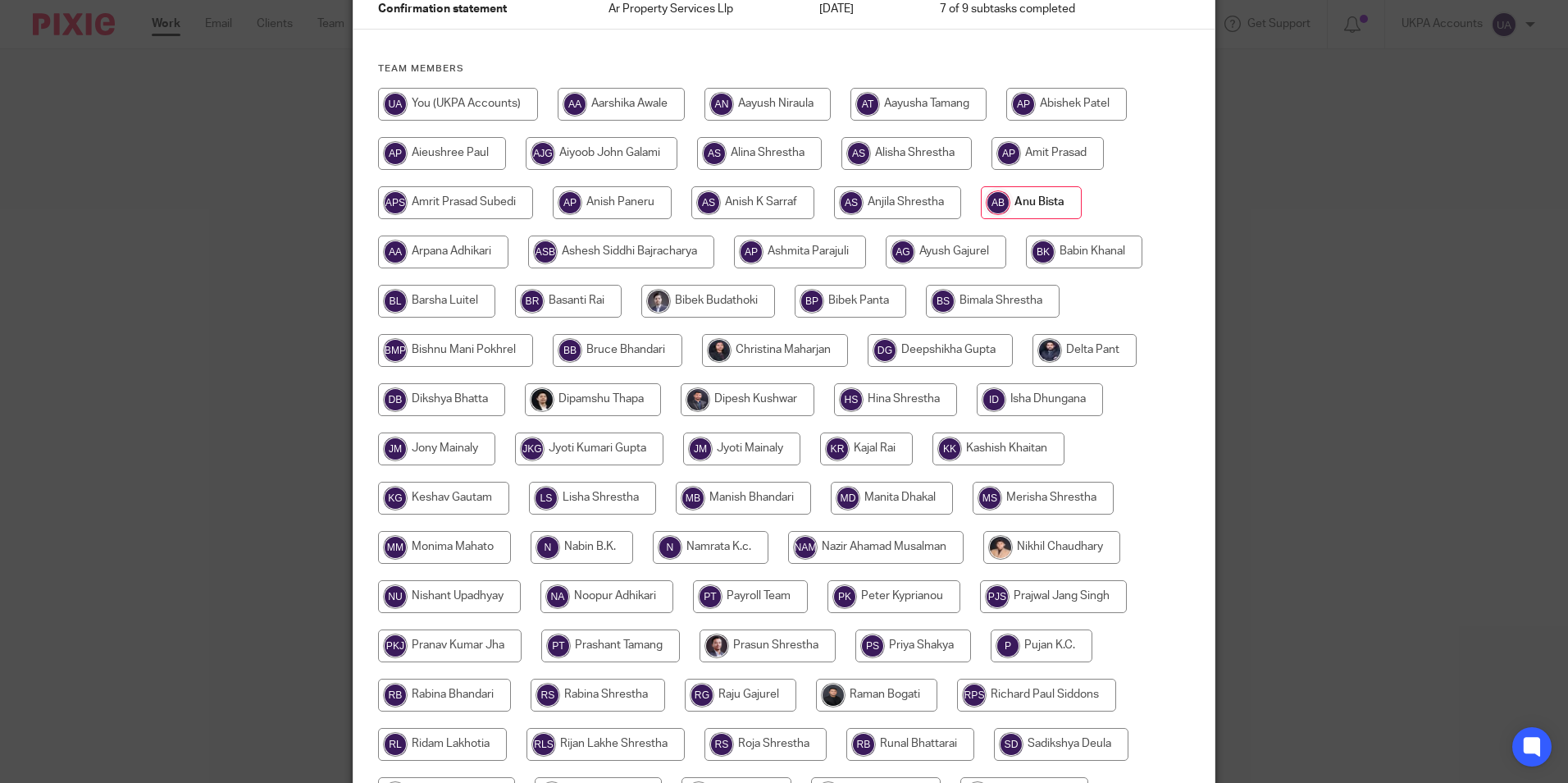
scroll to position [487, 0]
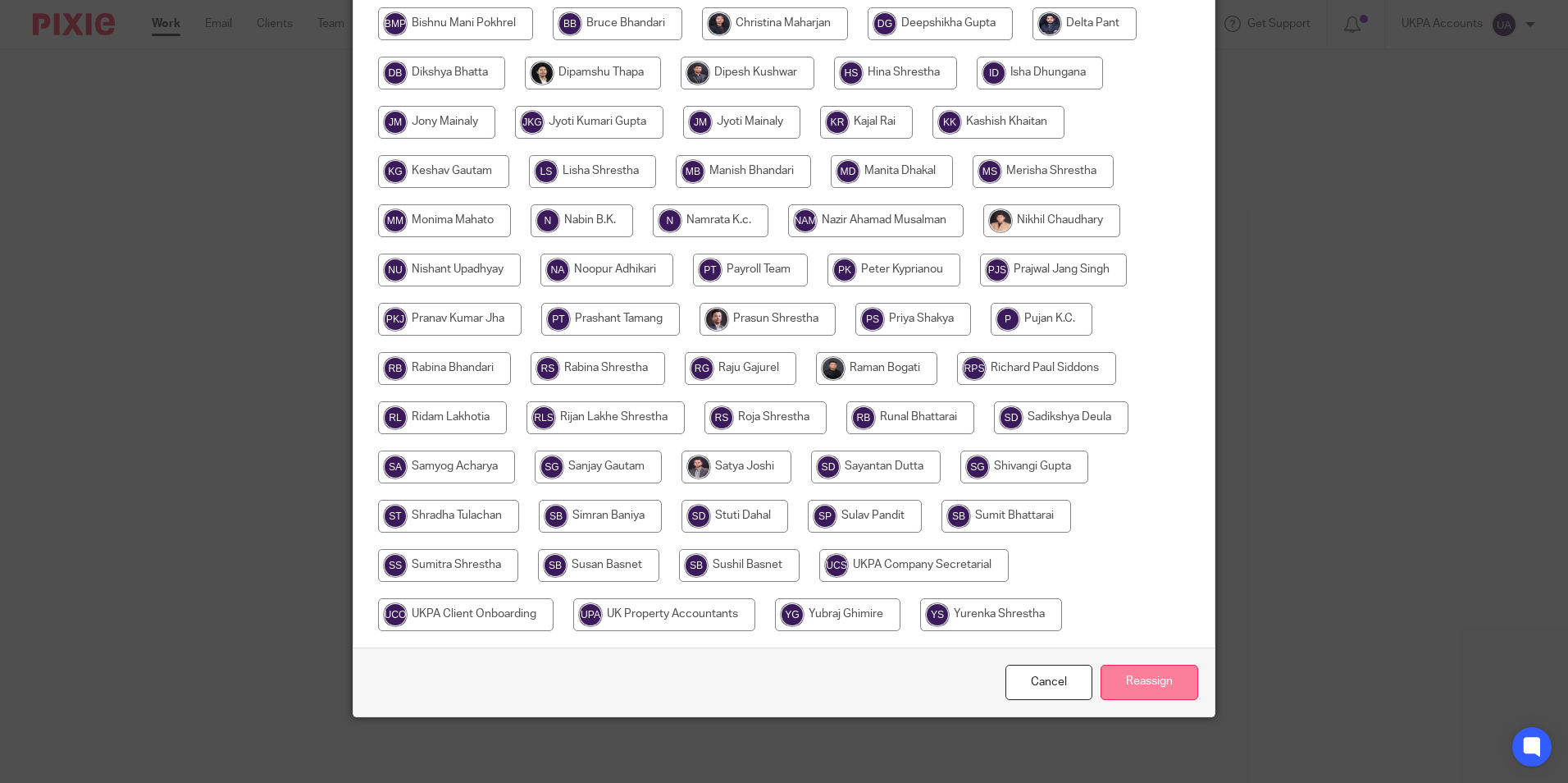
click at [1149, 678] on input "Reassign" at bounding box center [1149, 682] width 97 height 36
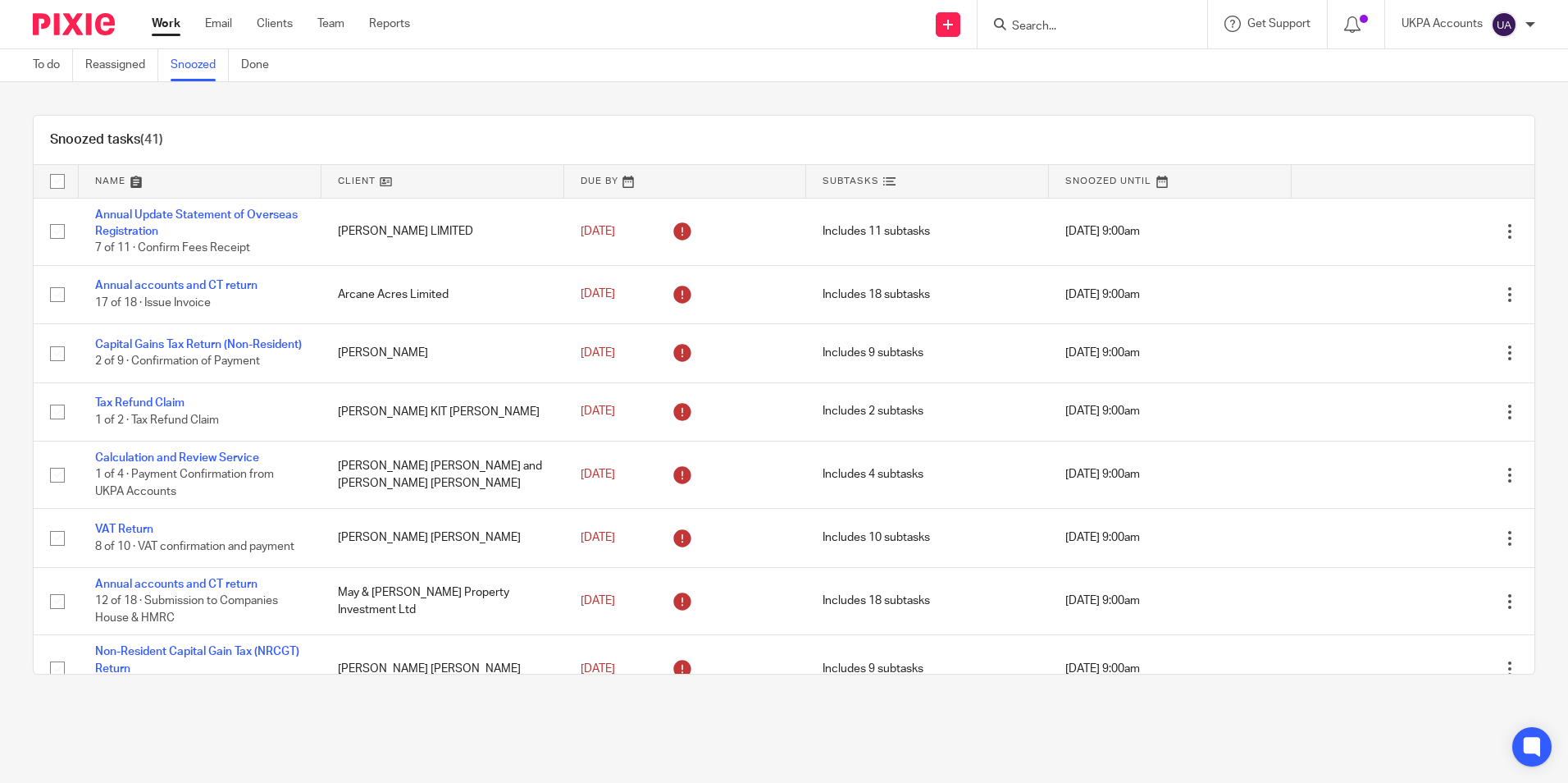
click at [766, 130] on div "Snoozed tasks (41)" at bounding box center [784, 140] width 1501 height 50
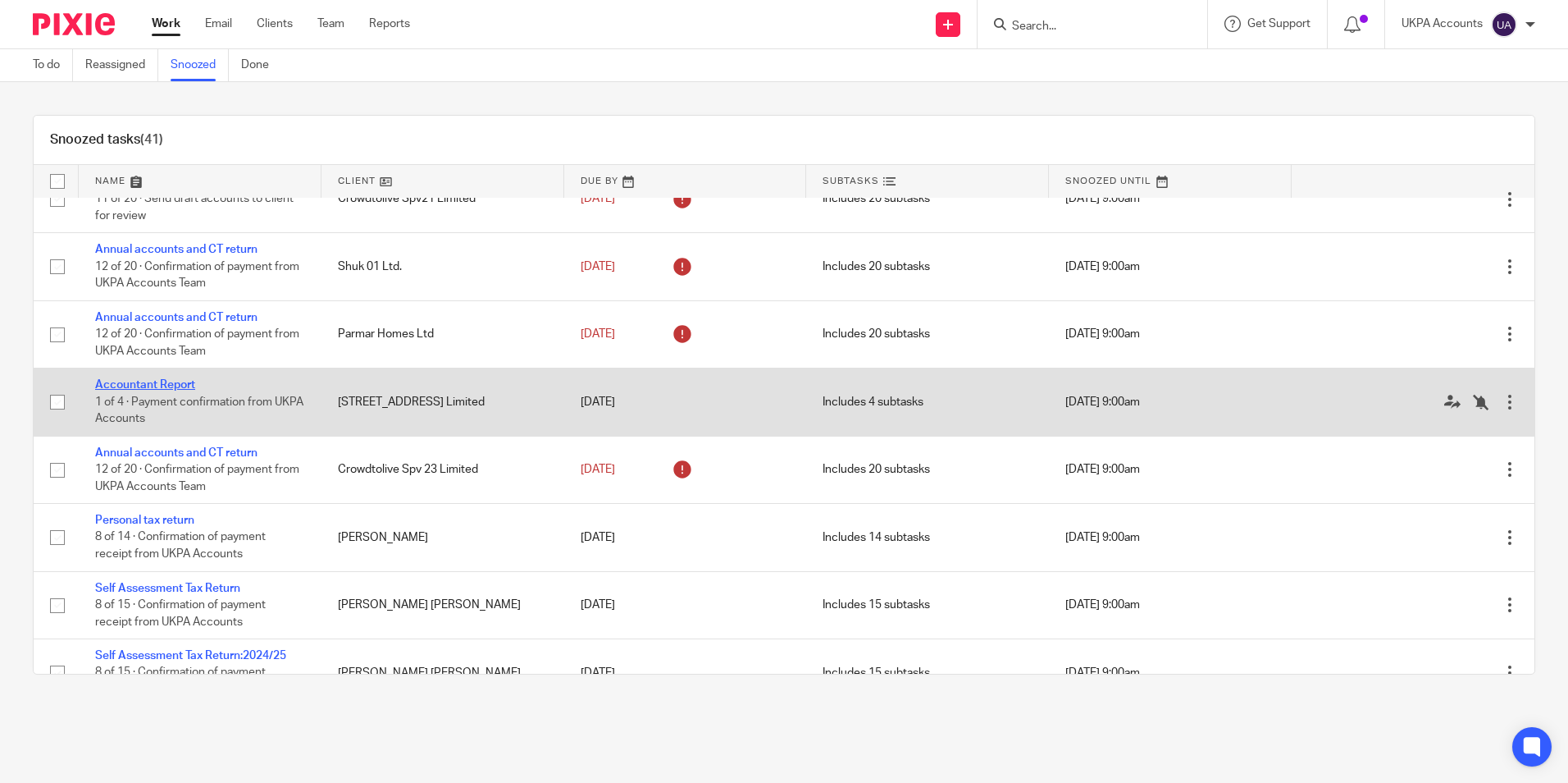
click at [134, 390] on link "Accountant Report" at bounding box center [145, 384] width 100 height 11
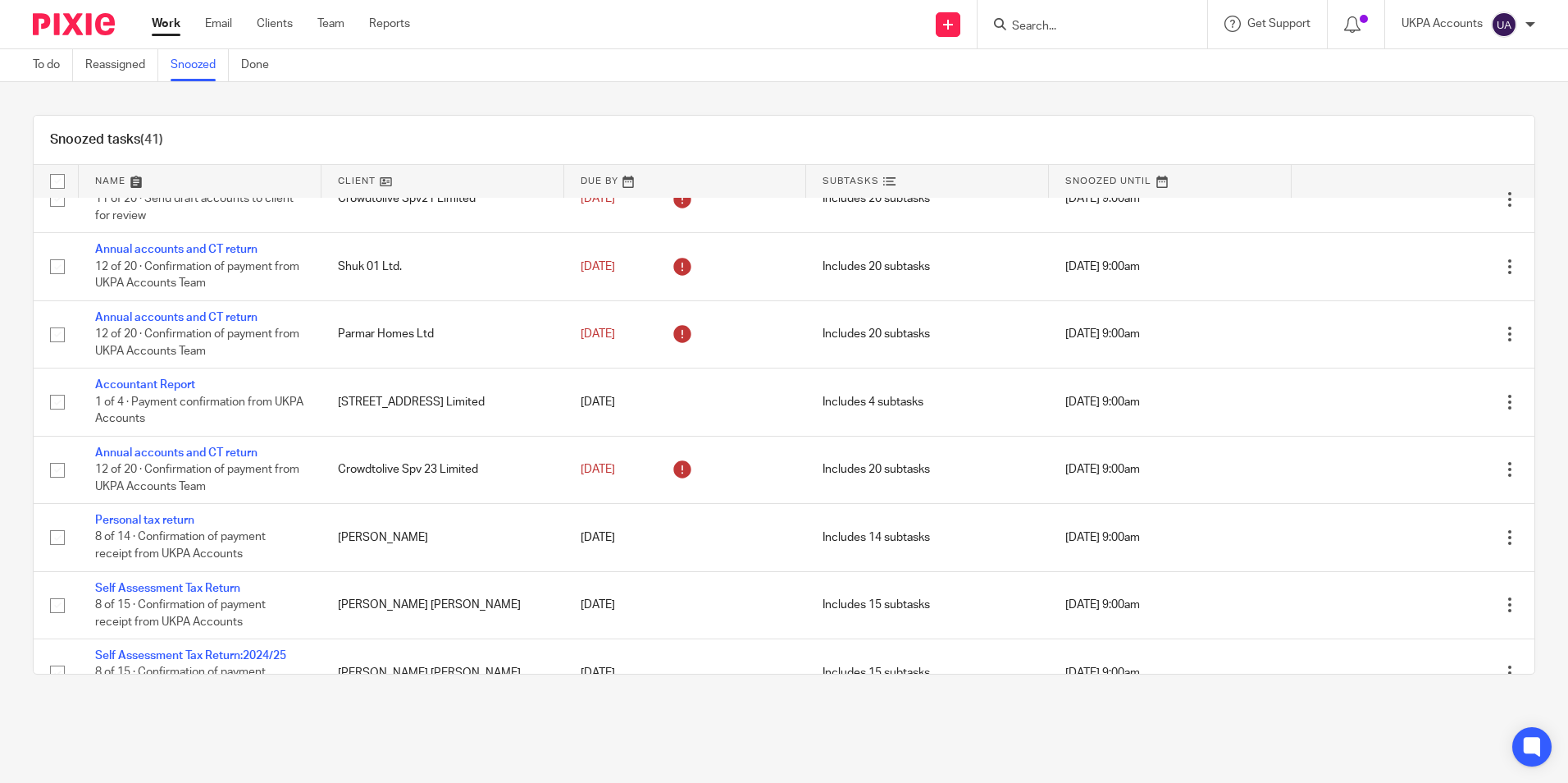
click at [192, 65] on link "Snoozed" at bounding box center [199, 65] width 58 height 32
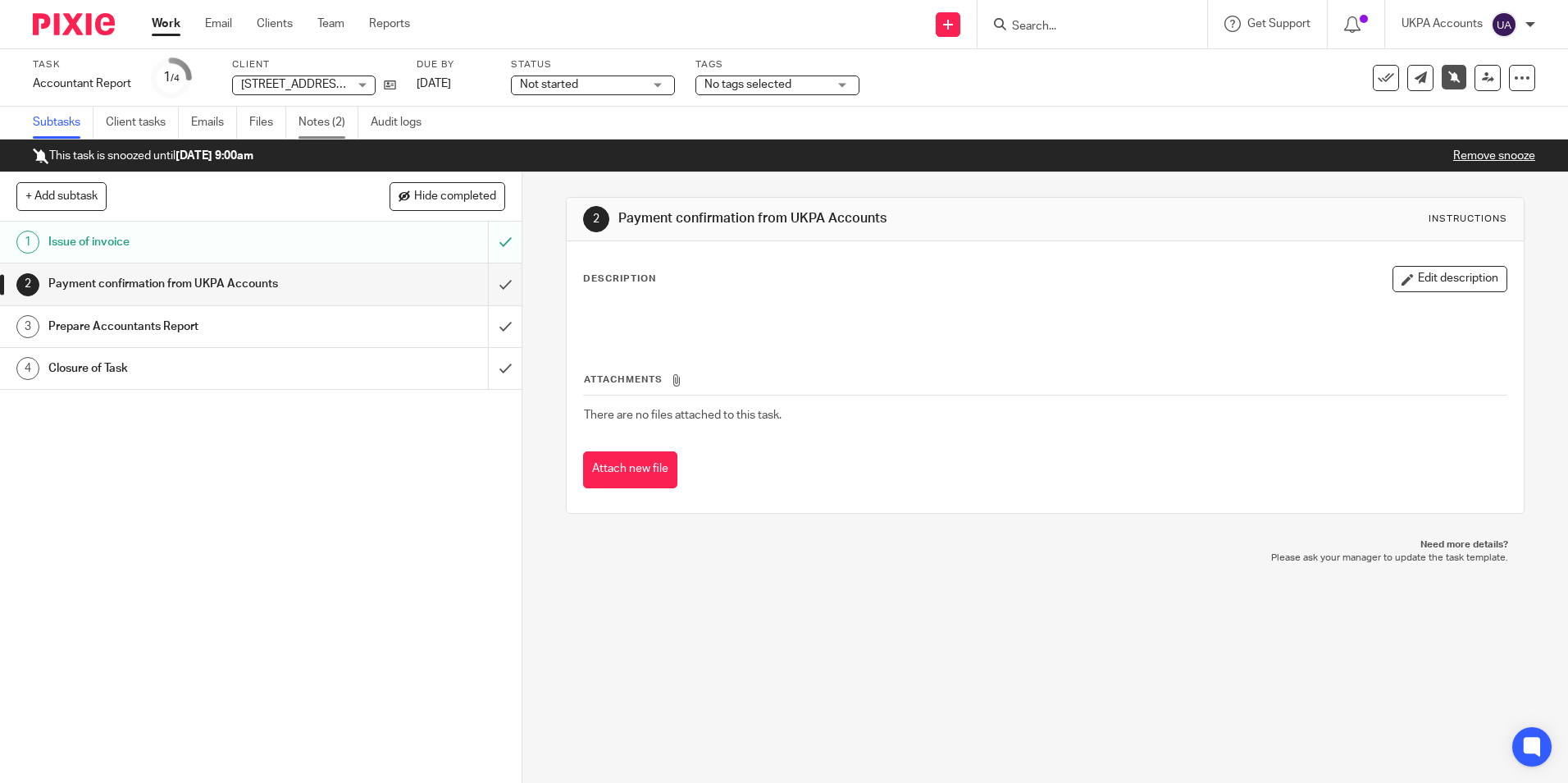
click at [315, 130] on link "Notes (2)" at bounding box center [328, 123] width 60 height 32
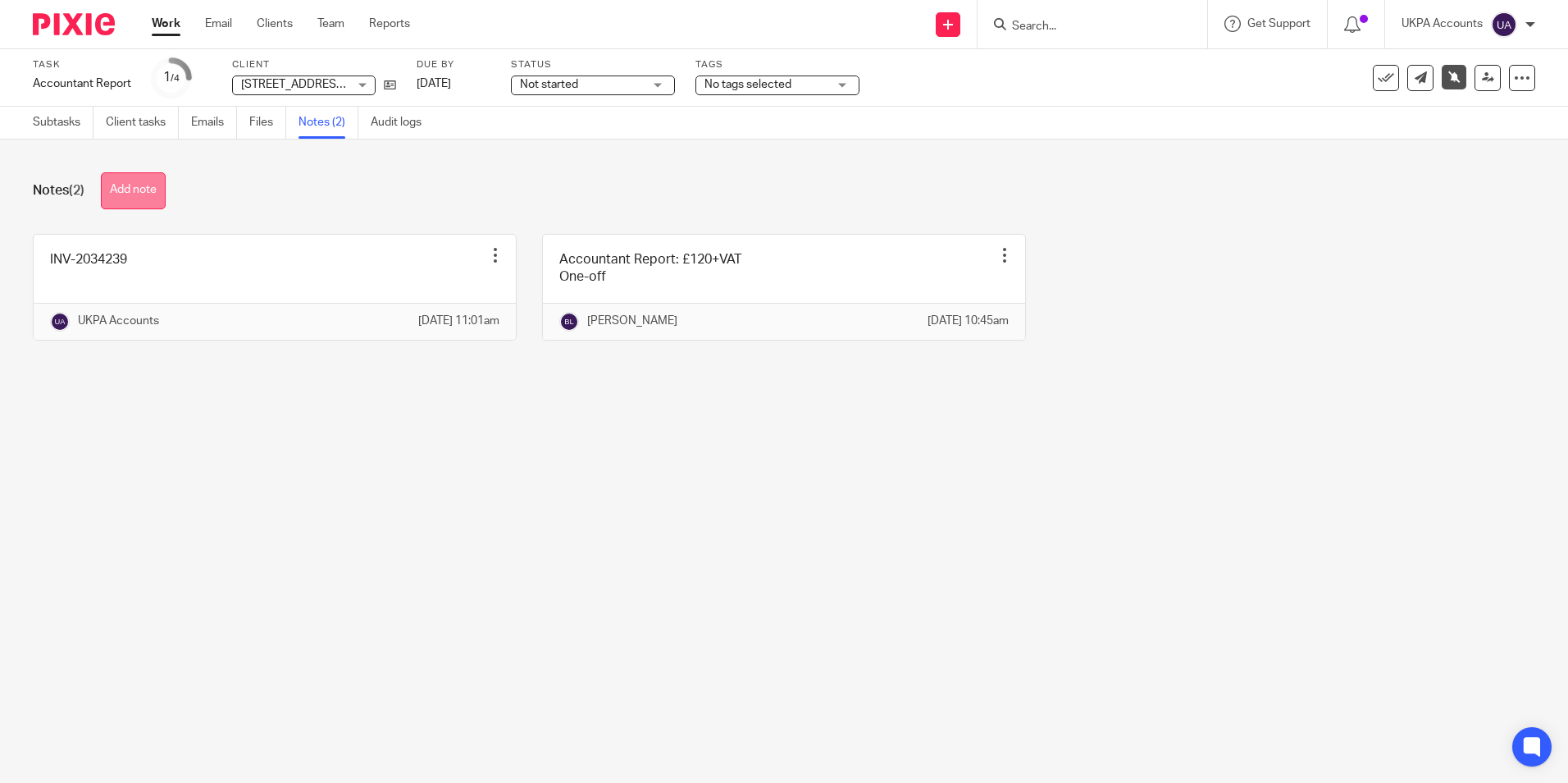
click at [141, 197] on button "Add note" at bounding box center [133, 190] width 65 height 36
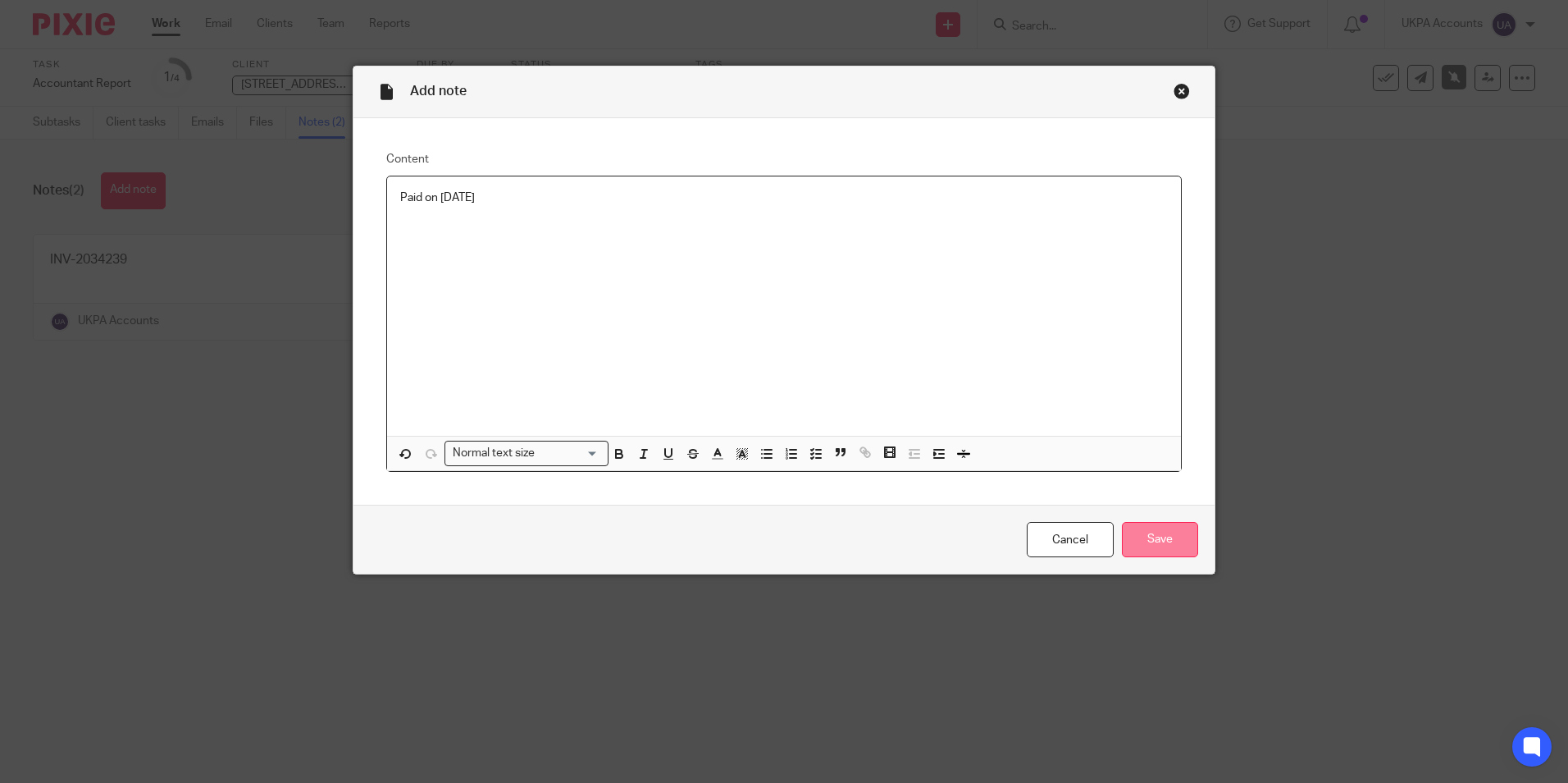
click at [1157, 536] on input "Save" at bounding box center [1160, 540] width 77 height 36
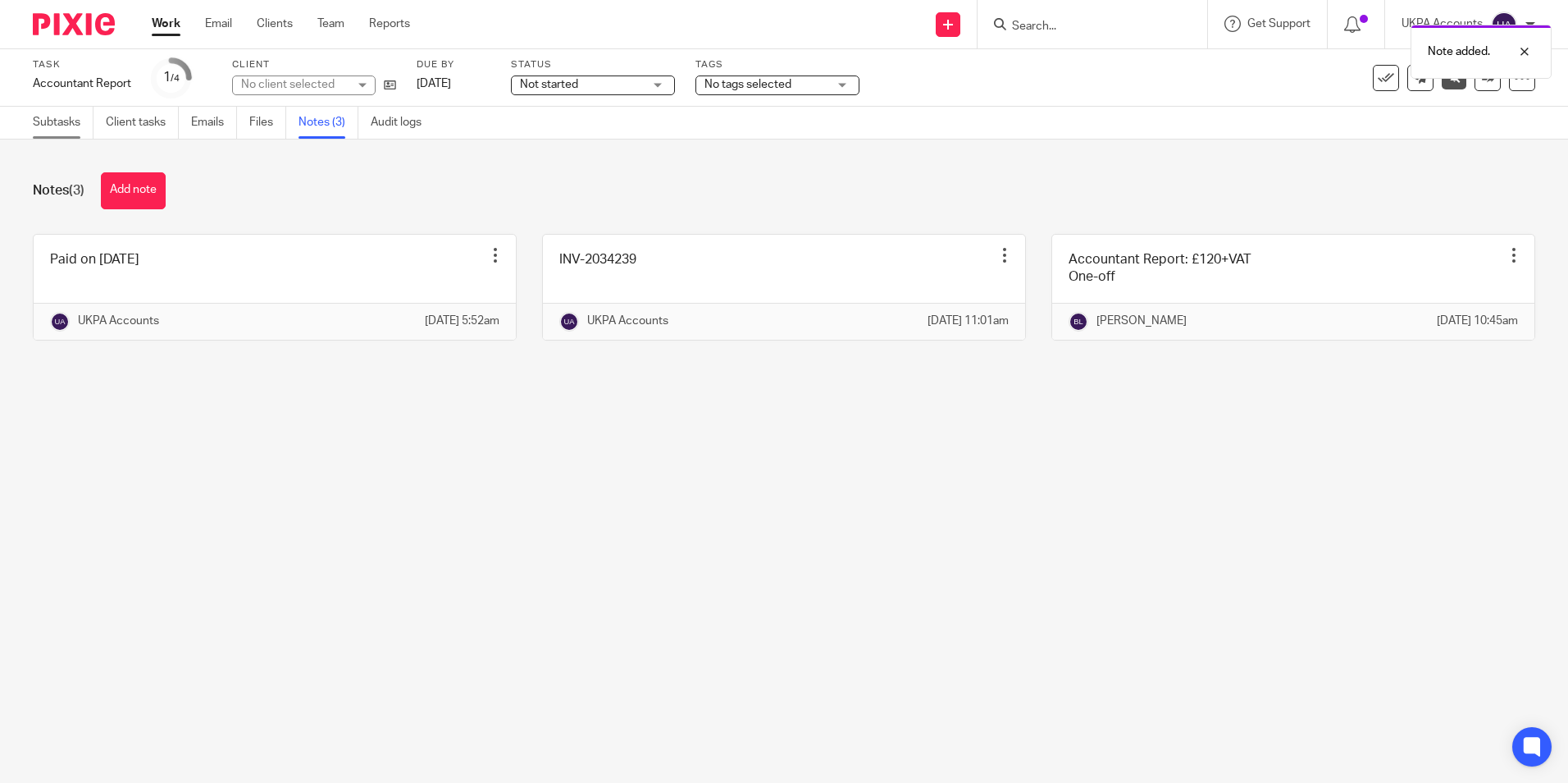
click at [49, 126] on link "Subtasks" at bounding box center [63, 123] width 61 height 32
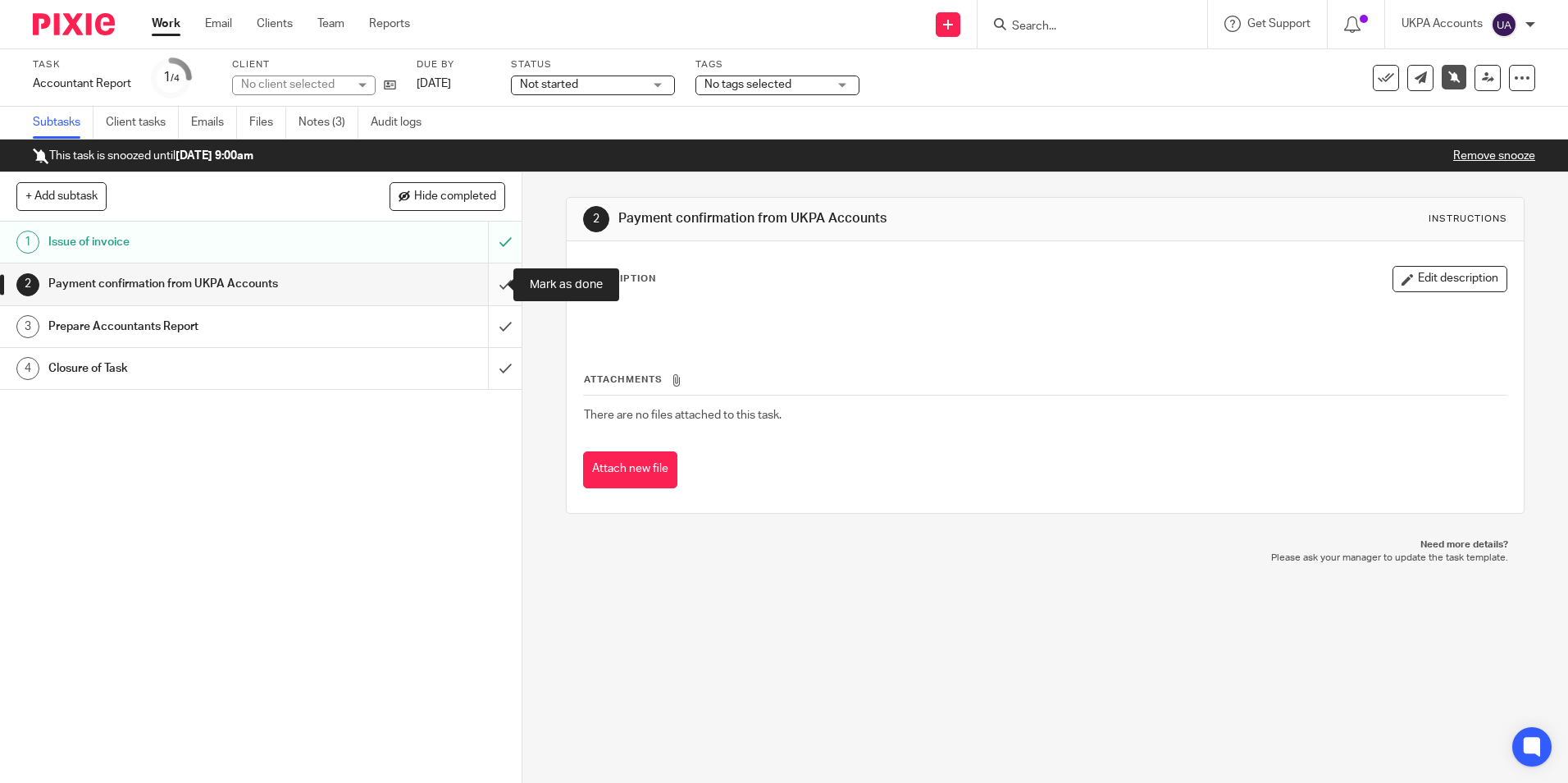
click at [490, 284] on input "submit" at bounding box center [261, 283] width 522 height 41
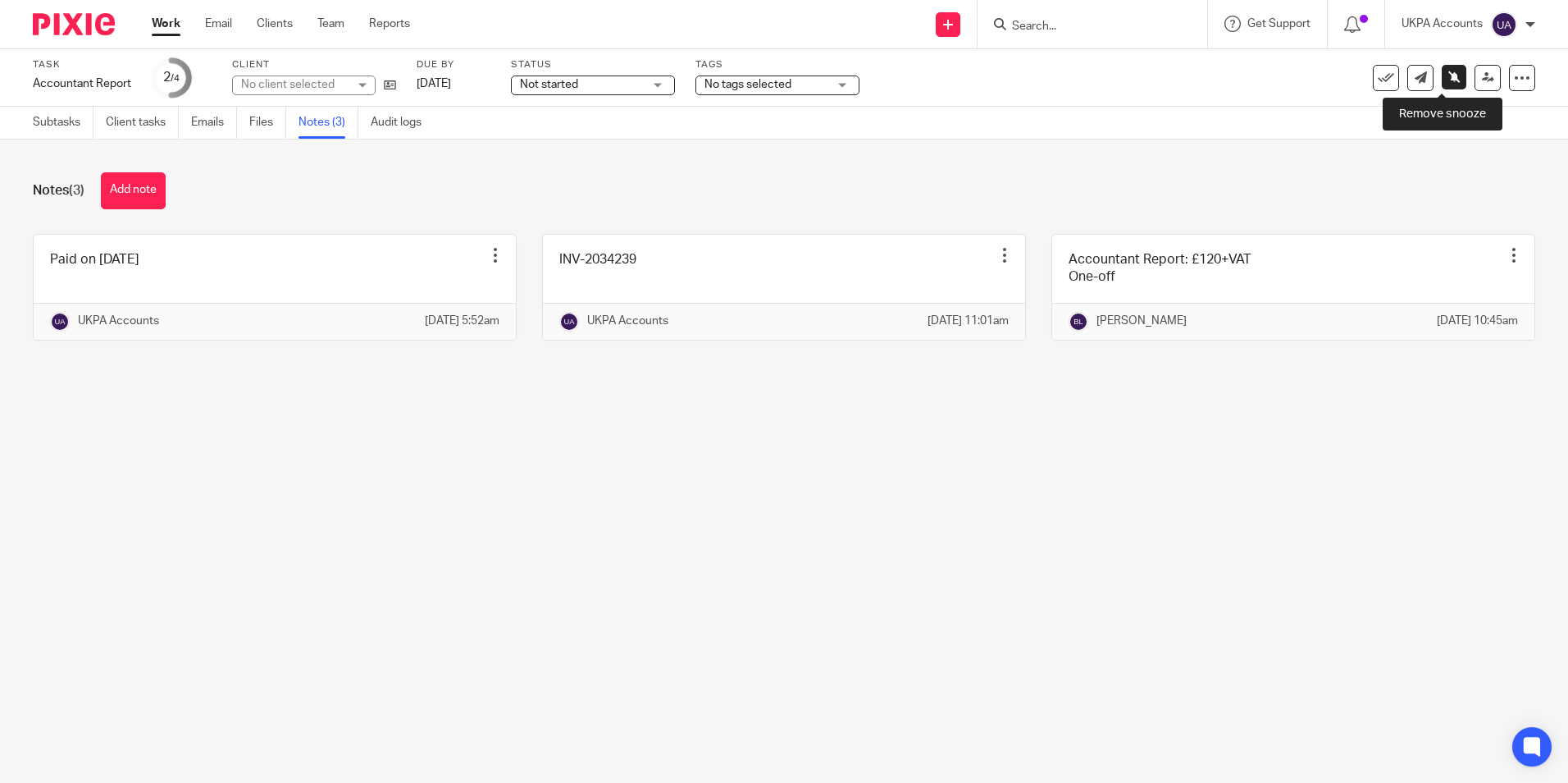
click at [1448, 77] on icon at bounding box center [1454, 76] width 12 height 12
click at [1482, 81] on icon at bounding box center [1488, 77] width 12 height 12
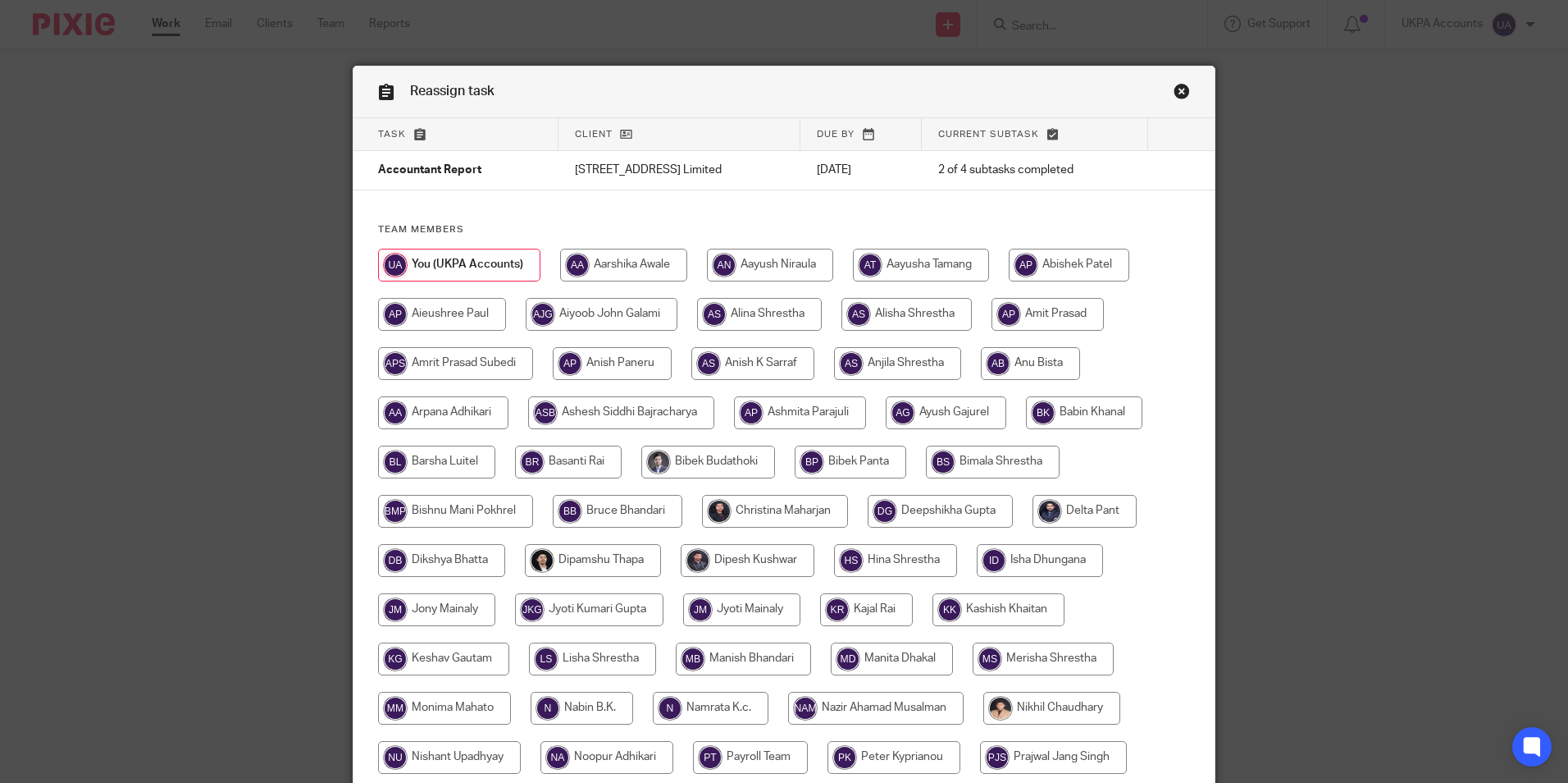
click at [458, 462] on input "radio" at bounding box center [436, 461] width 117 height 33
radio input "true"
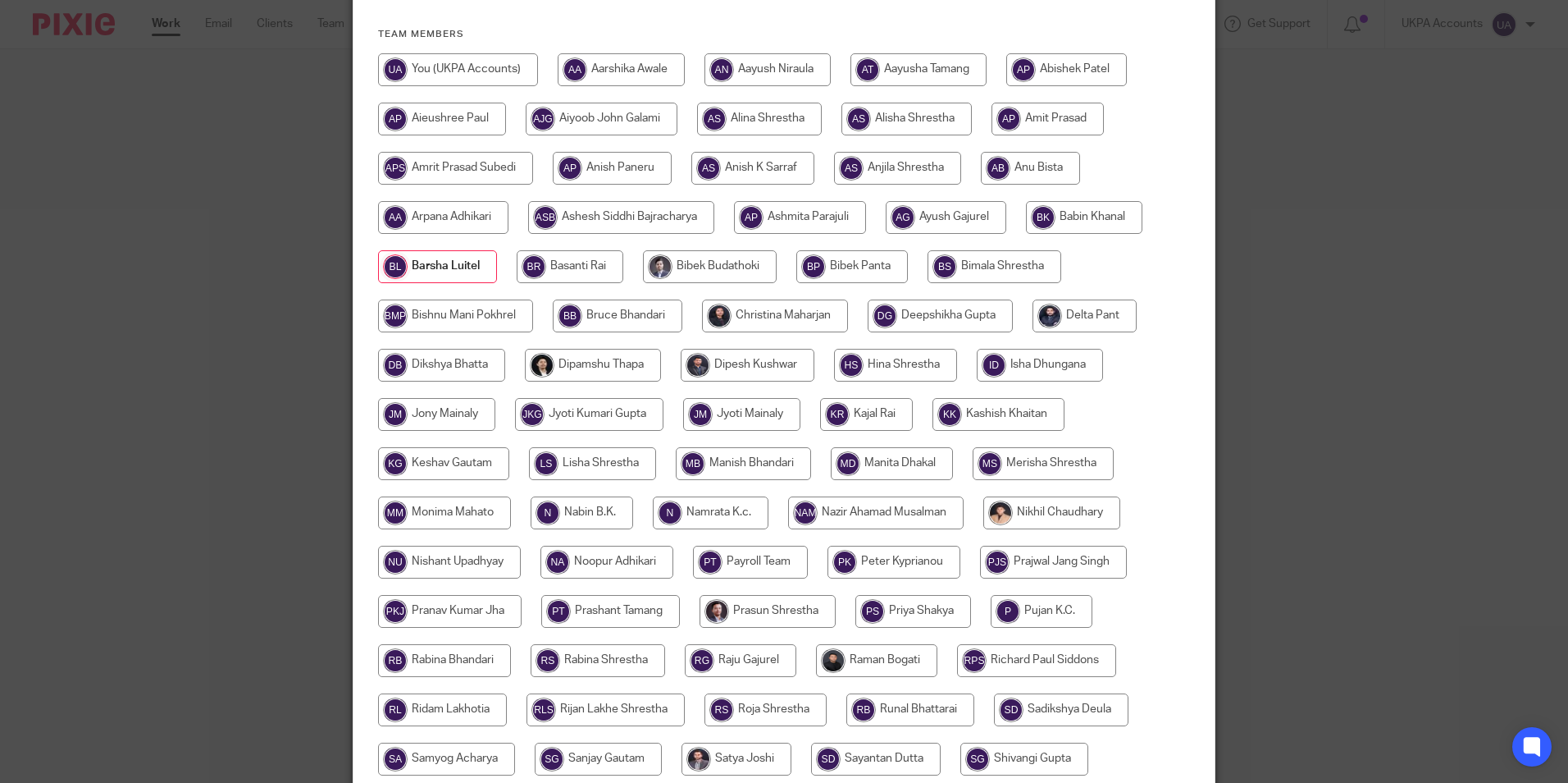
scroll to position [410, 0]
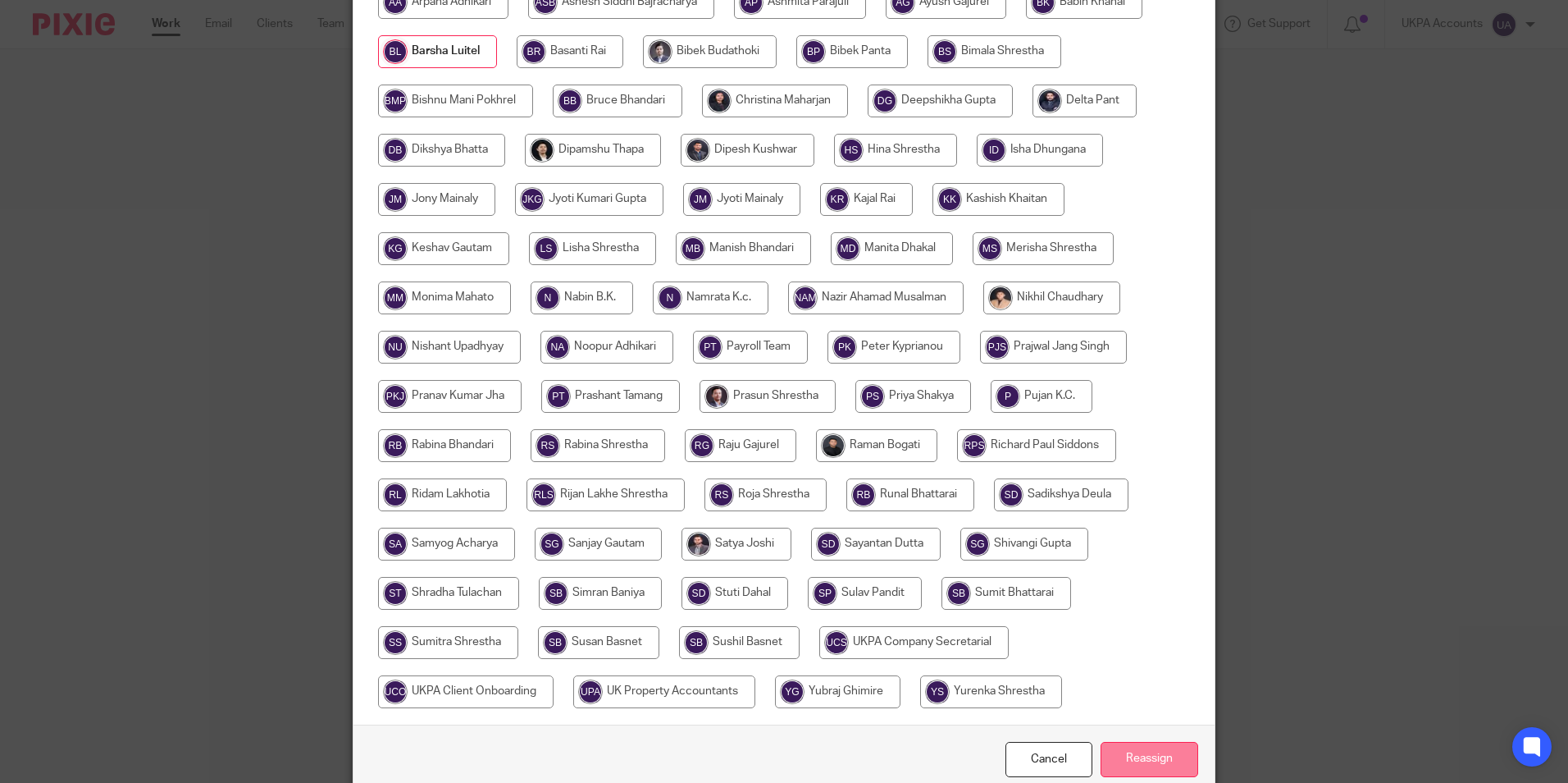
click at [1158, 757] on input "Reassign" at bounding box center [1149, 760] width 97 height 36
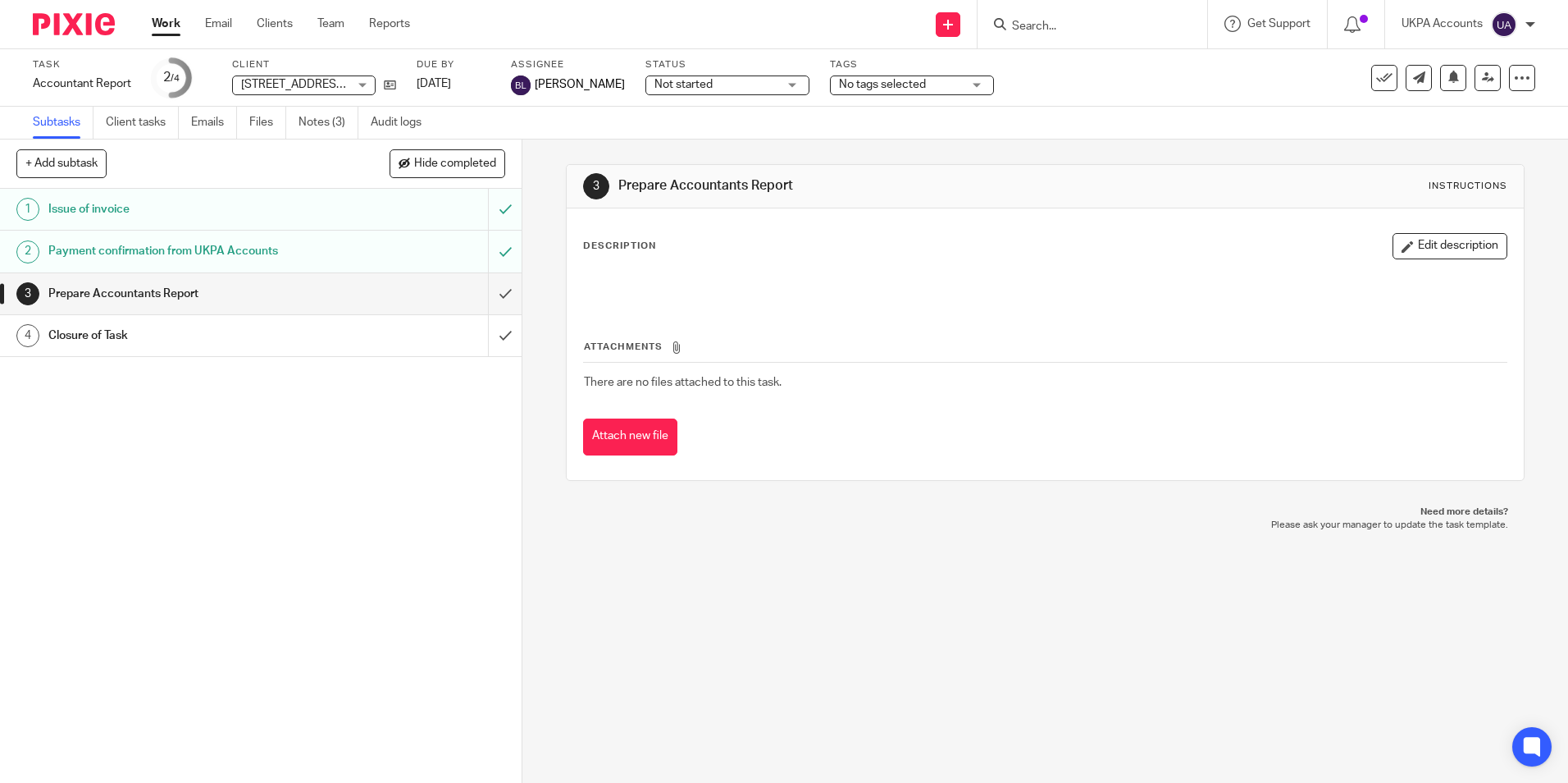
drag, startPoint x: 676, startPoint y: 631, endPoint x: 660, endPoint y: 632, distance: 16.0
click at [672, 634] on div "3 Prepare Accountants Report Instructions Description Edit description Attachme…" at bounding box center [1045, 460] width 1045 height 643
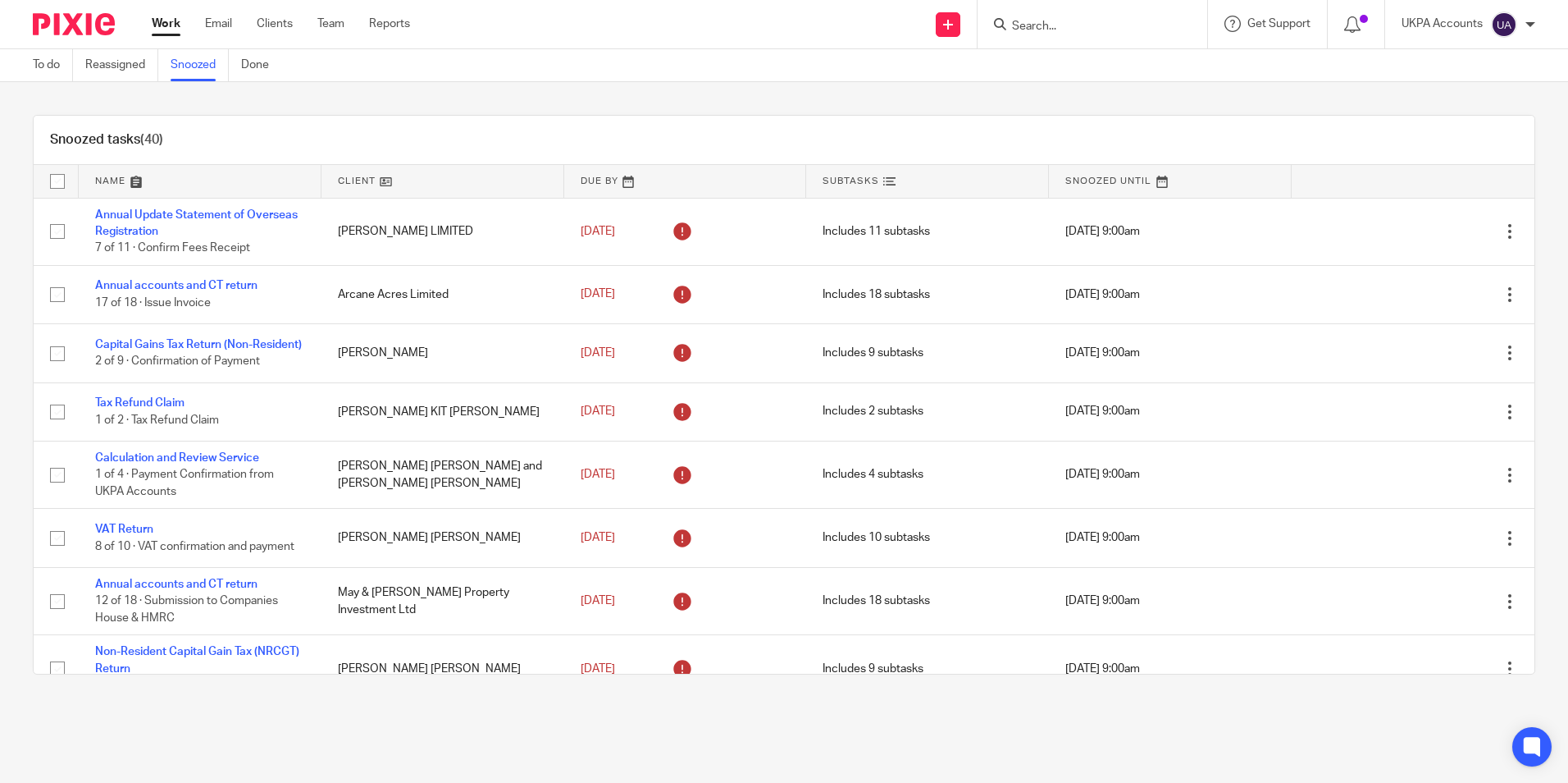
click at [743, 135] on div "Snoozed tasks (40)" at bounding box center [784, 140] width 1501 height 50
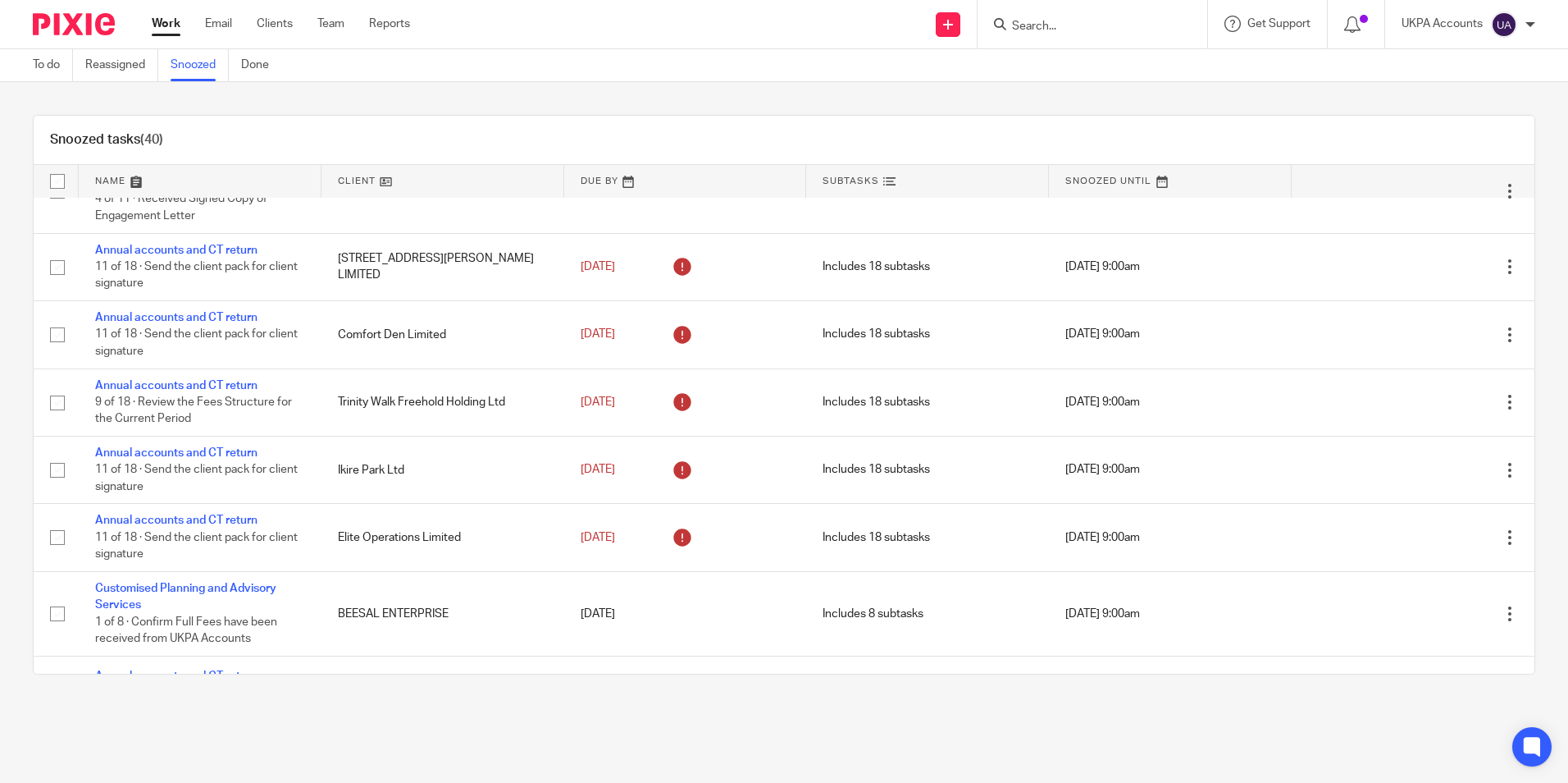
scroll to position [2267, 0]
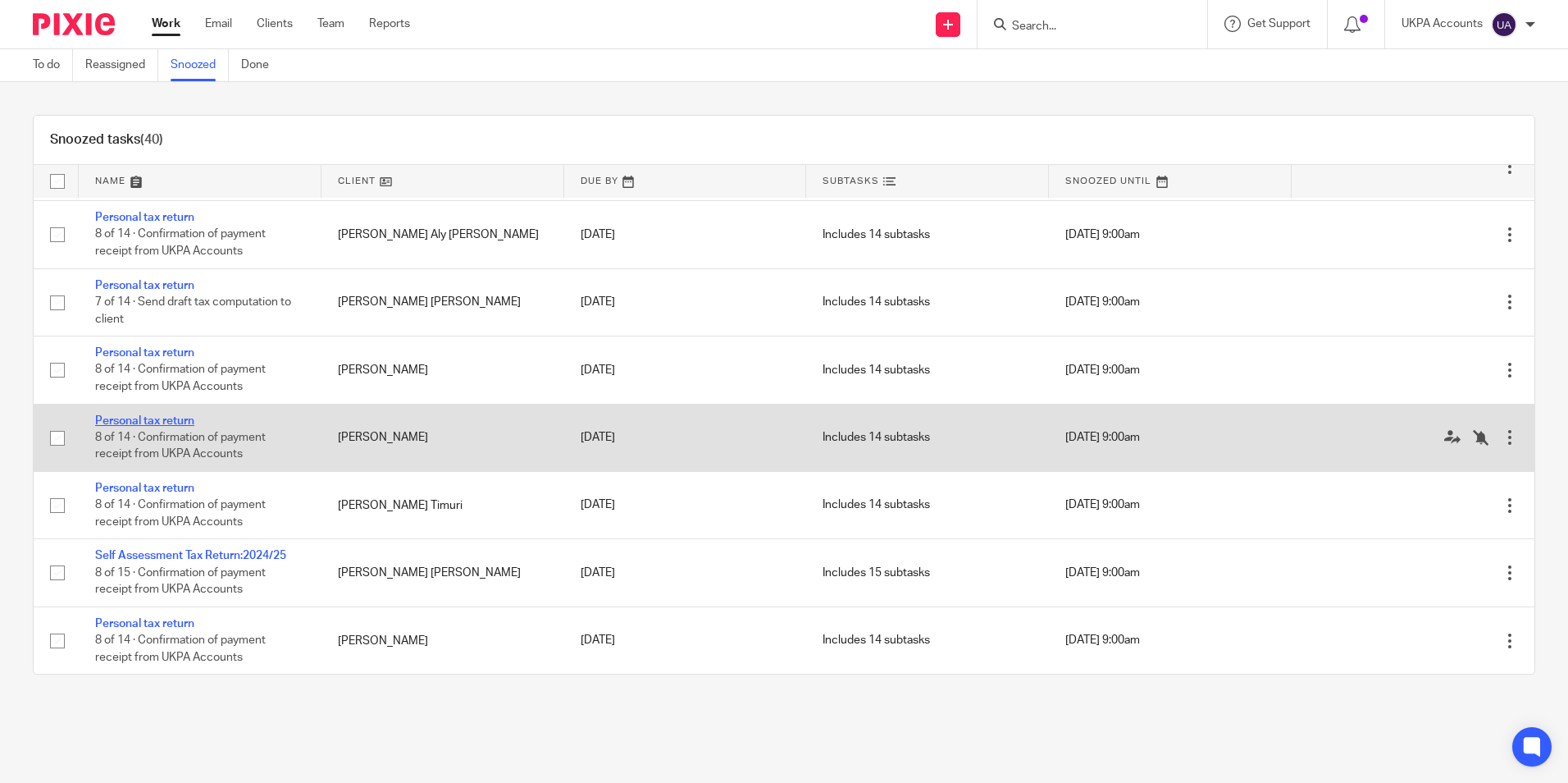
click at [170, 424] on link "Personal tax return" at bounding box center [145, 421] width 99 height 11
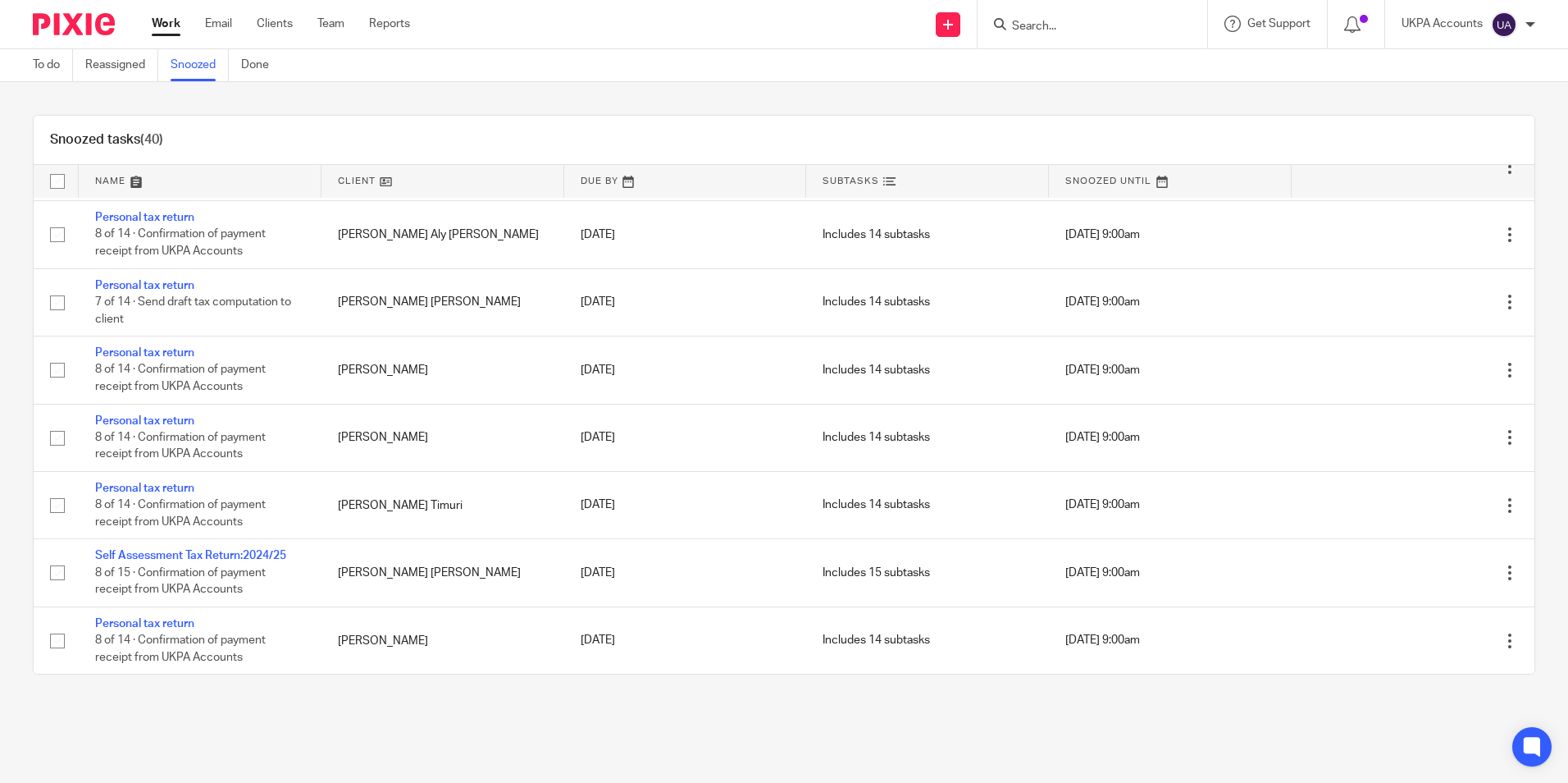
scroll to position [1262, 0]
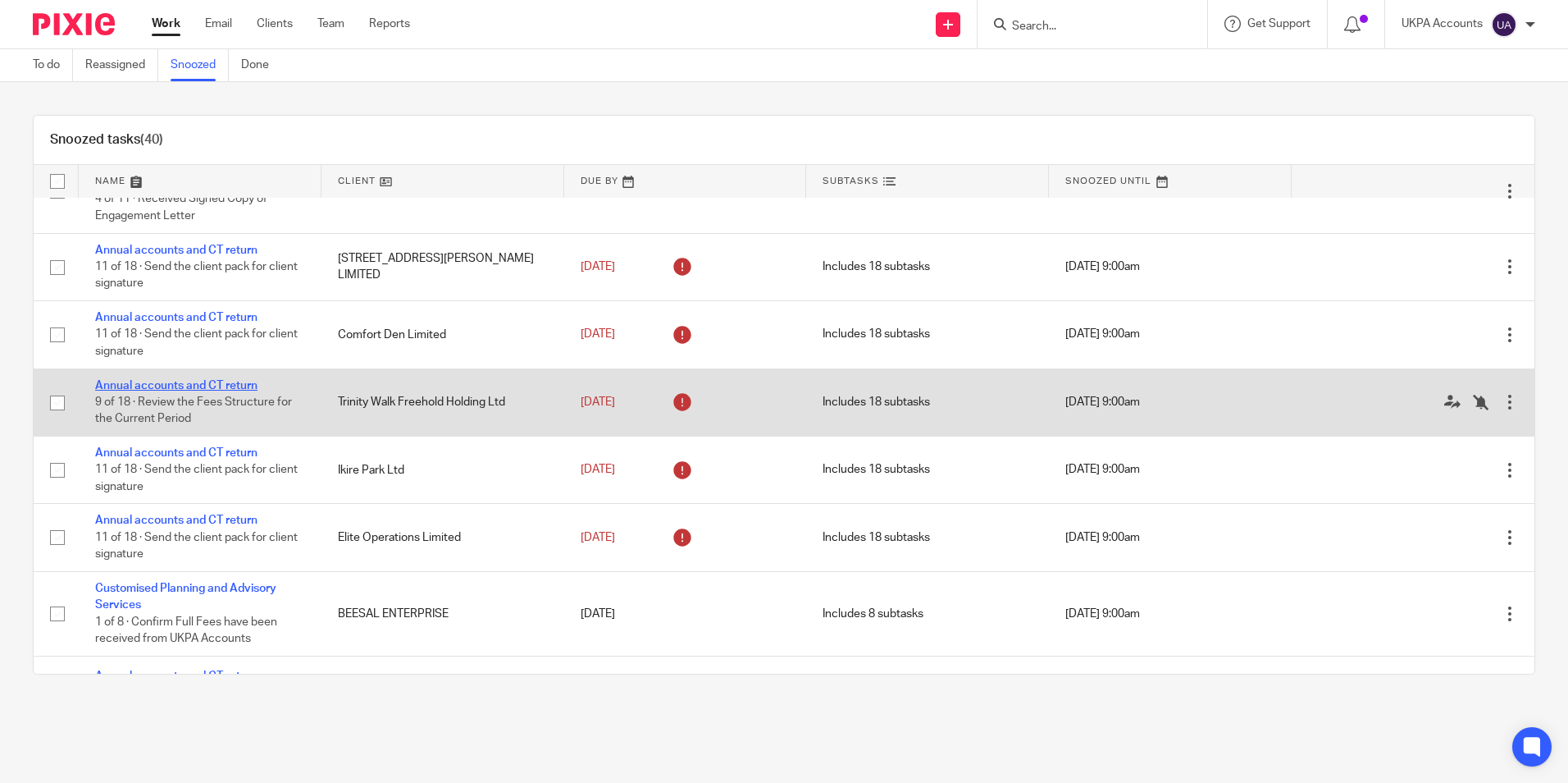
click at [209, 391] on link "Annual accounts and CT return" at bounding box center [177, 385] width 163 height 11
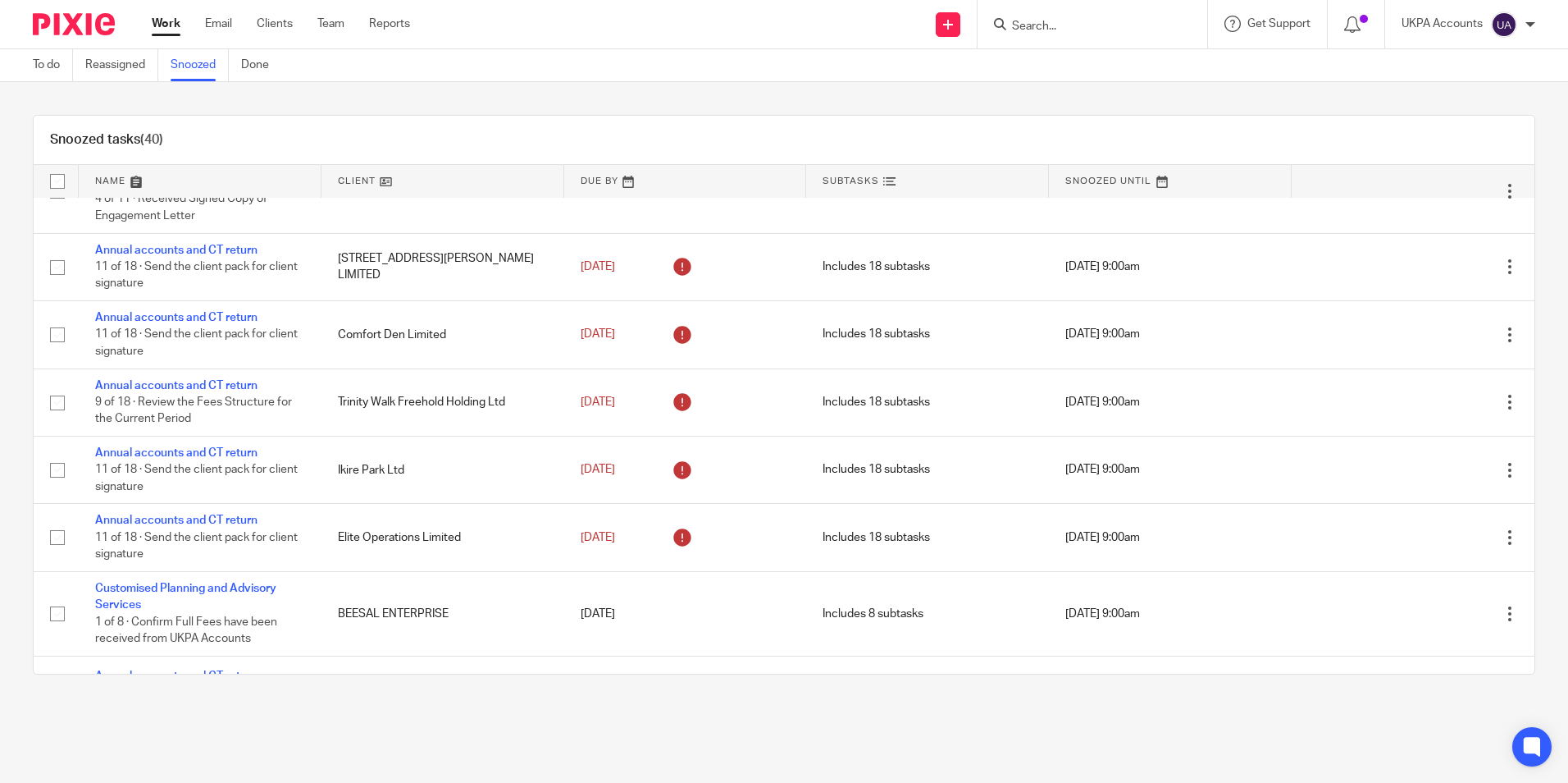
click at [181, 67] on link "Snoozed" at bounding box center [199, 65] width 58 height 32
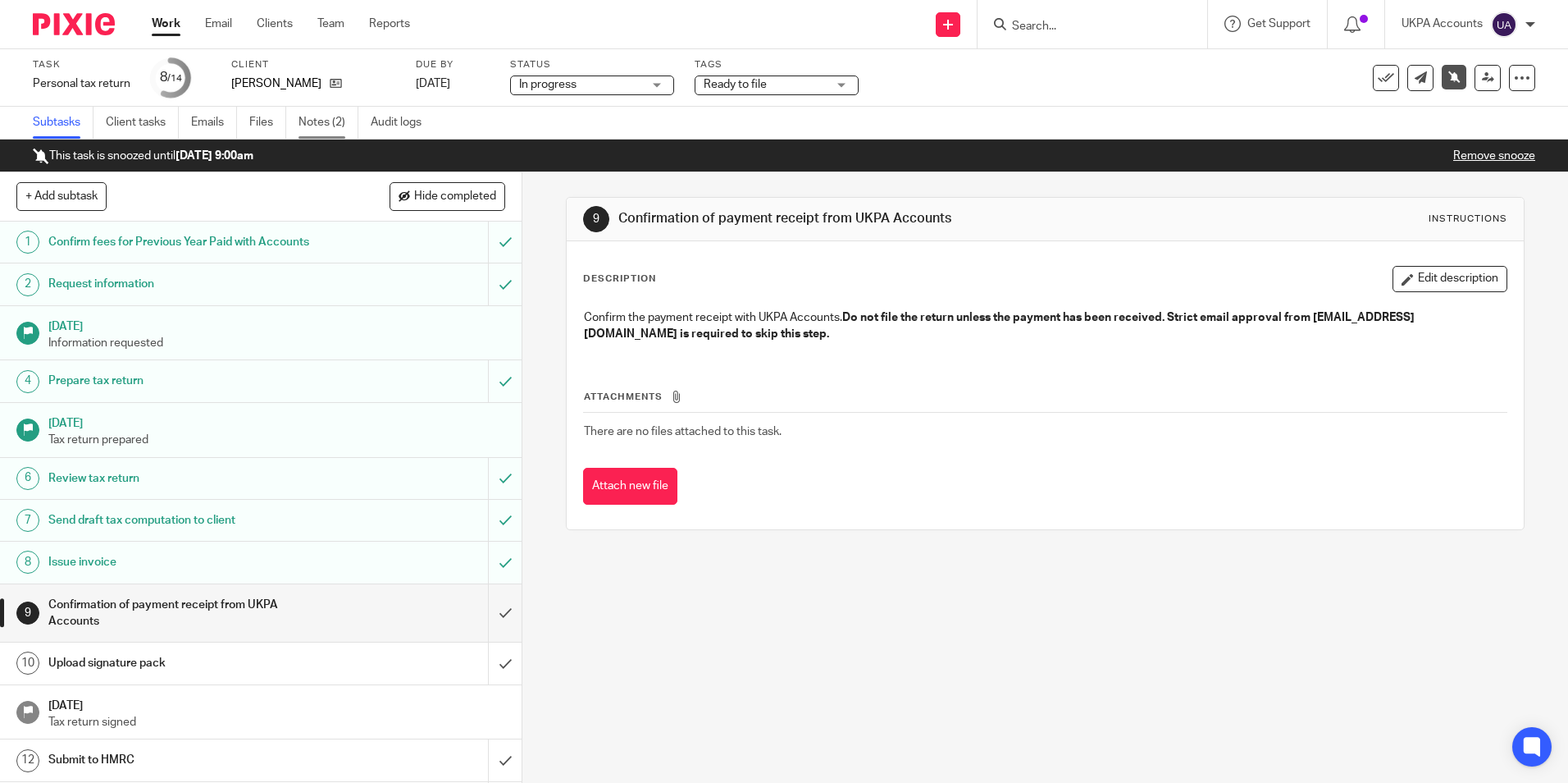
click at [331, 119] on link "Notes (2)" at bounding box center [328, 123] width 60 height 32
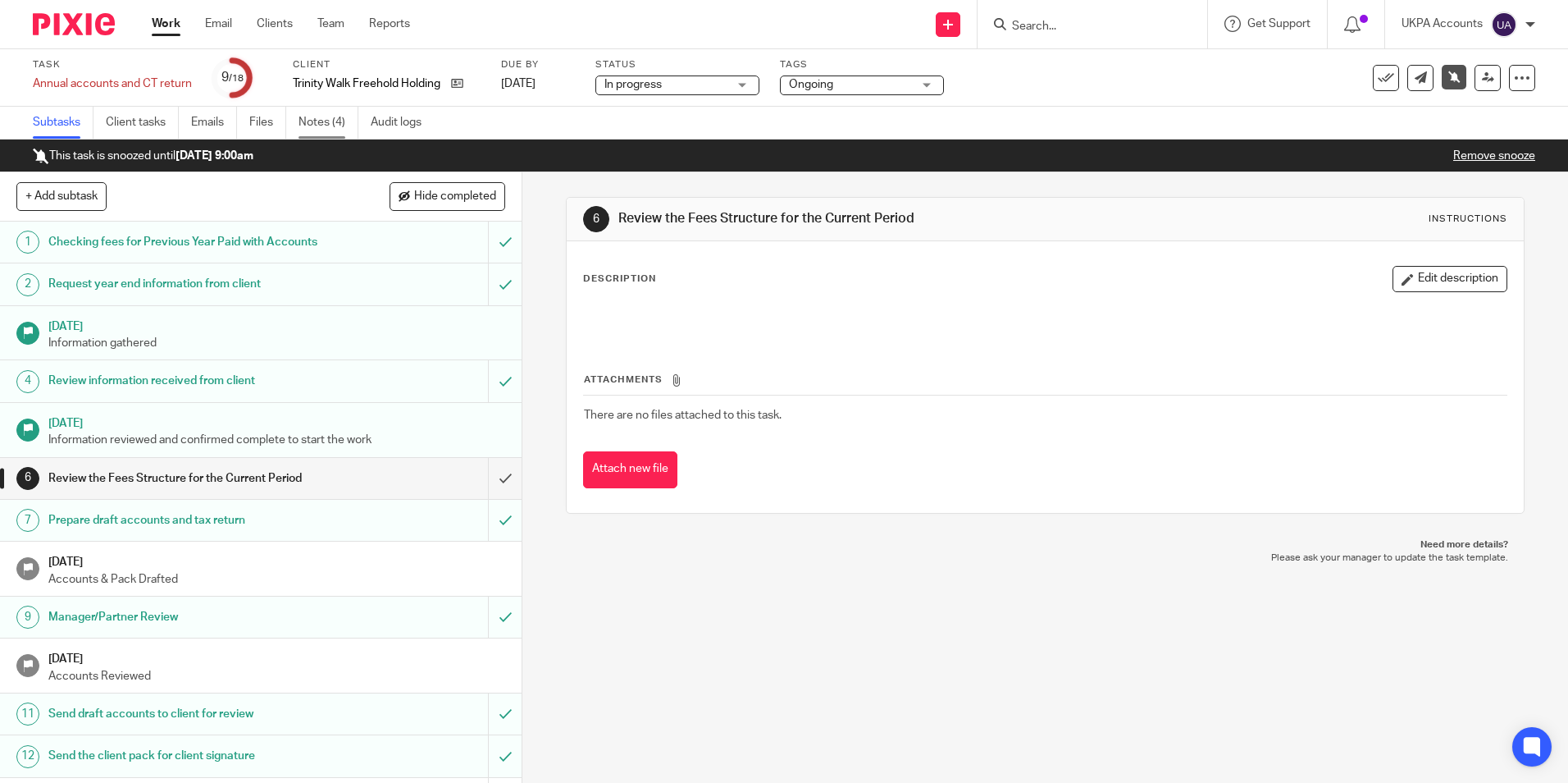
click at [319, 117] on link "Notes (4)" at bounding box center [328, 123] width 60 height 32
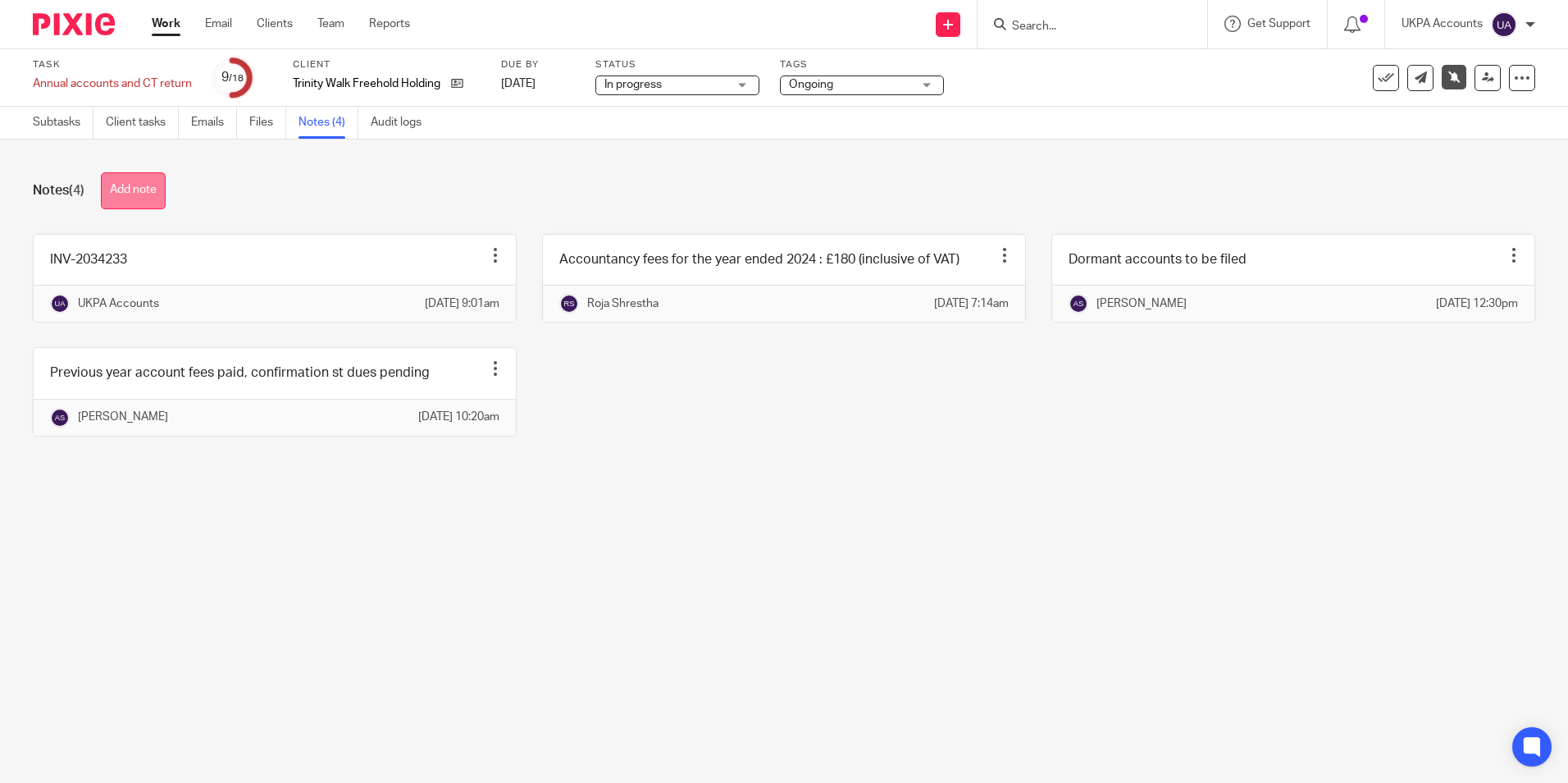
click at [140, 196] on button "Add note" at bounding box center [133, 190] width 65 height 36
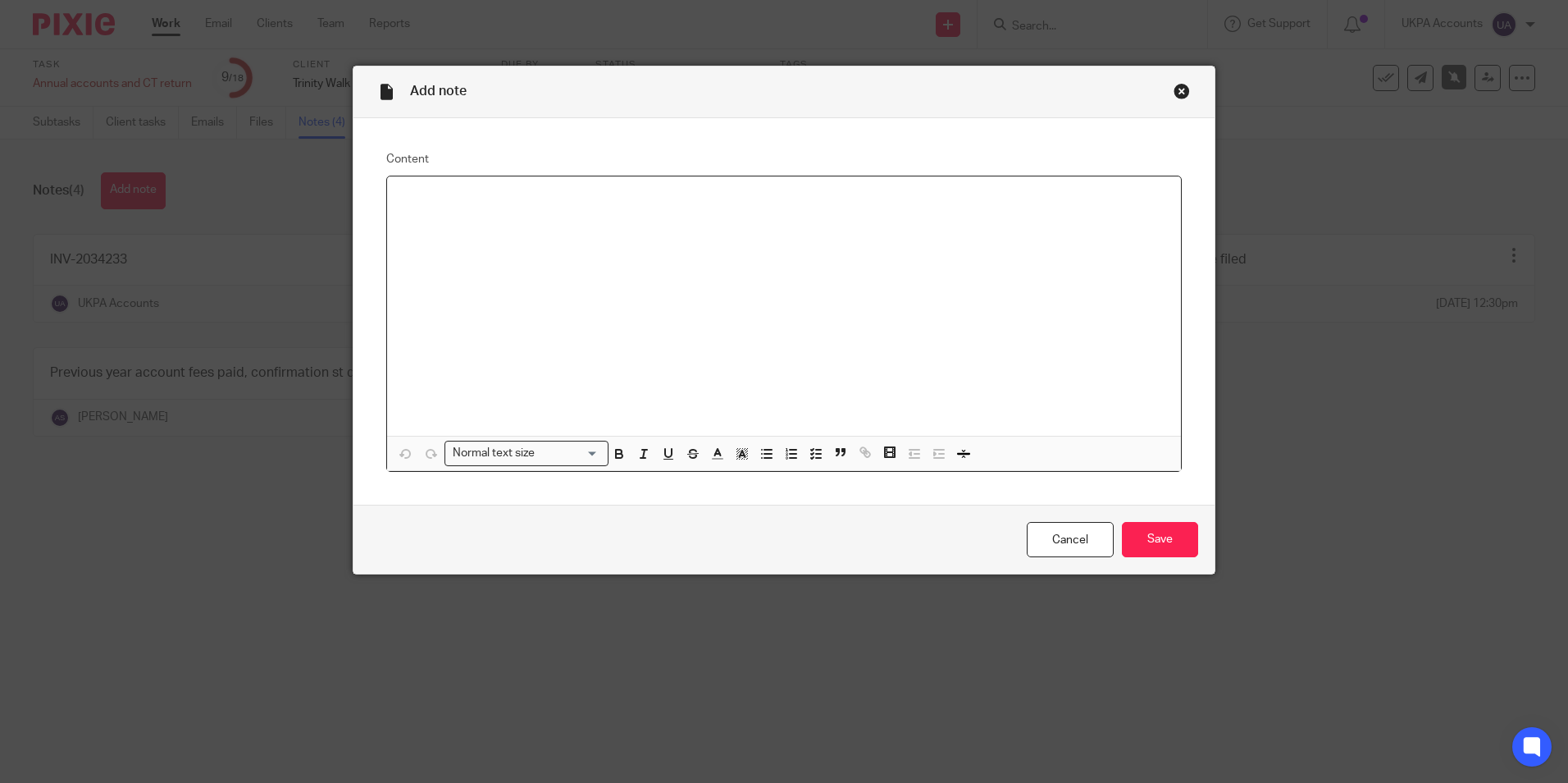
click at [683, 240] on div at bounding box center [784, 306] width 794 height 259
click at [1152, 537] on input "Save" at bounding box center [1160, 540] width 77 height 36
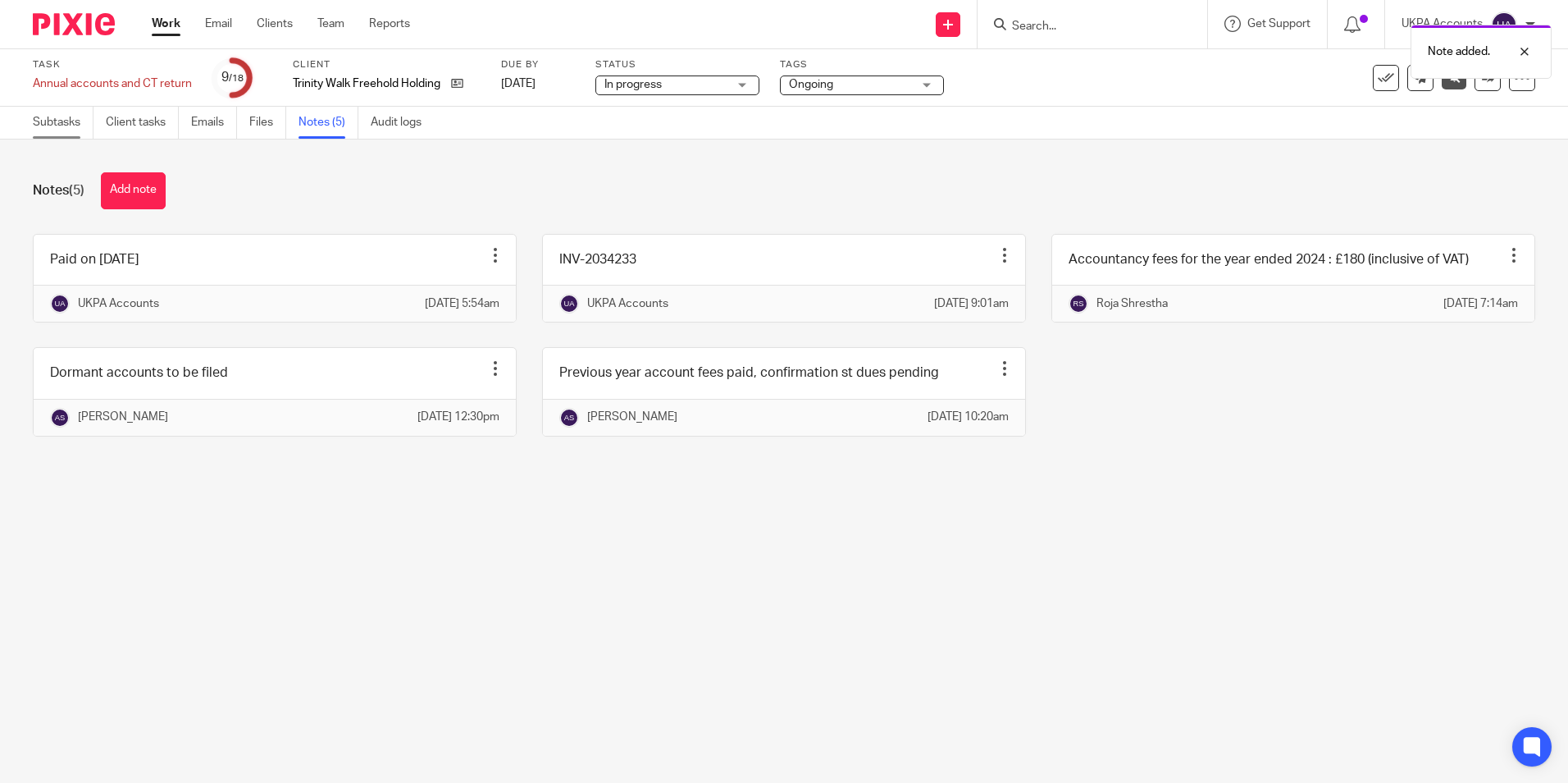
click at [62, 127] on link "Subtasks" at bounding box center [63, 123] width 61 height 32
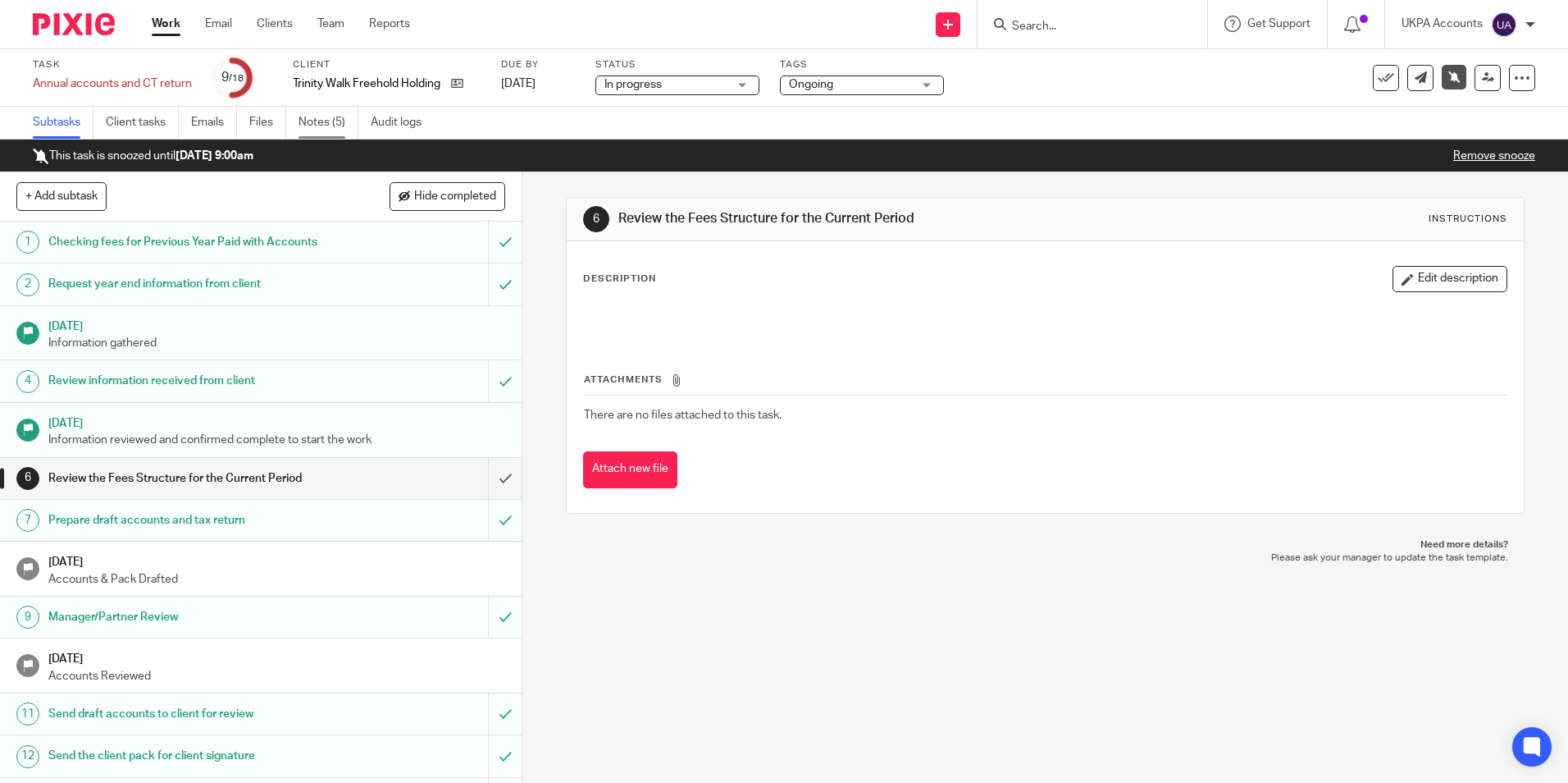
click at [327, 123] on link "Notes (5)" at bounding box center [328, 123] width 60 height 32
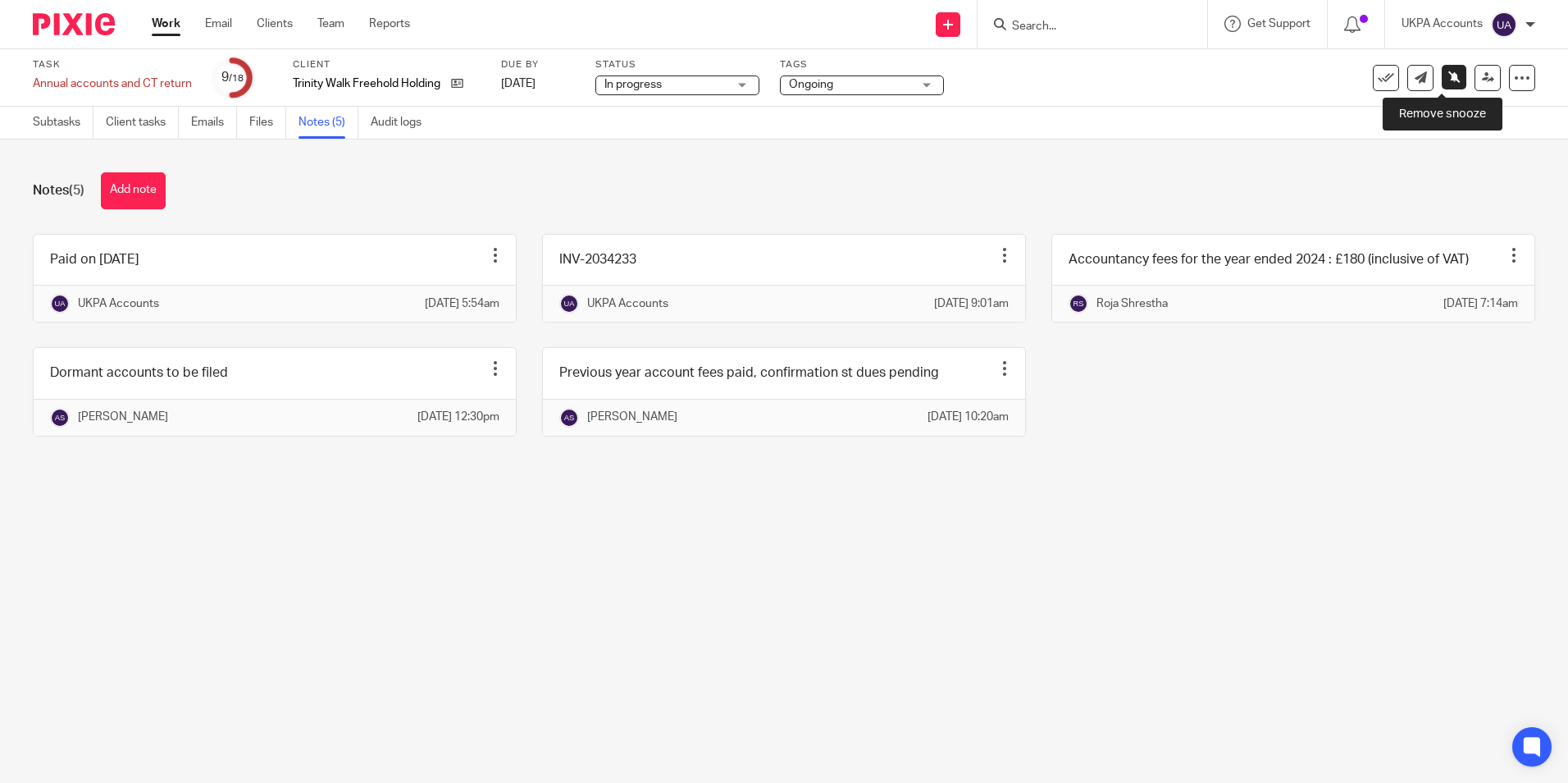
click at [1448, 77] on icon at bounding box center [1454, 76] width 12 height 12
click at [1482, 79] on icon at bounding box center [1488, 77] width 12 height 12
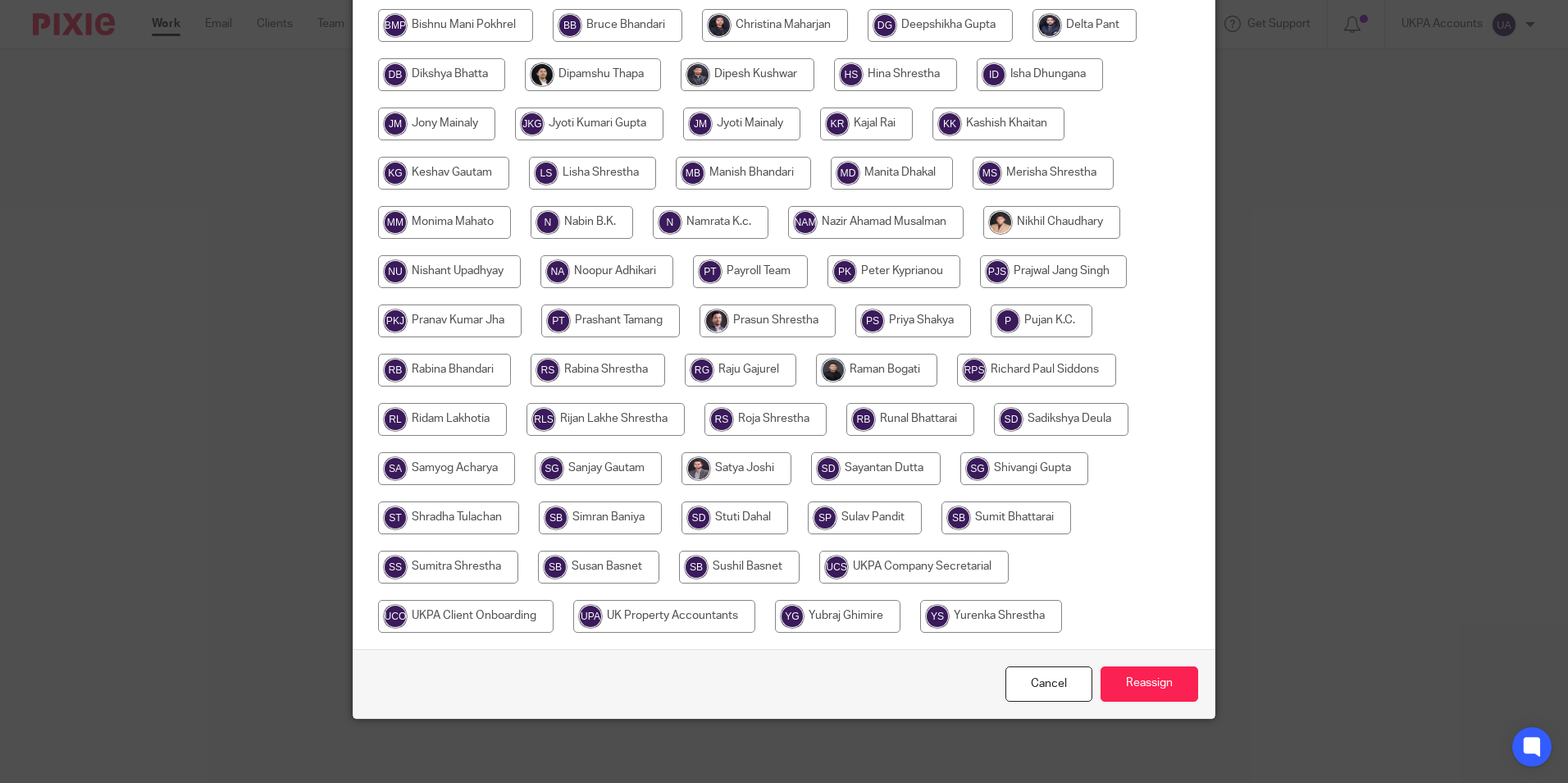
scroll to position [487, 0]
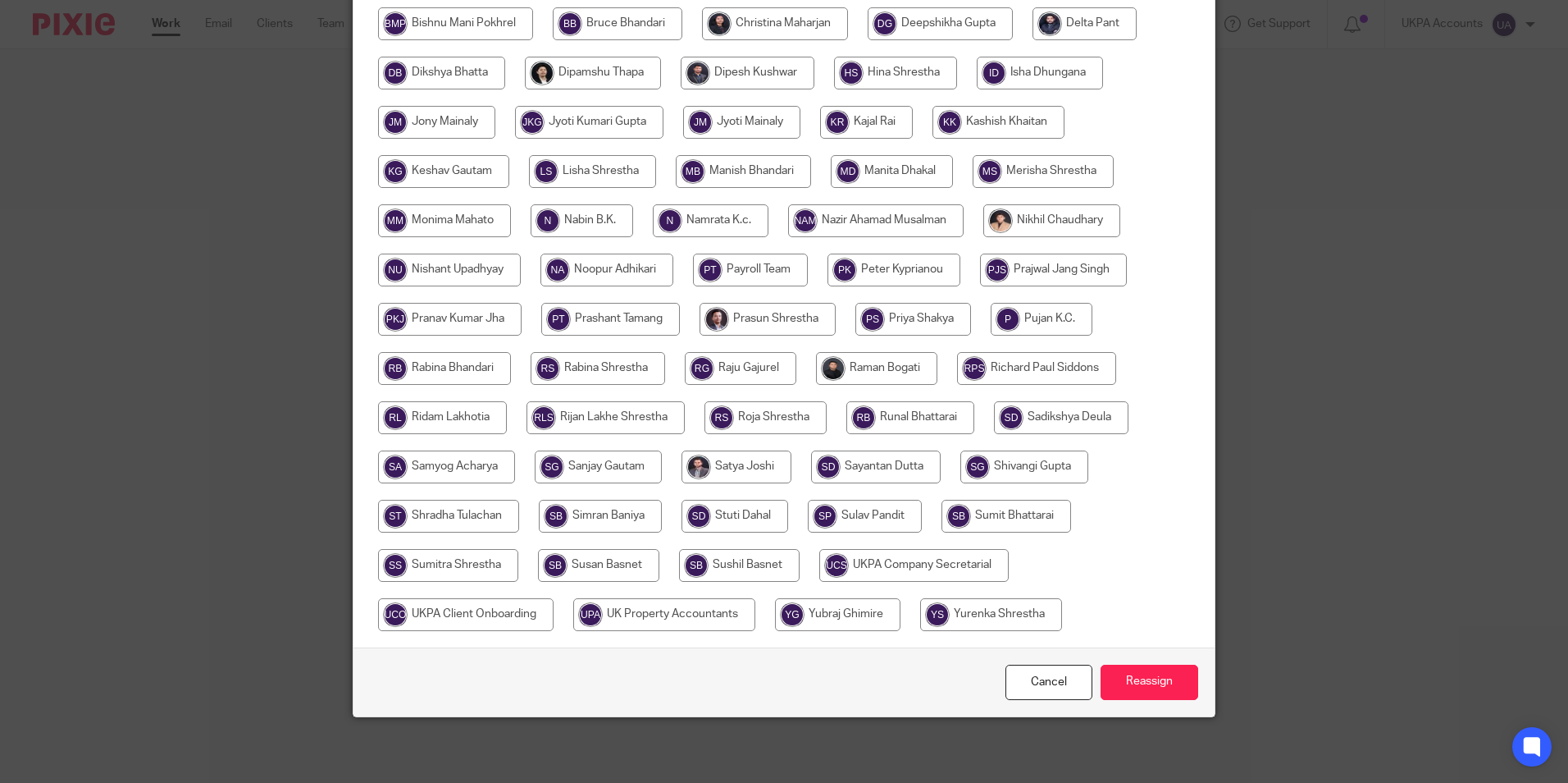
click at [769, 420] on input "radio" at bounding box center [765, 417] width 122 height 33
radio input "true"
click at [1129, 676] on input "Reassign" at bounding box center [1149, 682] width 97 height 36
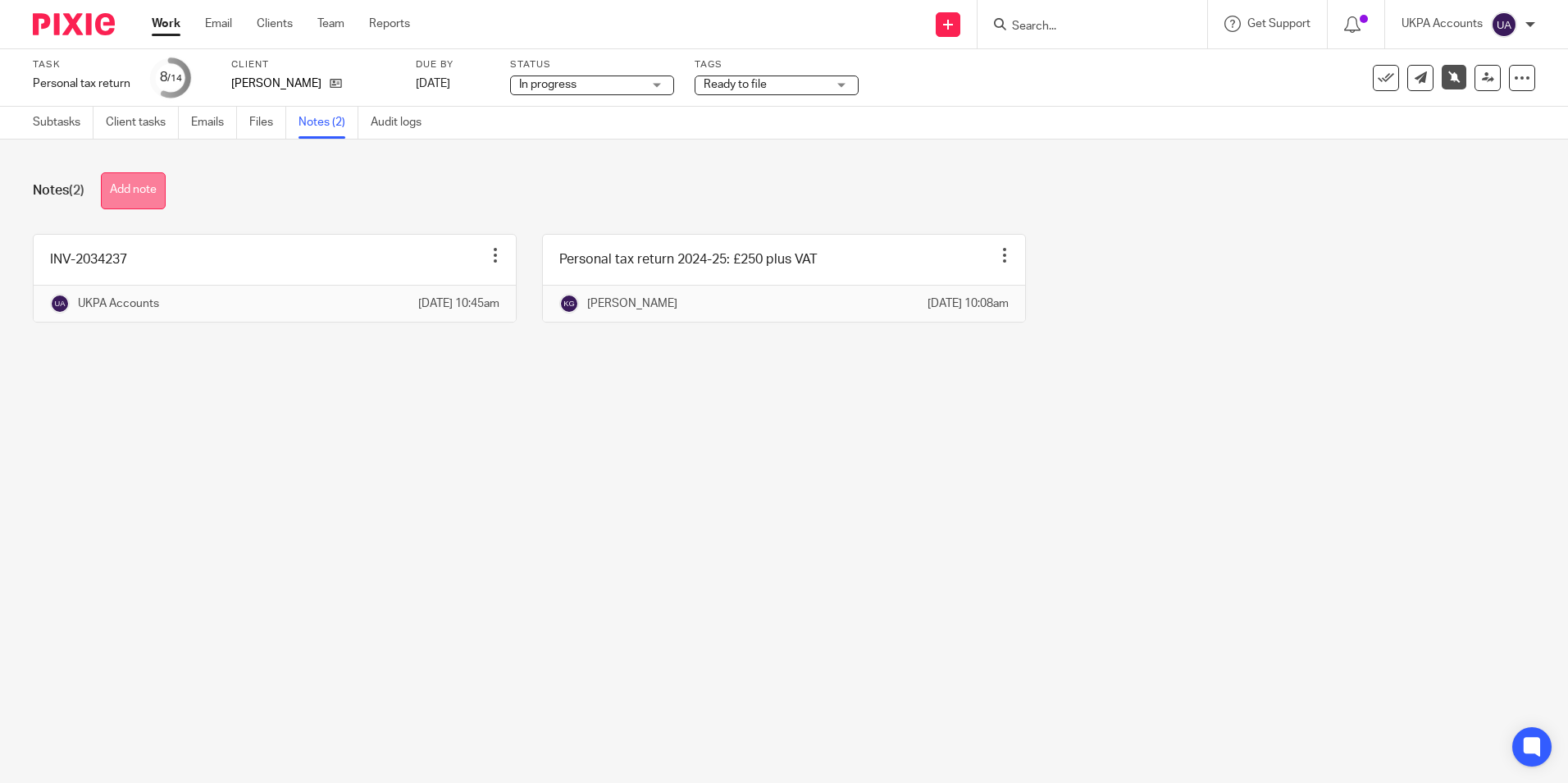
click at [148, 192] on button "Add note" at bounding box center [133, 190] width 65 height 36
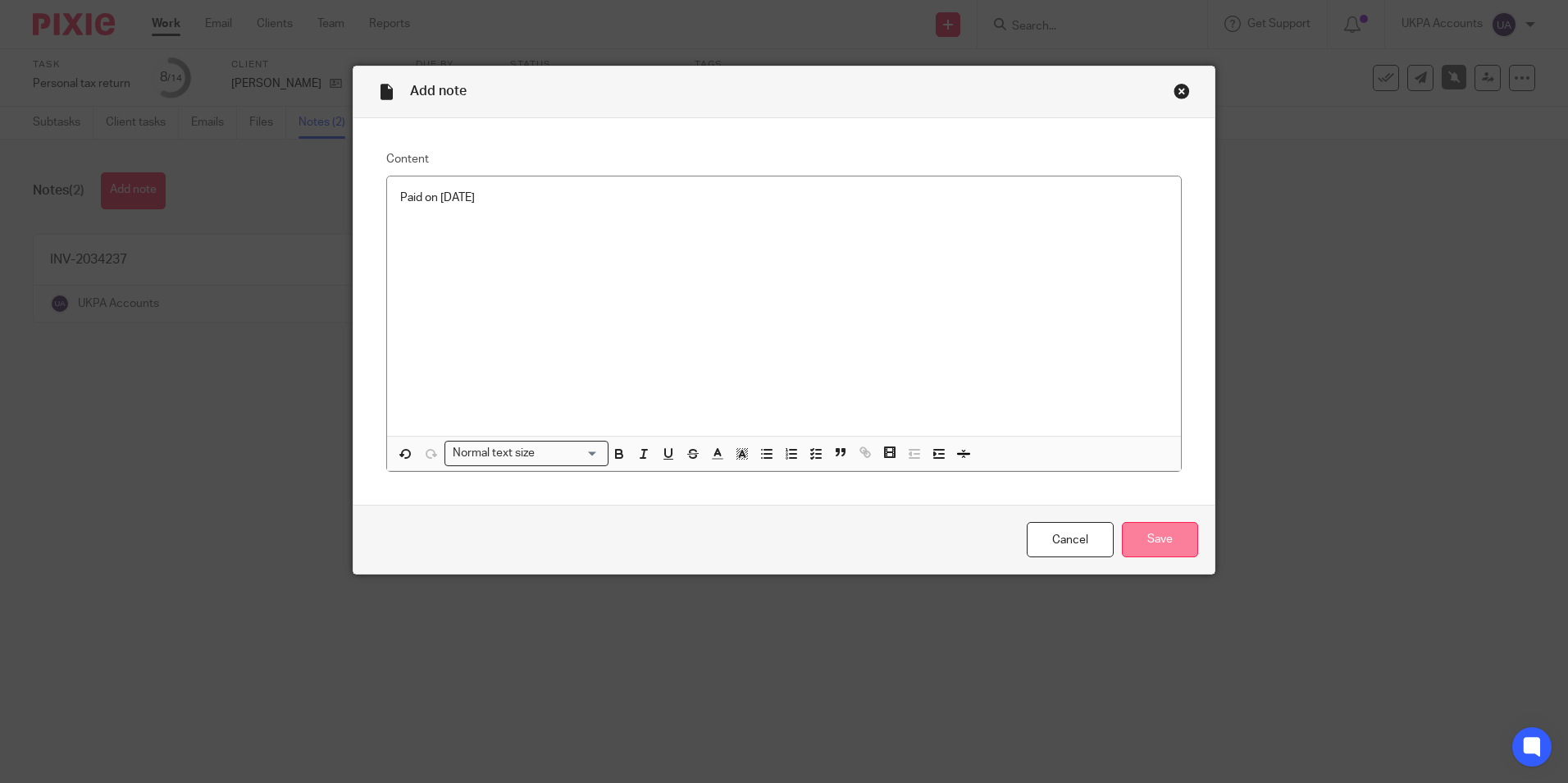
click at [1155, 533] on input "Save" at bounding box center [1160, 540] width 77 height 36
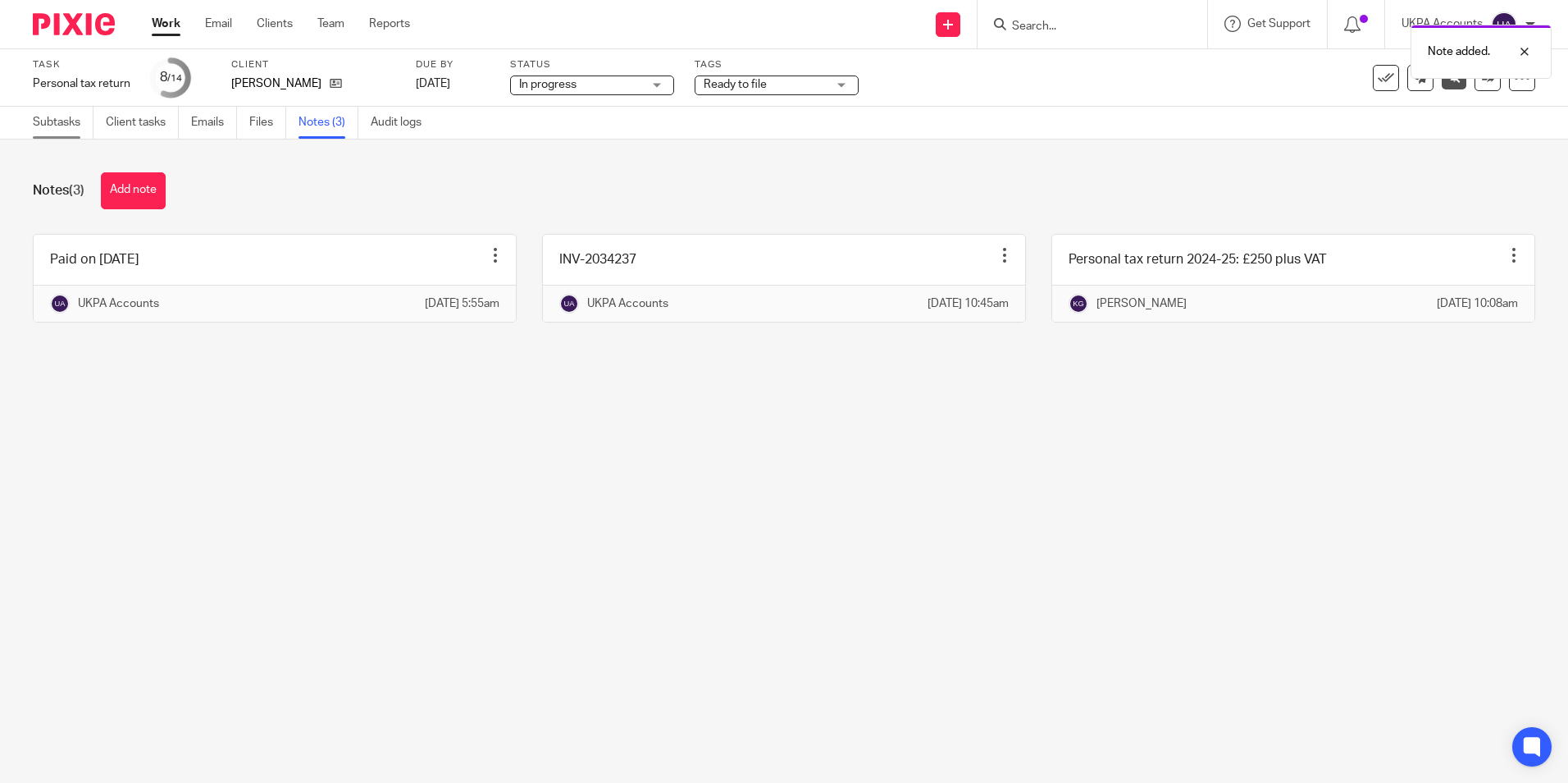
click at [54, 117] on link "Subtasks" at bounding box center [63, 123] width 61 height 32
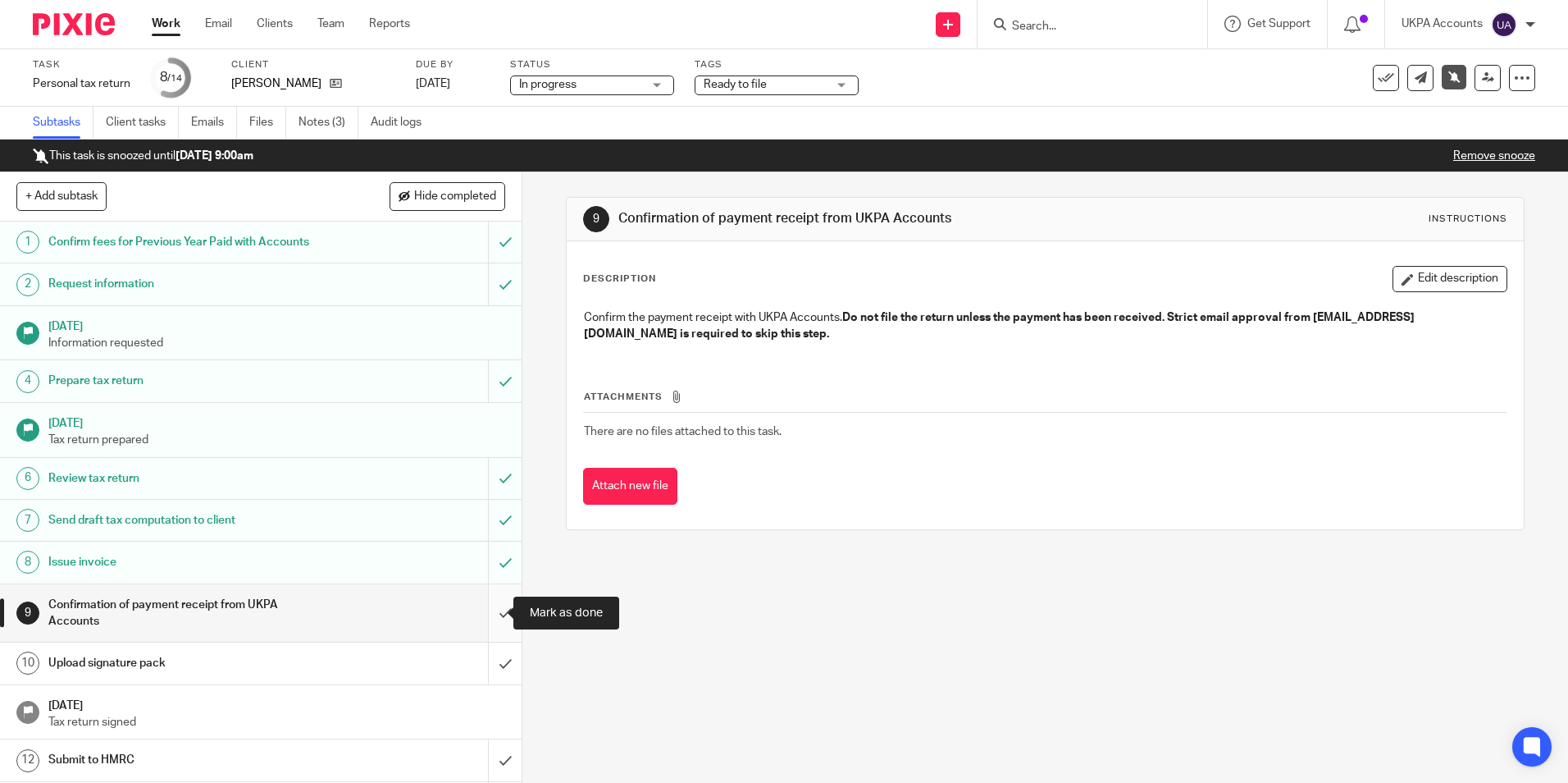
click at [491, 613] on input "submit" at bounding box center [261, 613] width 522 height 58
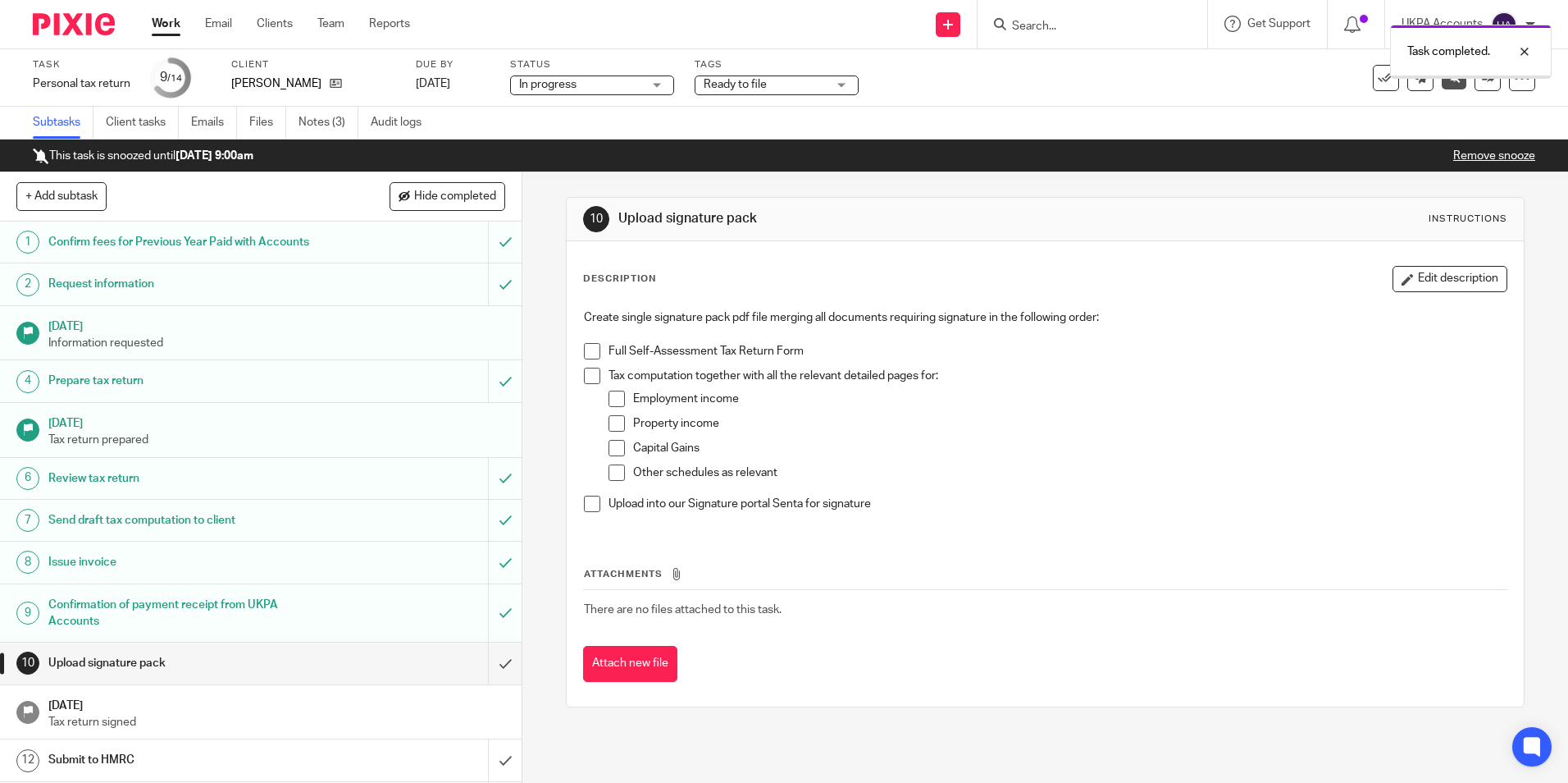
click at [323, 125] on link "Notes (3)" at bounding box center [328, 123] width 60 height 32
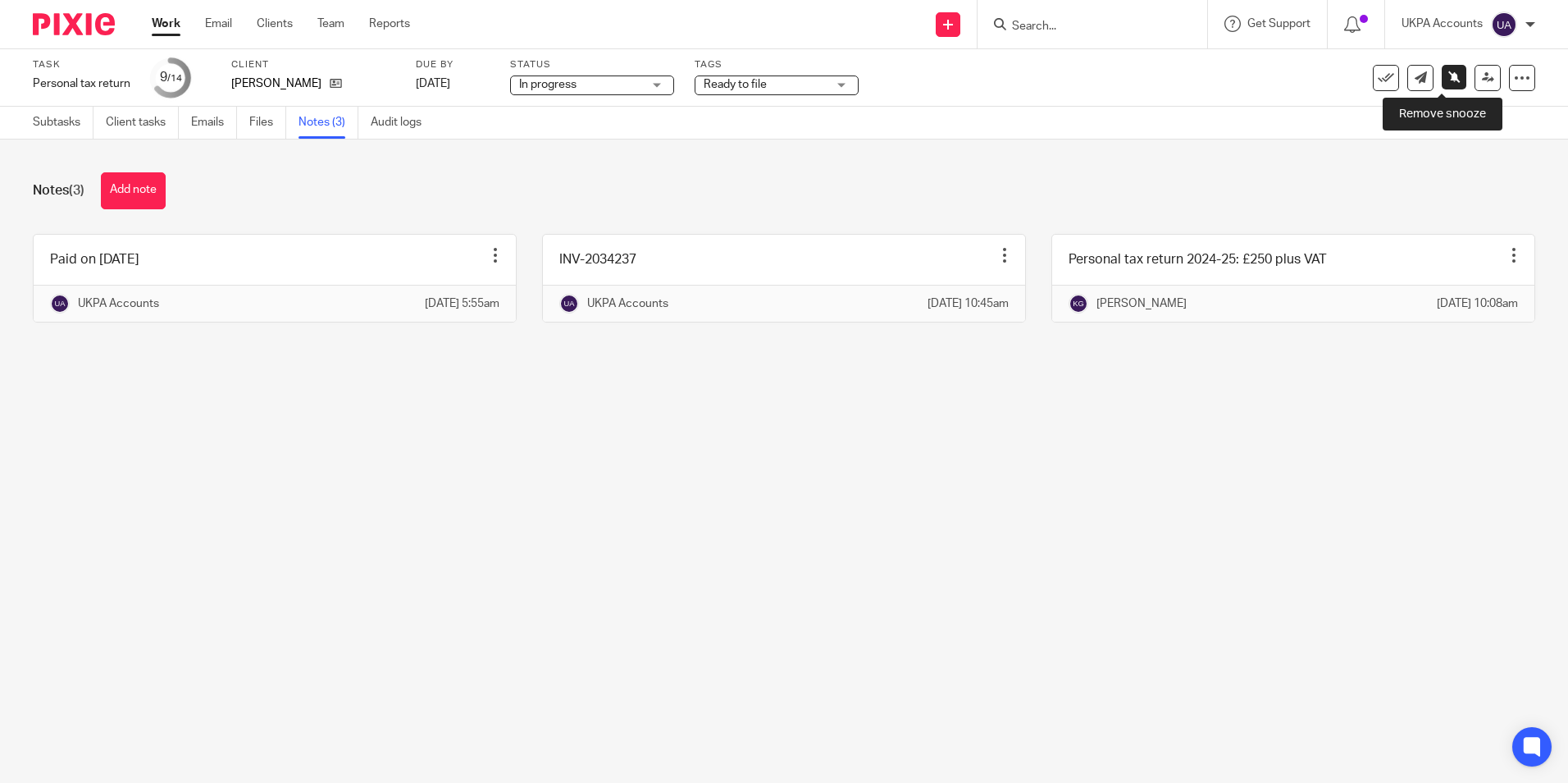
click at [1448, 78] on icon at bounding box center [1454, 76] width 12 height 12
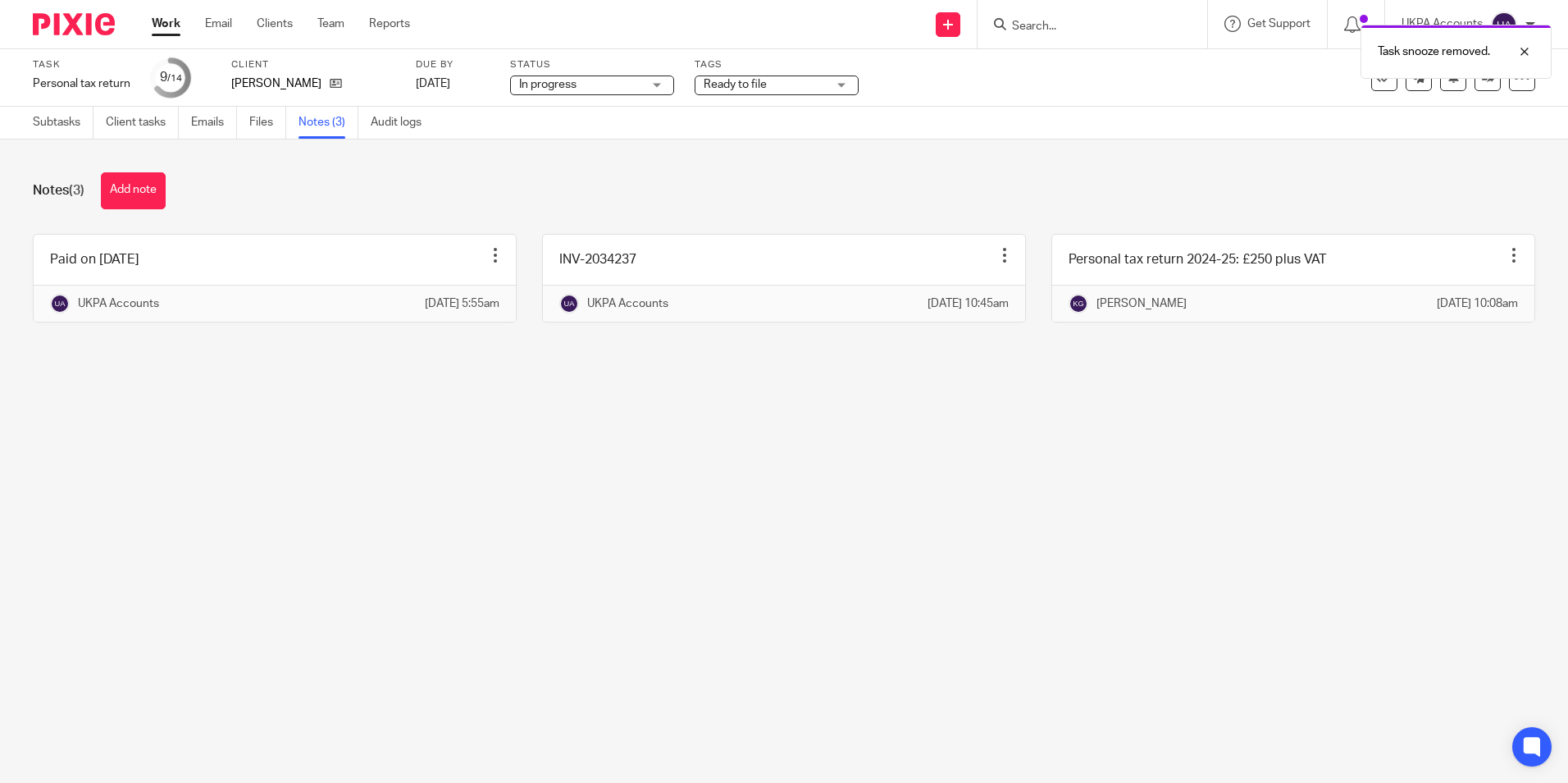
click at [1470, 78] on div "Task snooze removed." at bounding box center [1456, 51] width 191 height 54
click at [1482, 82] on icon at bounding box center [1488, 77] width 12 height 12
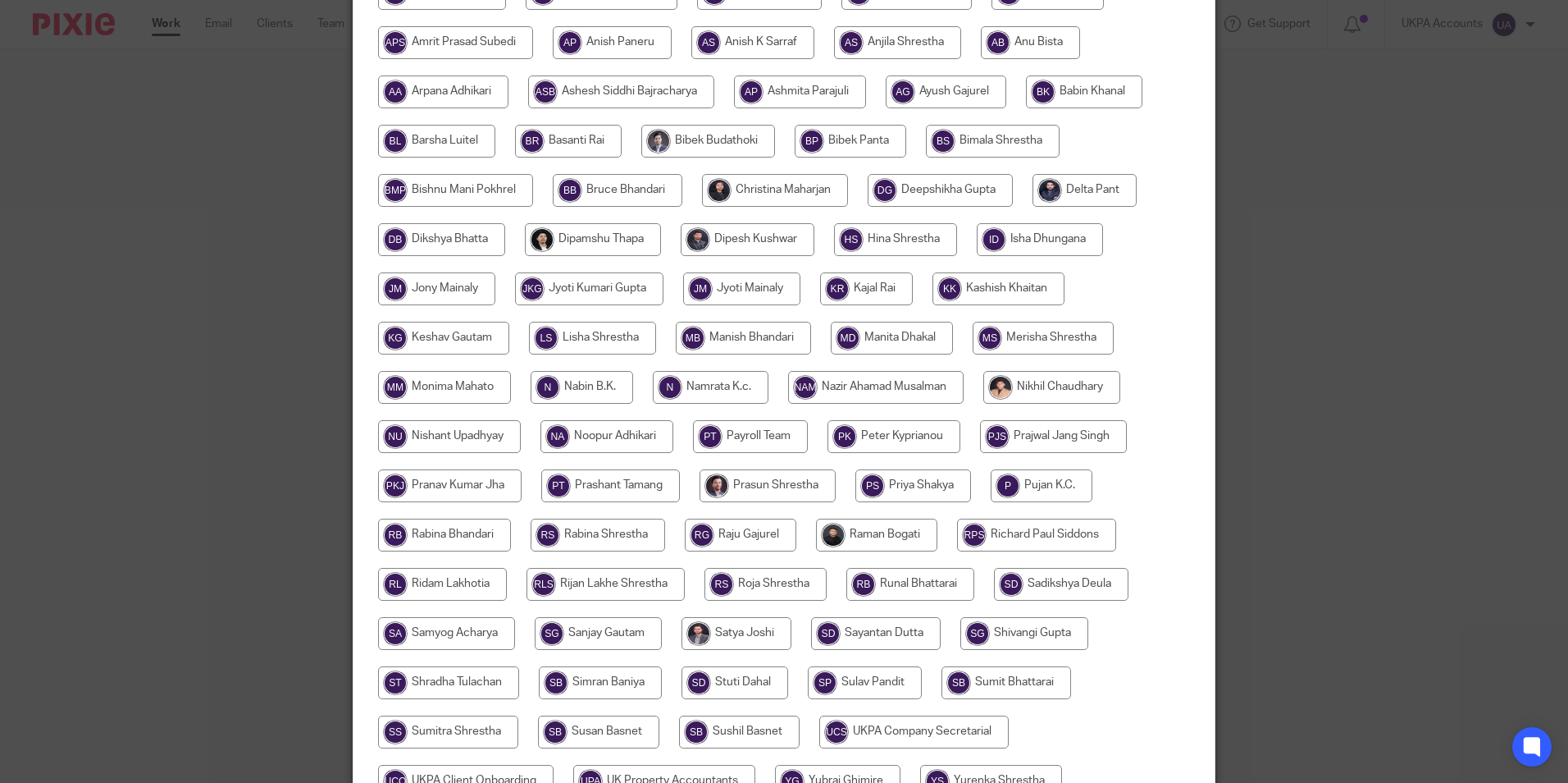
scroll to position [328, 0]
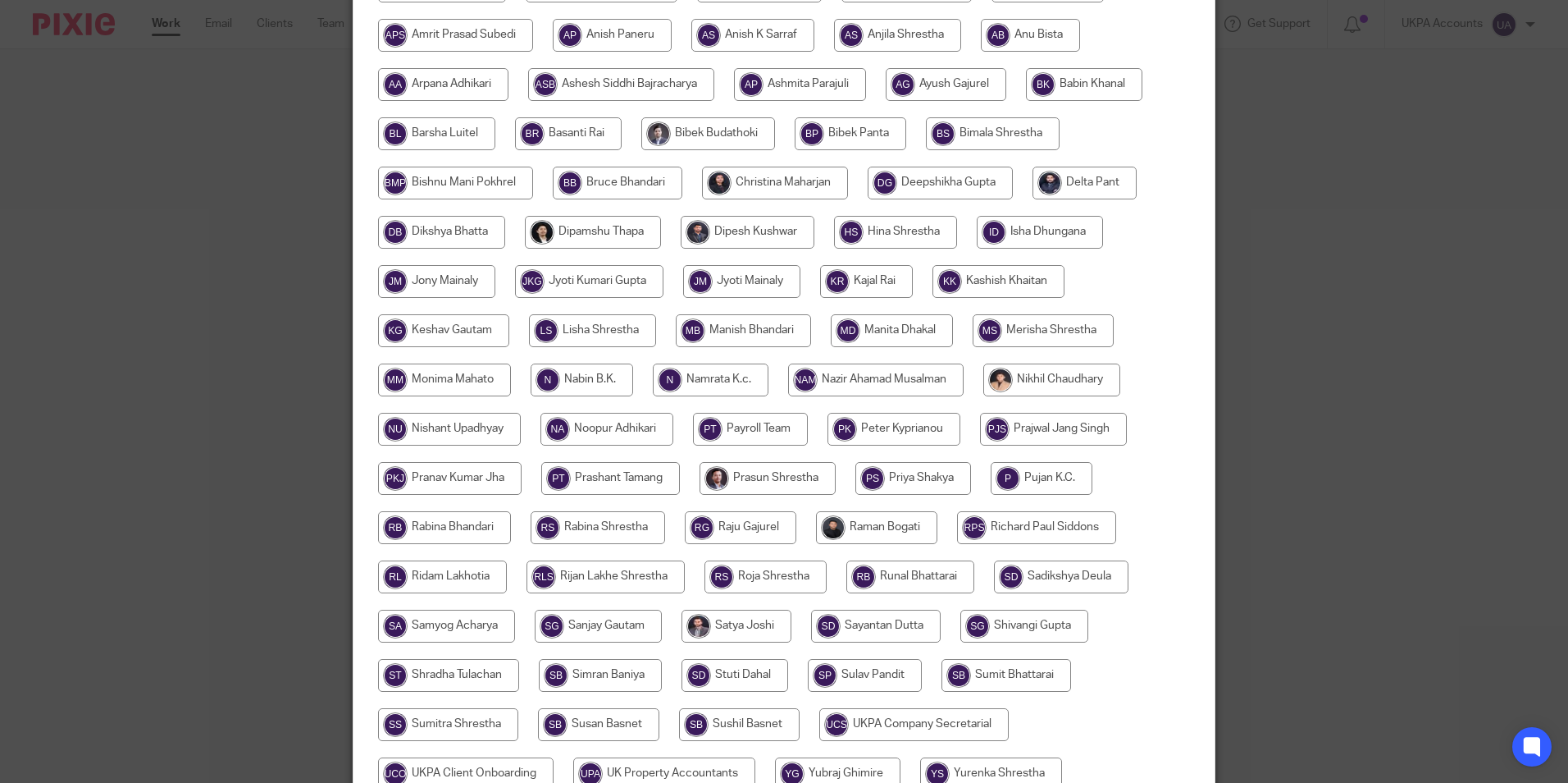
click at [438, 326] on input "radio" at bounding box center [443, 330] width 131 height 33
radio input "true"
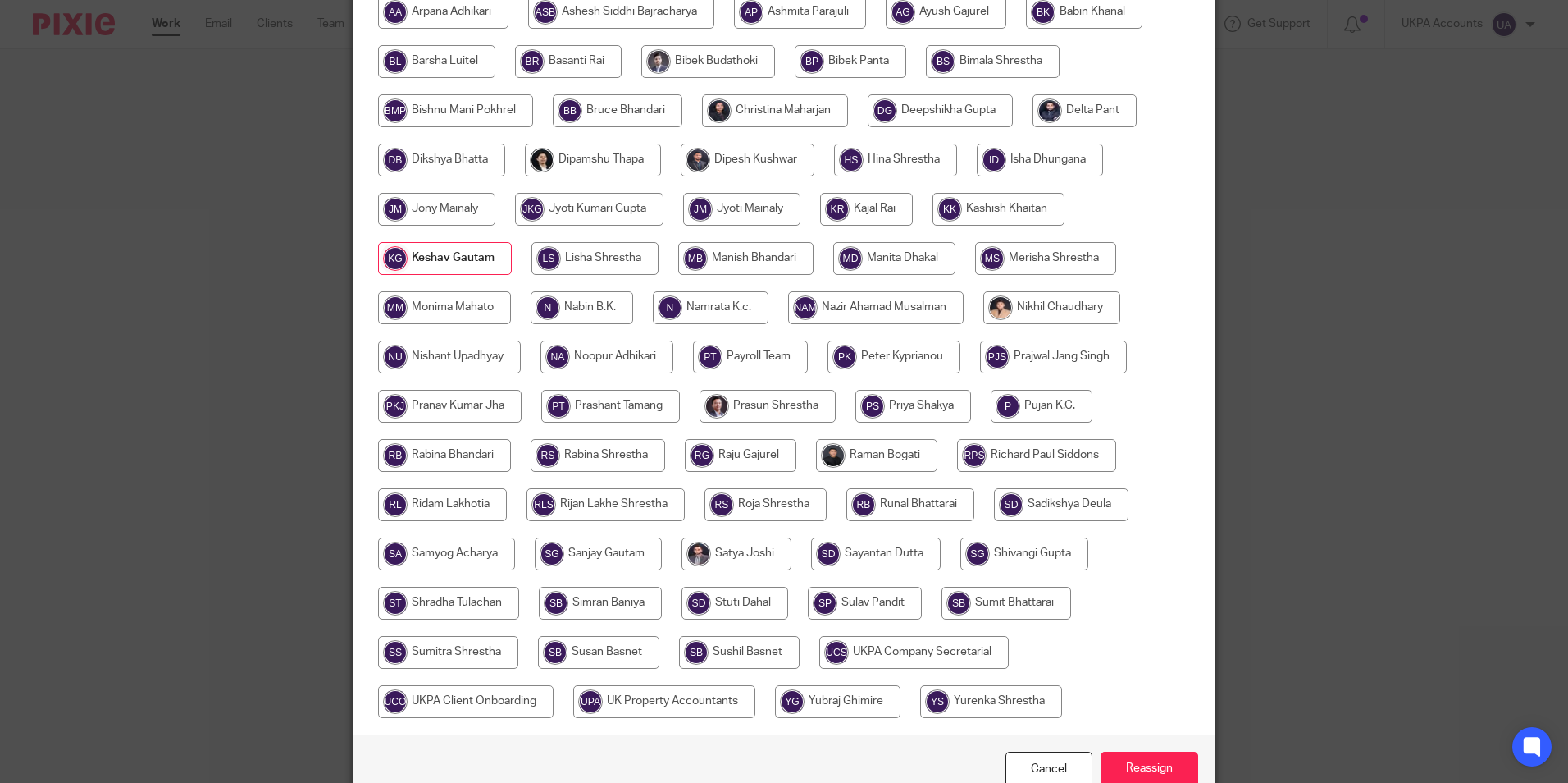
scroll to position [487, 0]
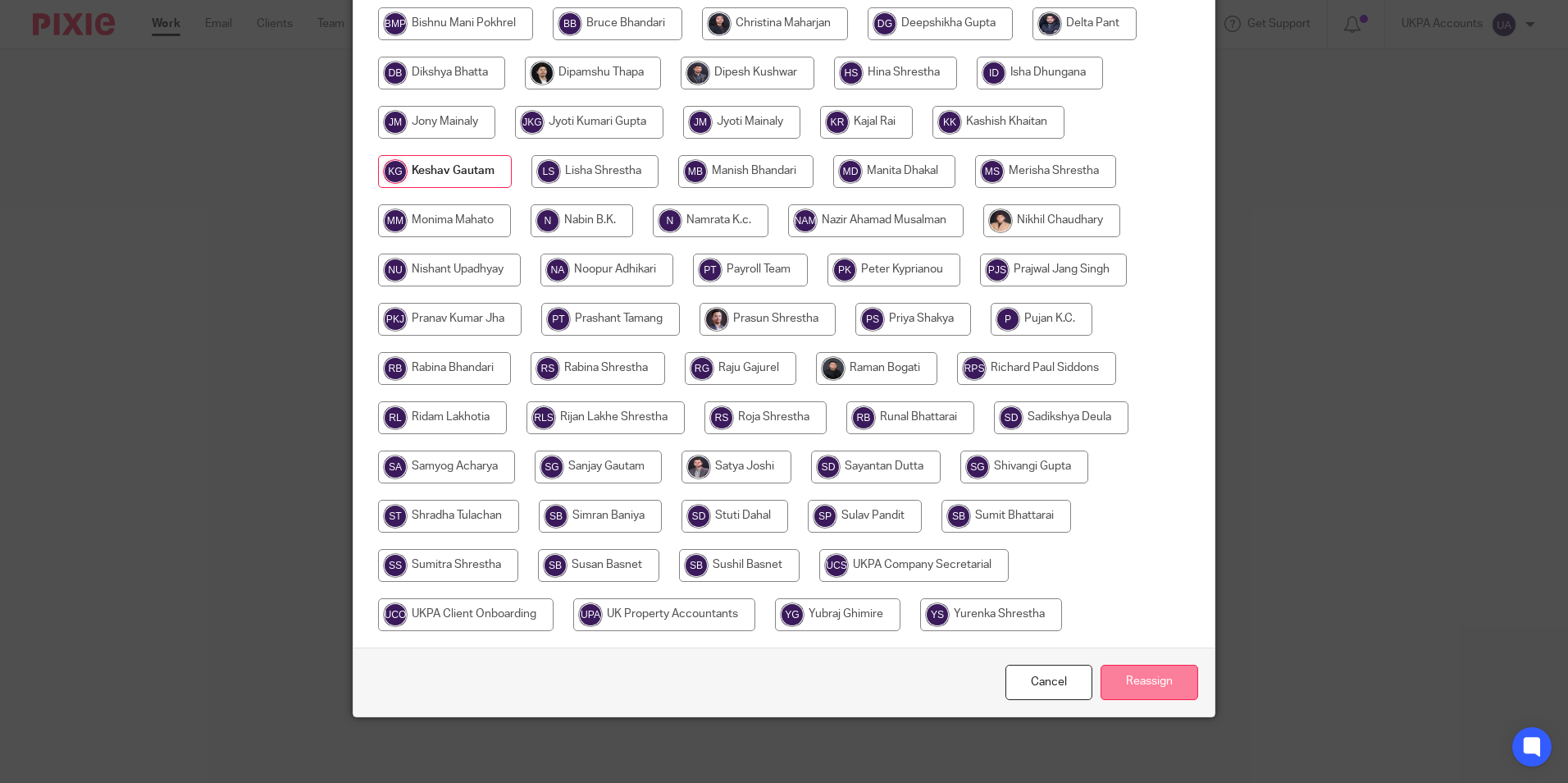
click at [1130, 681] on input "Reassign" at bounding box center [1149, 682] width 97 height 36
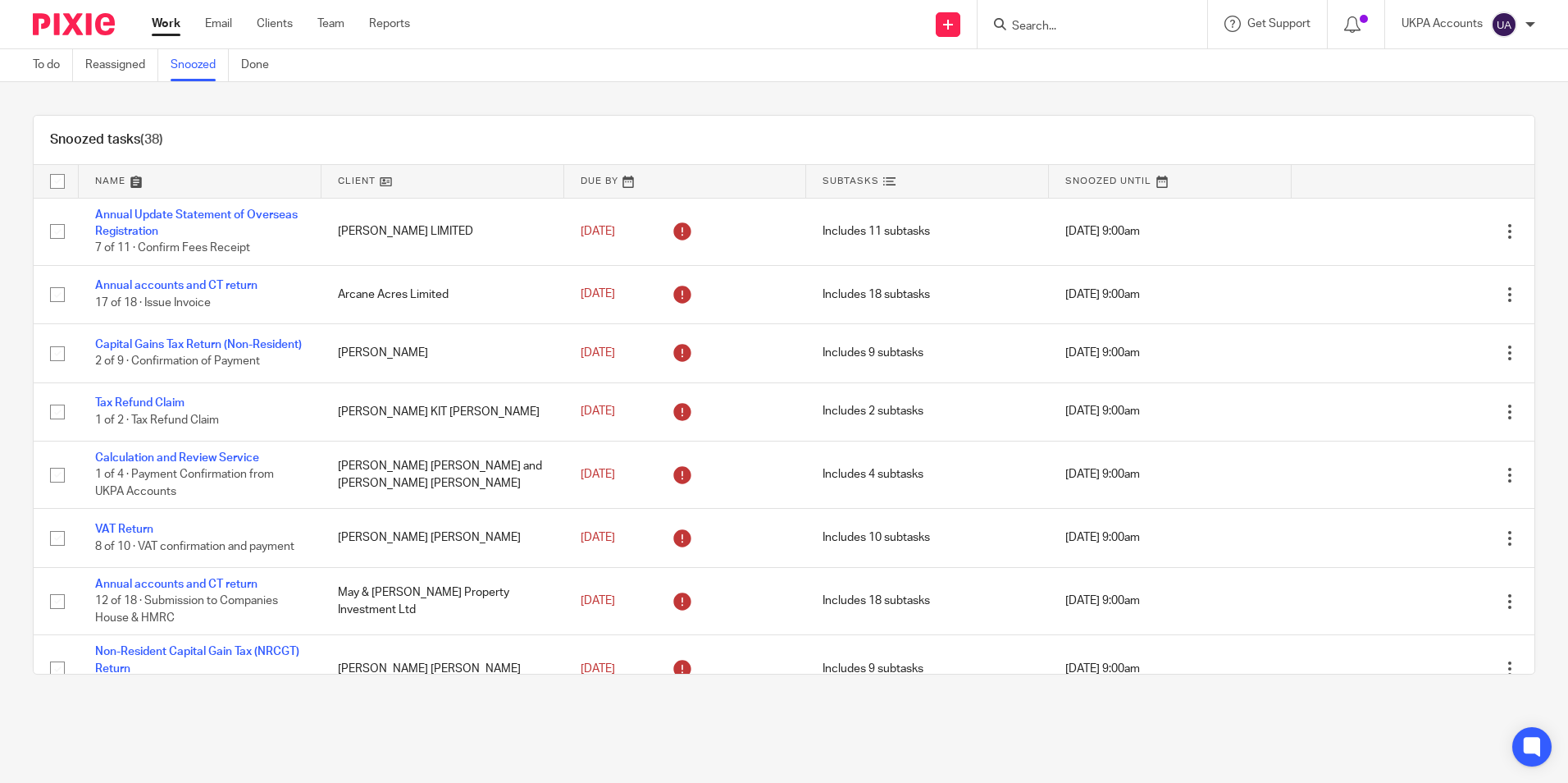
click at [1011, 127] on div "Snoozed tasks (38)" at bounding box center [784, 140] width 1501 height 50
click at [1216, 134] on div "Snoozed tasks (38)" at bounding box center [784, 140] width 1501 height 50
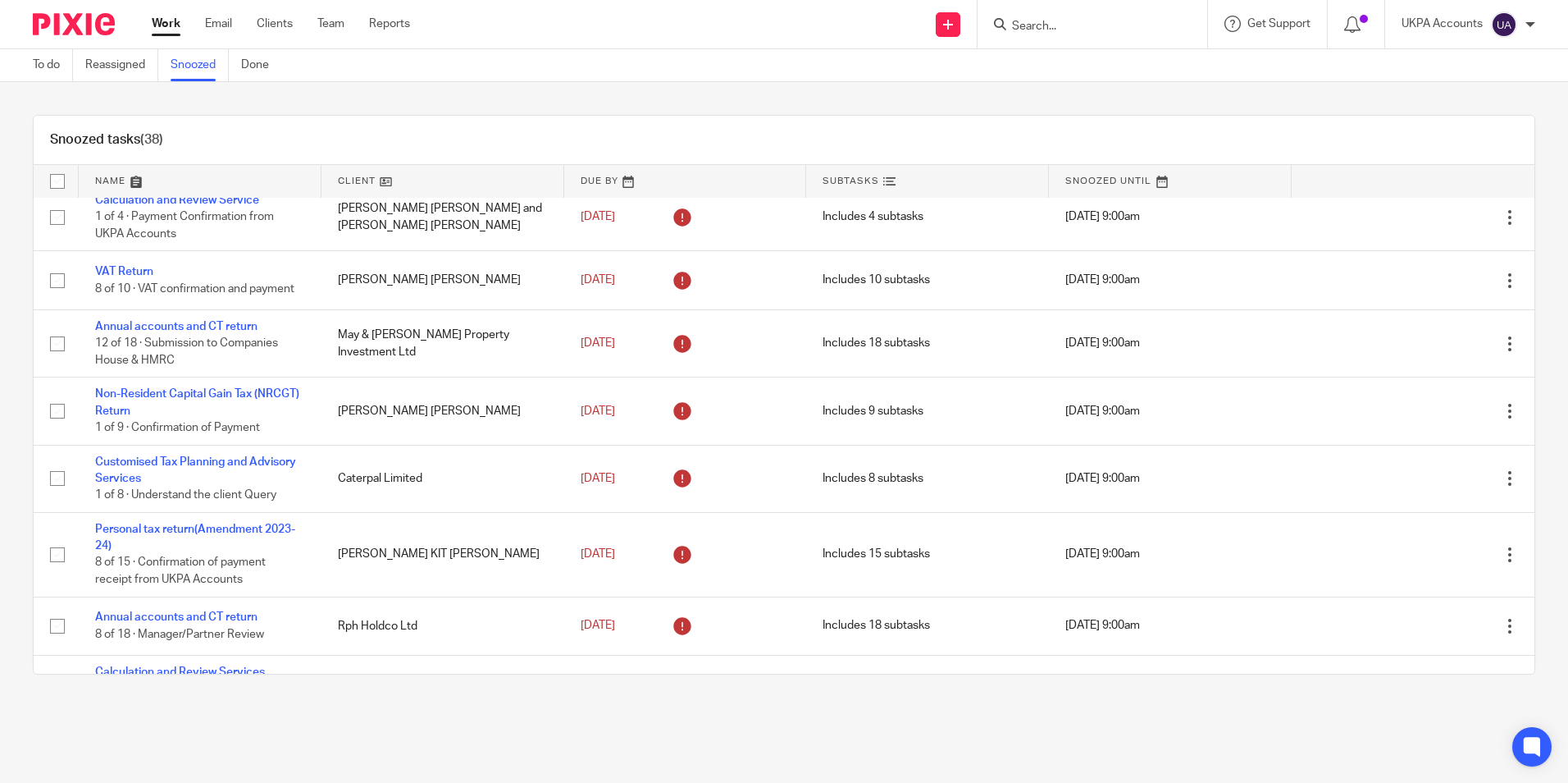
scroll to position [1743, 0]
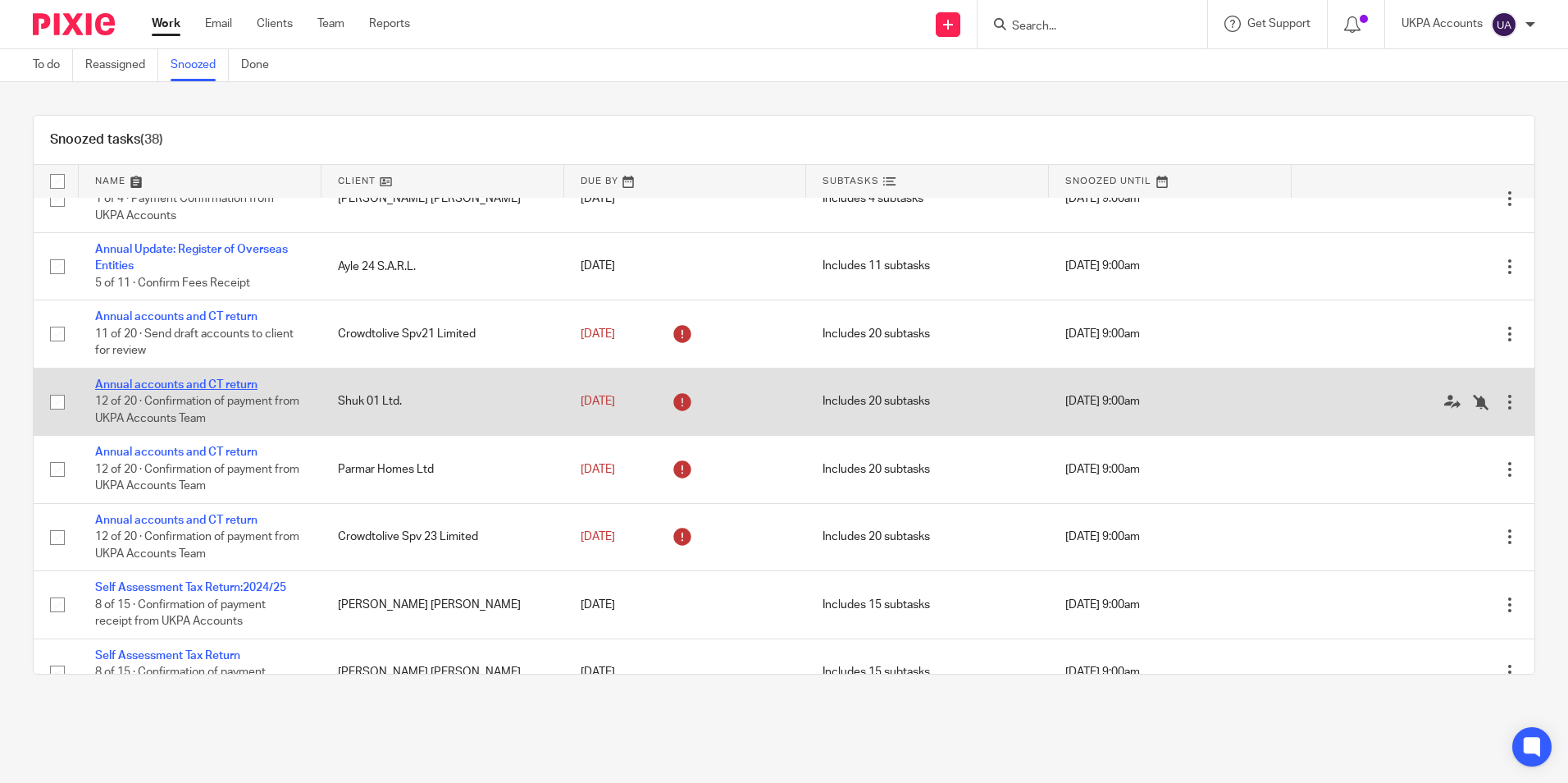
click at [238, 390] on link "Annual accounts and CT return" at bounding box center [177, 384] width 163 height 11
click at [182, 390] on link "Annual accounts and CT return" at bounding box center [177, 384] width 163 height 11
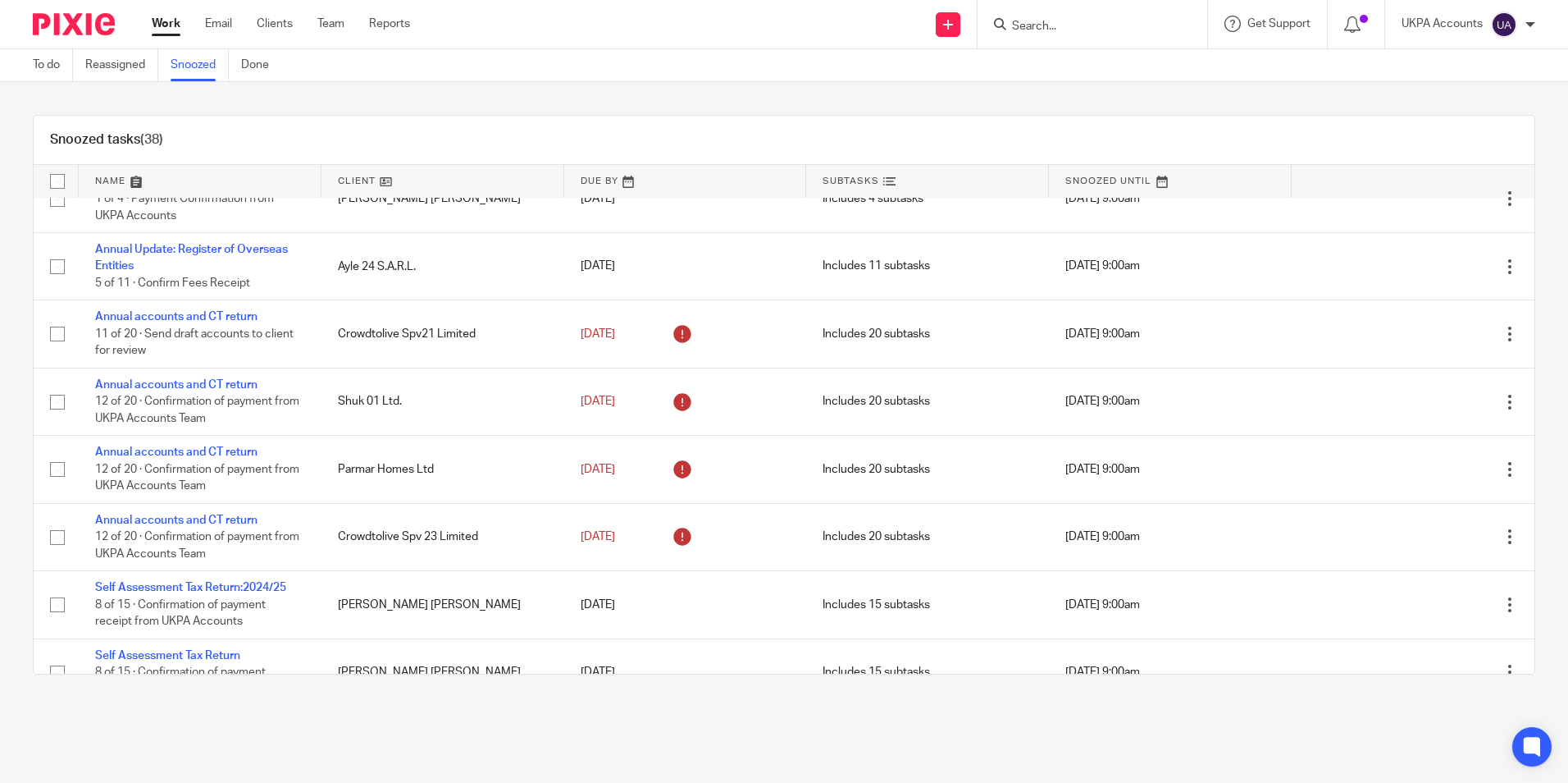
click at [607, 125] on div "Snoozed tasks (38)" at bounding box center [784, 140] width 1501 height 50
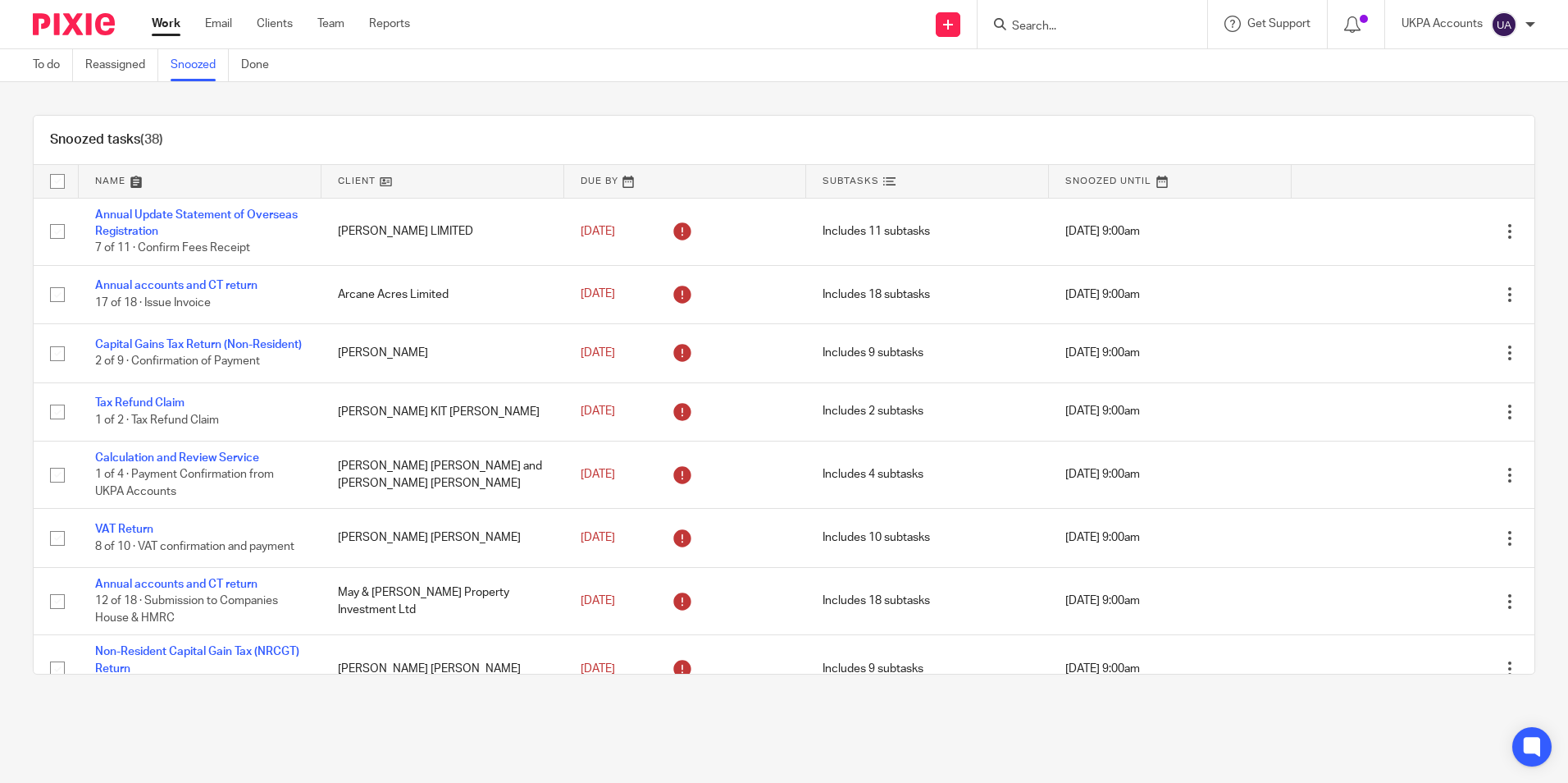
scroll to position [1675, 0]
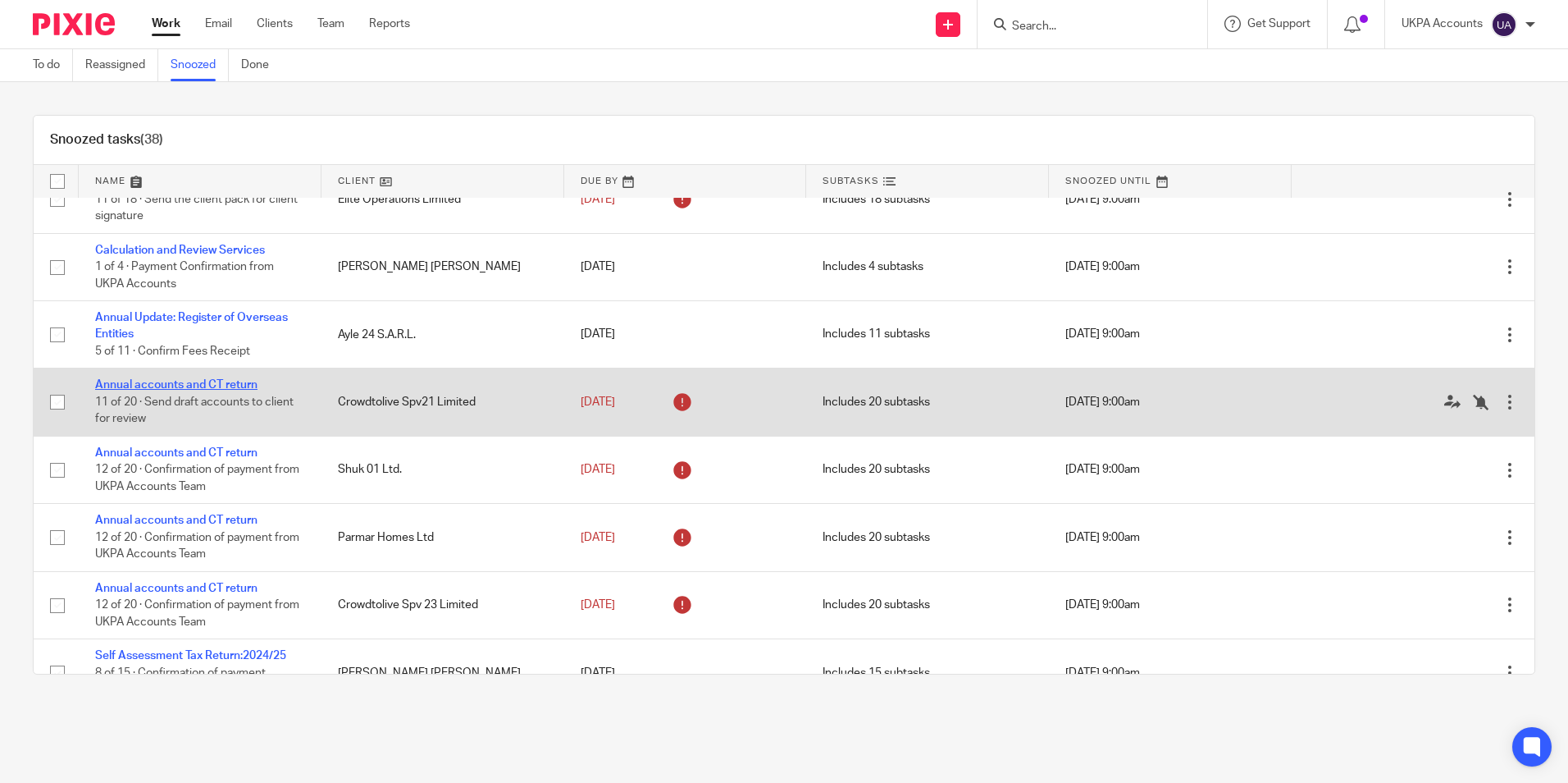
click at [192, 390] on link "Annual accounts and CT return" at bounding box center [177, 384] width 163 height 11
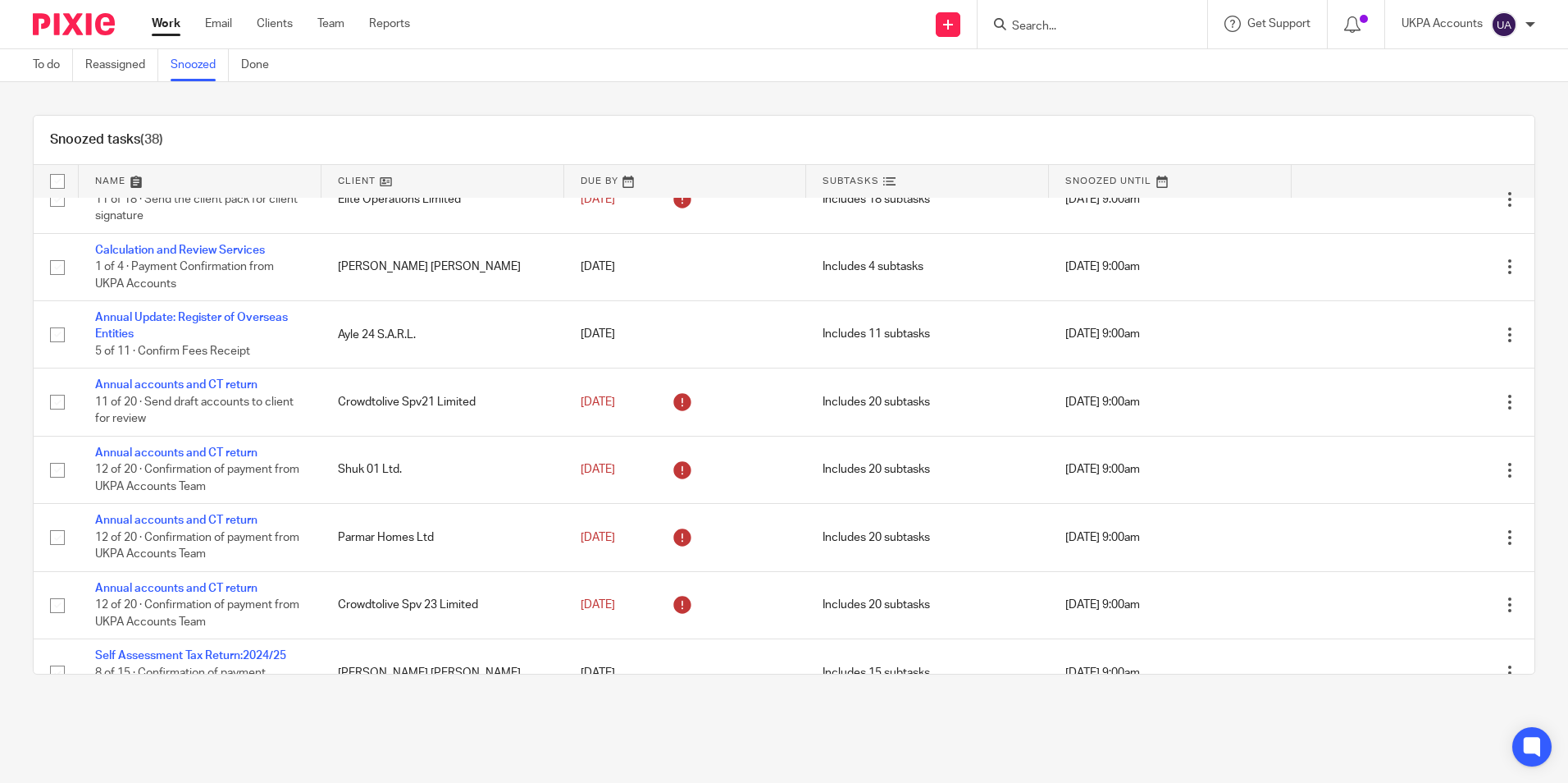
click at [190, 70] on link "Snoozed" at bounding box center [199, 65] width 58 height 32
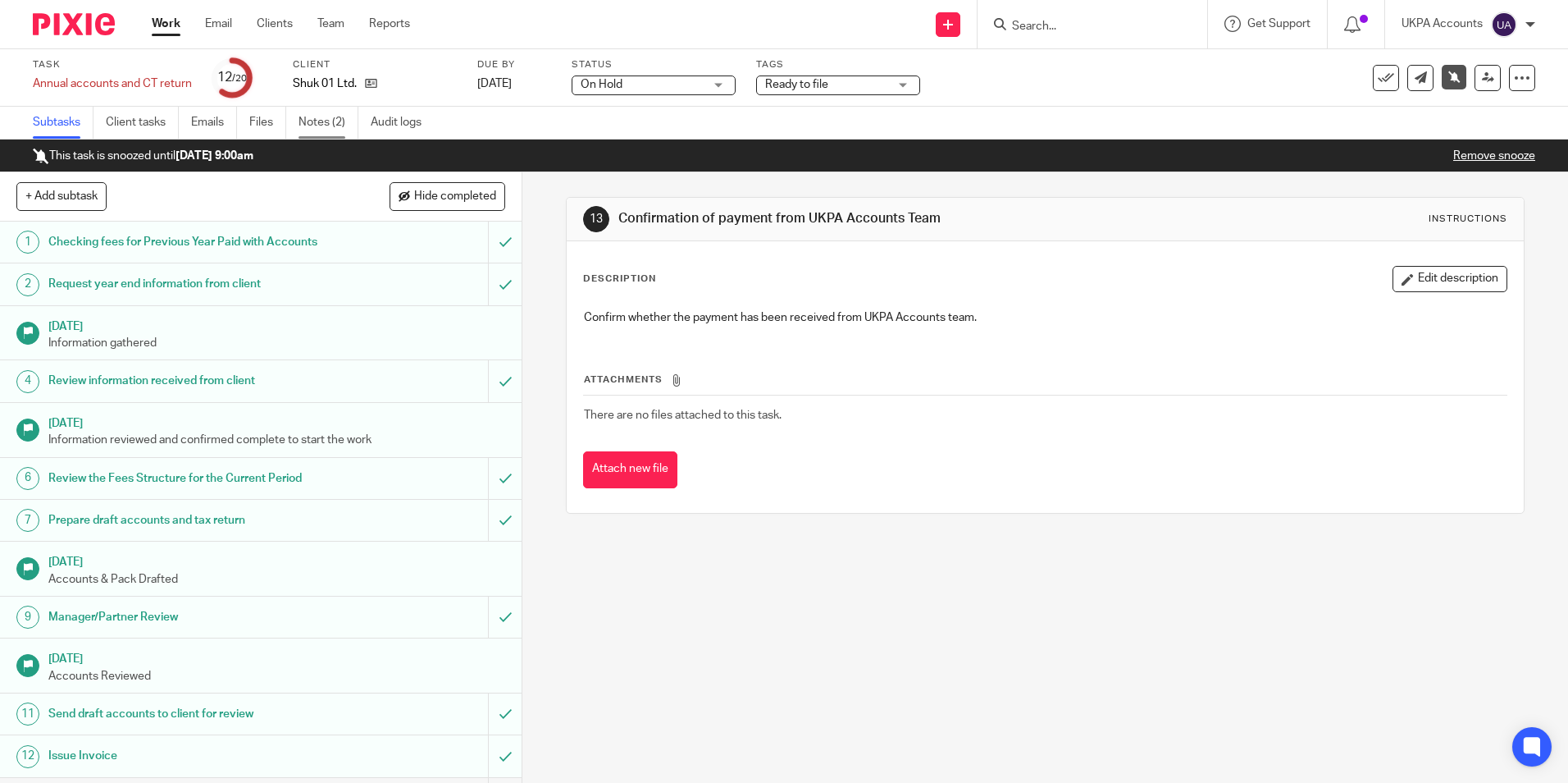
click at [328, 124] on link "Notes (2)" at bounding box center [328, 123] width 60 height 32
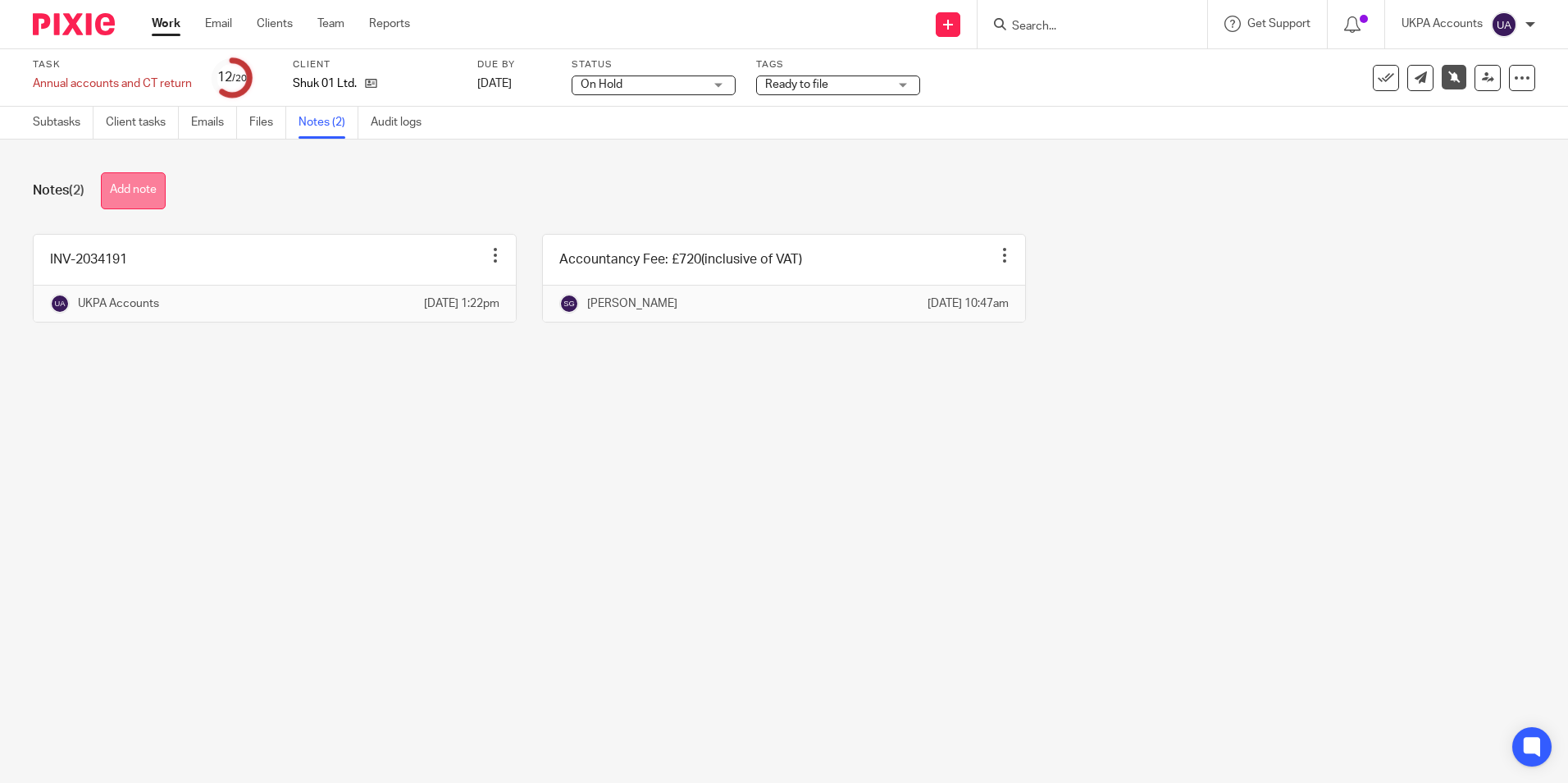
click at [144, 192] on button "Add note" at bounding box center [133, 190] width 65 height 36
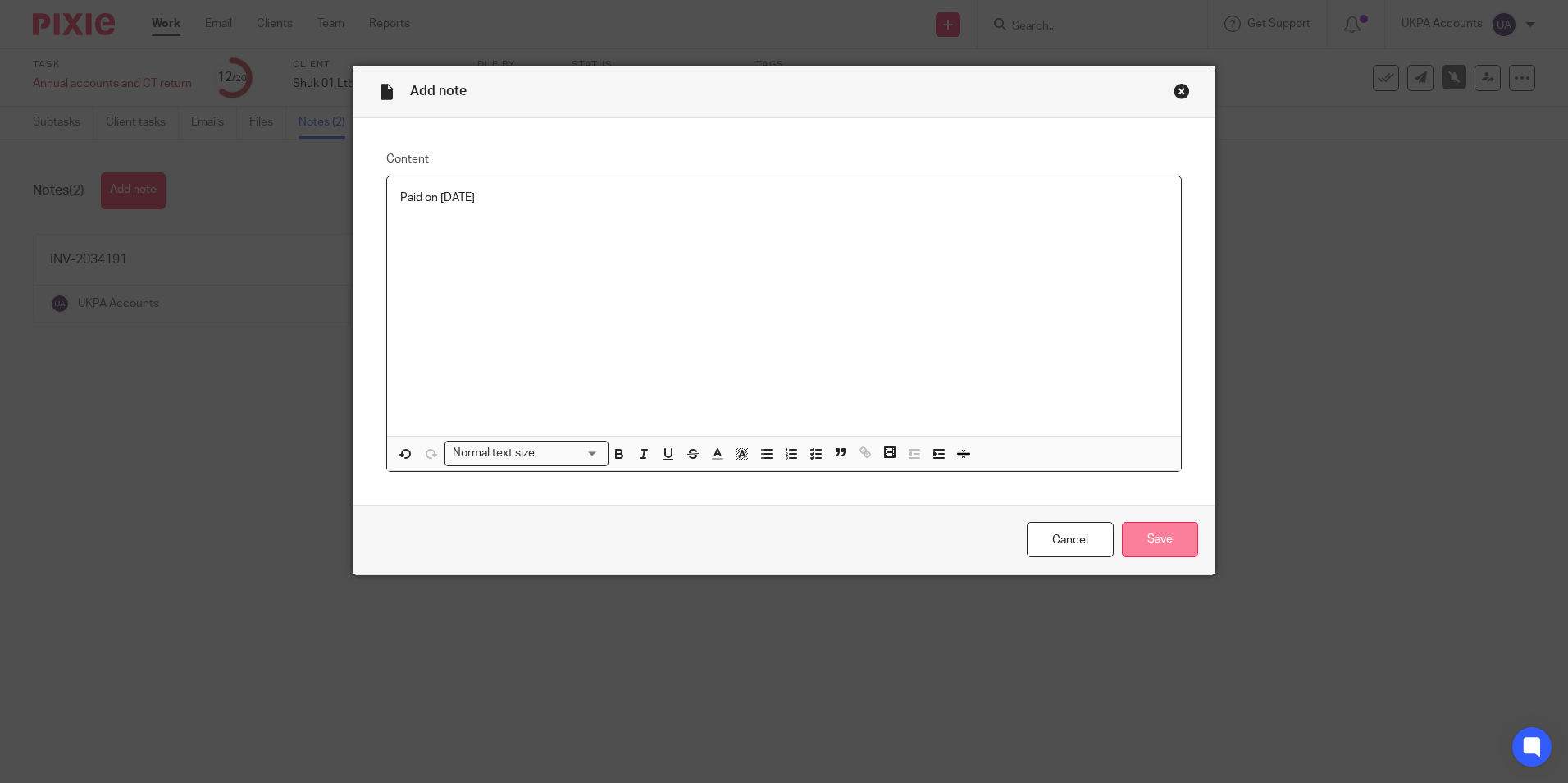
click at [1147, 539] on input "Save" at bounding box center [1160, 540] width 77 height 36
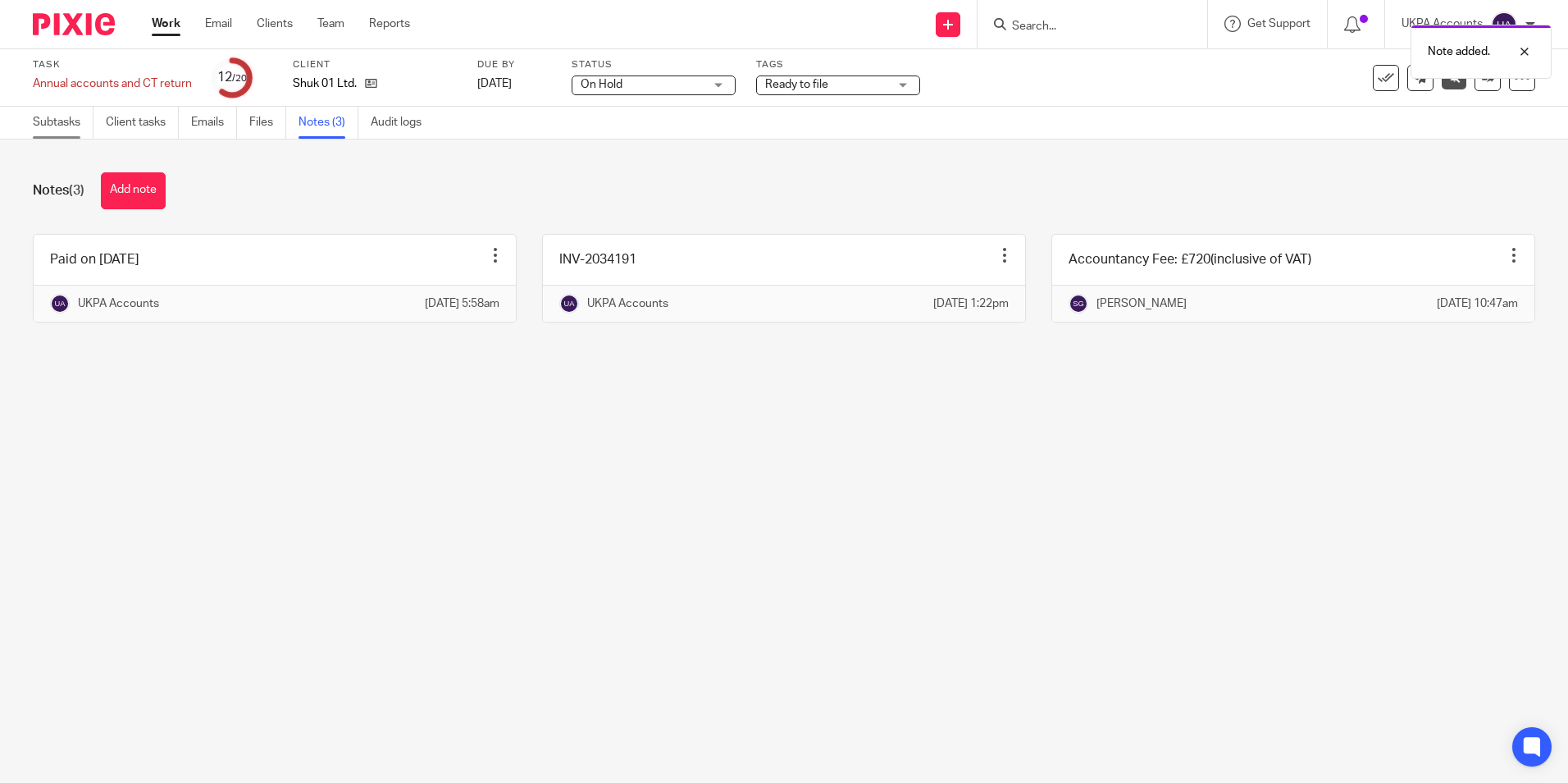
click at [43, 125] on link "Subtasks" at bounding box center [63, 123] width 61 height 32
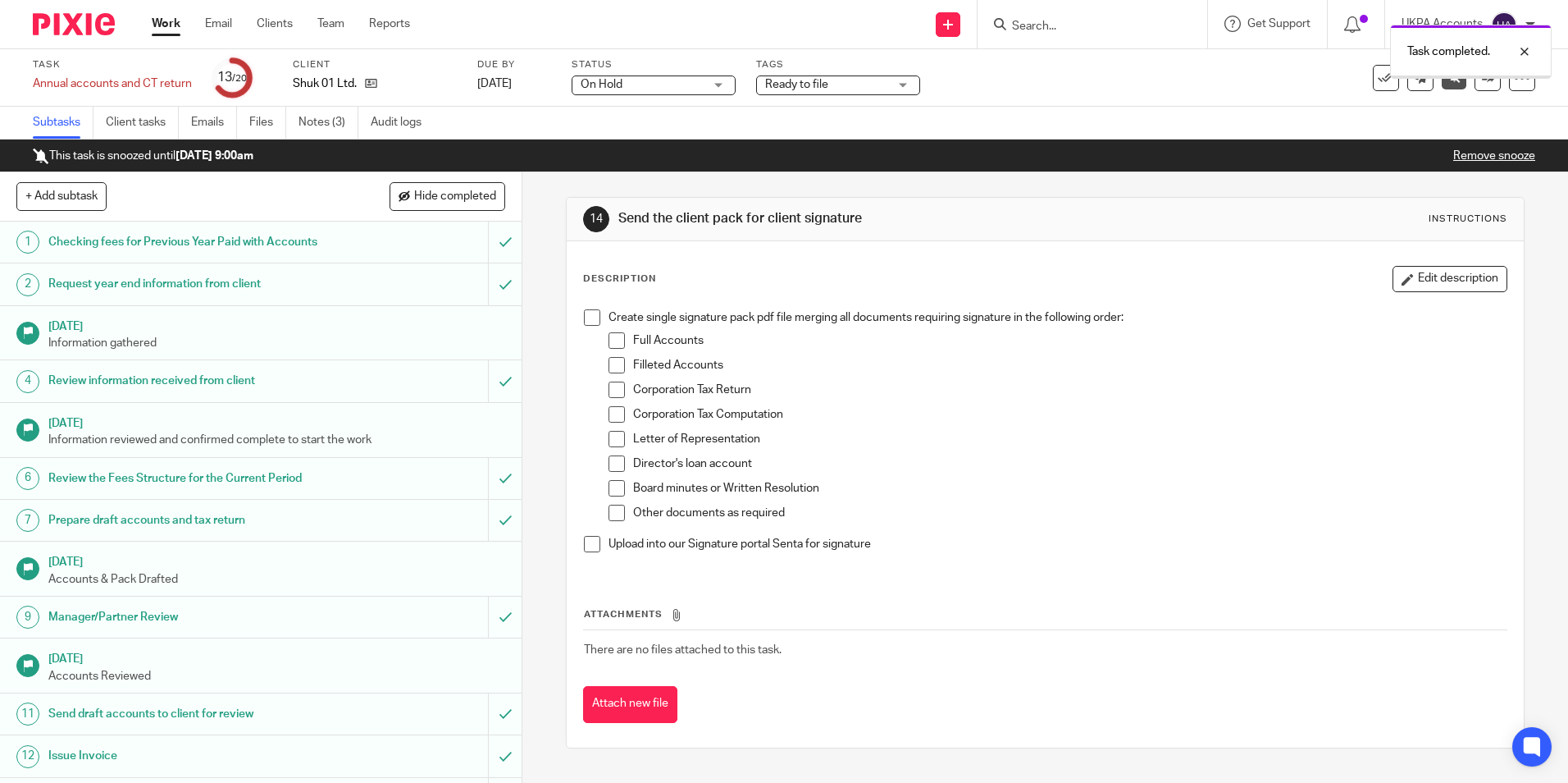
click at [336, 128] on link "Notes (3)" at bounding box center [328, 123] width 60 height 32
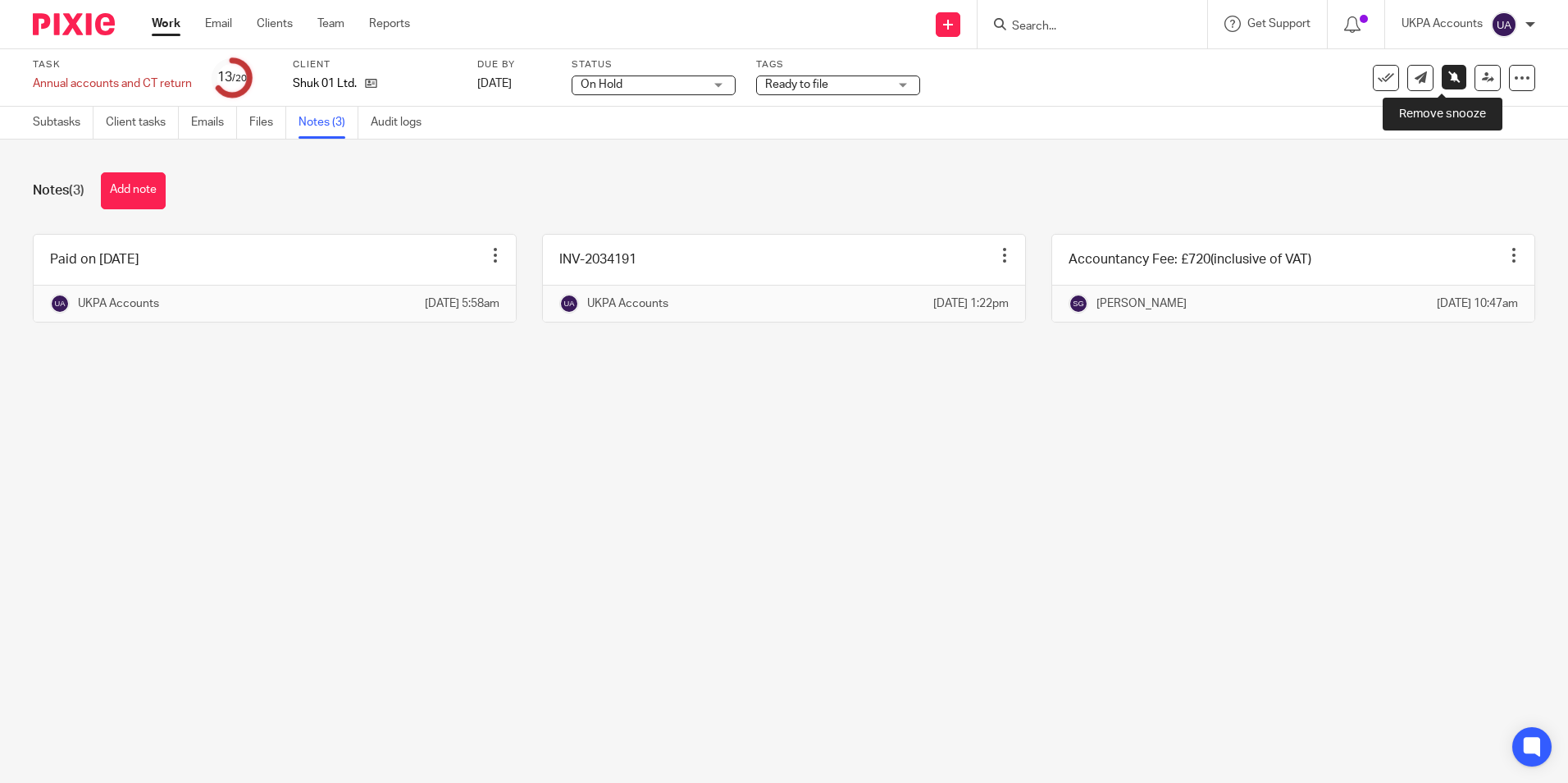
click at [1448, 75] on icon at bounding box center [1454, 76] width 12 height 12
click at [1482, 79] on icon at bounding box center [1488, 77] width 12 height 12
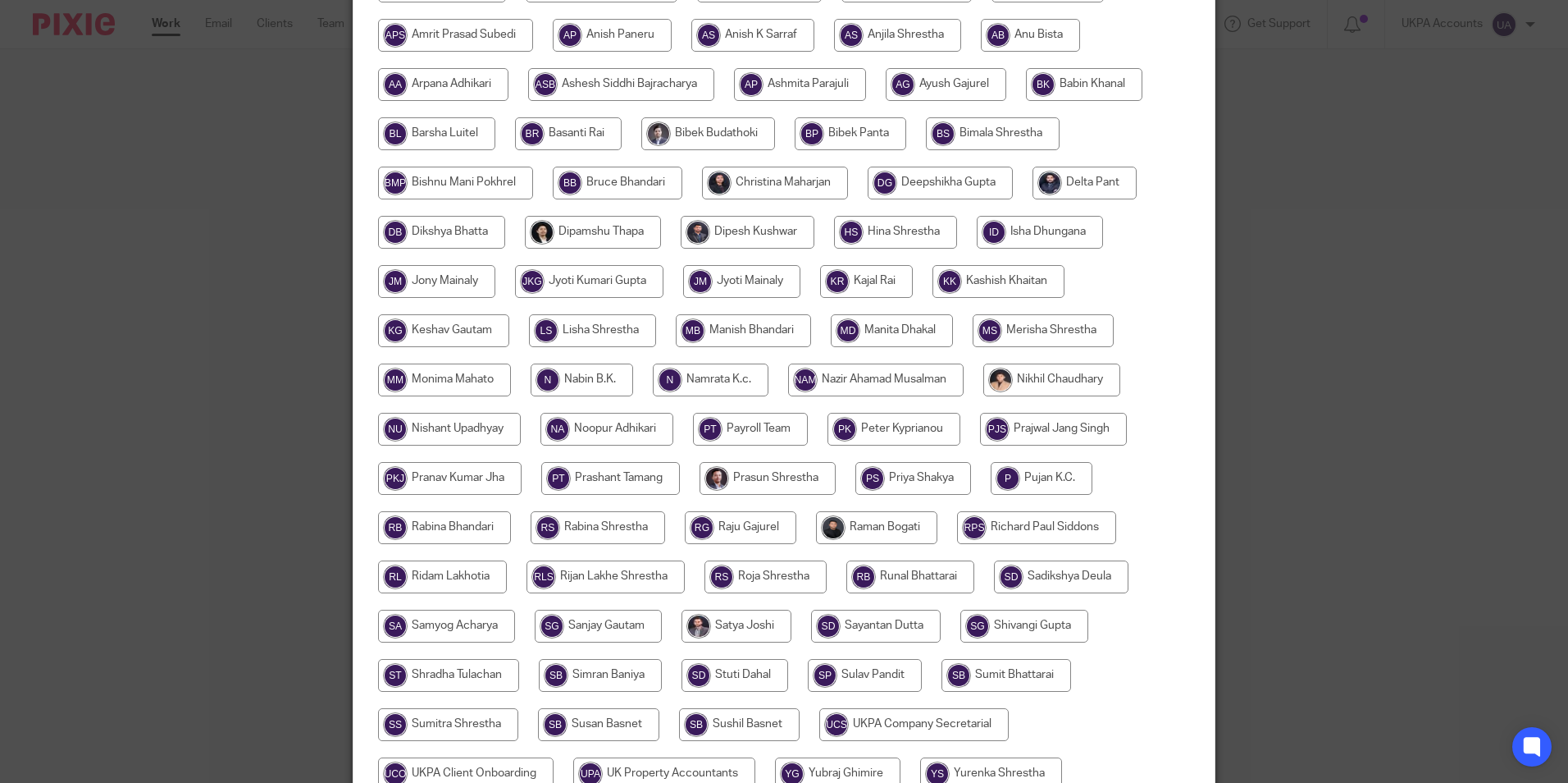
scroll to position [487, 0]
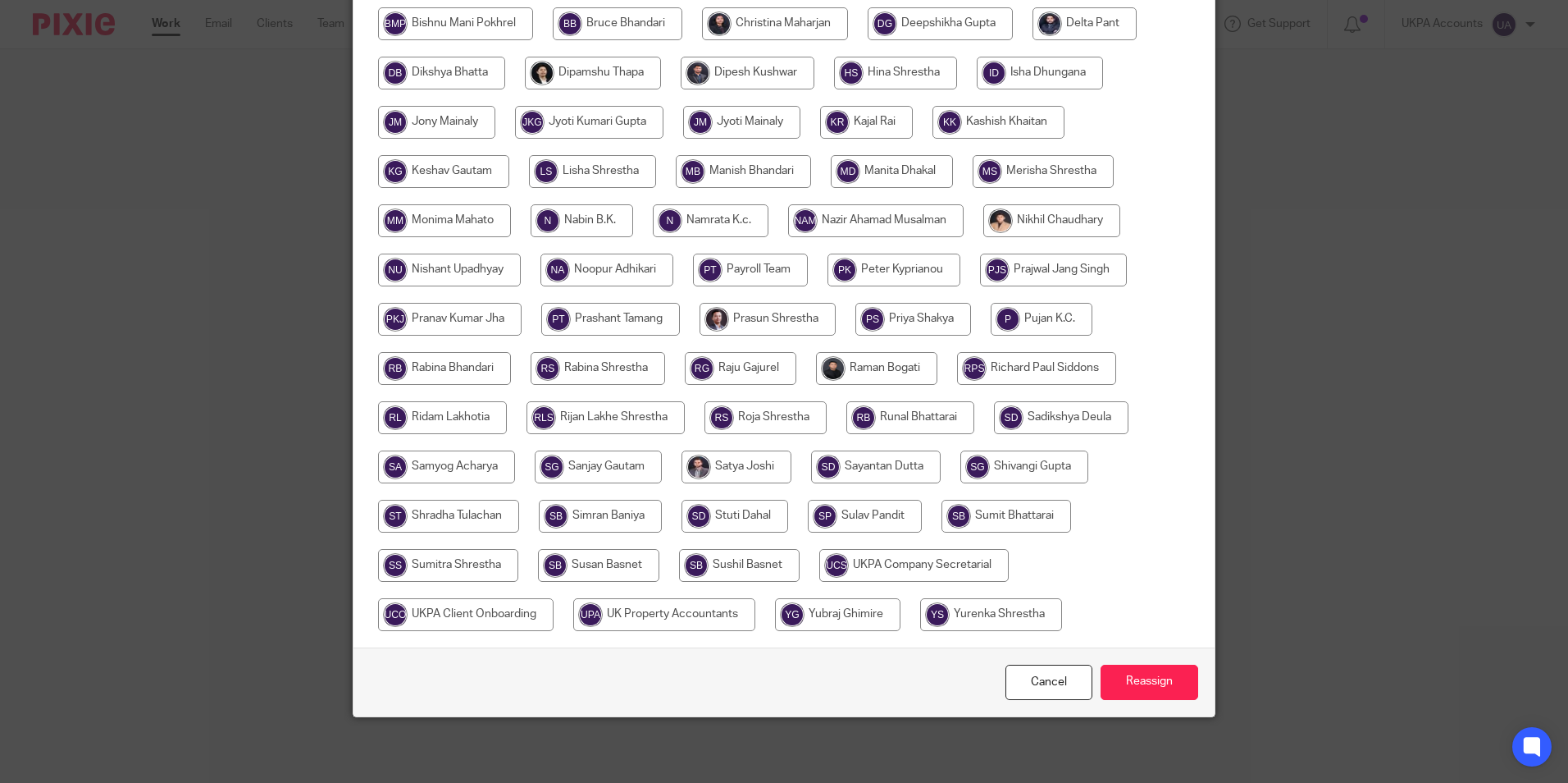
click at [1022, 471] on input "radio" at bounding box center [1024, 466] width 128 height 33
radio input "true"
click at [1137, 677] on input "Reassign" at bounding box center [1149, 682] width 97 height 36
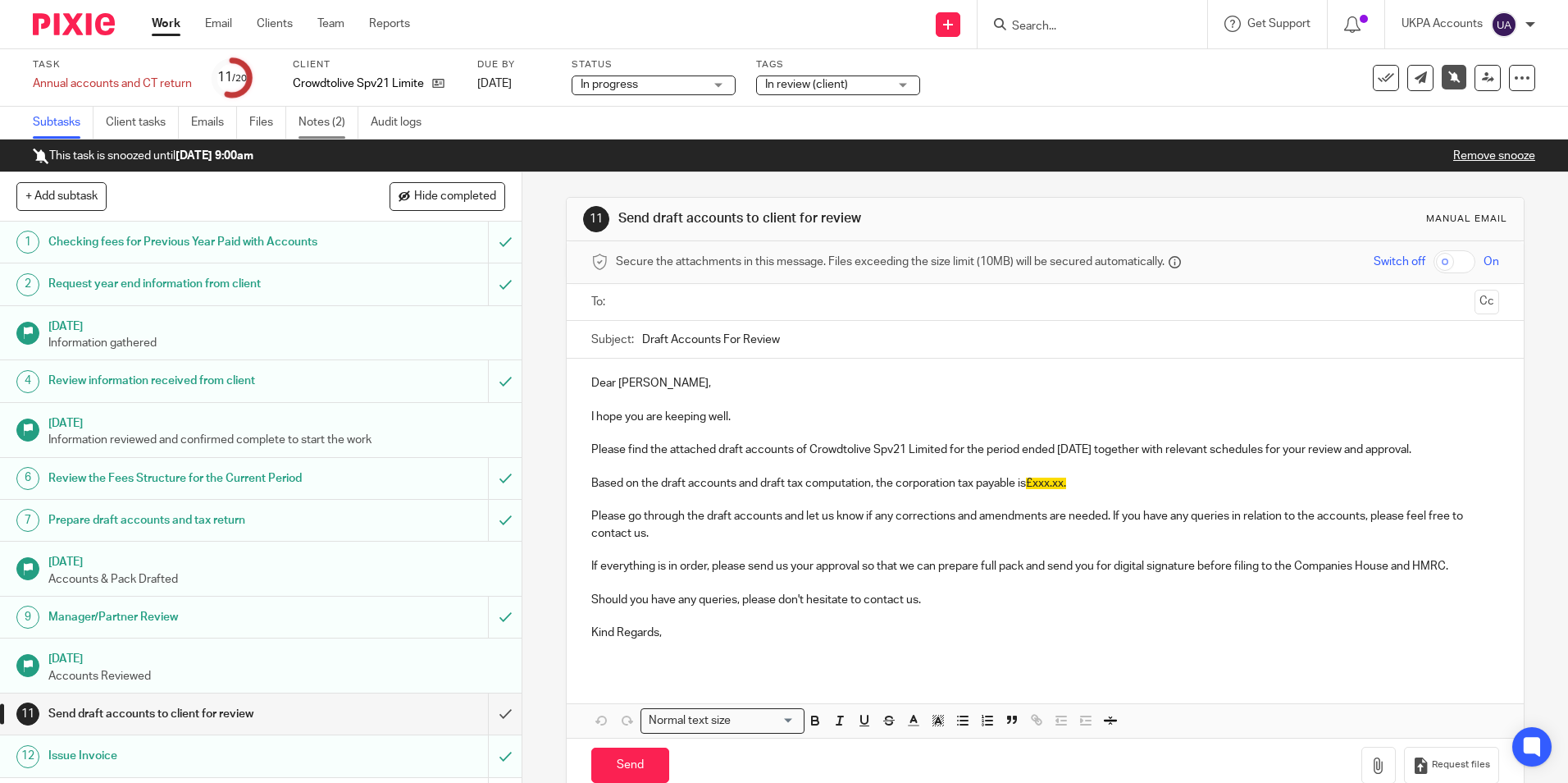
click at [324, 126] on link "Notes (2)" at bounding box center [328, 123] width 60 height 32
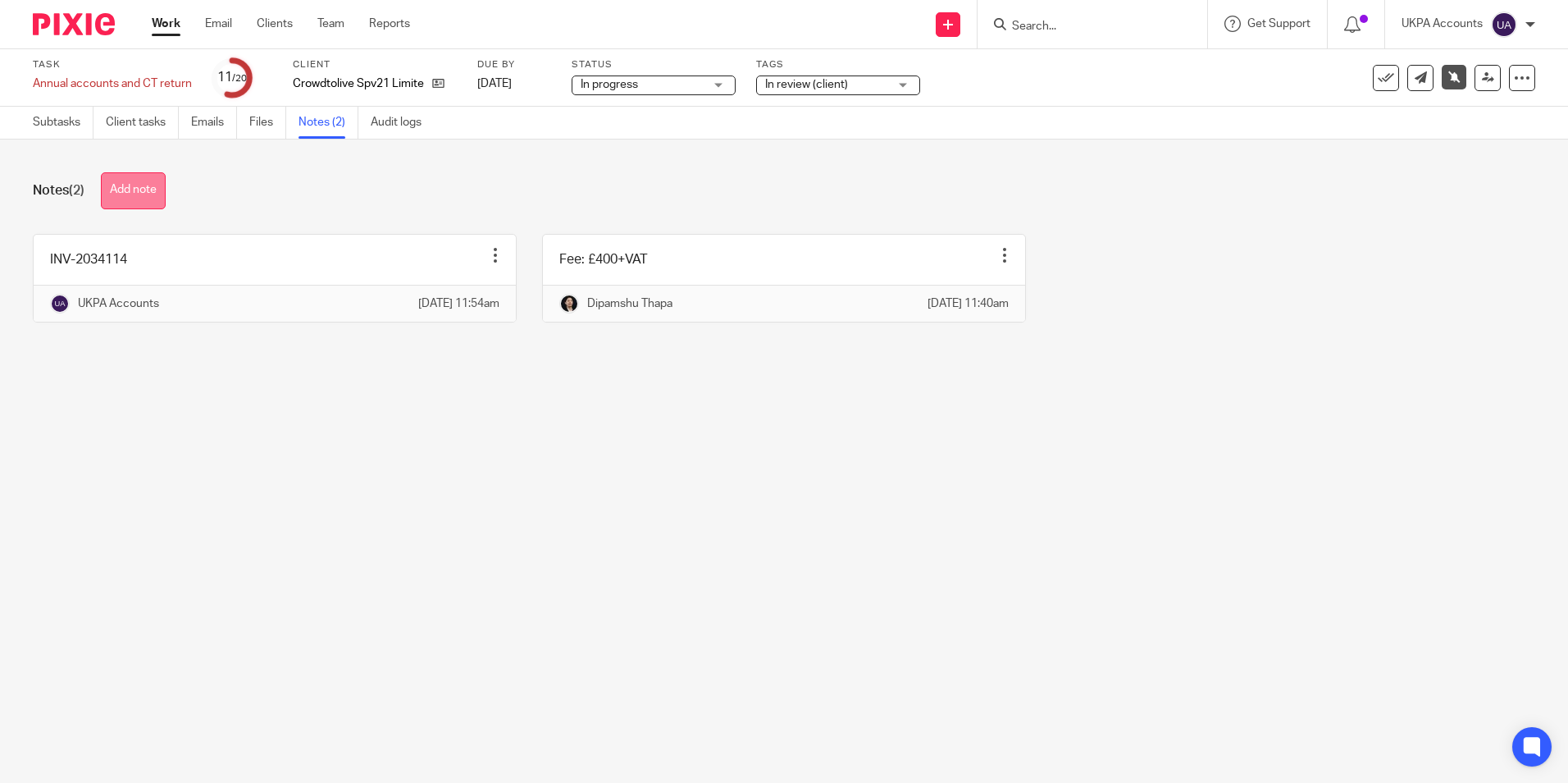
click at [139, 192] on button "Add note" at bounding box center [133, 190] width 65 height 36
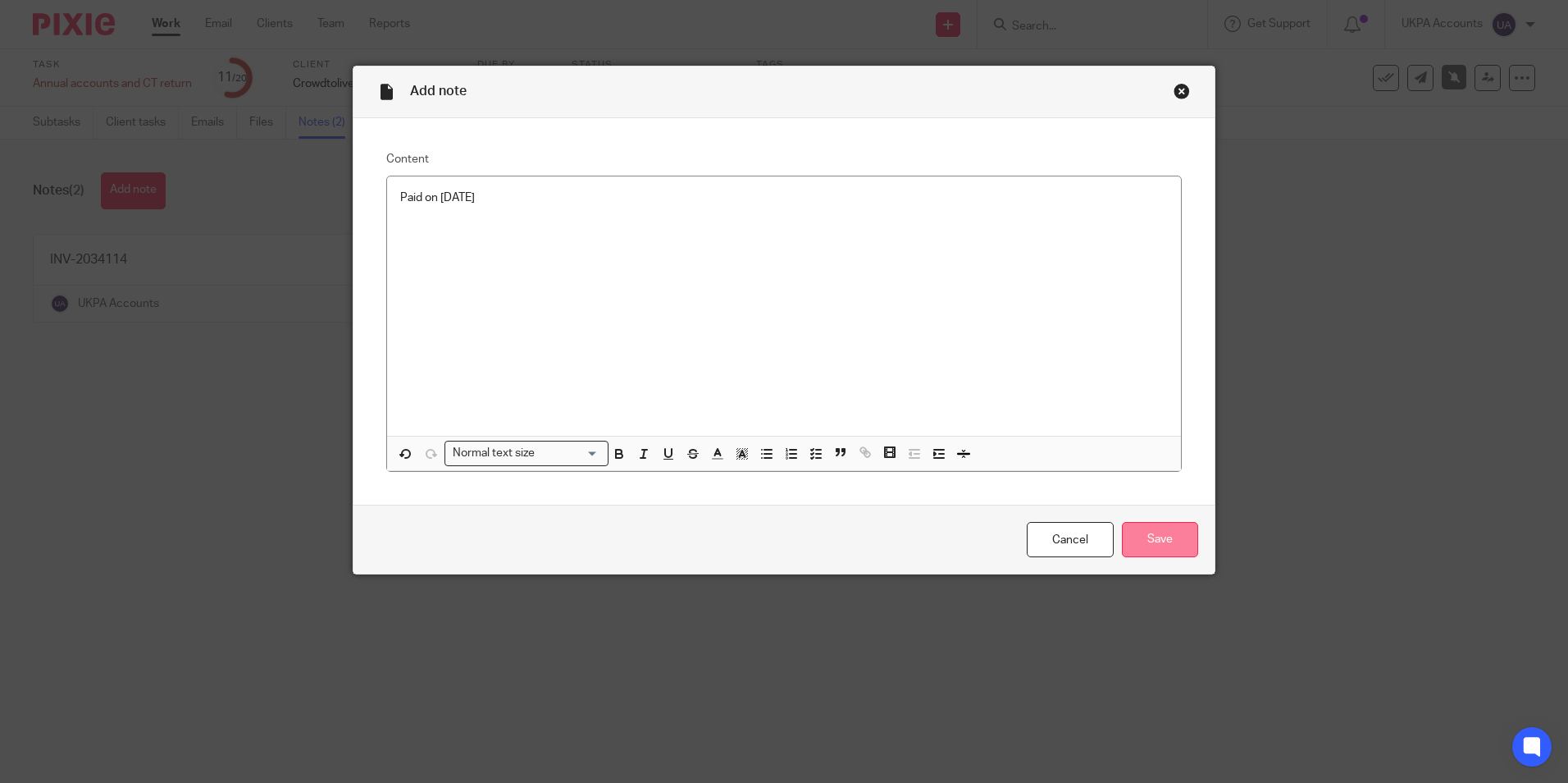
click at [1173, 544] on input "Save" at bounding box center [1160, 540] width 77 height 36
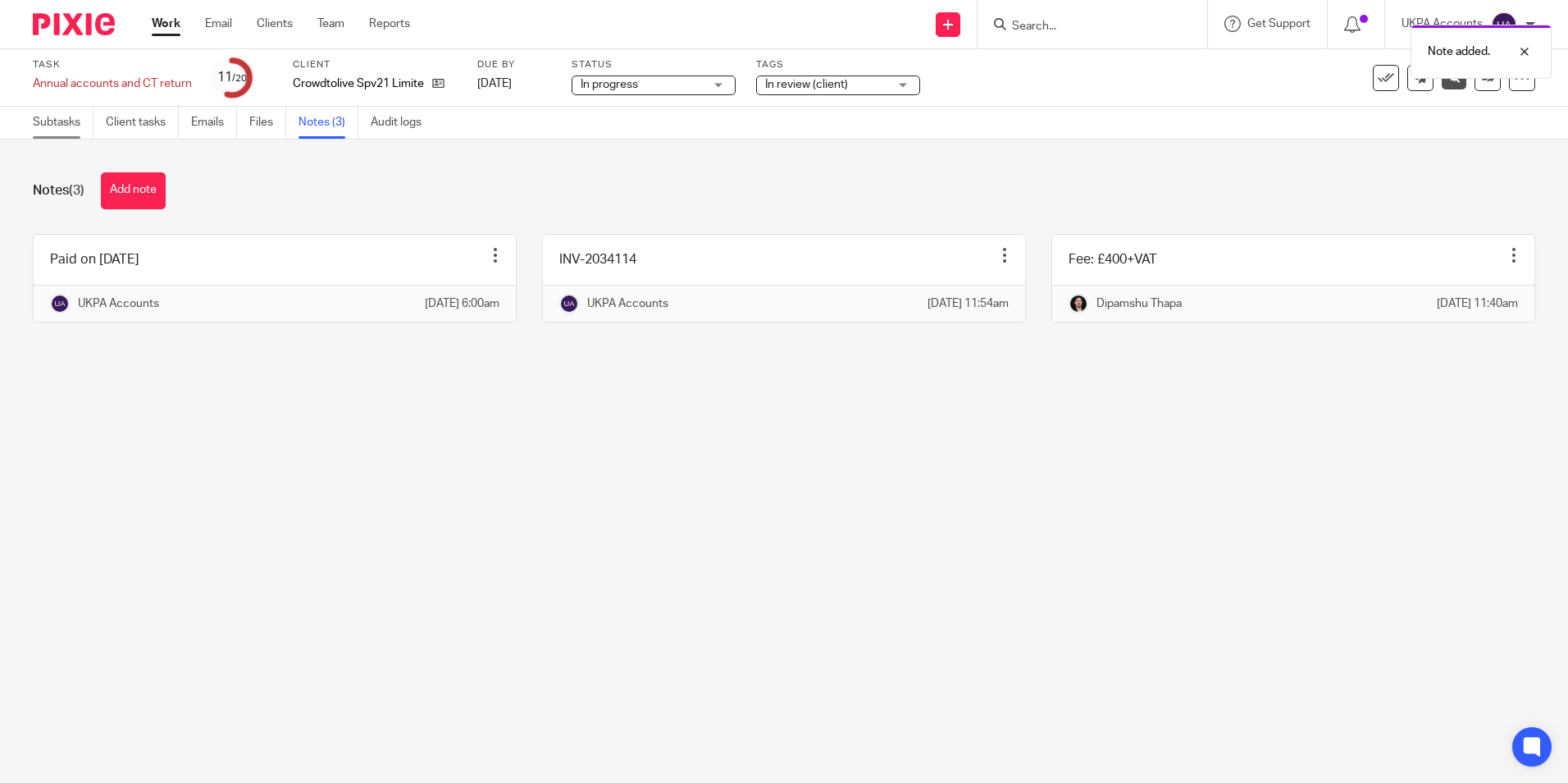
click at [77, 123] on link "Subtasks" at bounding box center [63, 123] width 61 height 32
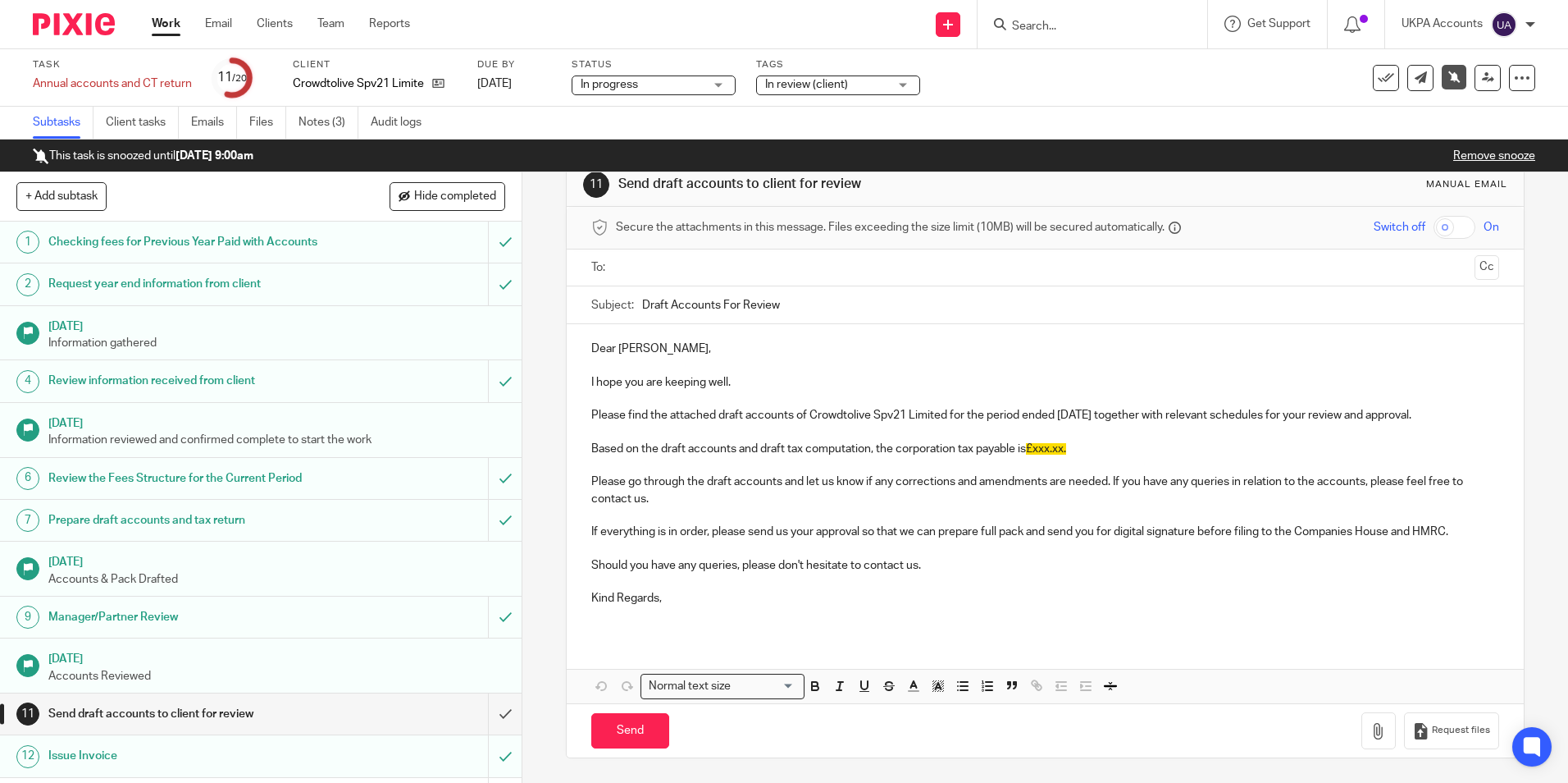
scroll to position [246, 0]
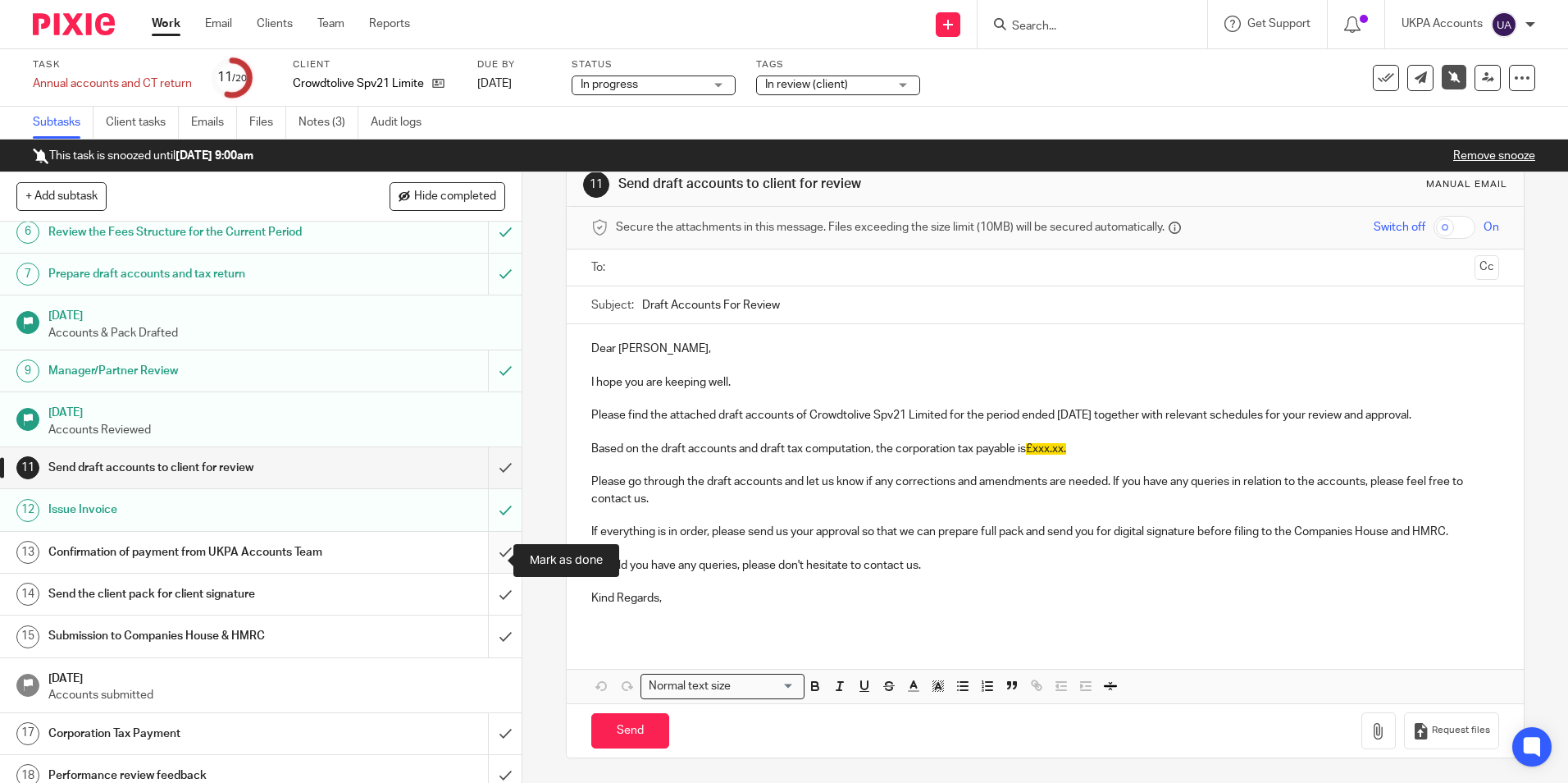
click at [490, 562] on input "submit" at bounding box center [261, 552] width 522 height 41
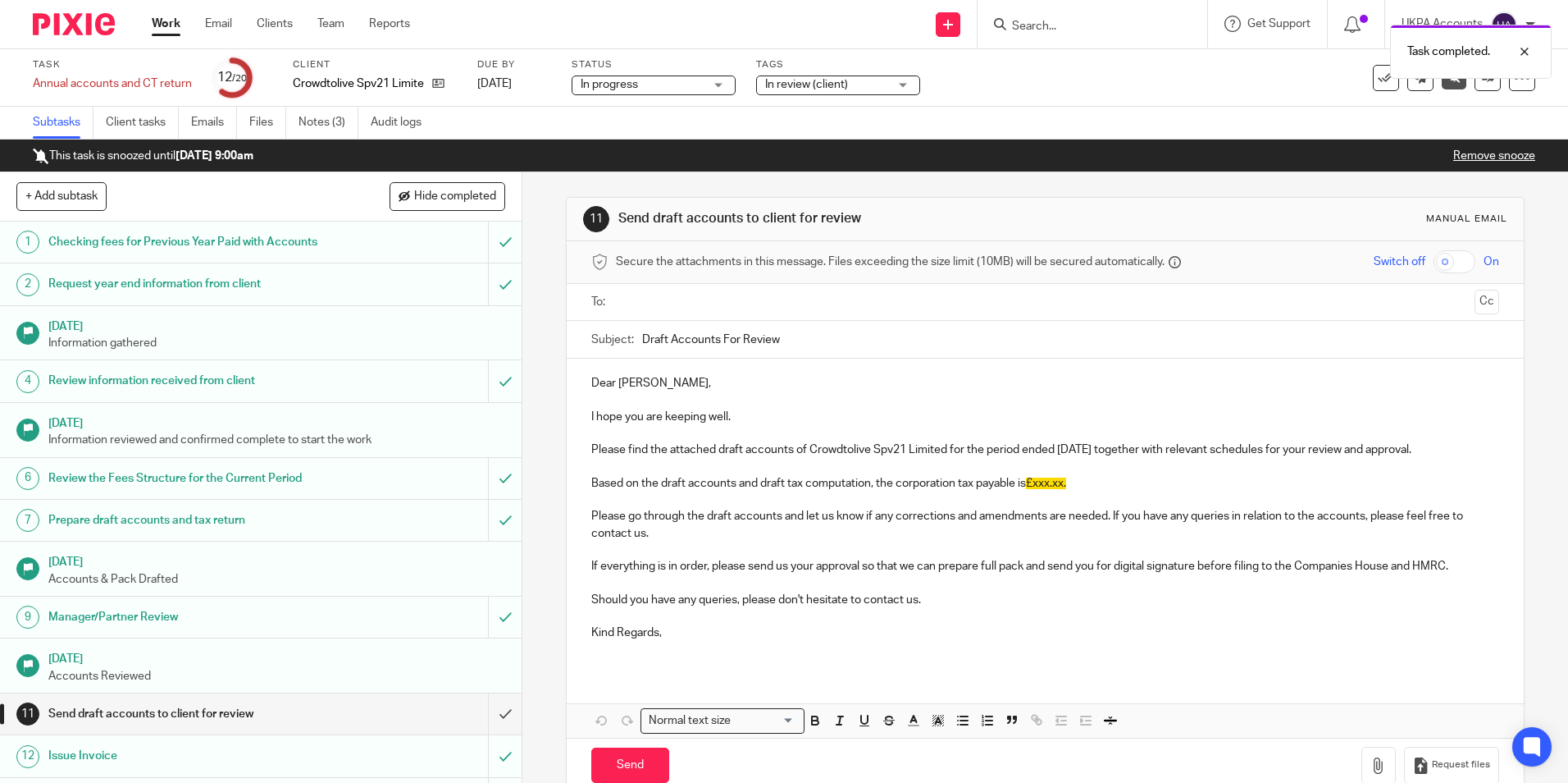
click at [334, 123] on link "Notes (3)" at bounding box center [328, 123] width 60 height 32
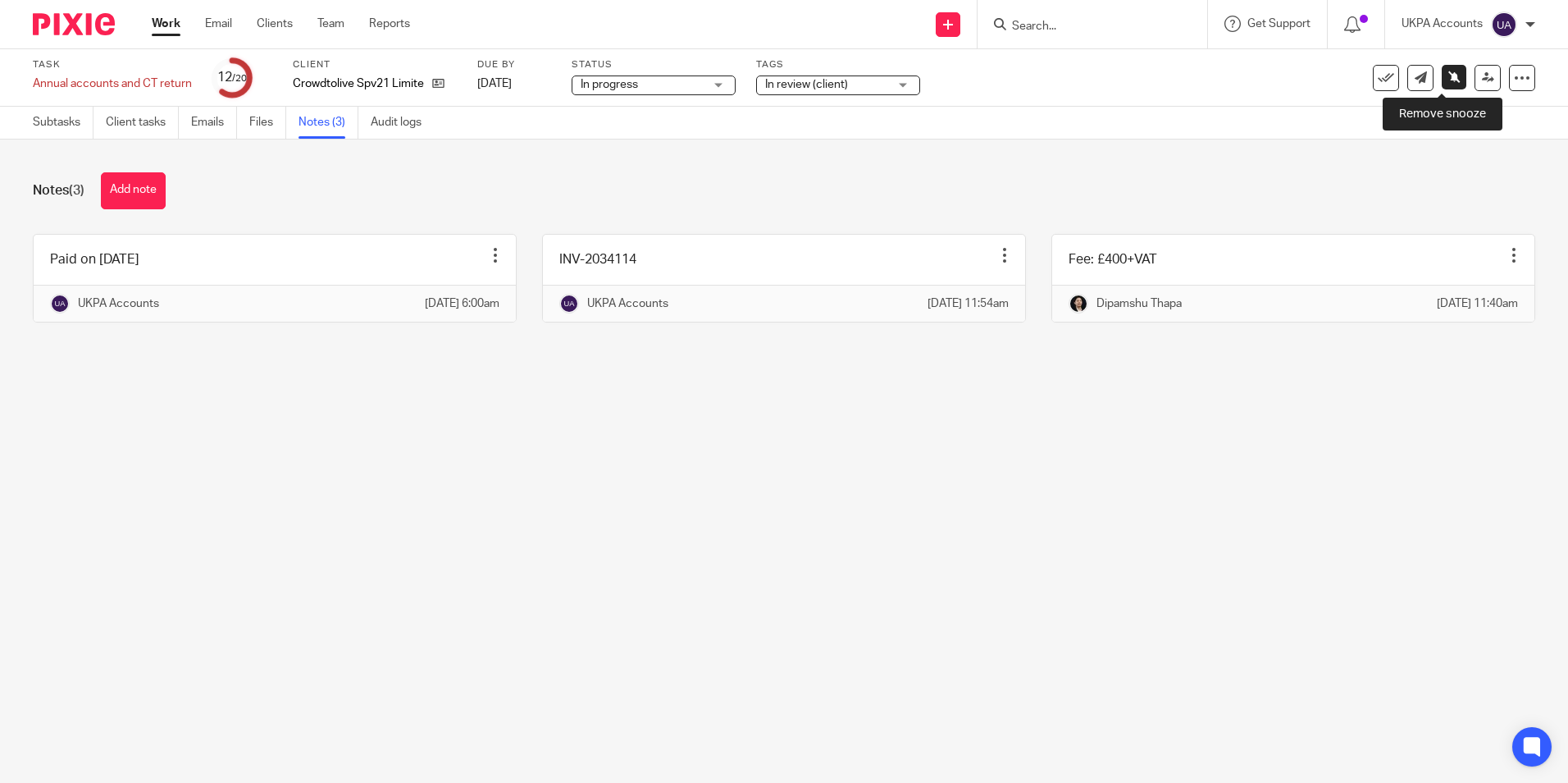
click at [1448, 78] on icon at bounding box center [1454, 76] width 12 height 12
click at [1482, 81] on icon at bounding box center [1488, 77] width 12 height 12
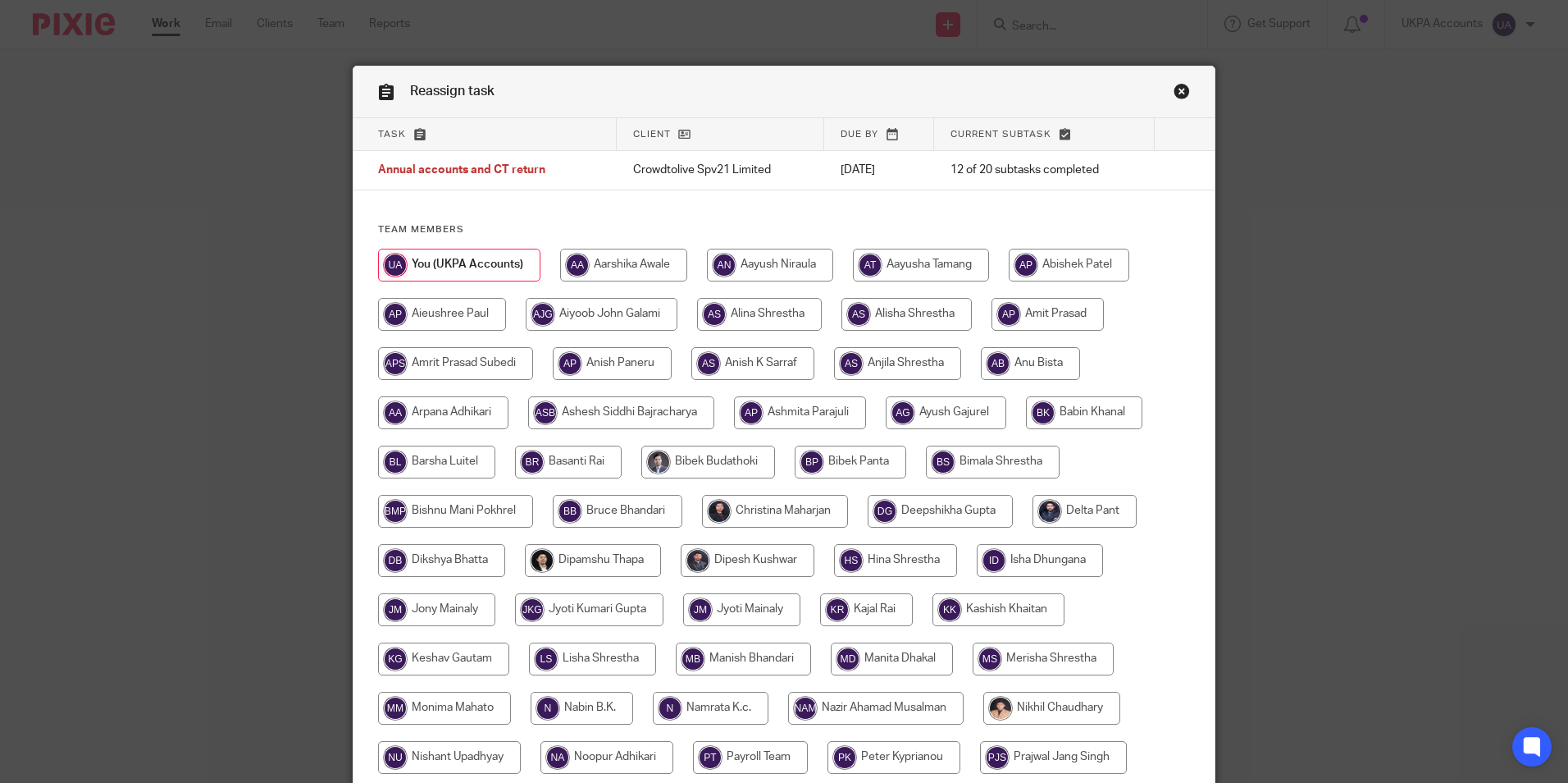
click at [598, 563] on input "radio" at bounding box center [593, 559] width 137 height 33
radio input "true"
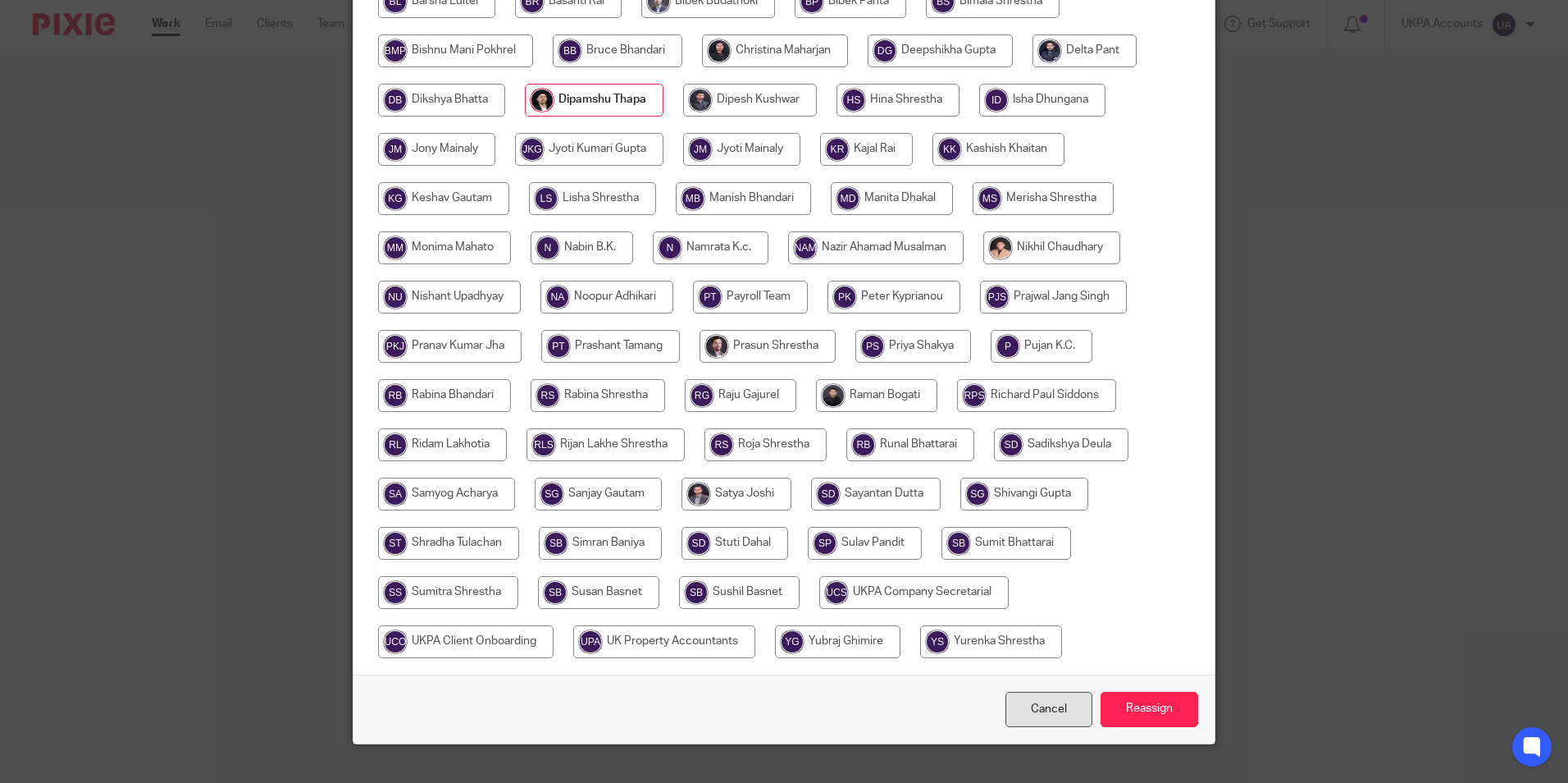
scroll to position [487, 0]
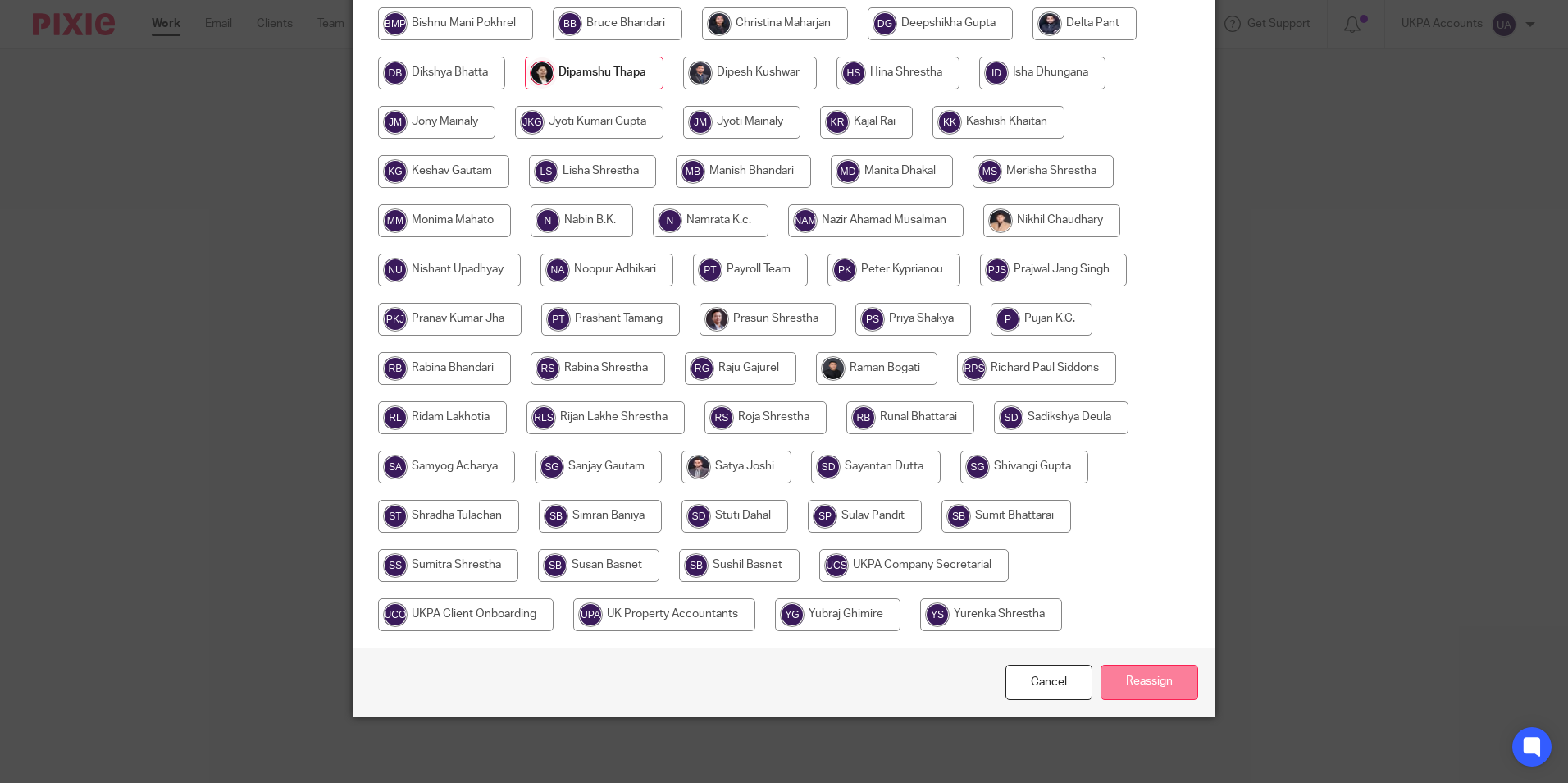
click at [1137, 676] on input "Reassign" at bounding box center [1149, 682] width 97 height 36
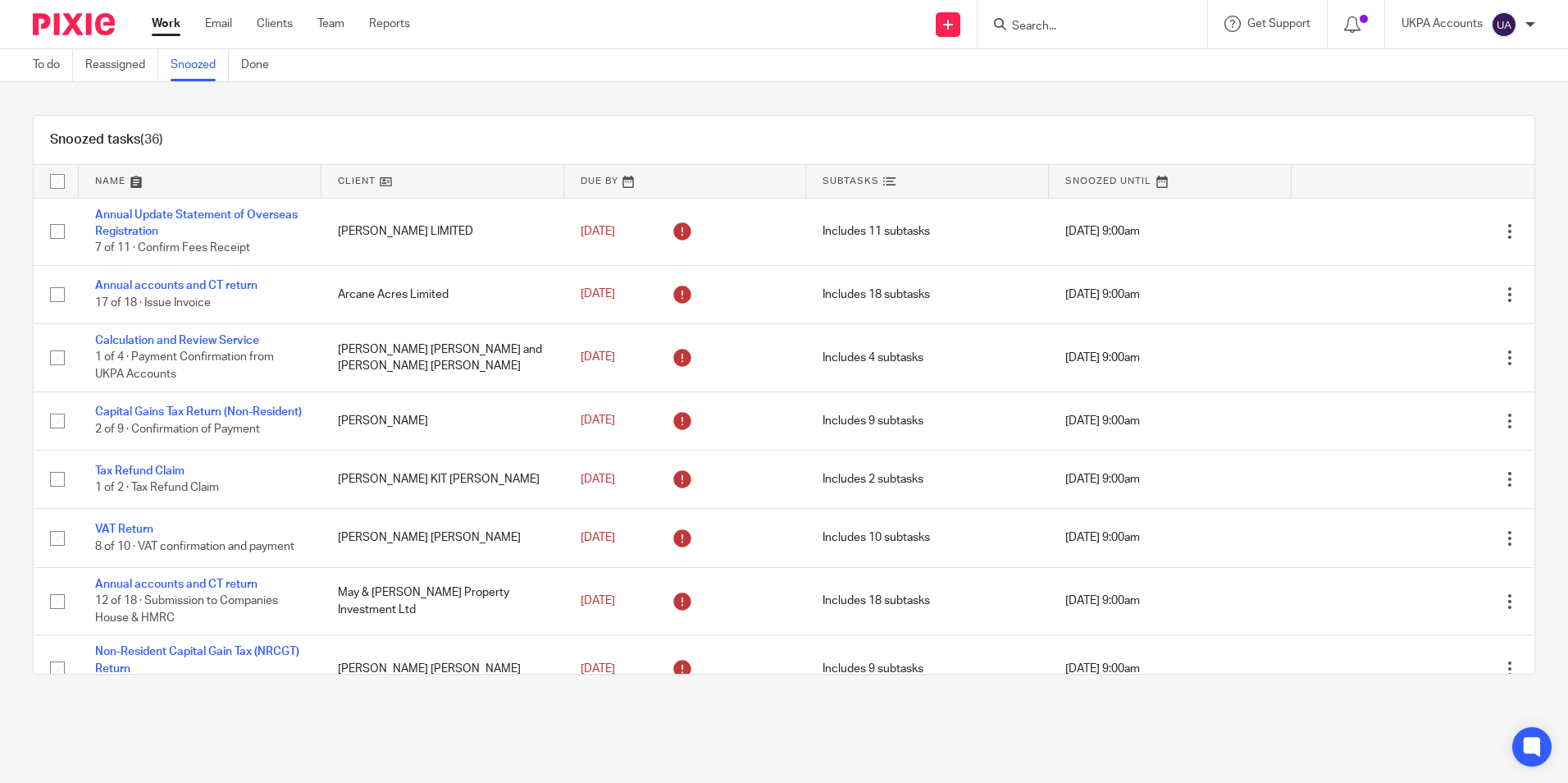
click at [813, 123] on div "Snoozed tasks (36)" at bounding box center [784, 140] width 1501 height 50
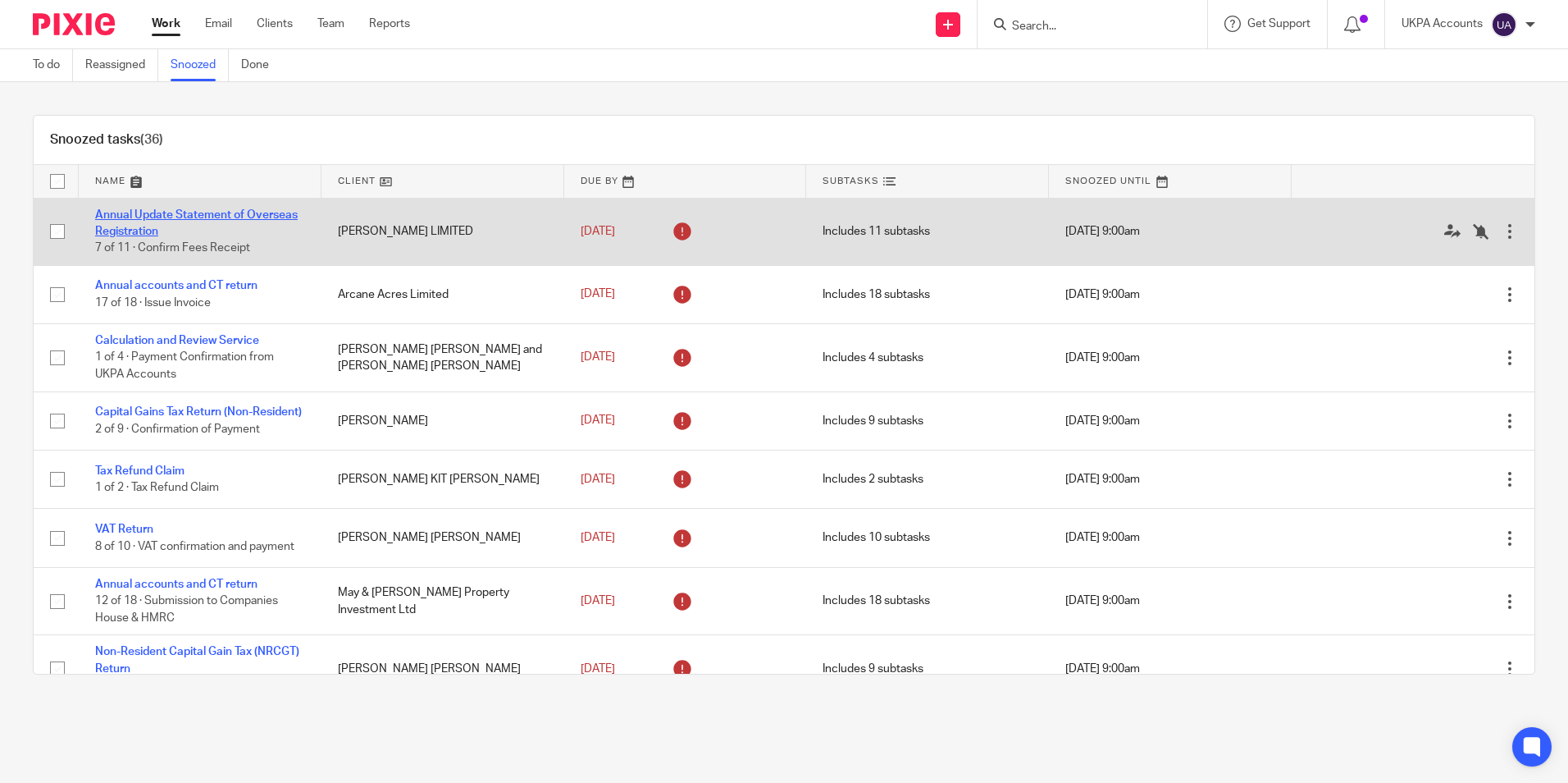
click at [223, 213] on link "Annual Update Statement of Overseas Registration" at bounding box center [196, 224] width 203 height 28
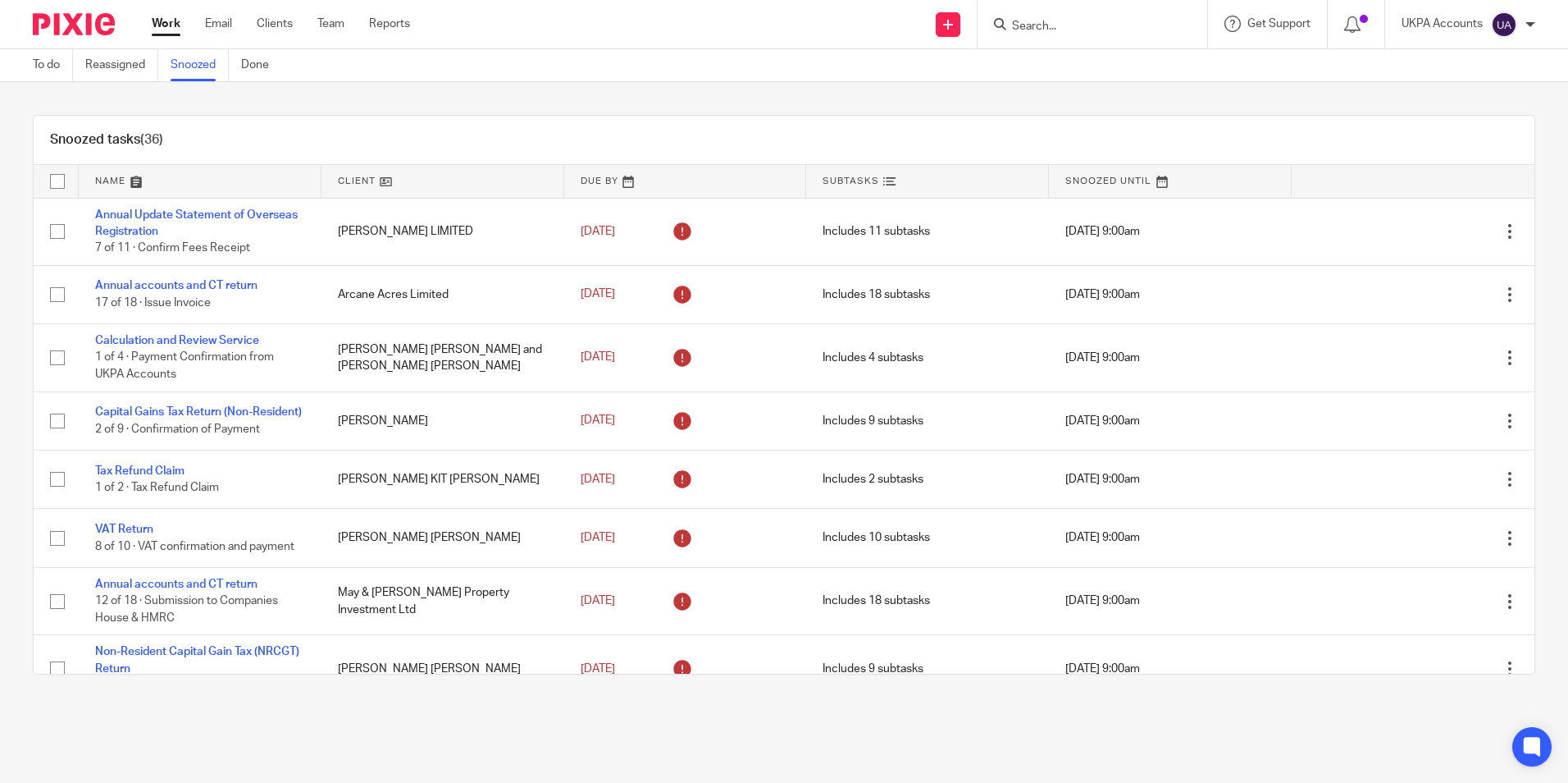
click at [208, 70] on link "Snoozed" at bounding box center [199, 65] width 58 height 32
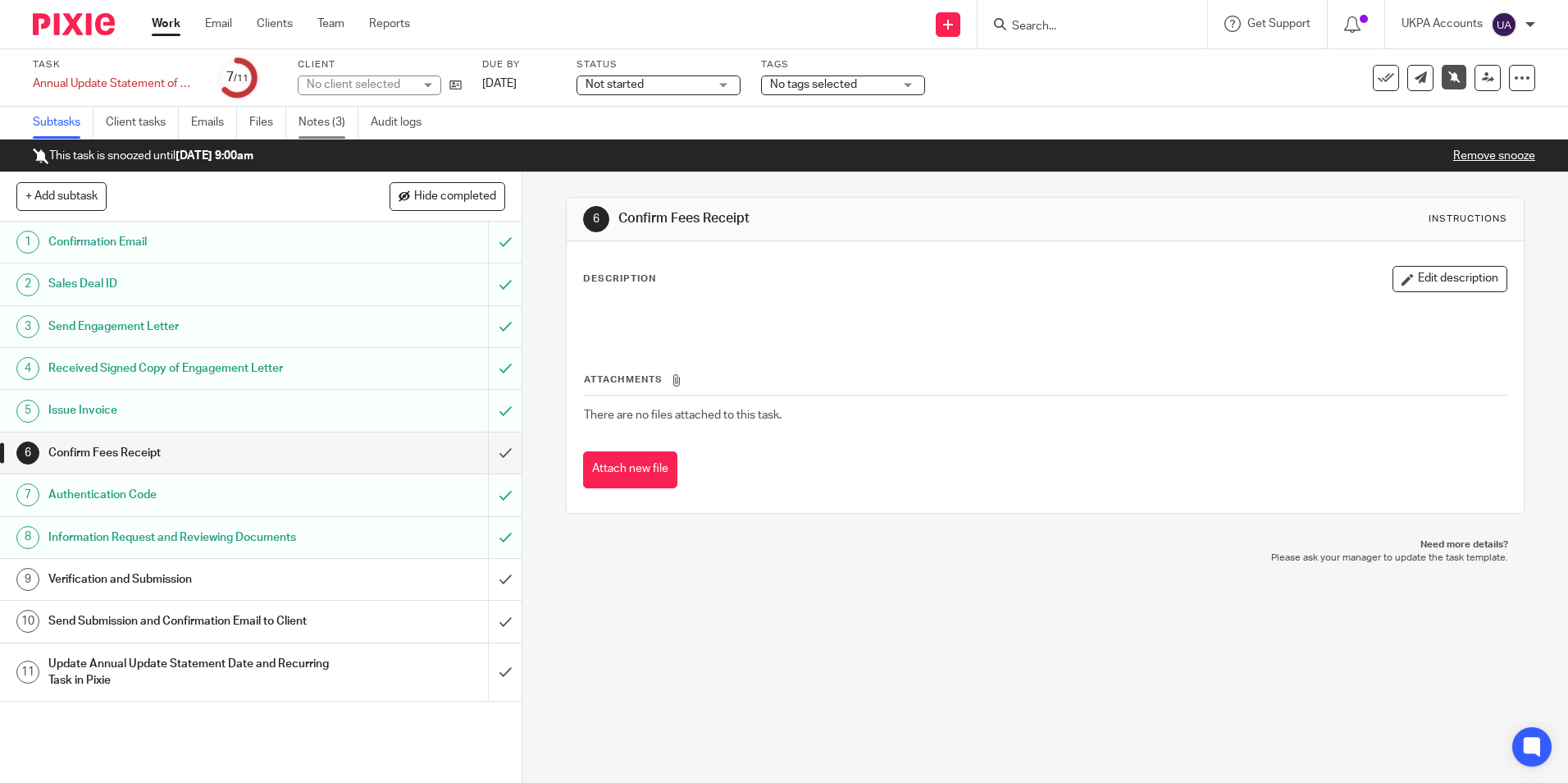
click at [316, 127] on link "Notes (3)" at bounding box center [328, 123] width 60 height 32
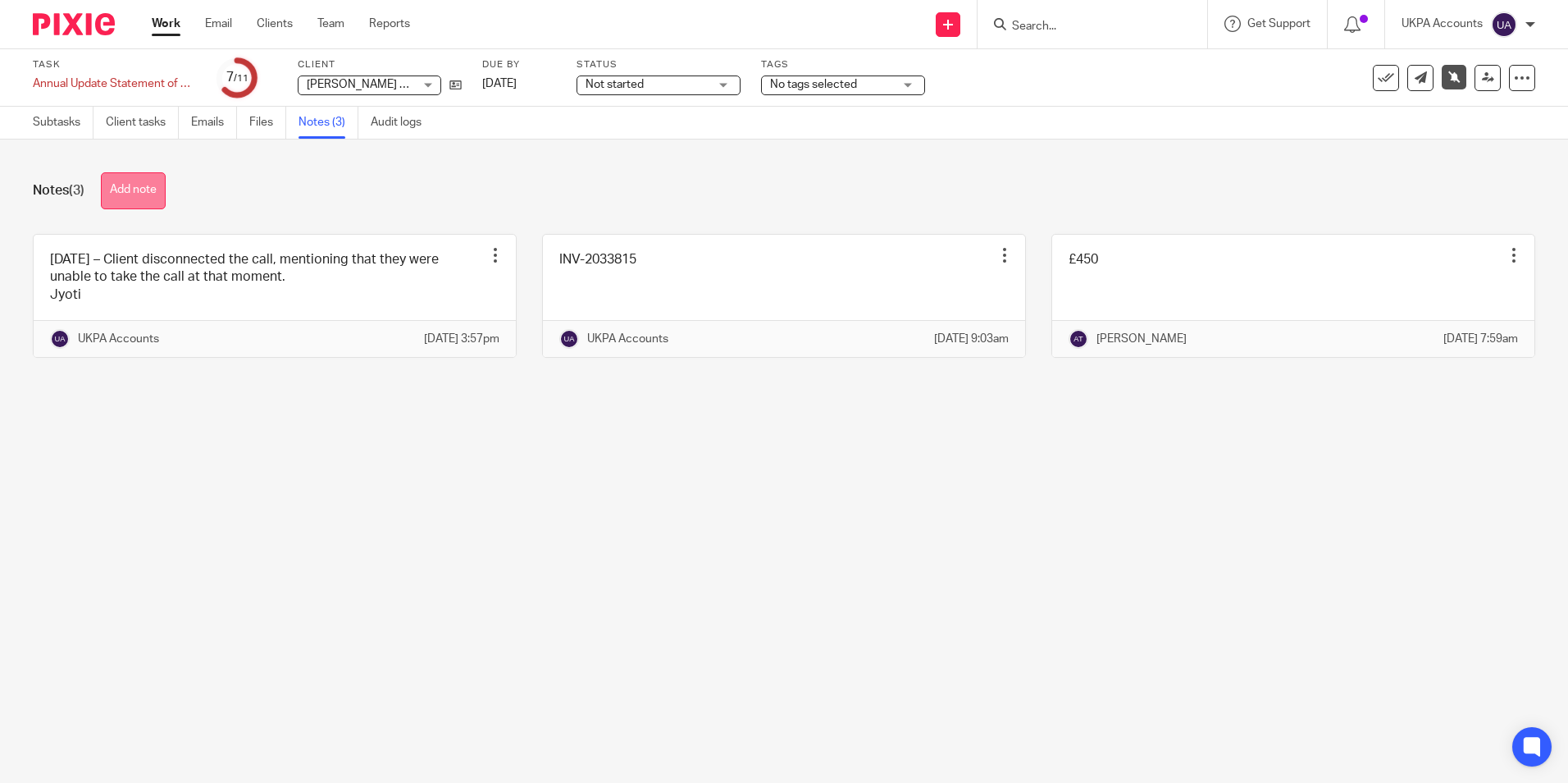
click button "Add note"
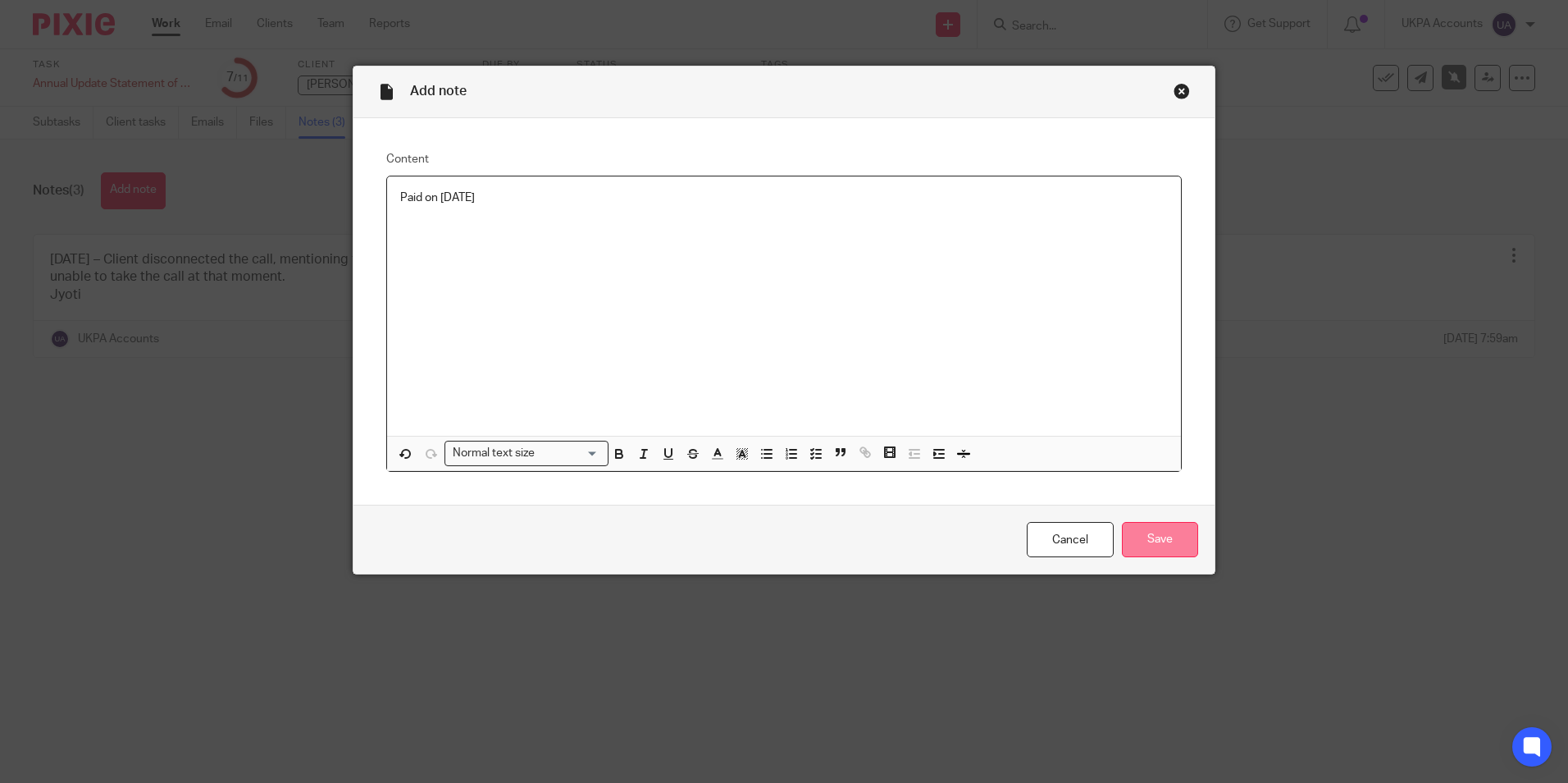
click input "Save"
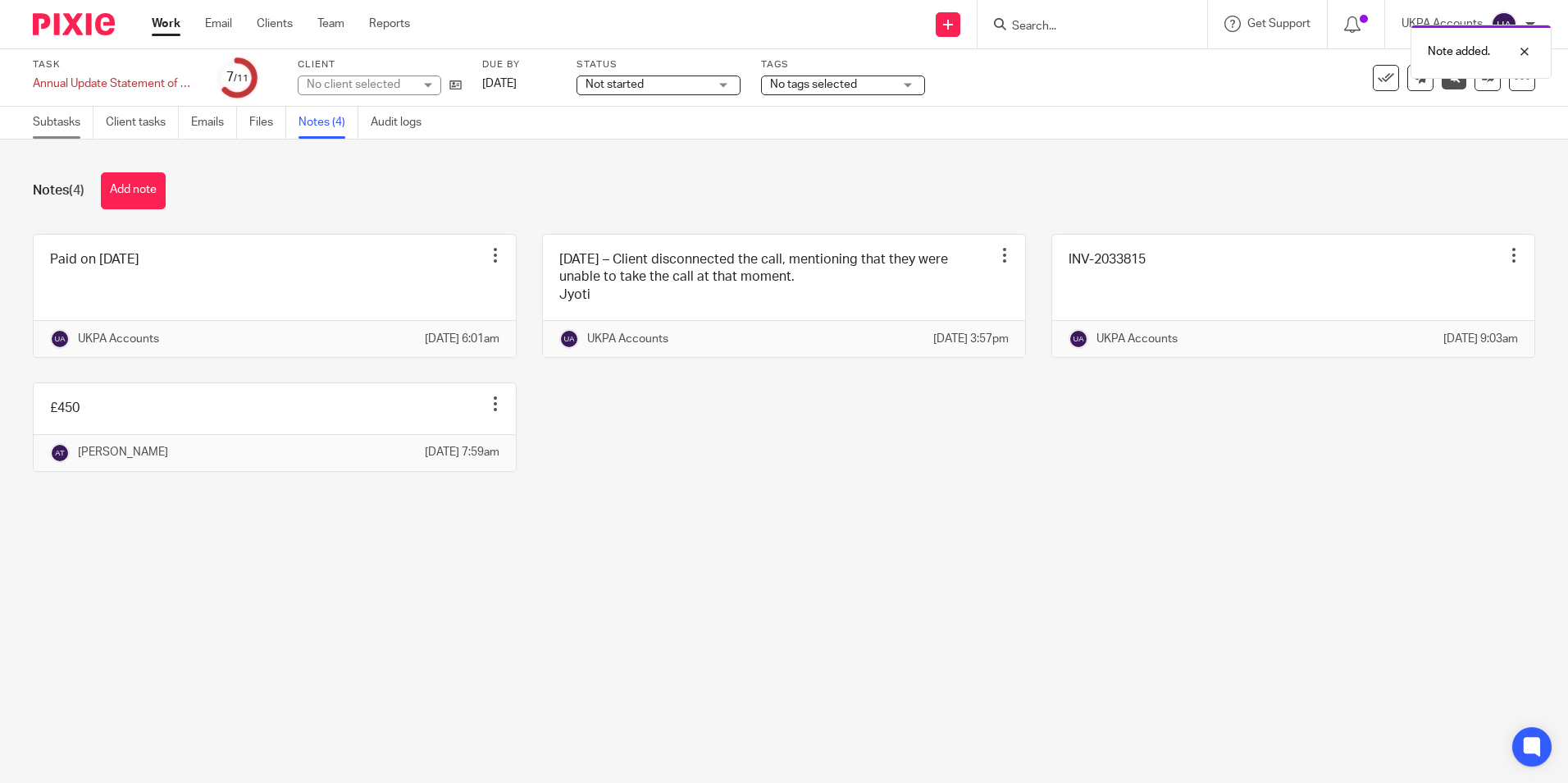
click at [68, 123] on link "Subtasks" at bounding box center [63, 123] width 61 height 32
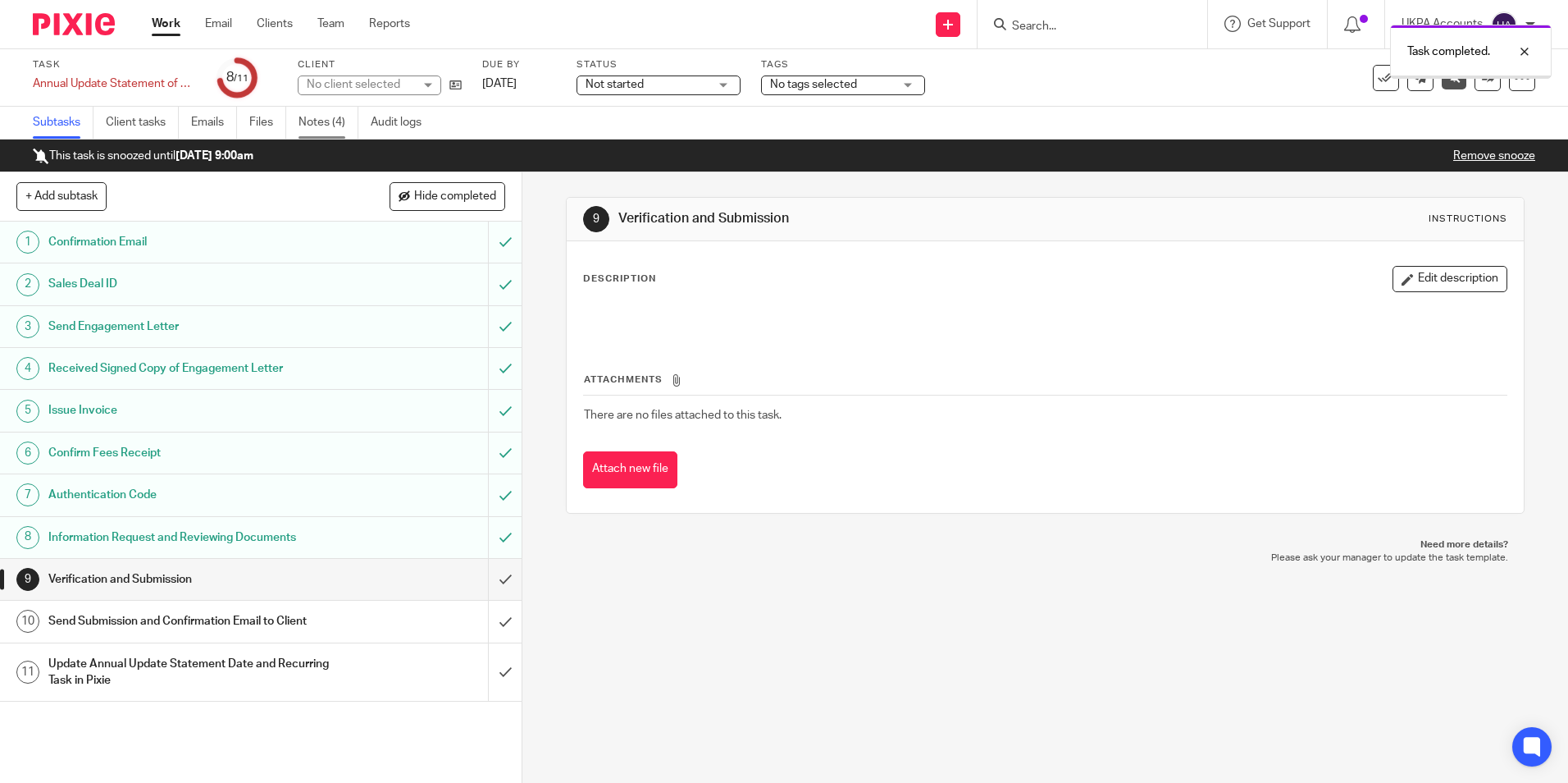
drag, startPoint x: 0, startPoint y: 0, endPoint x: 316, endPoint y: 130, distance: 341.7
click at [316, 130] on link "Notes (4)" at bounding box center [328, 123] width 60 height 32
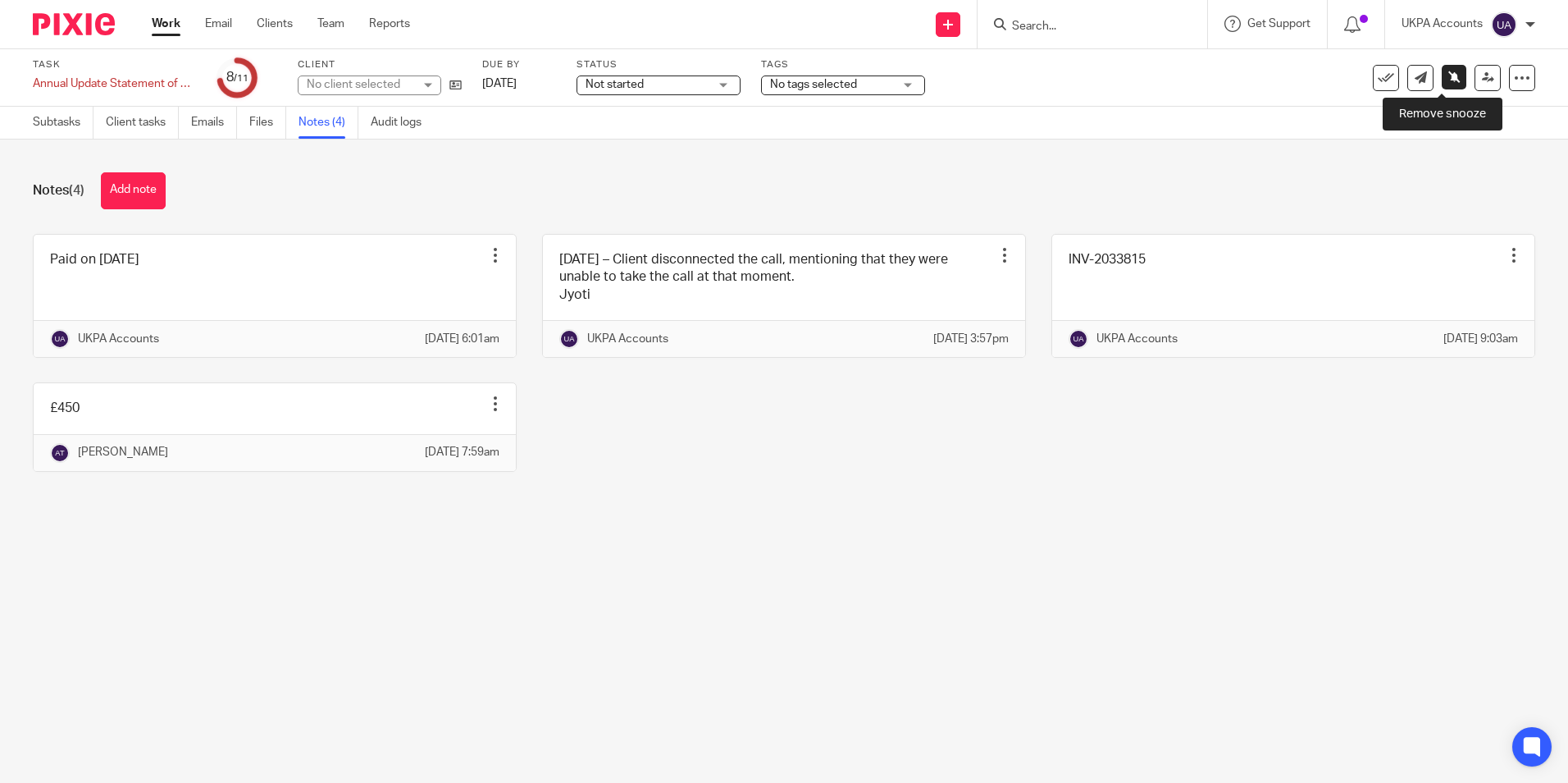
click at [1448, 82] on icon at bounding box center [1454, 76] width 12 height 12
click at [1361, 77] on div at bounding box center [1361, 77] width 0 height 3
click at [1482, 82] on icon at bounding box center [1488, 77] width 12 height 12
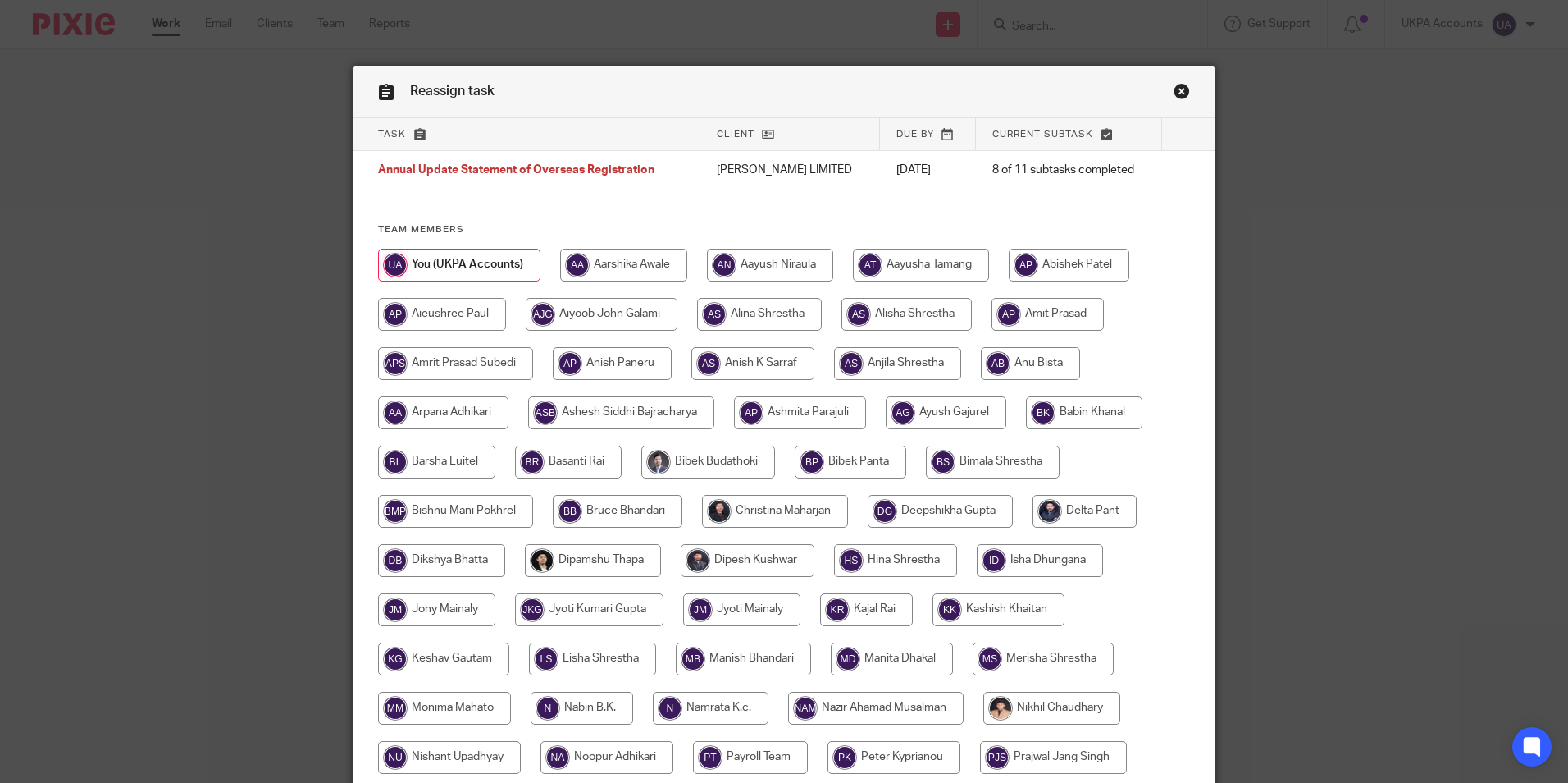
click at [915, 268] on input "radio" at bounding box center [921, 265] width 137 height 33
radio input "true"
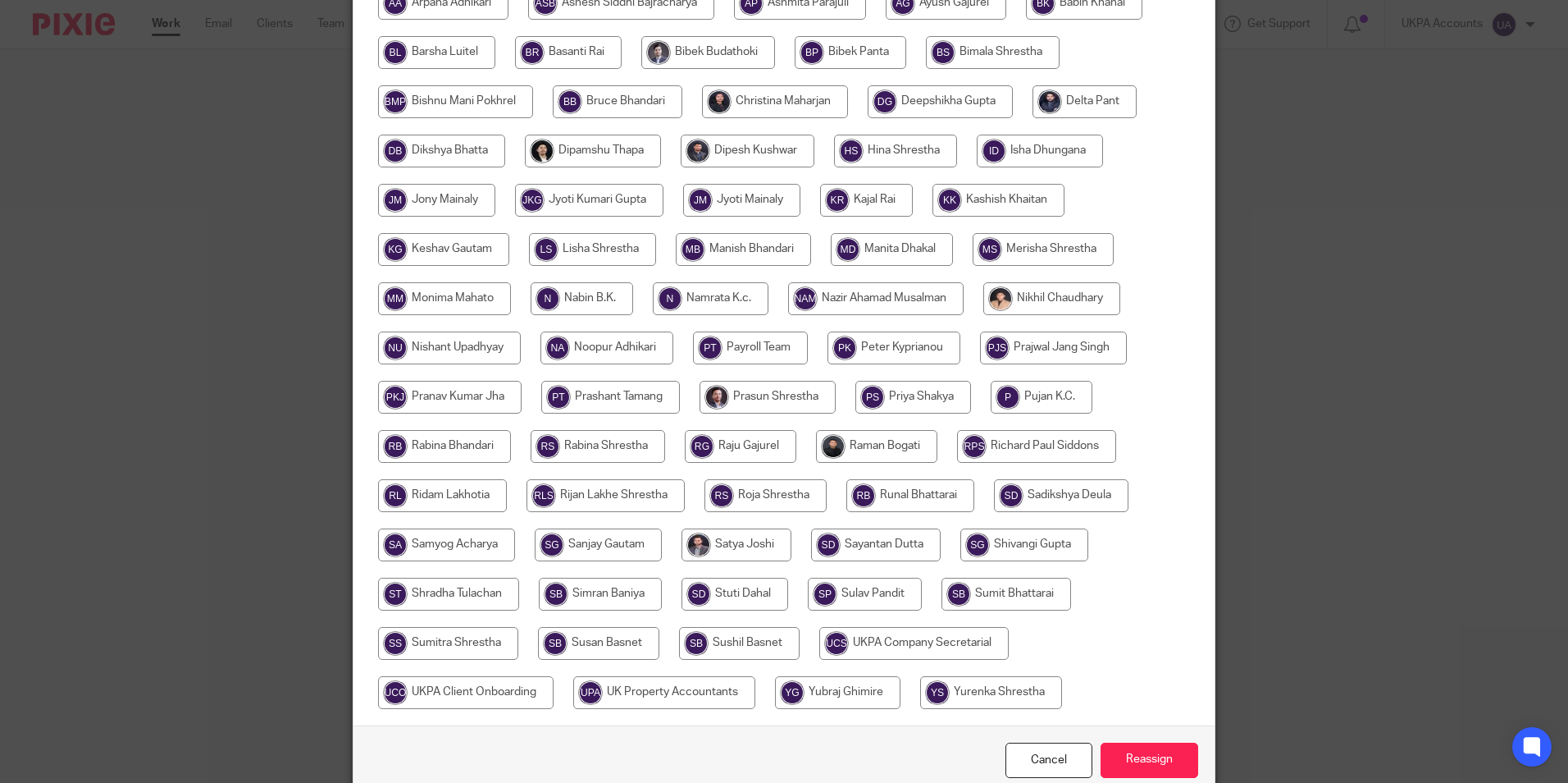
scroll to position [410, 0]
click at [1143, 761] on input "Reassign" at bounding box center [1149, 760] width 97 height 36
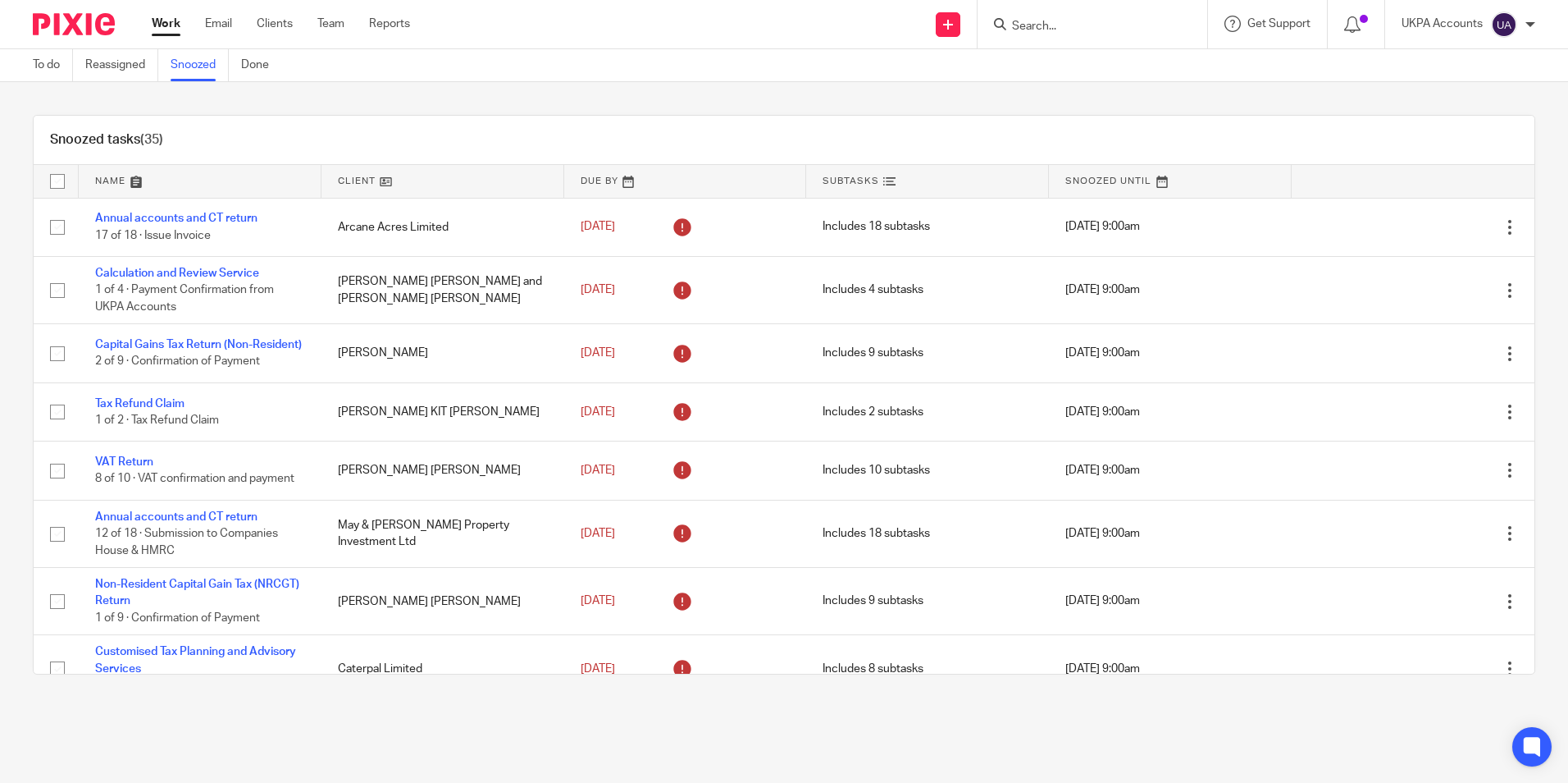
click at [423, 150] on div "Snoozed tasks (35)" at bounding box center [784, 140] width 1501 height 50
click at [1115, 26] on input "Search" at bounding box center [1084, 27] width 148 height 15
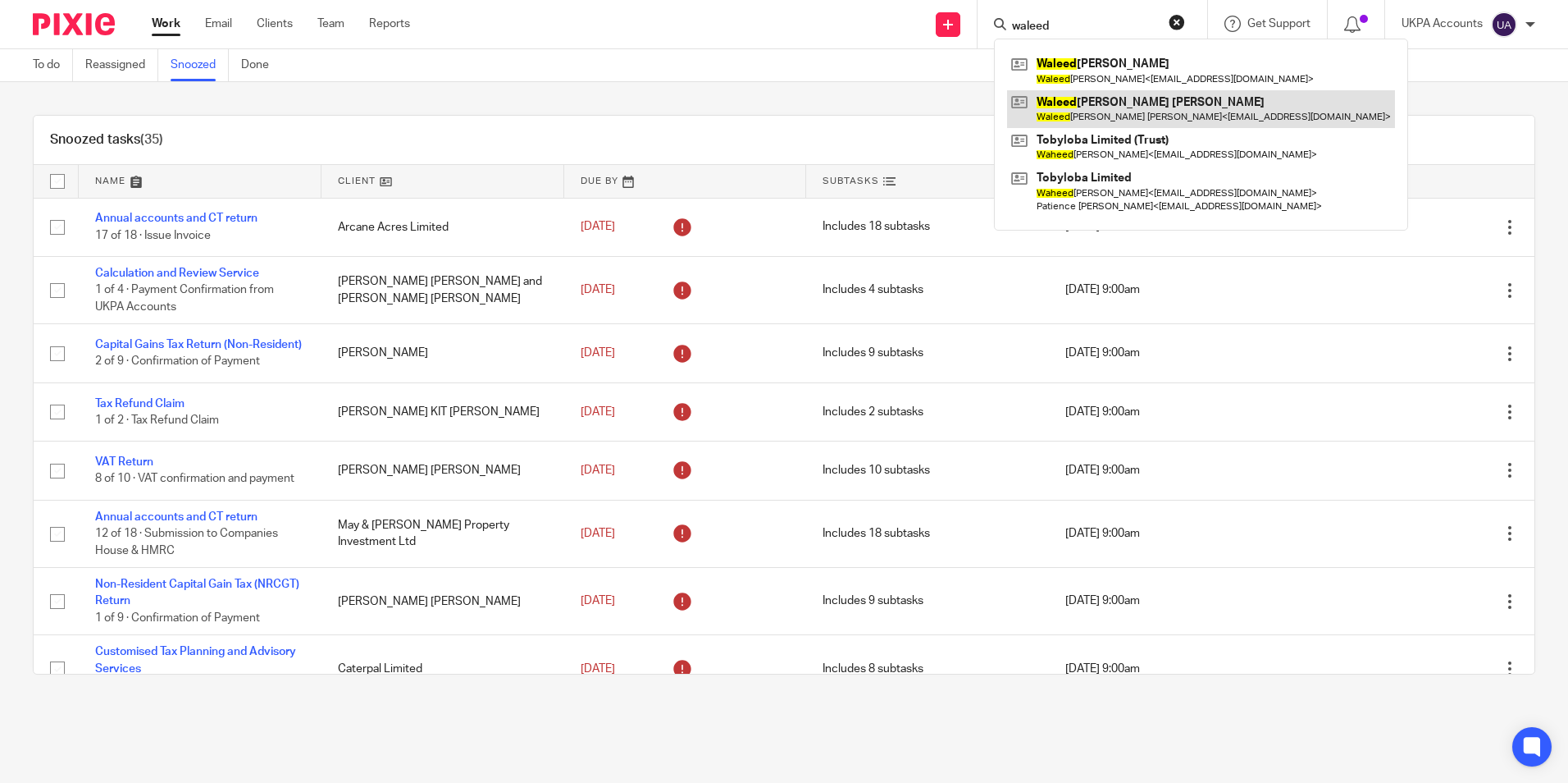
type input "waleed"
click at [1115, 114] on link at bounding box center [1201, 109] width 388 height 37
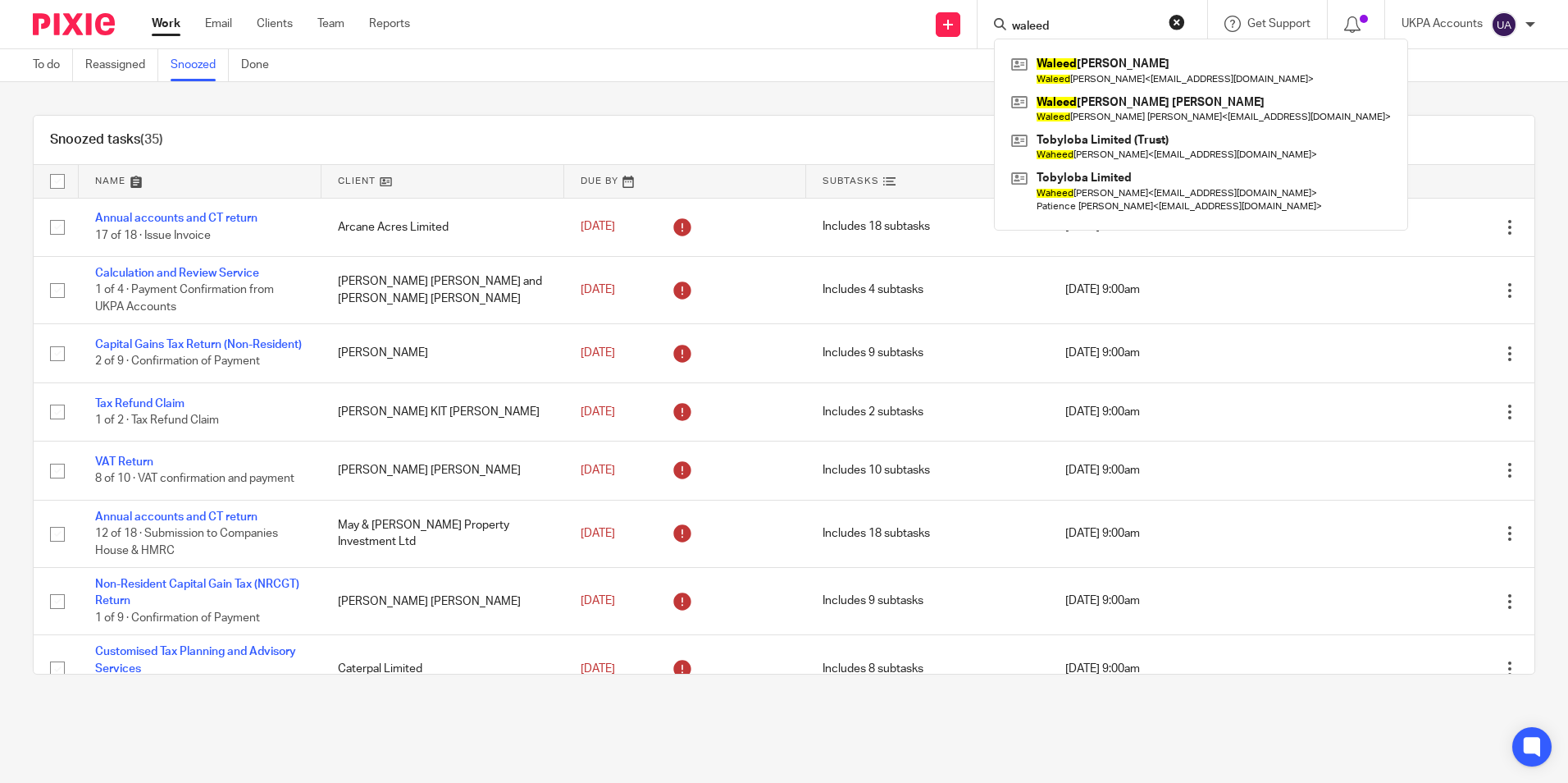
click at [1175, 21] on button "reset" at bounding box center [1177, 22] width 17 height 17
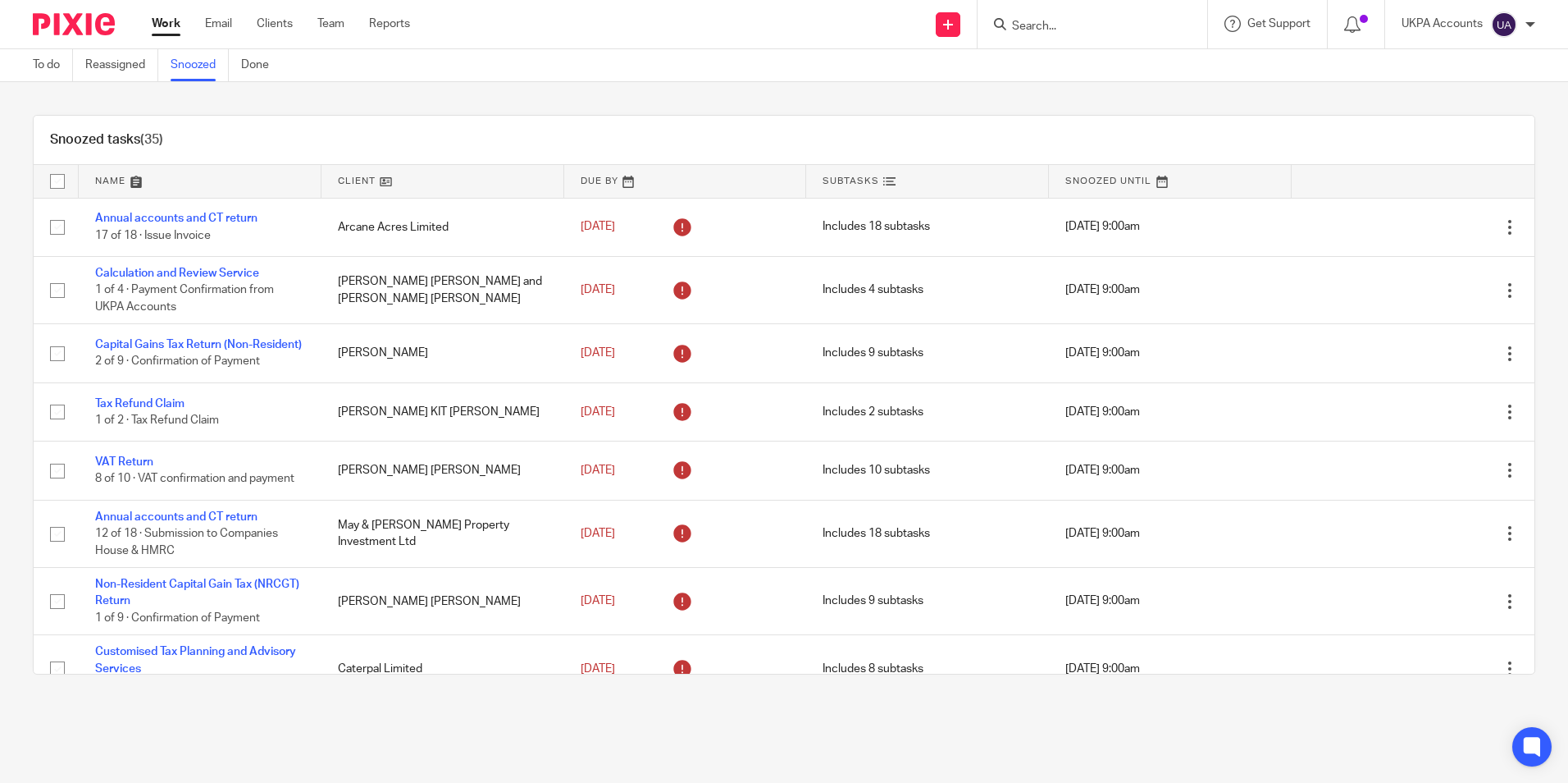
click at [1076, 24] on input "Search" at bounding box center [1084, 27] width 148 height 15
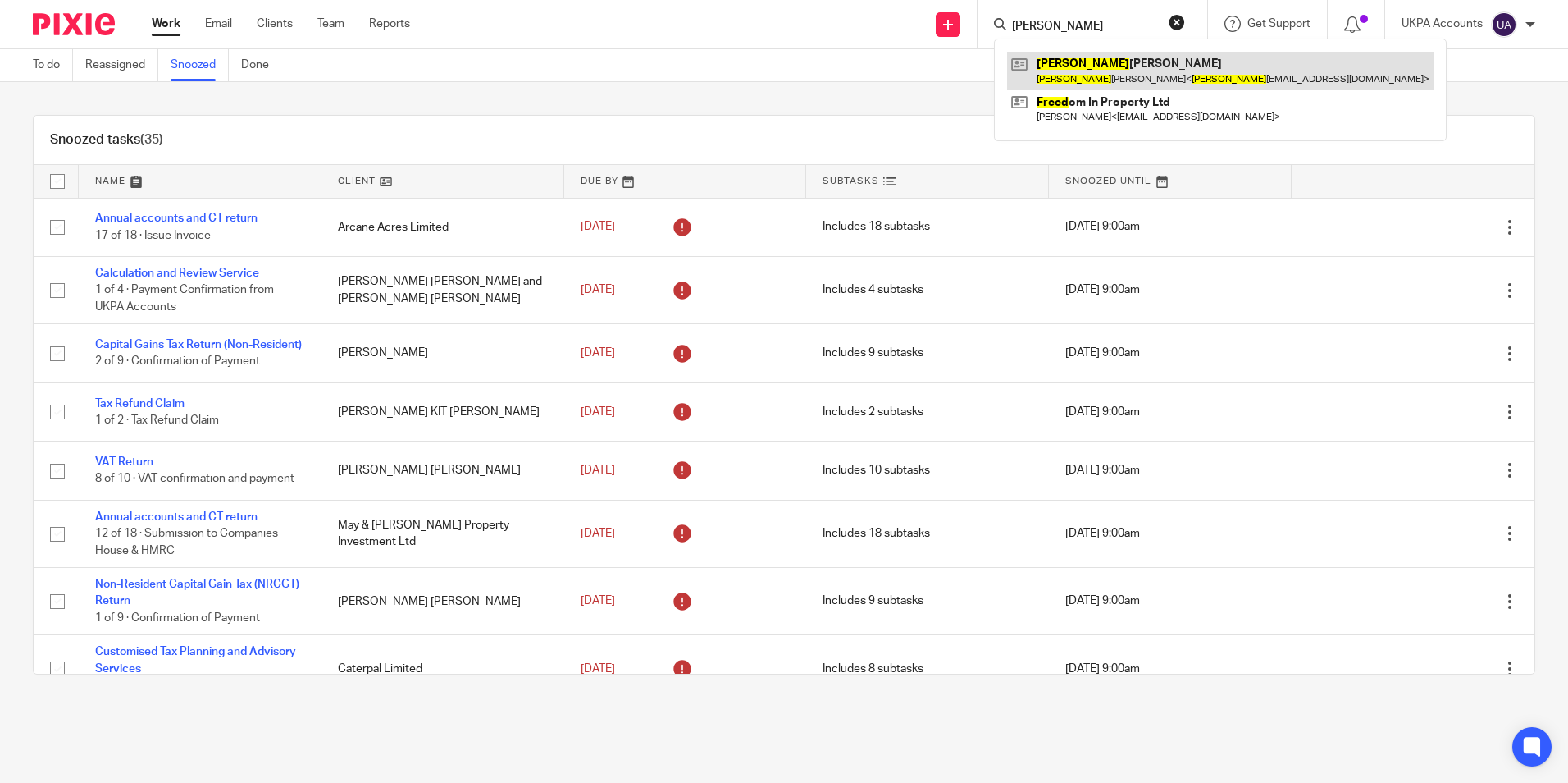
type input "fareed"
click at [1082, 64] on link at bounding box center [1220, 70] width 426 height 37
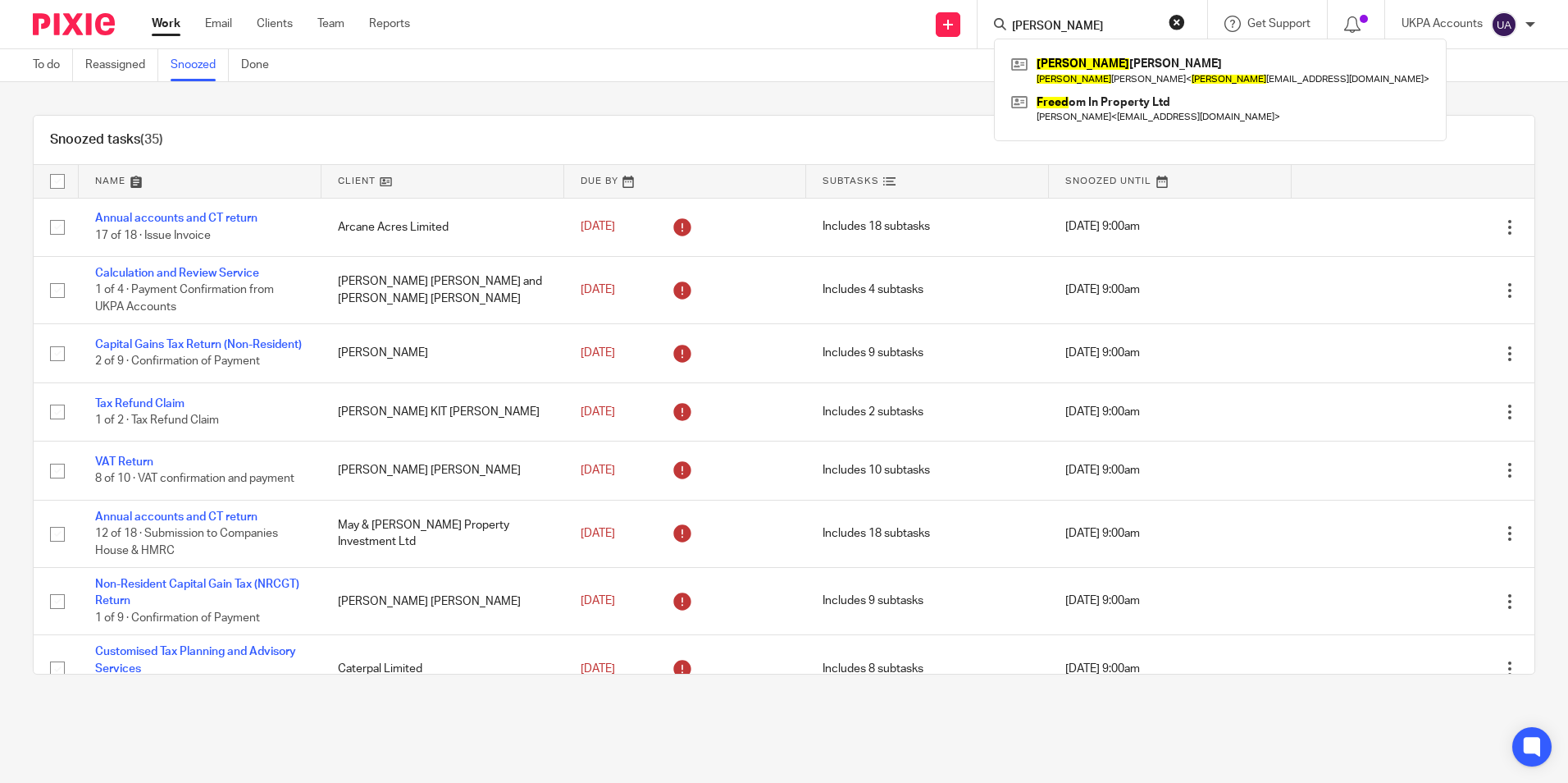
click at [197, 64] on link "Snoozed" at bounding box center [199, 65] width 58 height 32
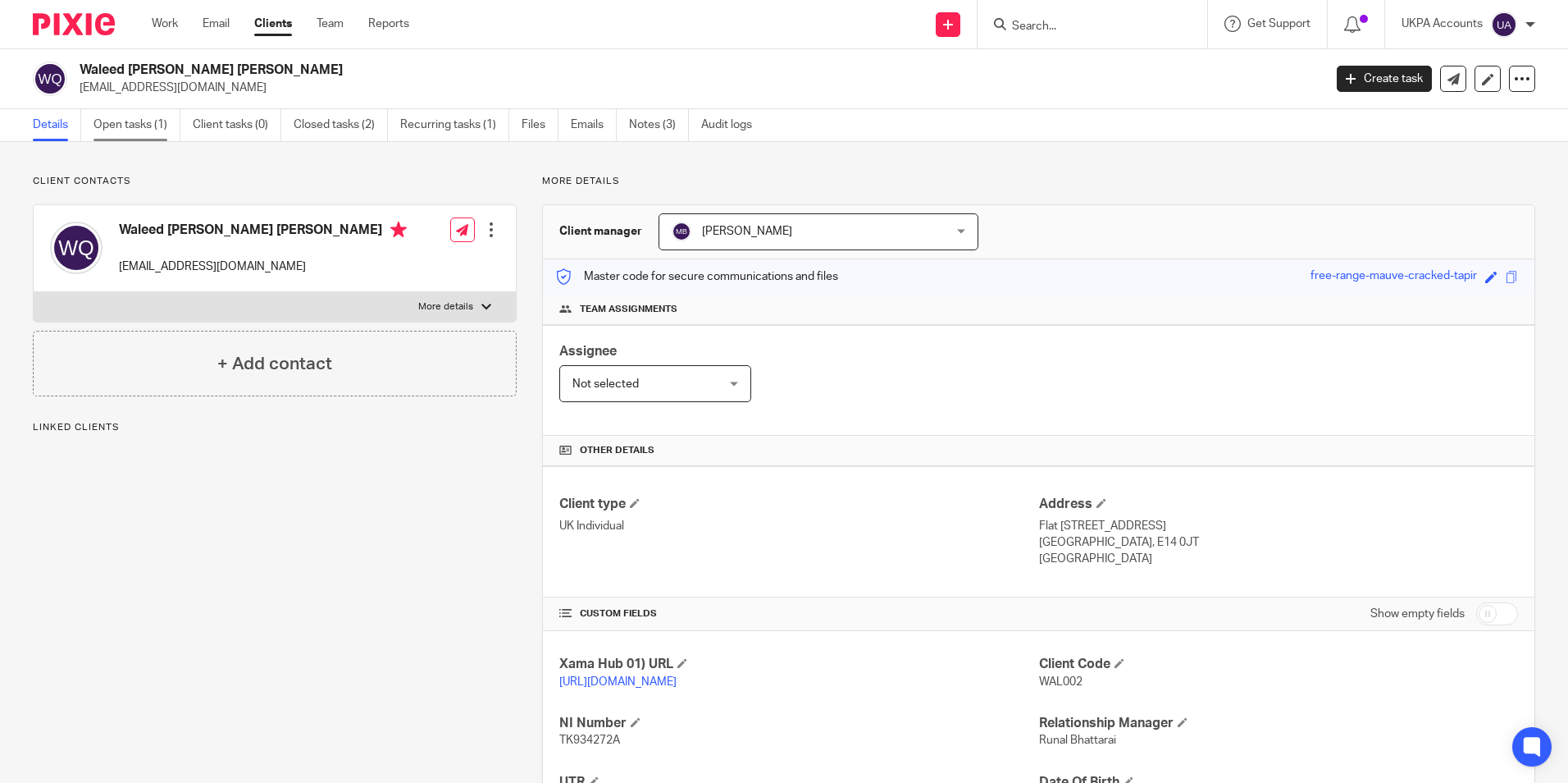
click at [155, 126] on link "Open tasks (1)" at bounding box center [137, 125] width 87 height 32
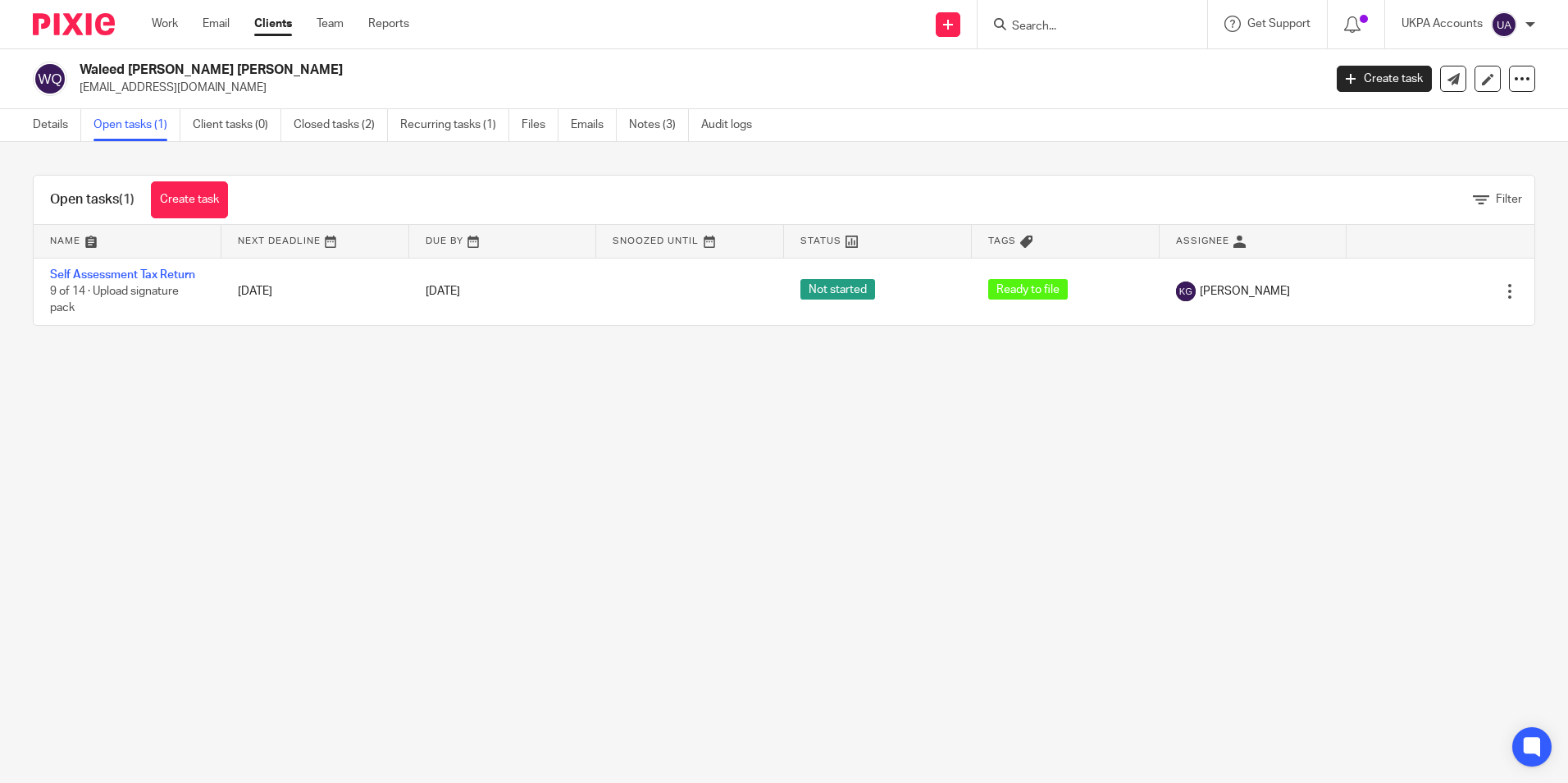
click at [131, 277] on link "Self Assessment Tax Return" at bounding box center [122, 275] width 145 height 11
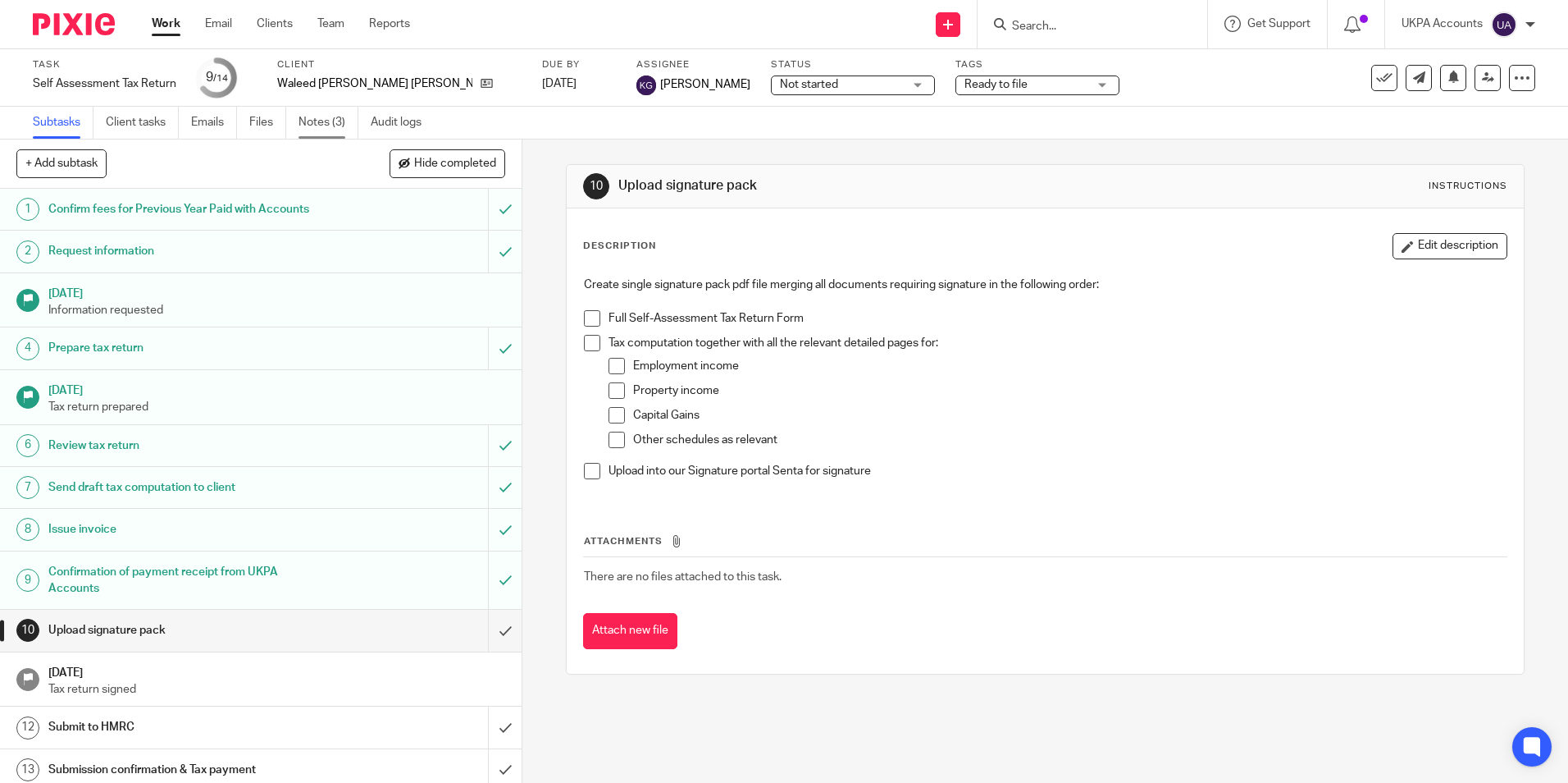
click at [313, 110] on link "Notes (3)" at bounding box center [328, 123] width 60 height 32
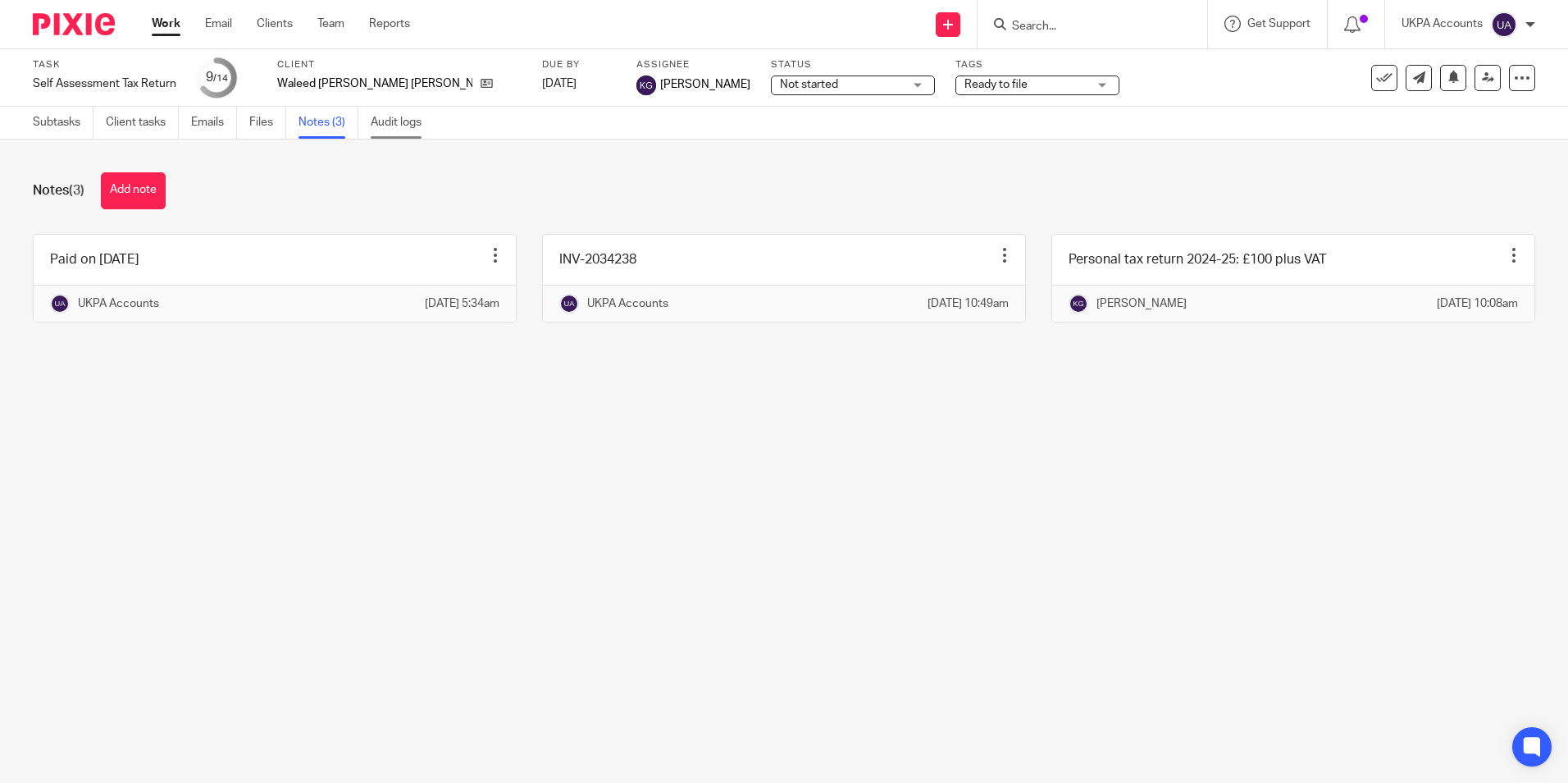
click at [384, 117] on link "Audit logs" at bounding box center [402, 123] width 64 height 32
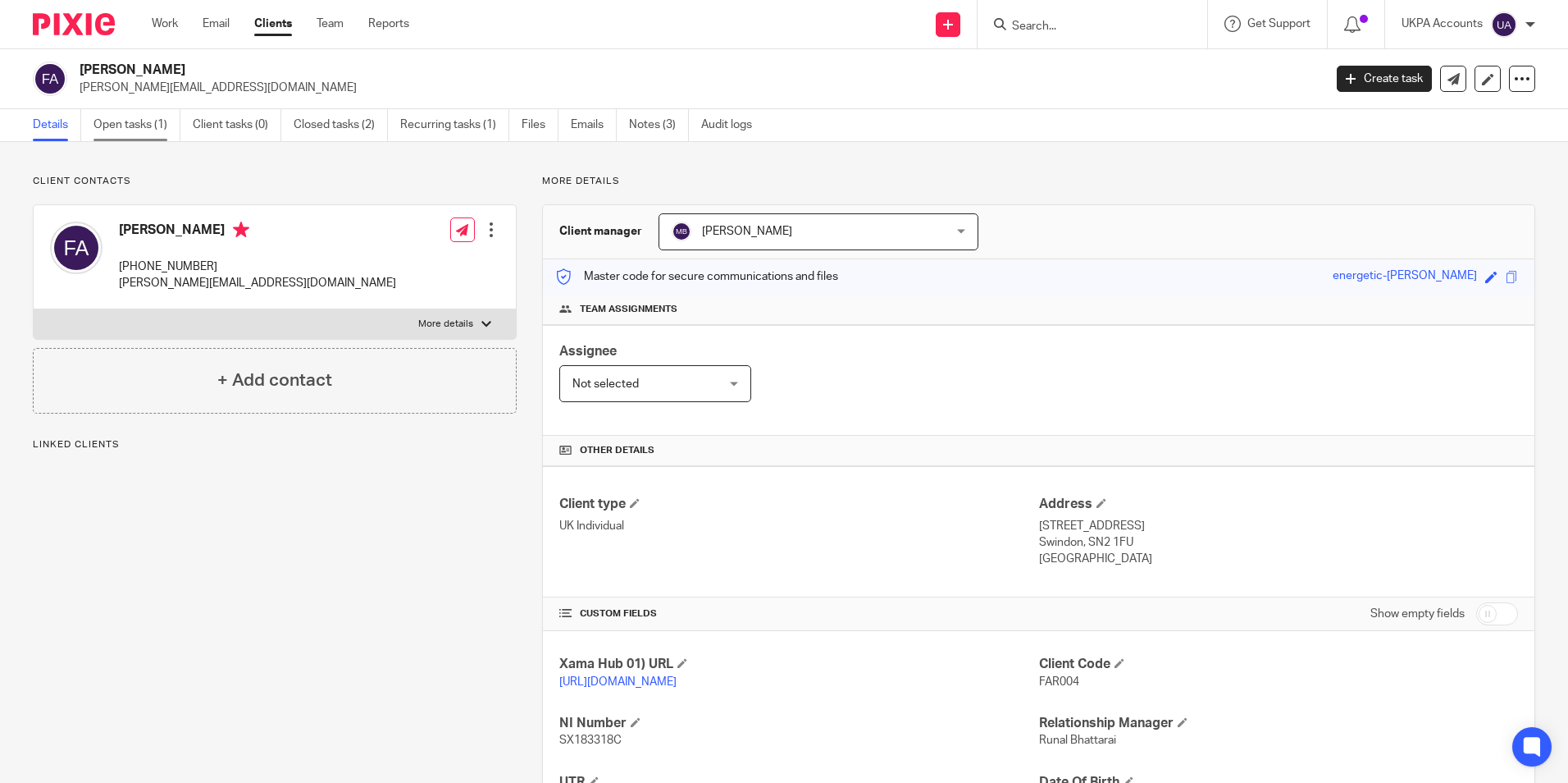
click at [130, 121] on link "Open tasks (1)" at bounding box center [137, 125] width 87 height 32
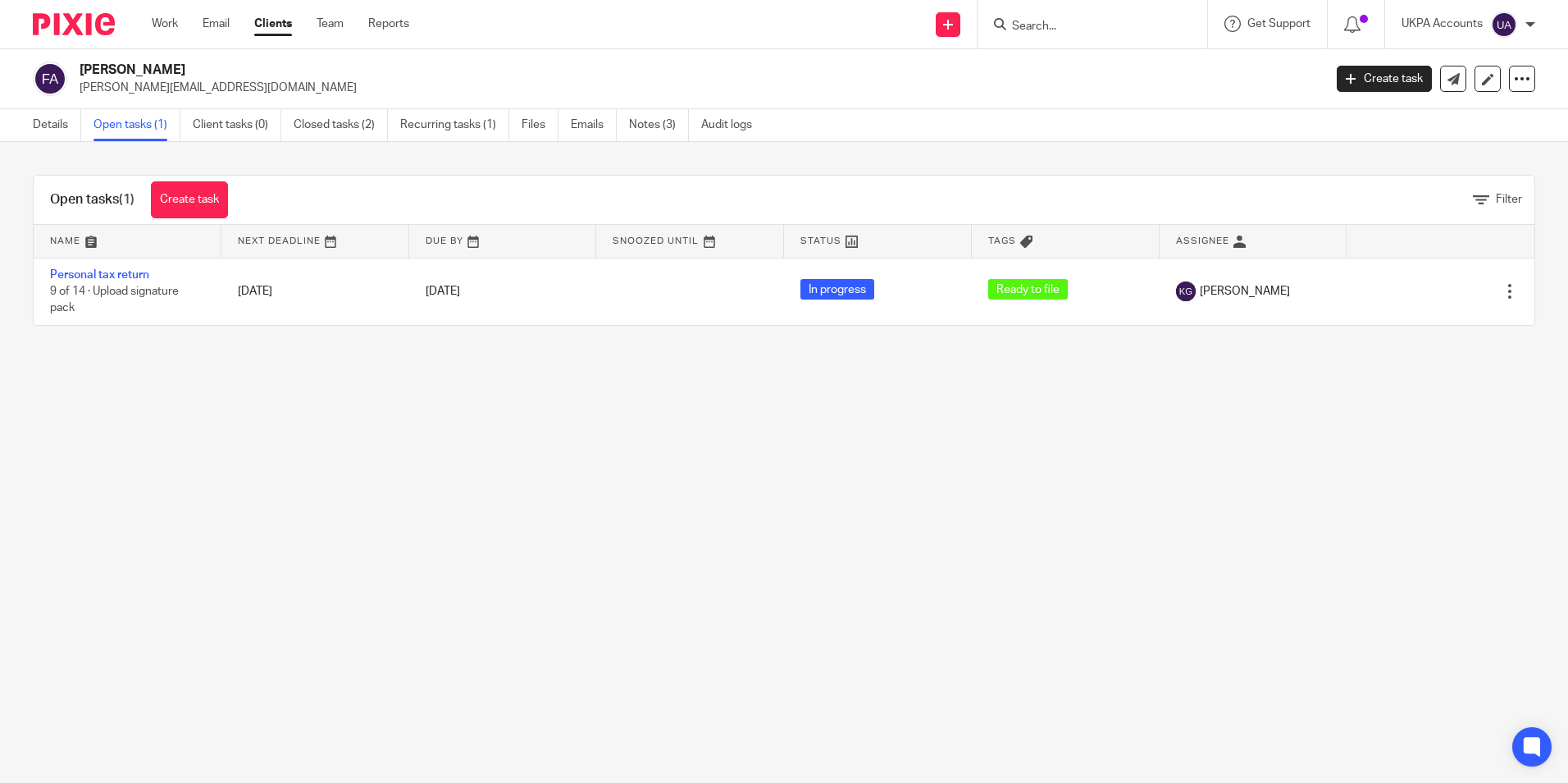
click at [137, 272] on link "Personal tax return" at bounding box center [99, 275] width 99 height 11
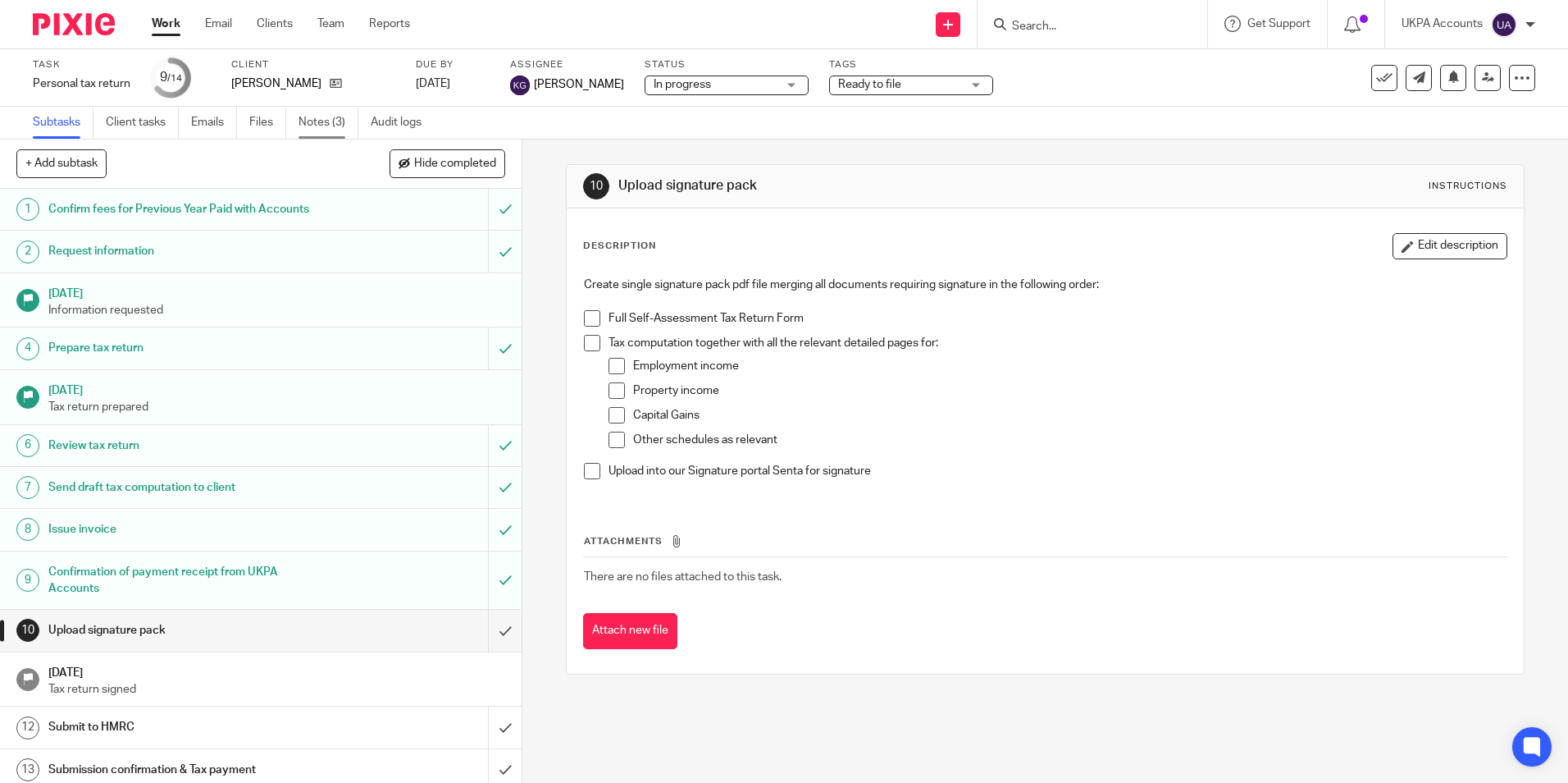
click at [328, 129] on link "Notes (3)" at bounding box center [328, 123] width 60 height 32
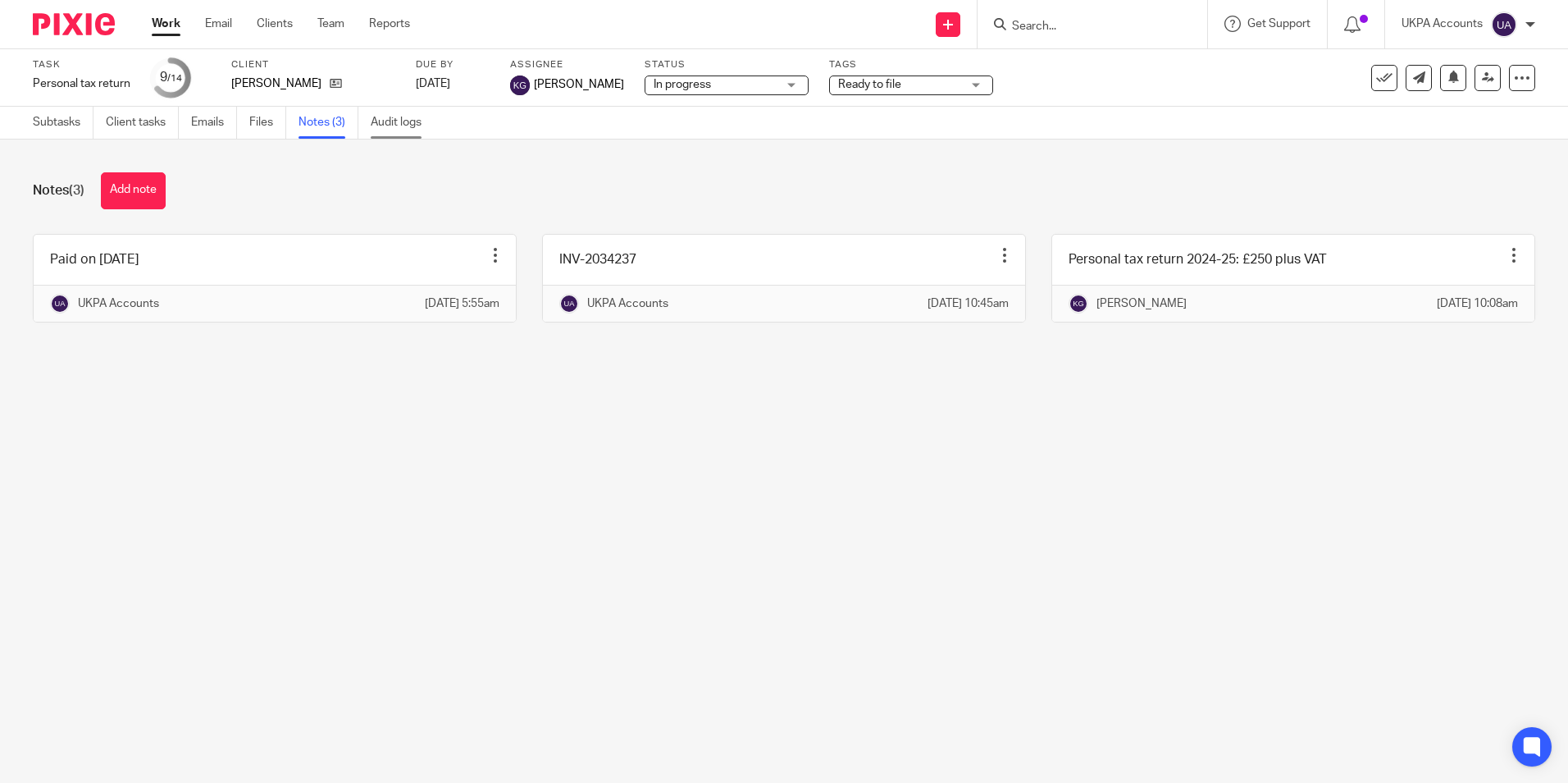
click at [409, 123] on link "Audit logs" at bounding box center [402, 123] width 64 height 32
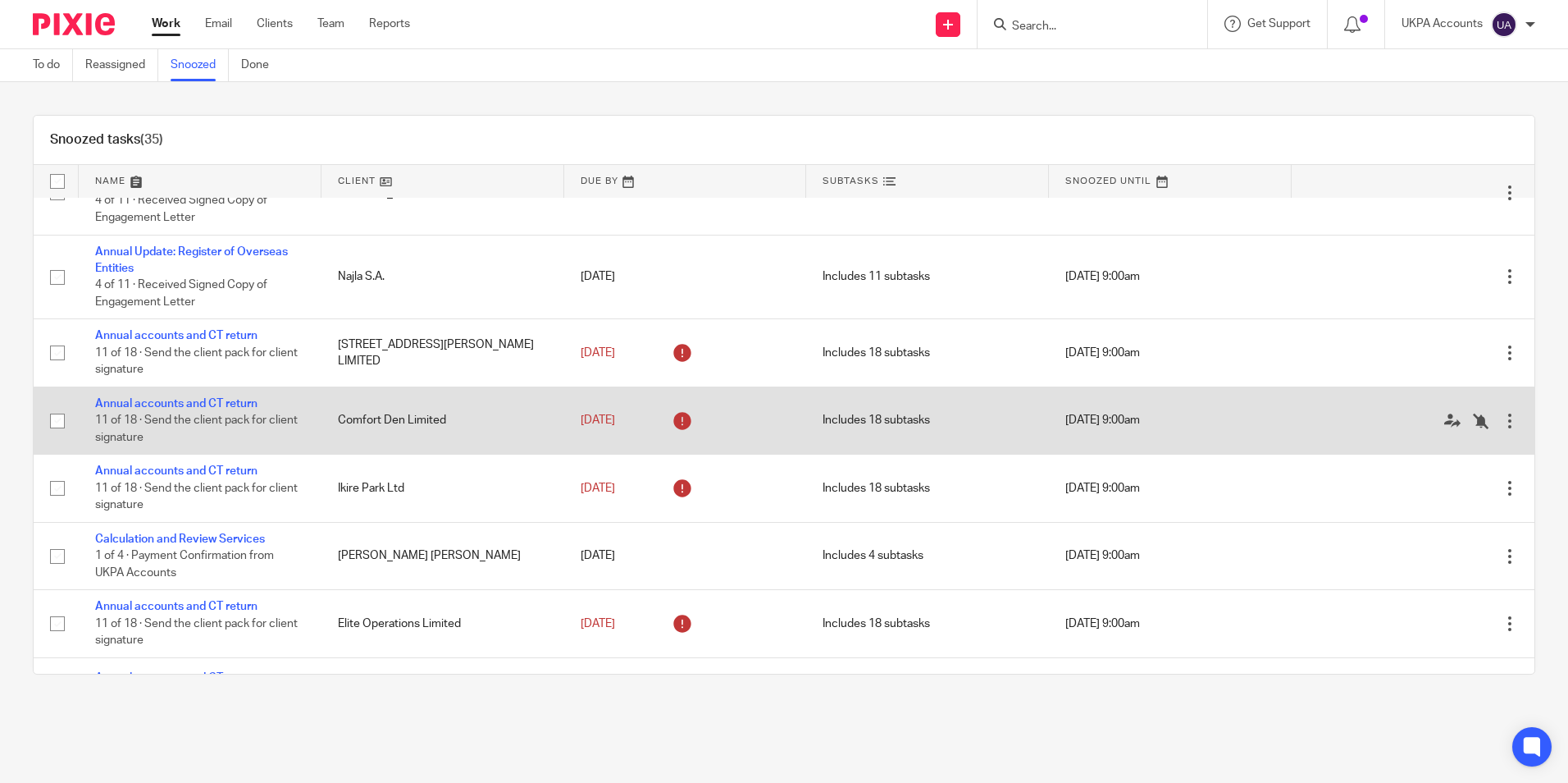
scroll to position [1190, 0]
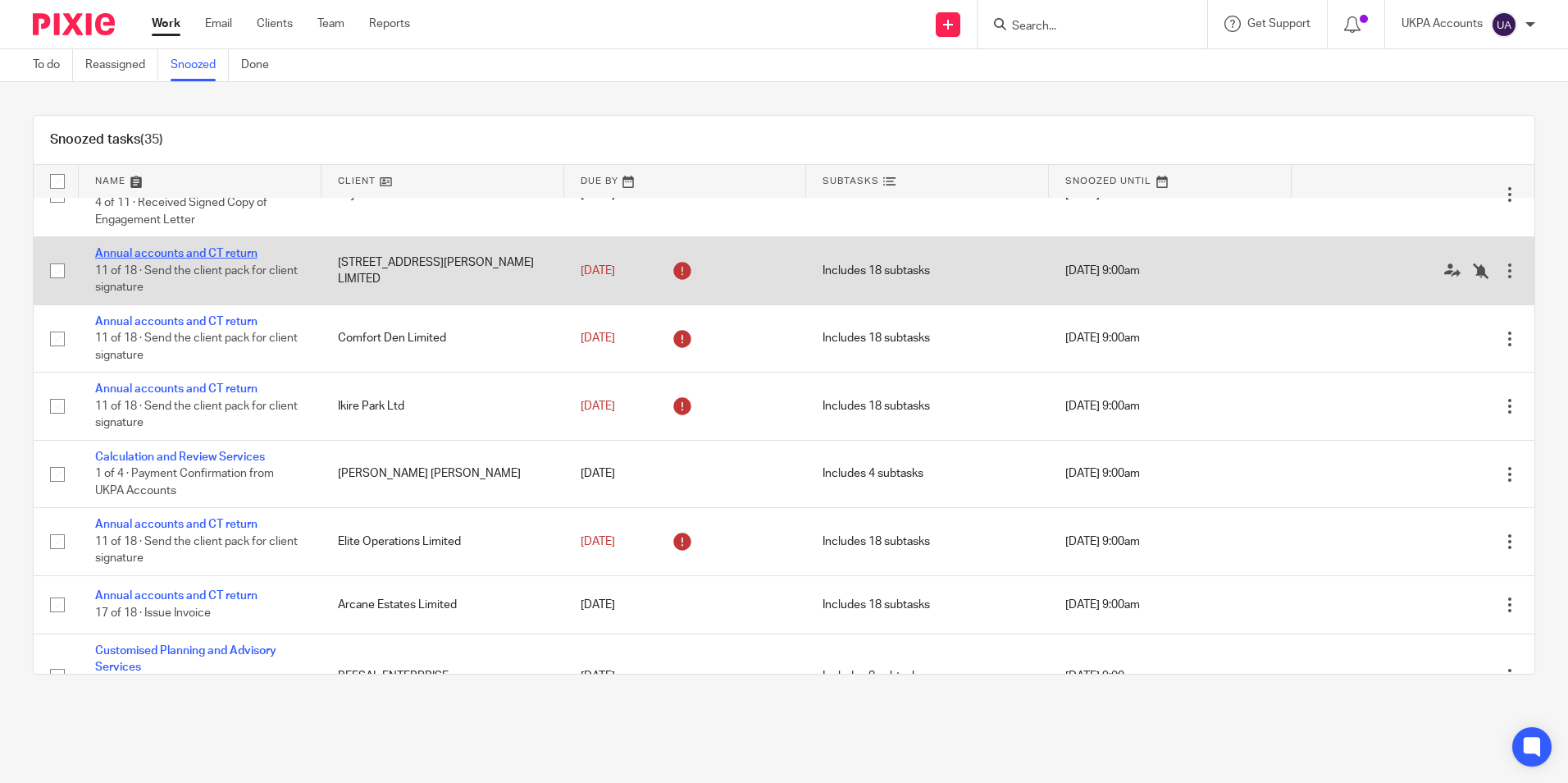
click at [226, 259] on link "Annual accounts and CT return" at bounding box center [177, 254] width 163 height 11
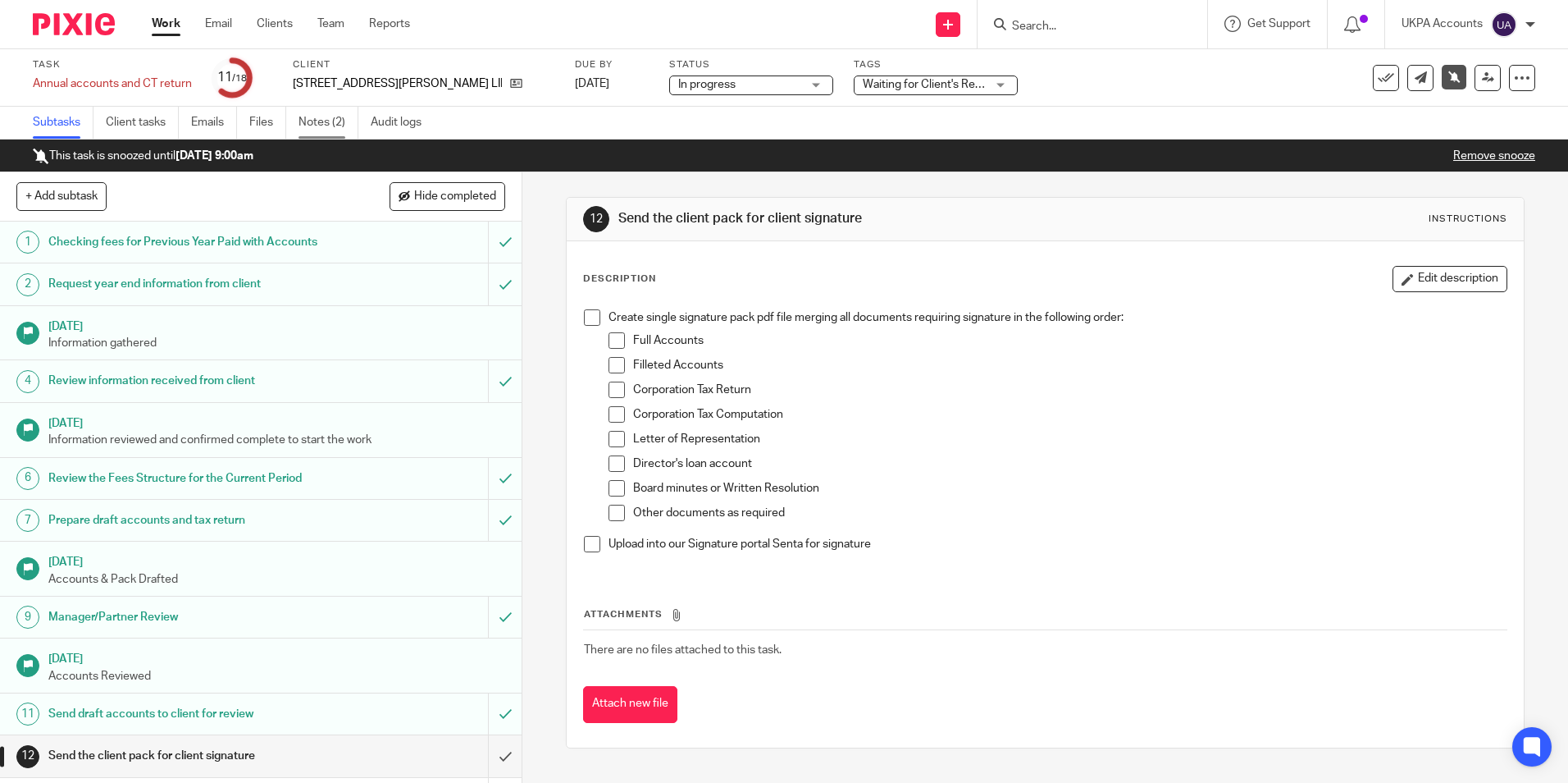
click at [333, 127] on link "Notes (2)" at bounding box center [328, 123] width 60 height 32
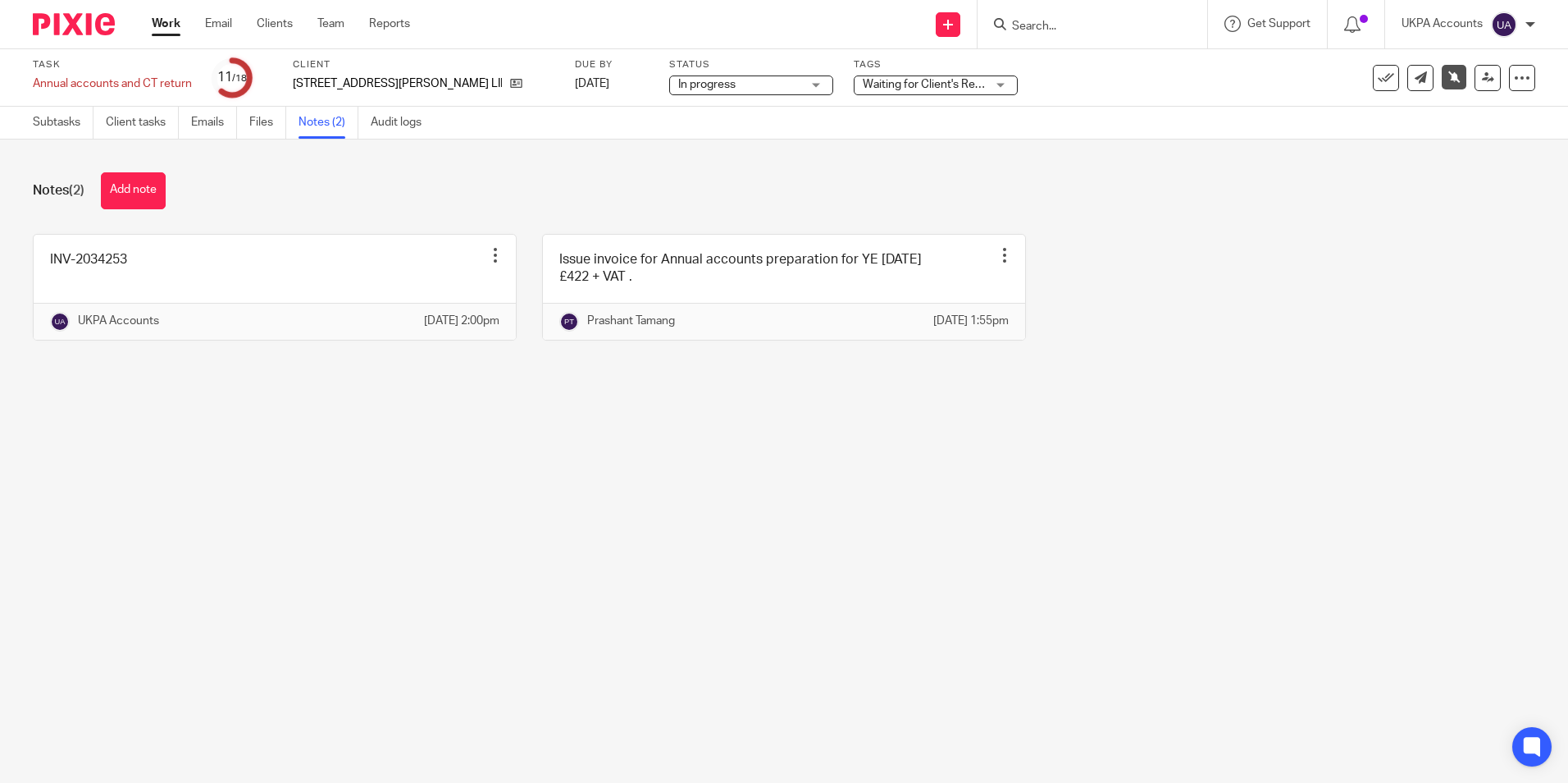
click at [177, 27] on link "Work" at bounding box center [165, 24] width 29 height 17
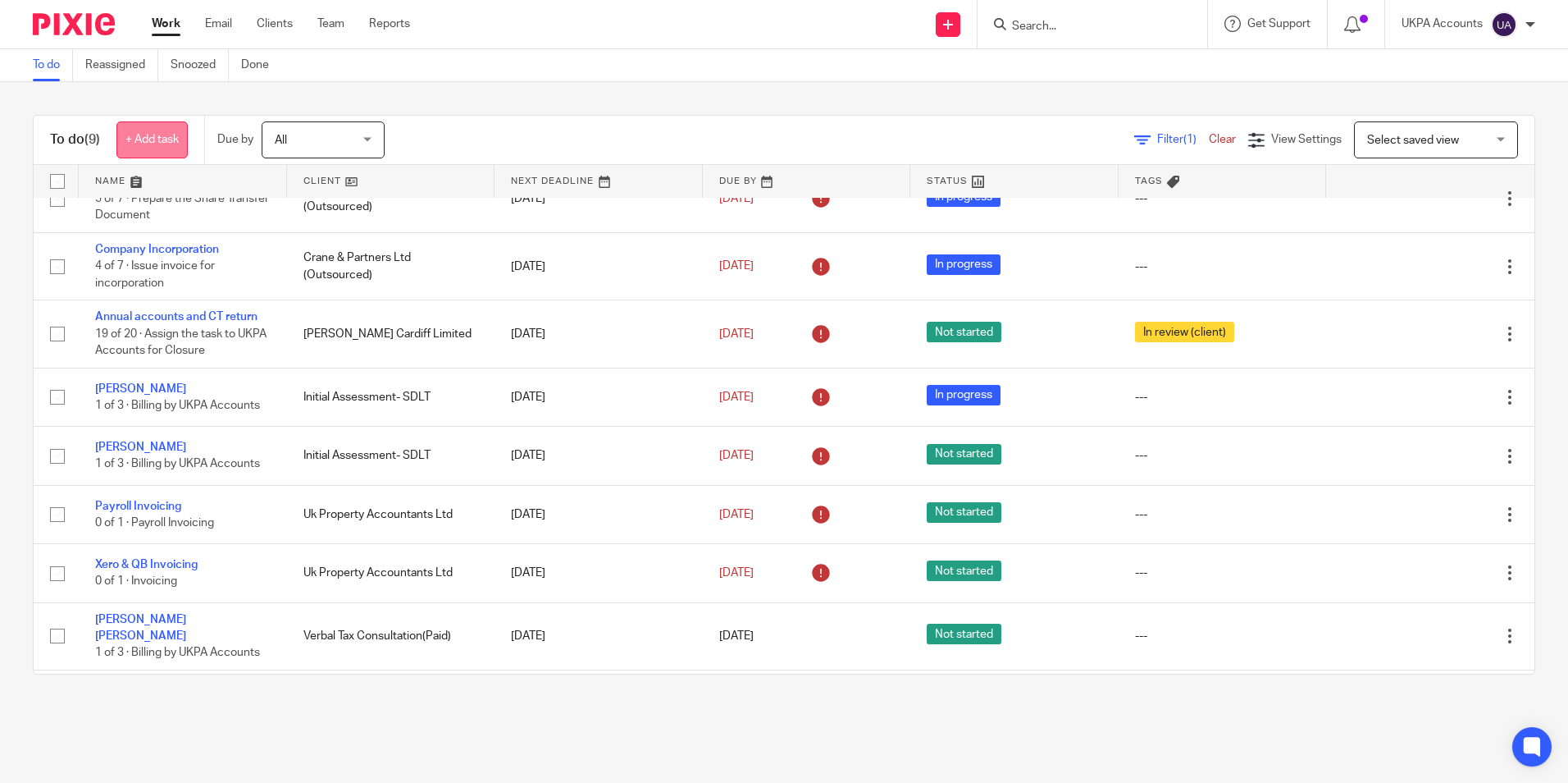
scroll to position [5, 0]
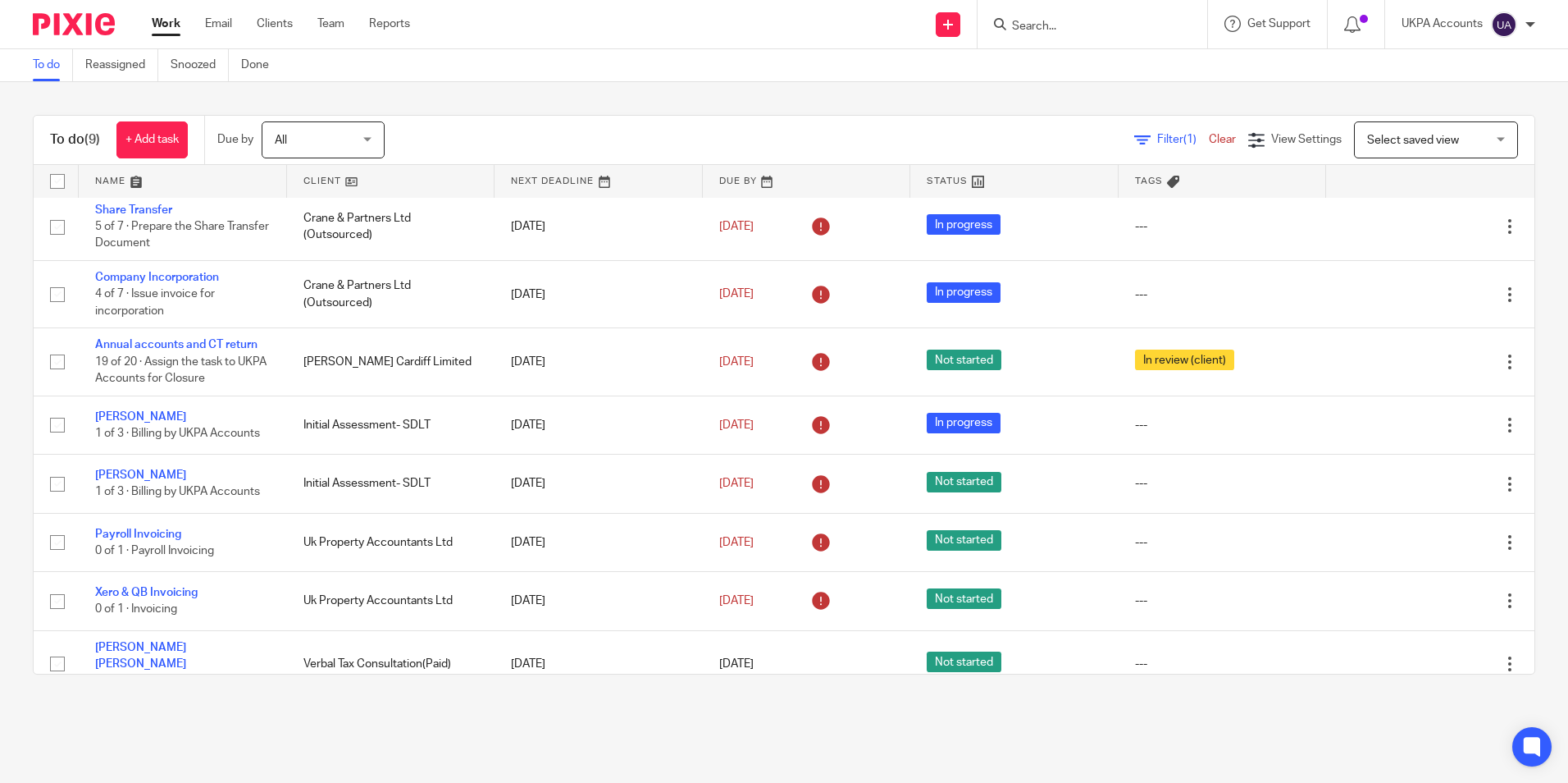
click at [27, 70] on div "To do Reassigned Snoozed Done" at bounding box center [154, 65] width 309 height 32
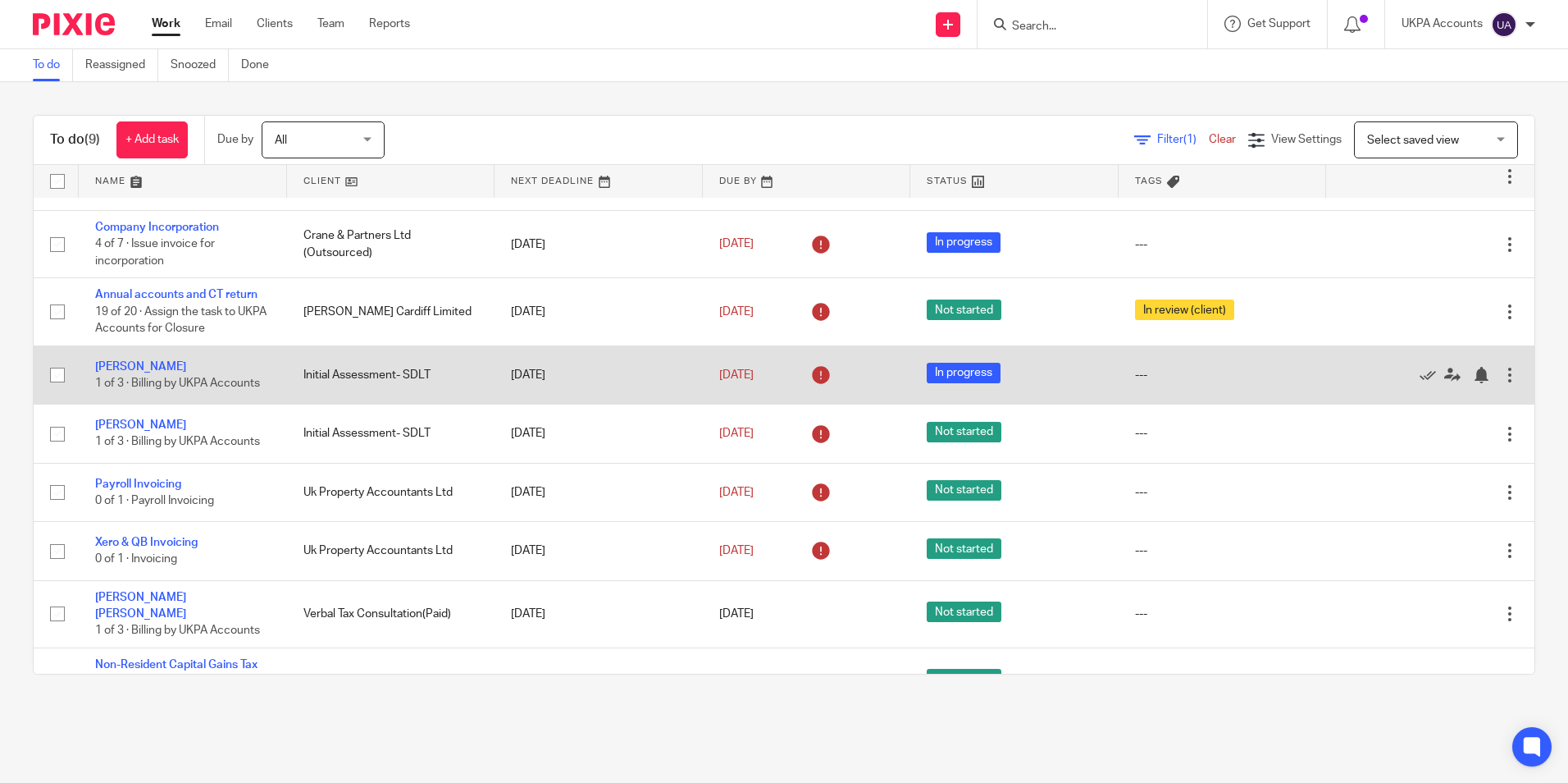
scroll to position [0, 0]
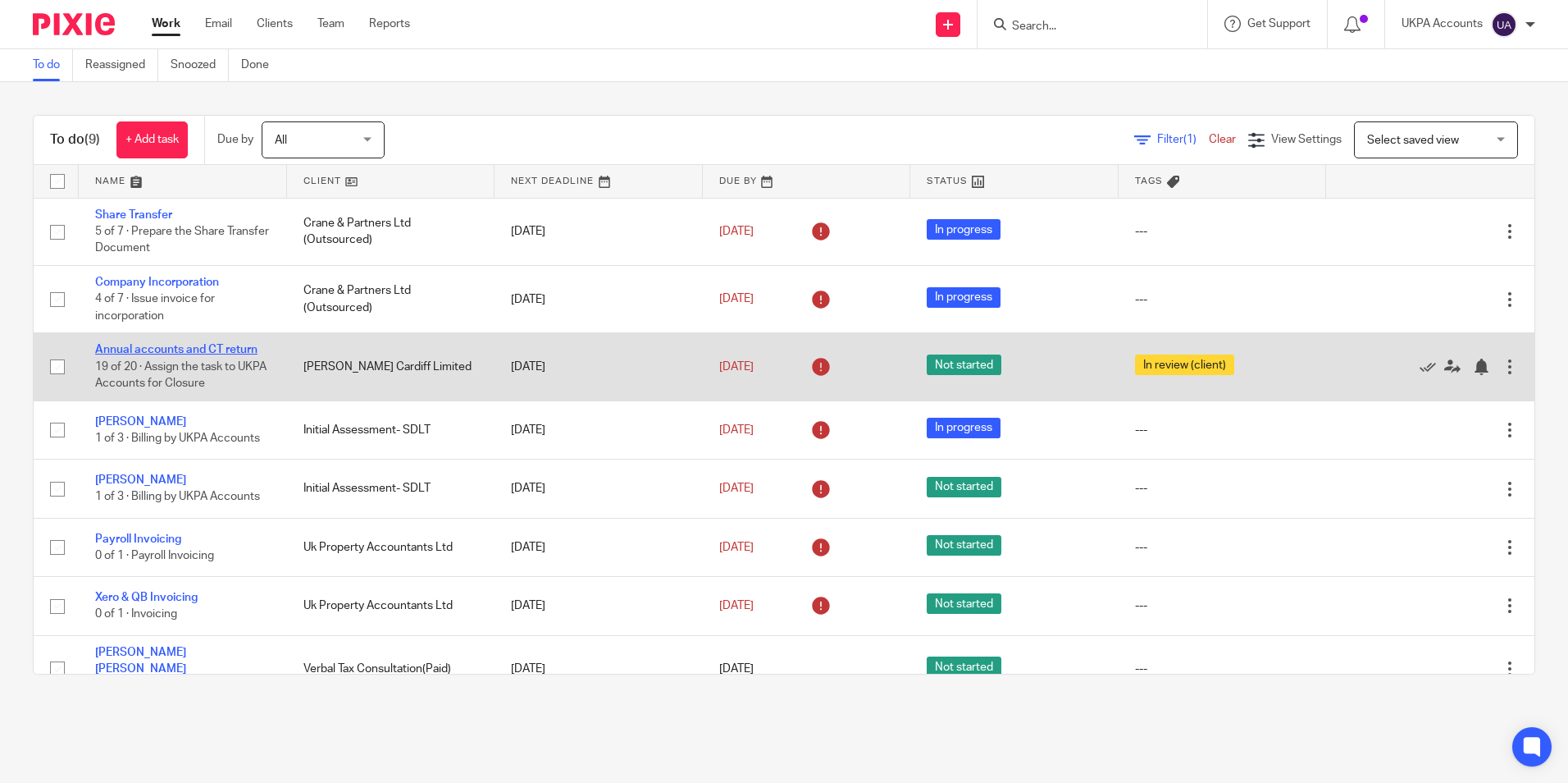
click at [233, 352] on link "Annual accounts and CT return" at bounding box center [177, 349] width 163 height 11
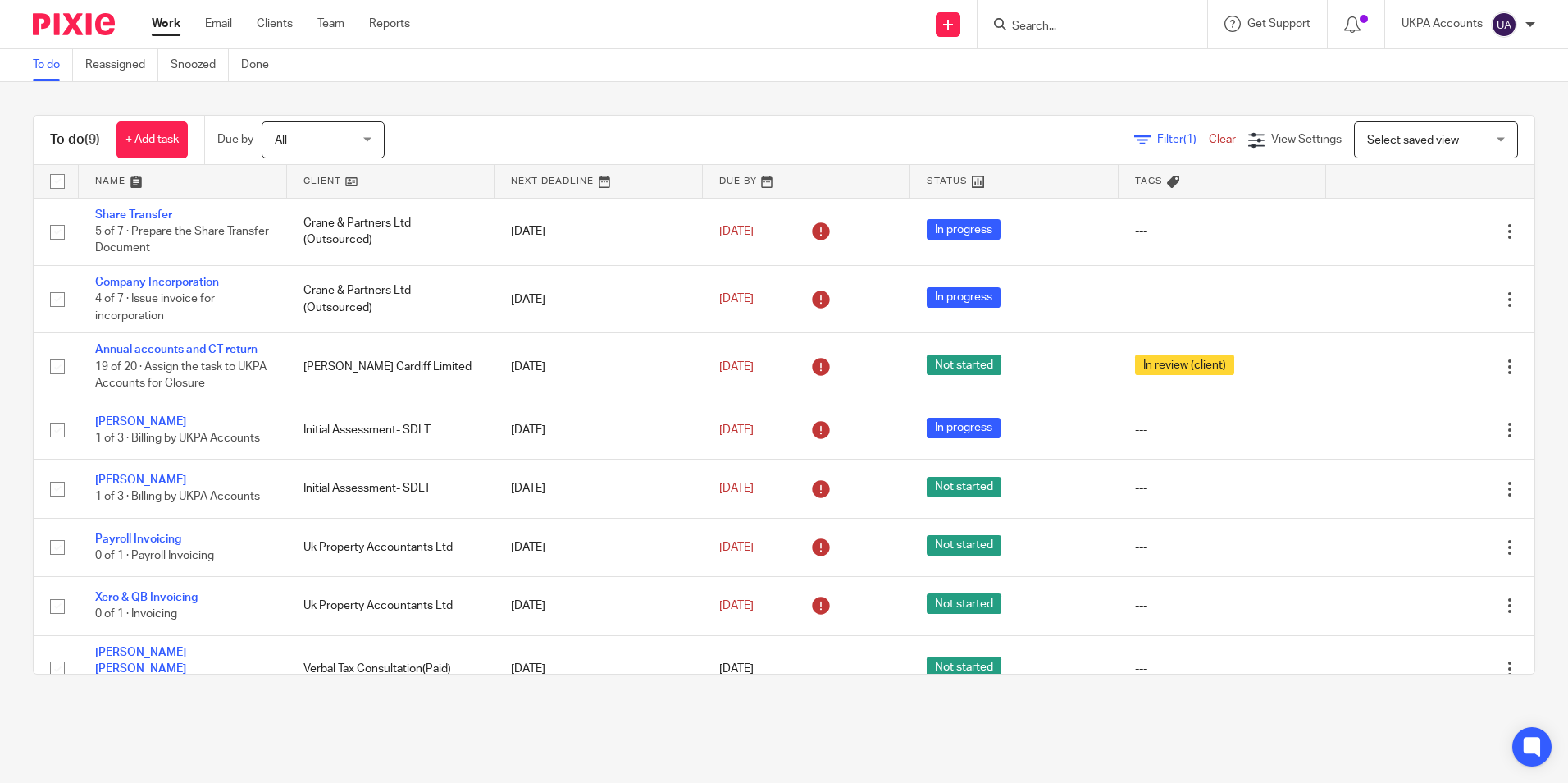
click at [36, 69] on link "To do" at bounding box center [52, 65] width 40 height 32
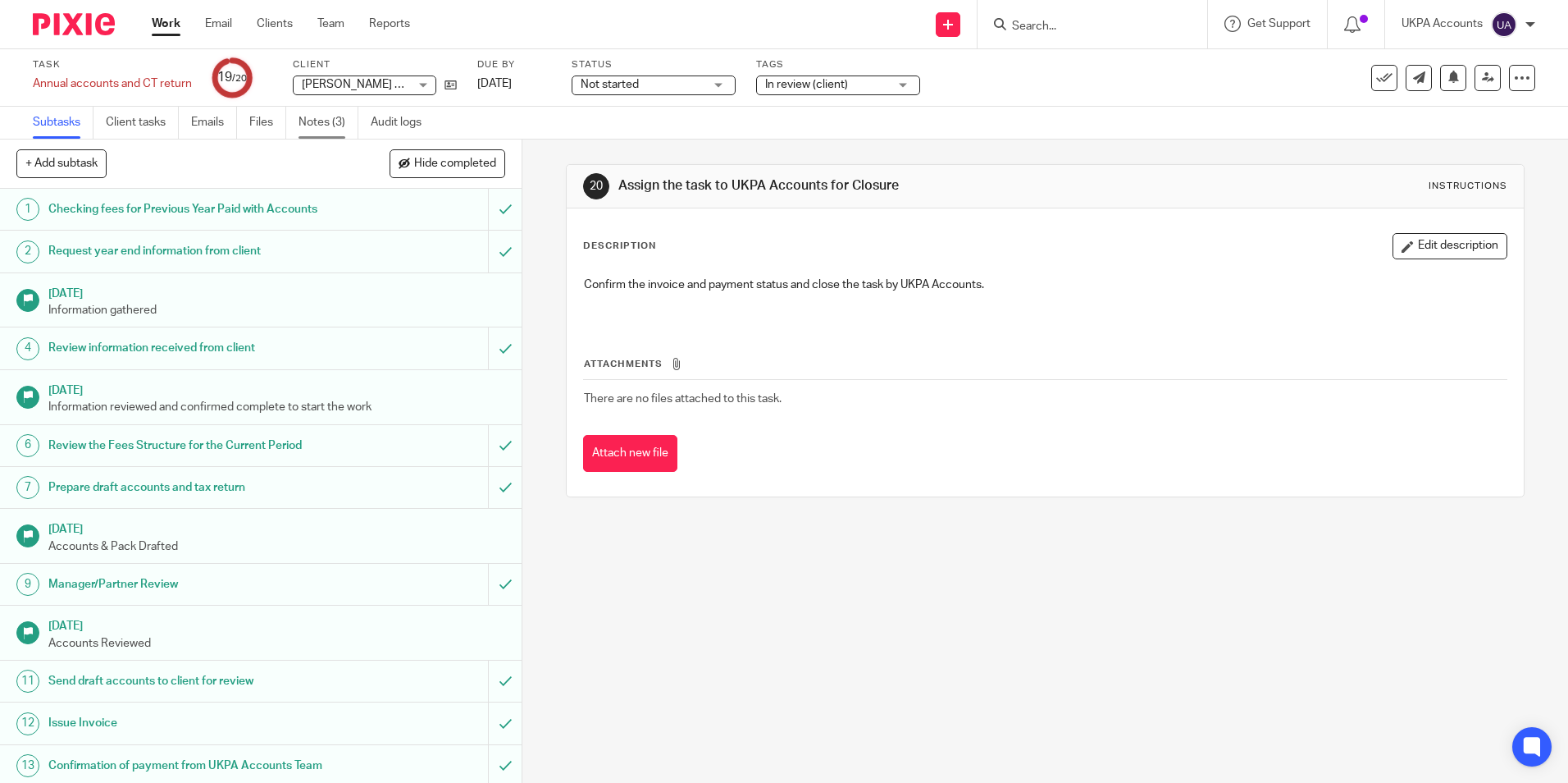
click at [309, 123] on link "Notes (3)" at bounding box center [328, 123] width 60 height 32
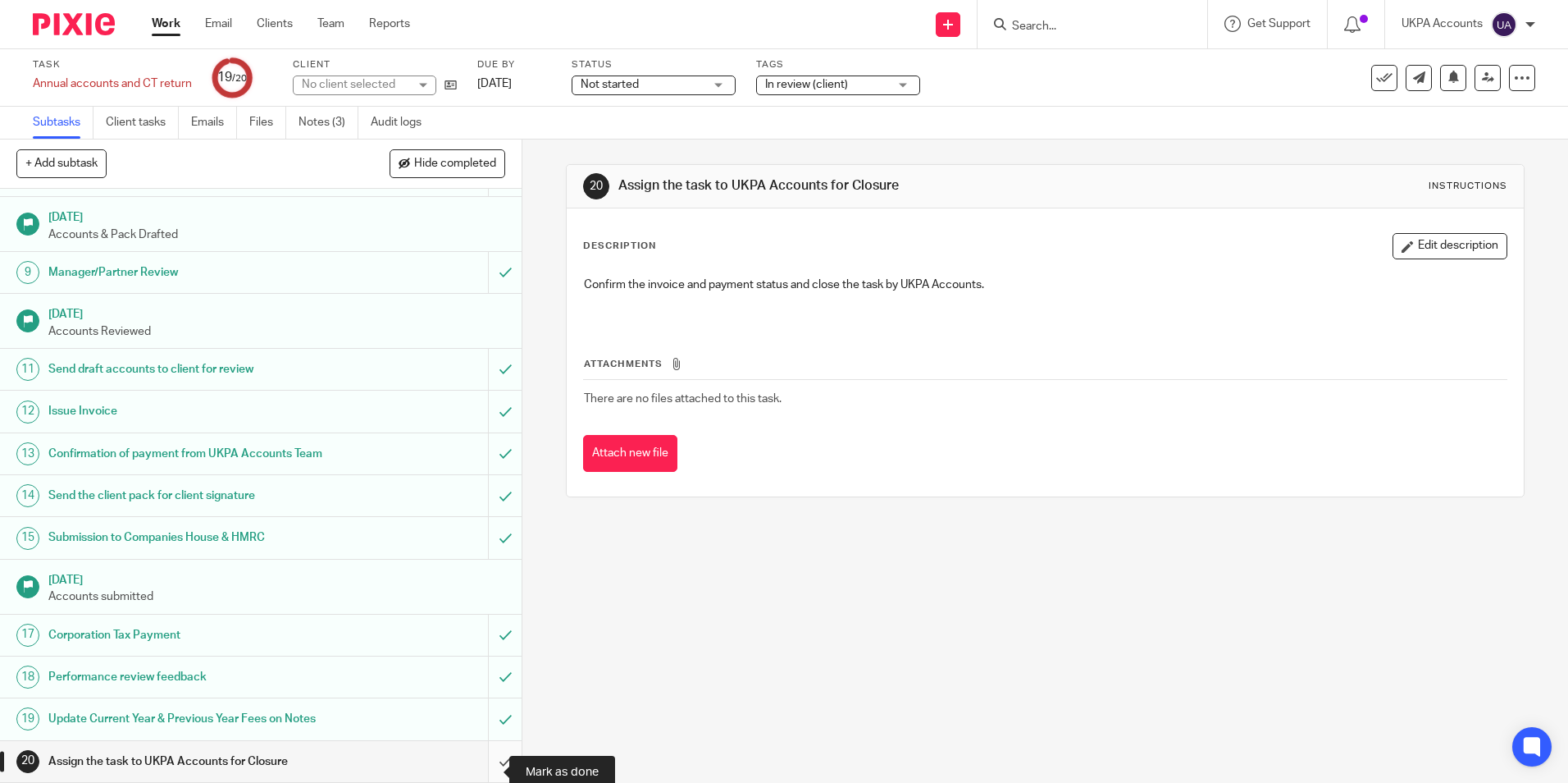
scroll to position [351, 0]
click at [485, 774] on input "submit" at bounding box center [258, 761] width 517 height 41
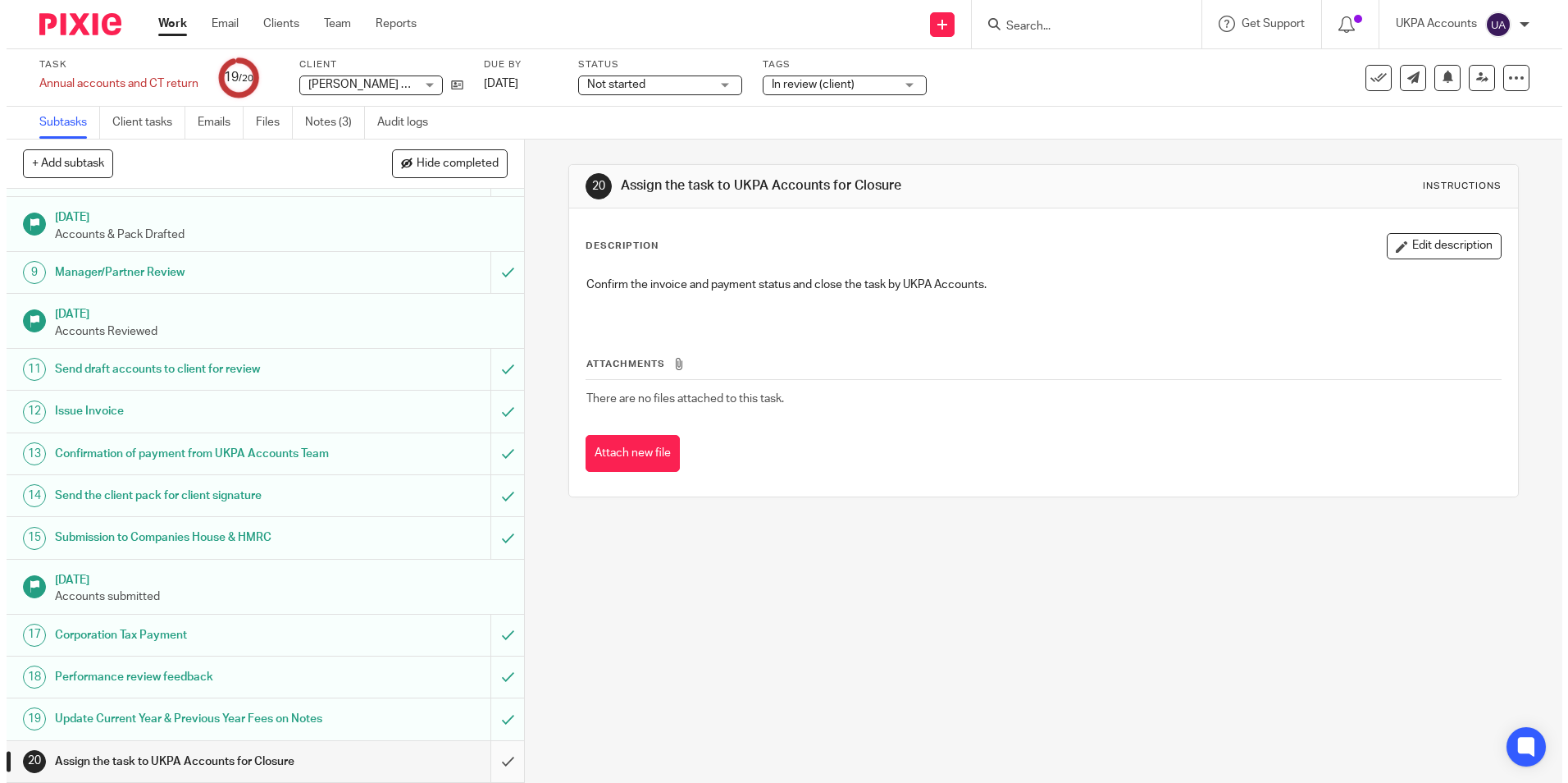
scroll to position [328, 0]
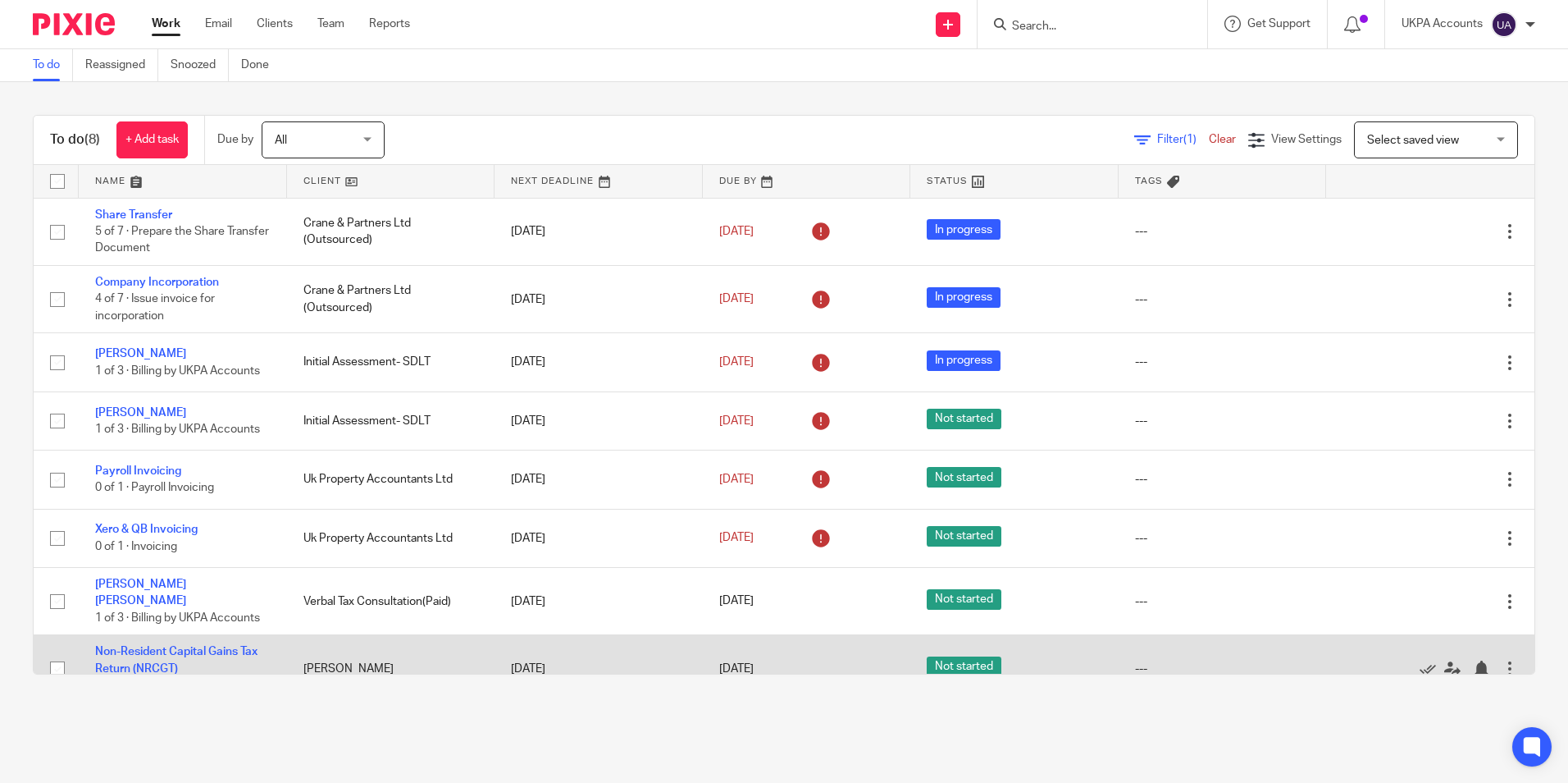
scroll to position [20, 0]
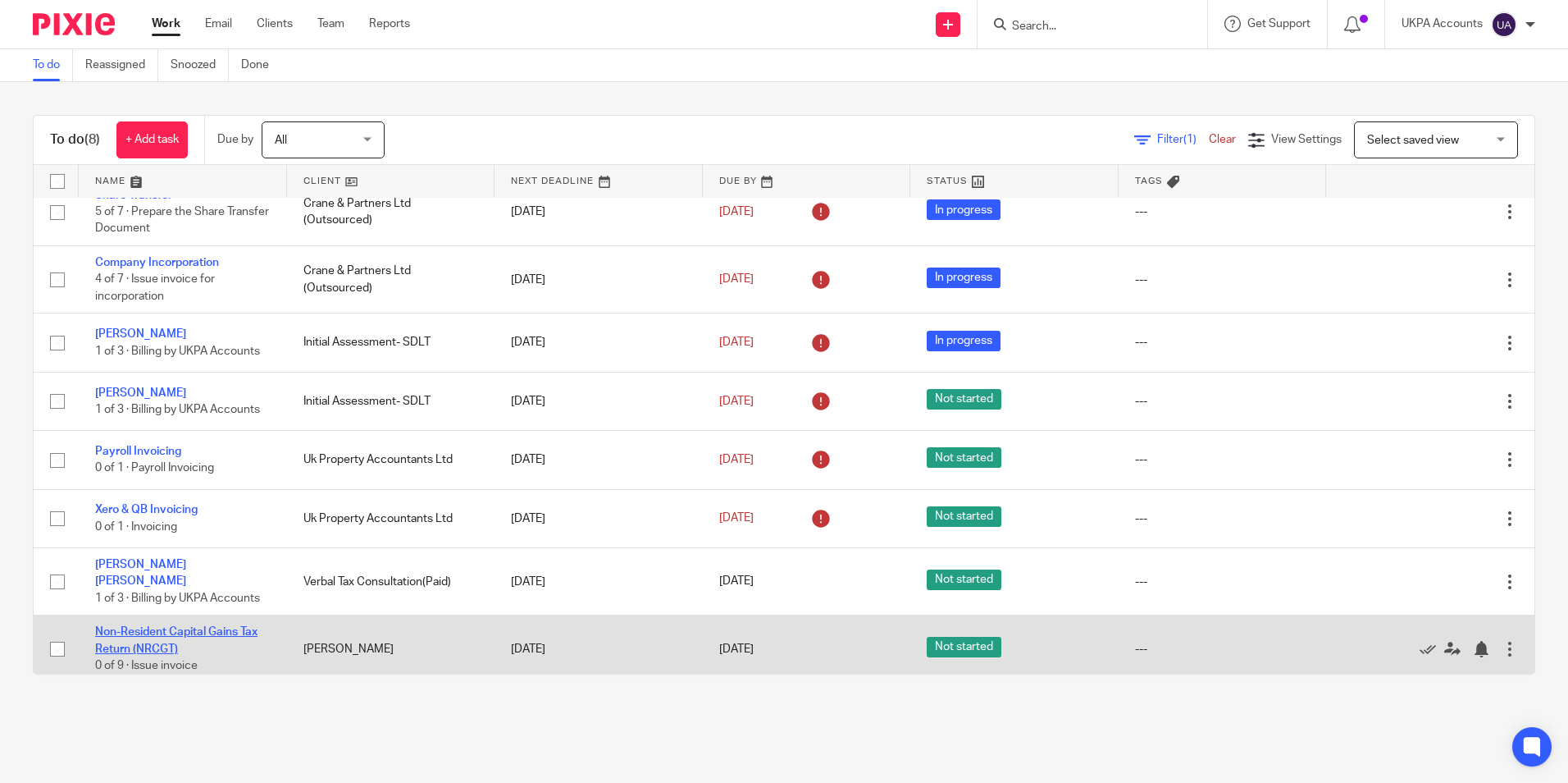
click at [183, 626] on link "Non-Resident Capital Gains Tax Return (NRCGT)" at bounding box center [177, 640] width 163 height 28
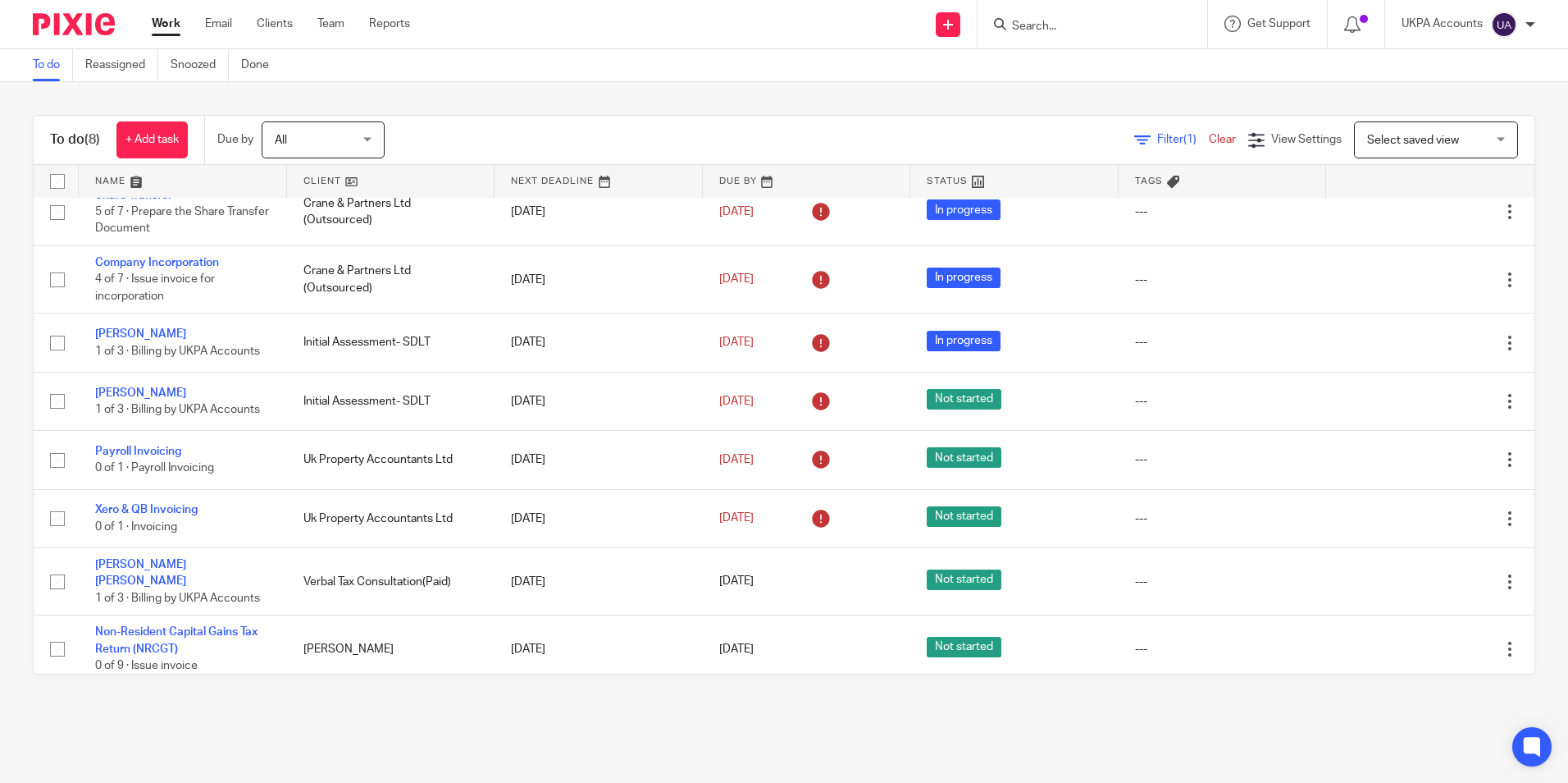
click at [43, 68] on link "To do" at bounding box center [52, 65] width 40 height 32
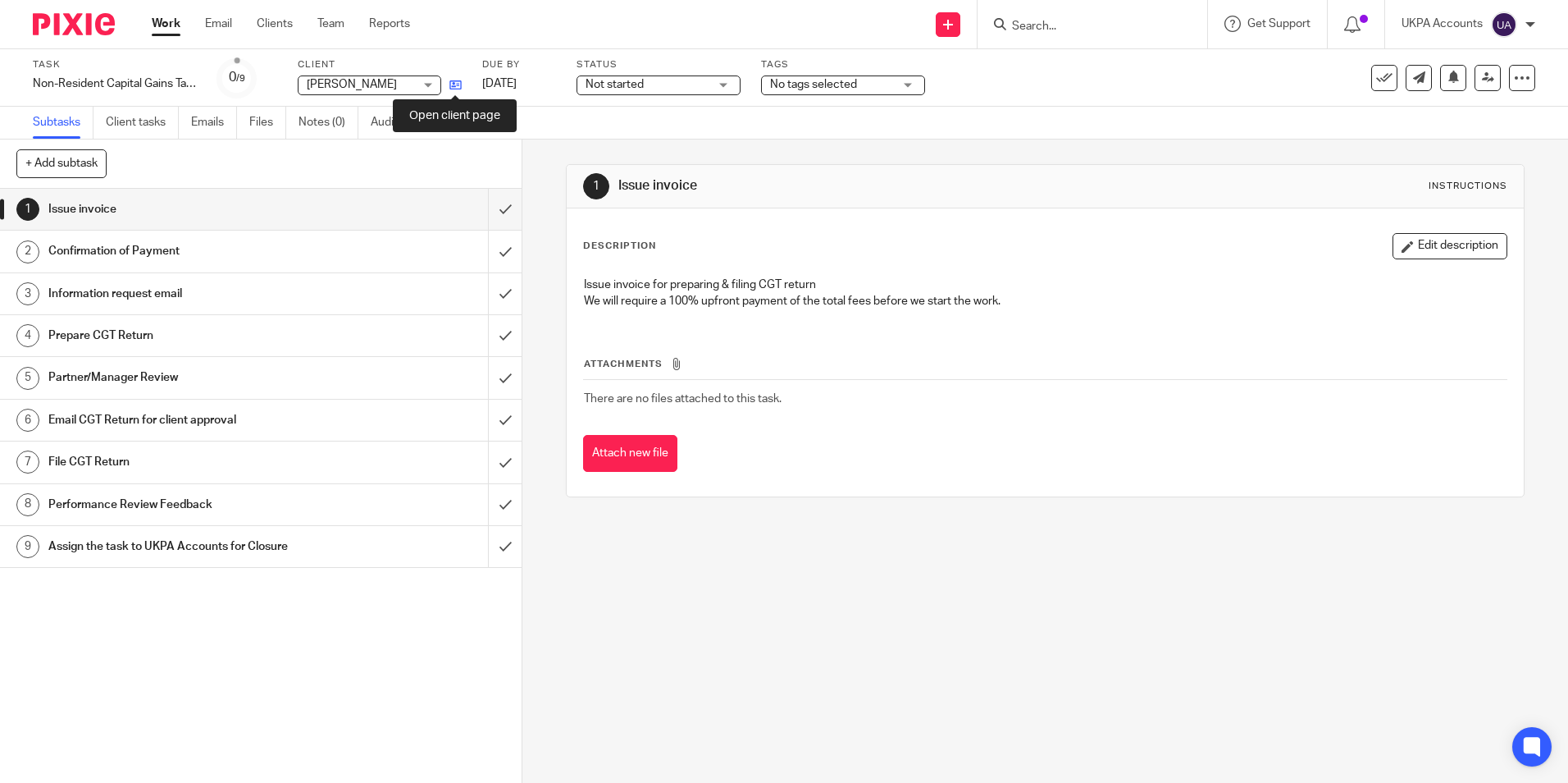
click at [453, 88] on icon at bounding box center [455, 84] width 12 height 12
click at [318, 122] on link "Notes (0)" at bounding box center [328, 123] width 60 height 32
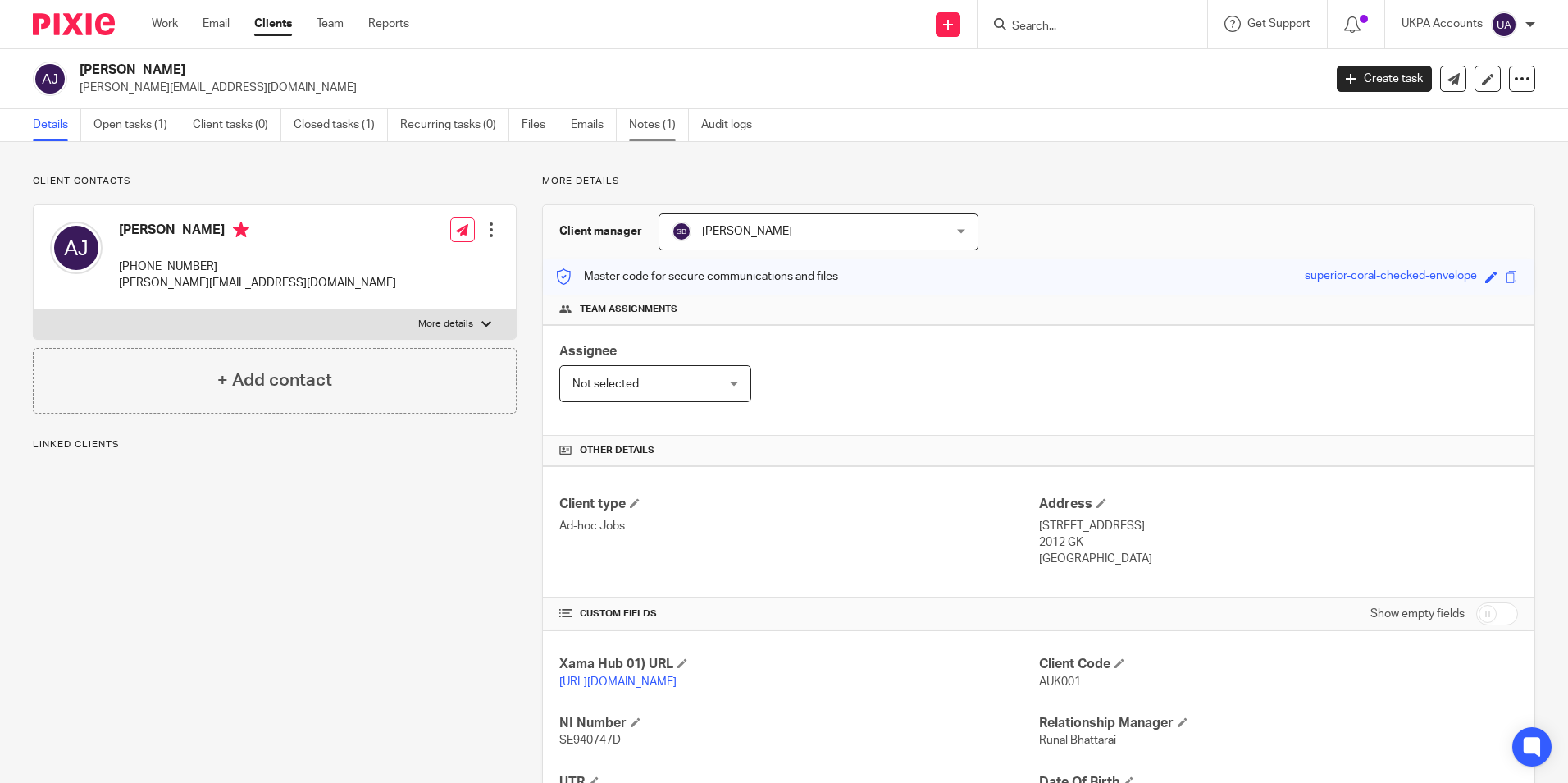
click at [665, 124] on link "Notes (1)" at bounding box center [659, 125] width 60 height 32
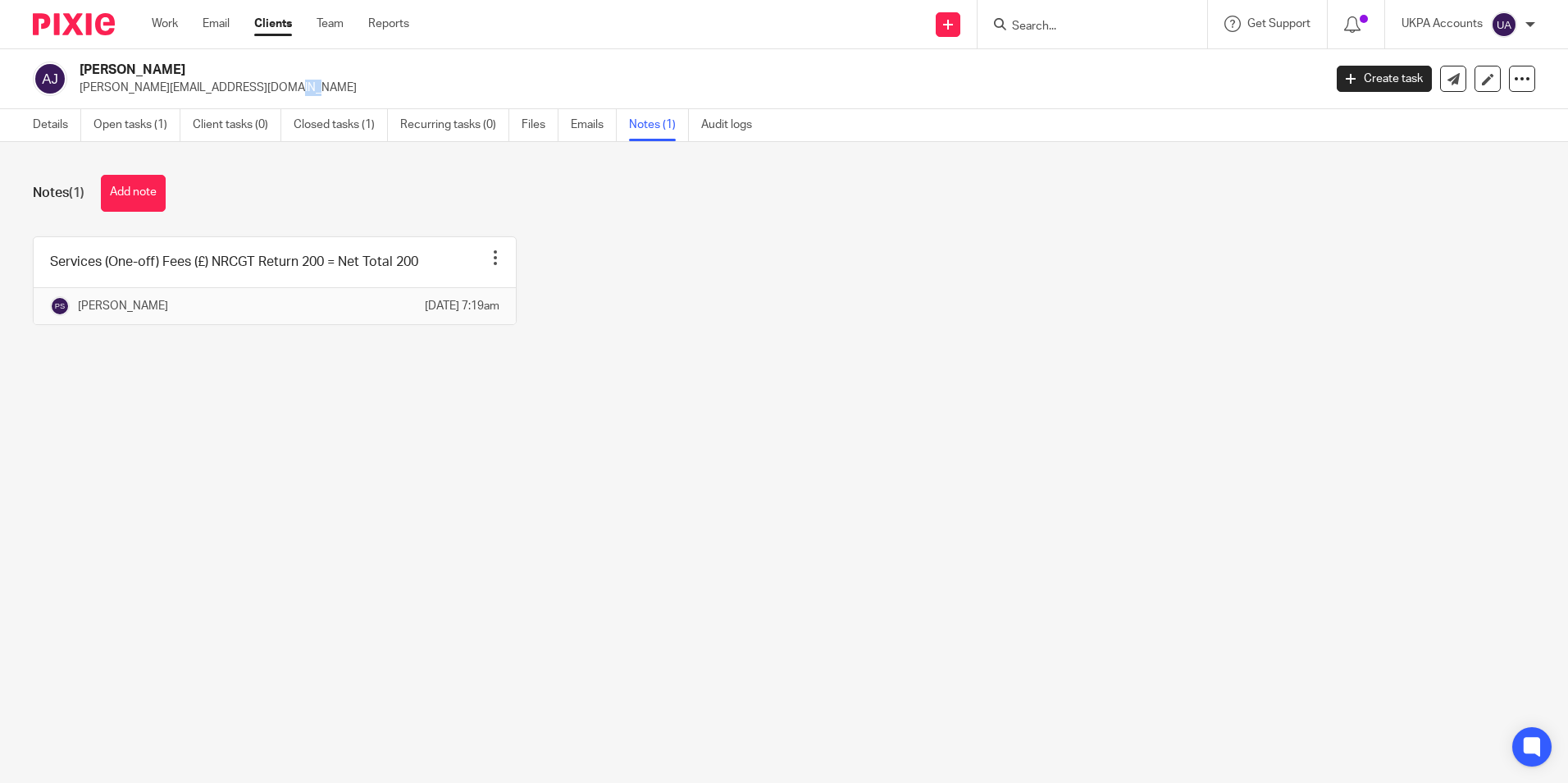
drag, startPoint x: 189, startPoint y: 86, endPoint x: 176, endPoint y: 88, distance: 13.2
click at [176, 88] on p "[PERSON_NAME][EMAIL_ADDRESS][DOMAIN_NAME]" at bounding box center [696, 88] width 1232 height 17
click at [292, 77] on h2 "[PERSON_NAME]" at bounding box center [572, 70] width 985 height 17
drag, startPoint x: 246, startPoint y: 89, endPoint x: 77, endPoint y: 96, distance: 169.1
click at [77, 96] on div "[PERSON_NAME] [PERSON_NAME][EMAIL_ADDRESS][DOMAIN_NAME] Create task Update from…" at bounding box center [784, 80] width 1568 height 60
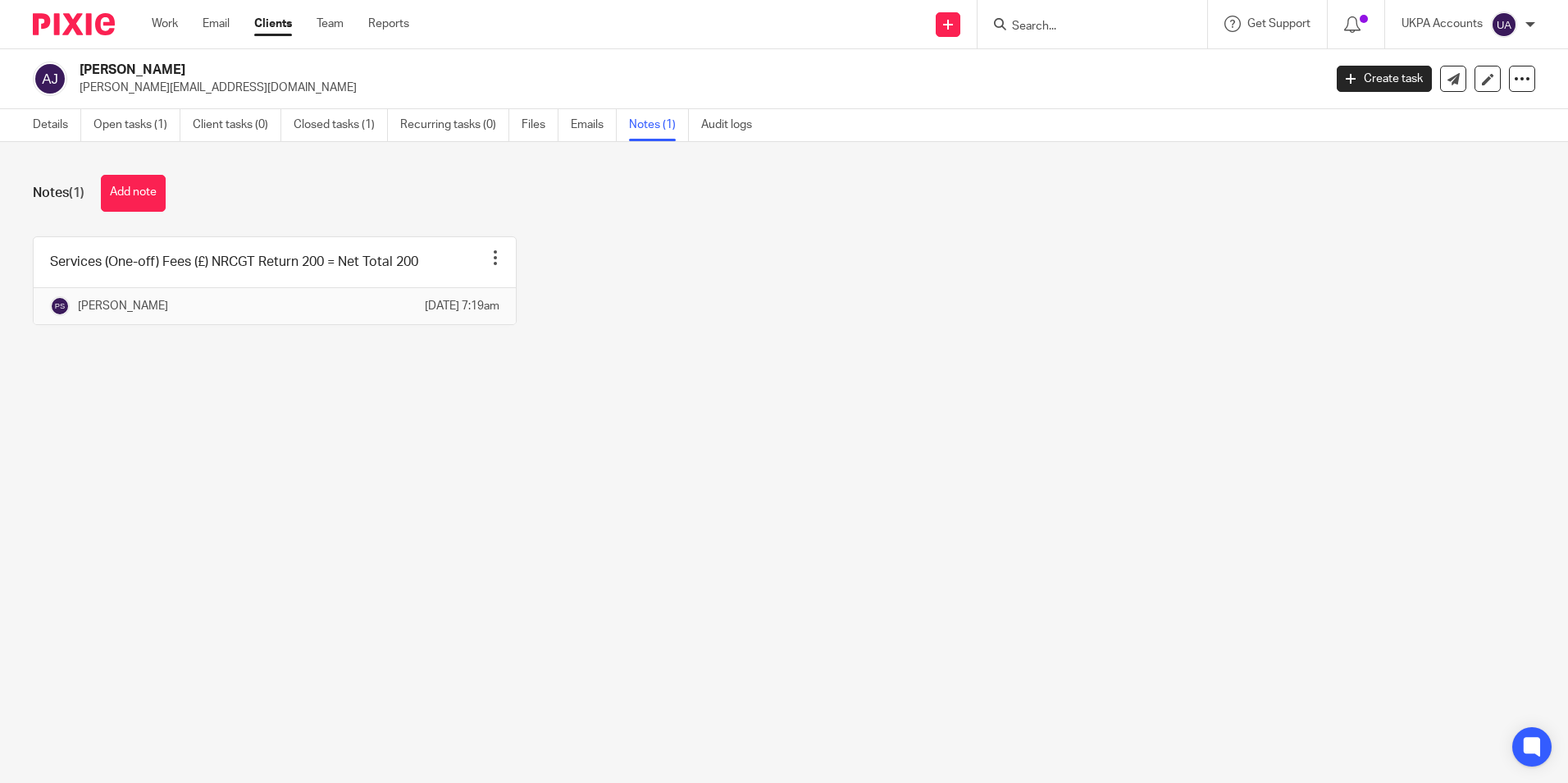
copy p "[PERSON_NAME][EMAIL_ADDRESS][DOMAIN_NAME]"
click at [62, 133] on link "Details" at bounding box center [57, 125] width 49 height 32
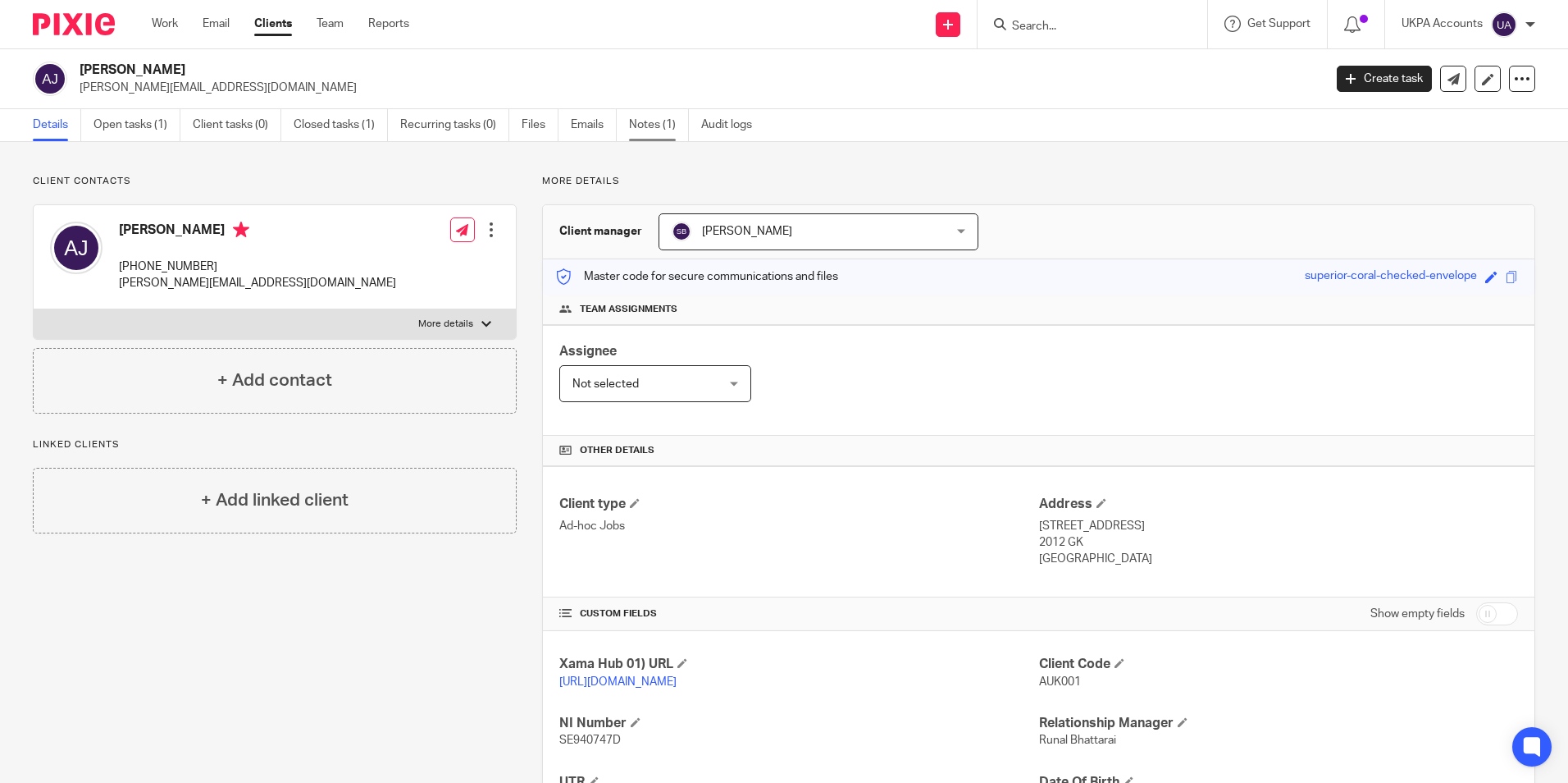
click at [671, 131] on link "Notes (1)" at bounding box center [659, 125] width 60 height 32
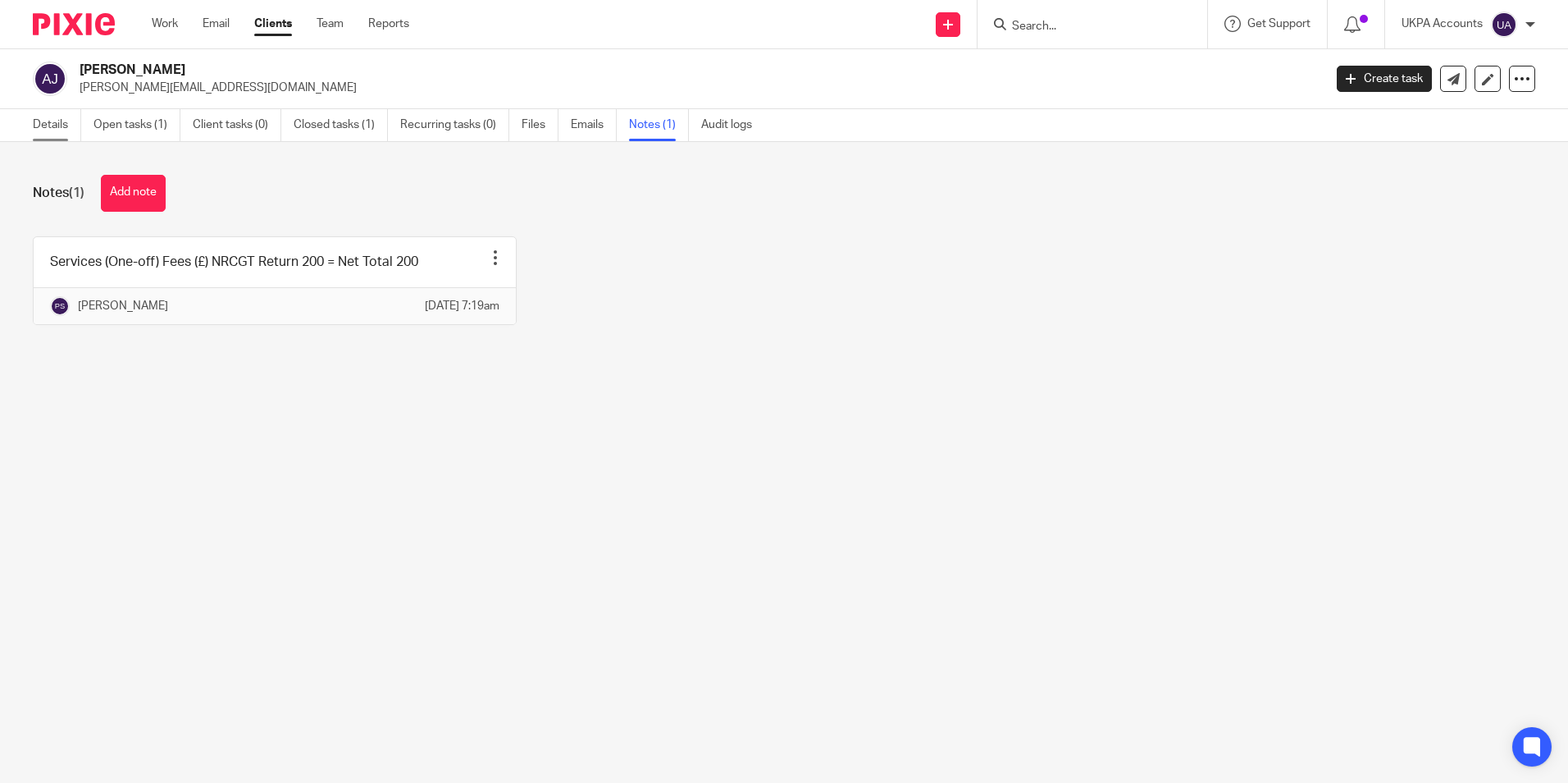
click at [58, 133] on link "Details" at bounding box center [57, 125] width 49 height 32
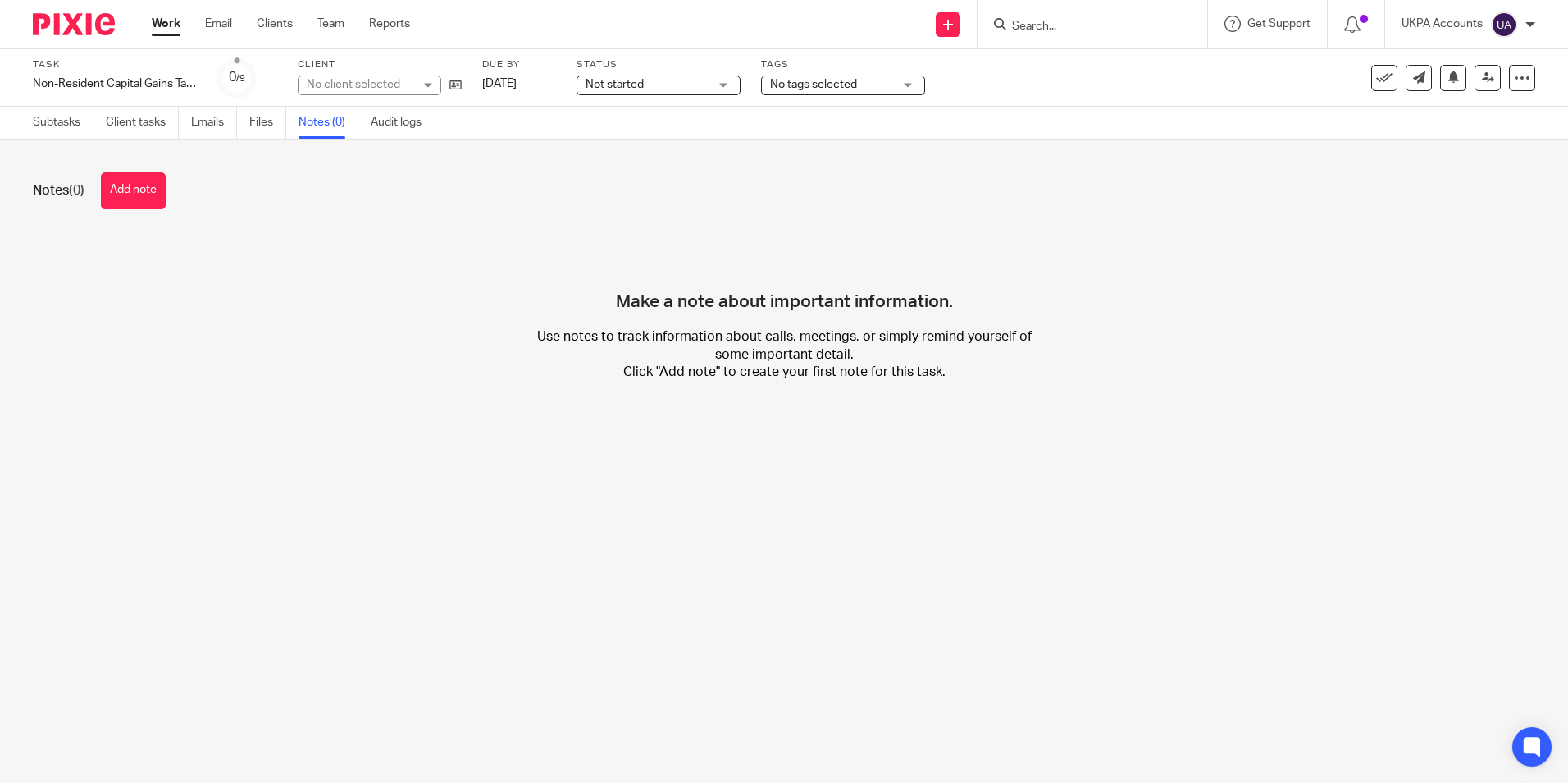
click at [139, 196] on button "Add note" at bounding box center [133, 190] width 65 height 36
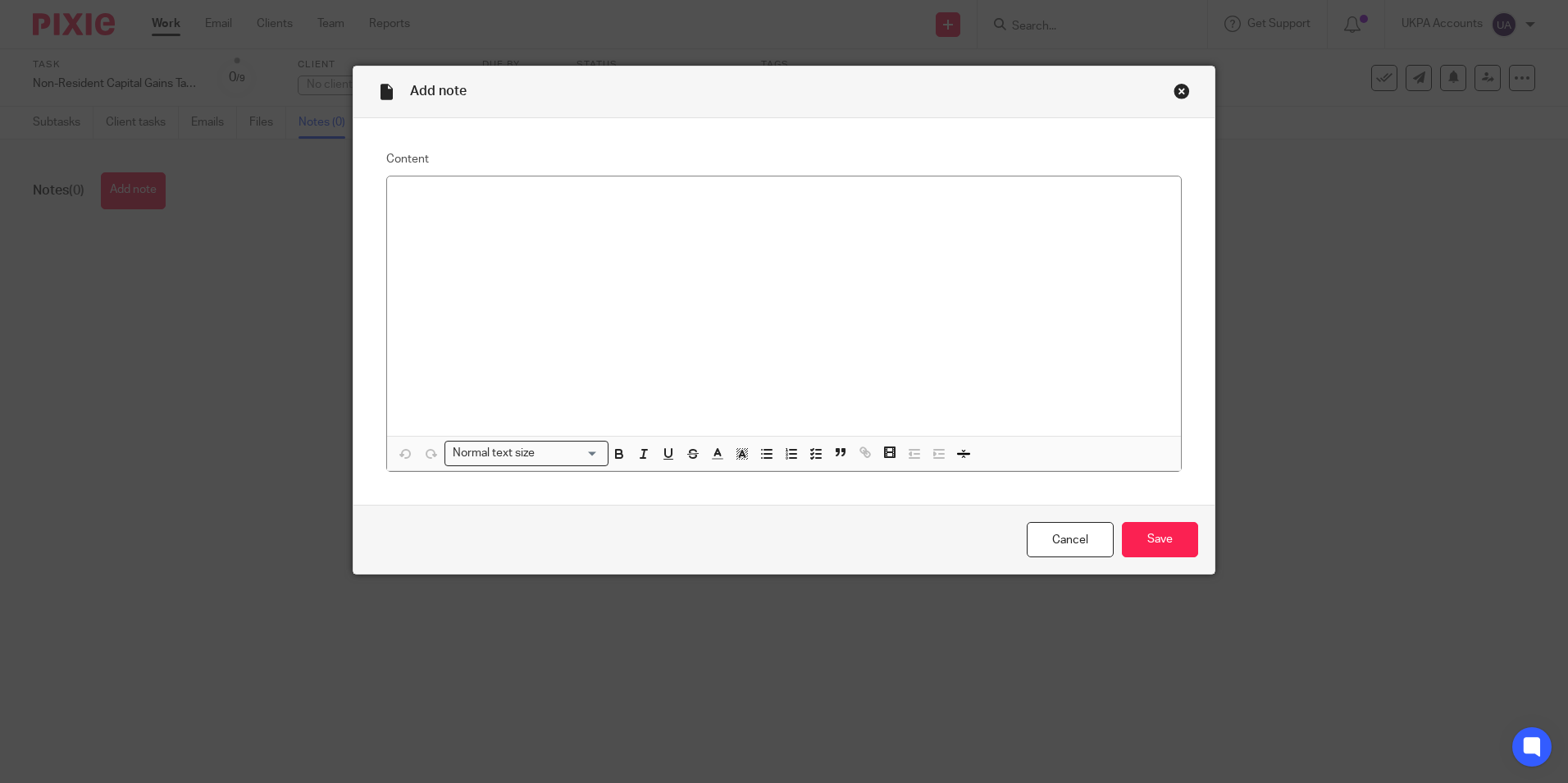
click at [568, 239] on div at bounding box center [784, 306] width 794 height 259
click at [1169, 536] on input "Save" at bounding box center [1160, 540] width 77 height 36
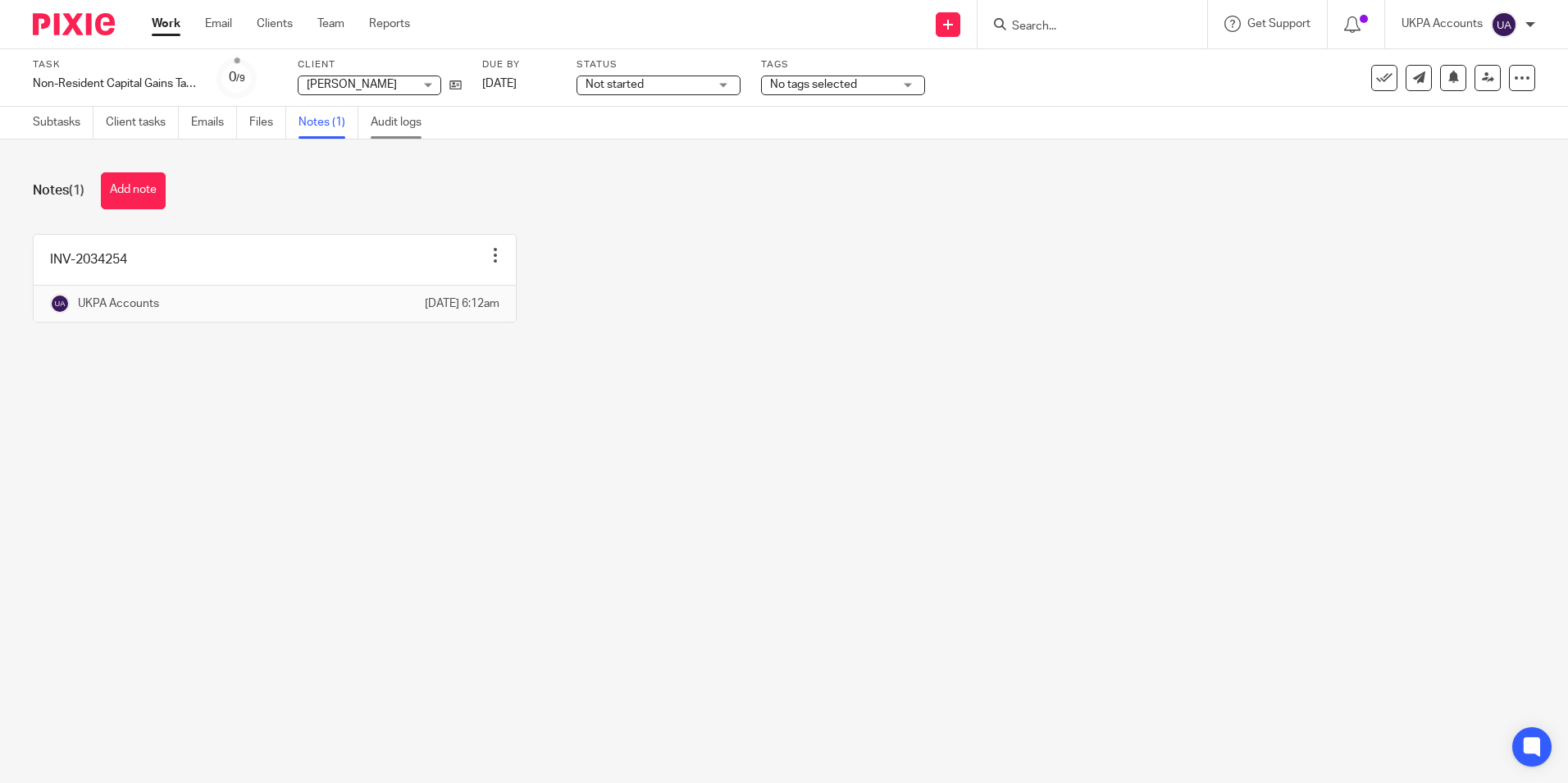
click at [404, 130] on link "Audit logs" at bounding box center [402, 123] width 64 height 32
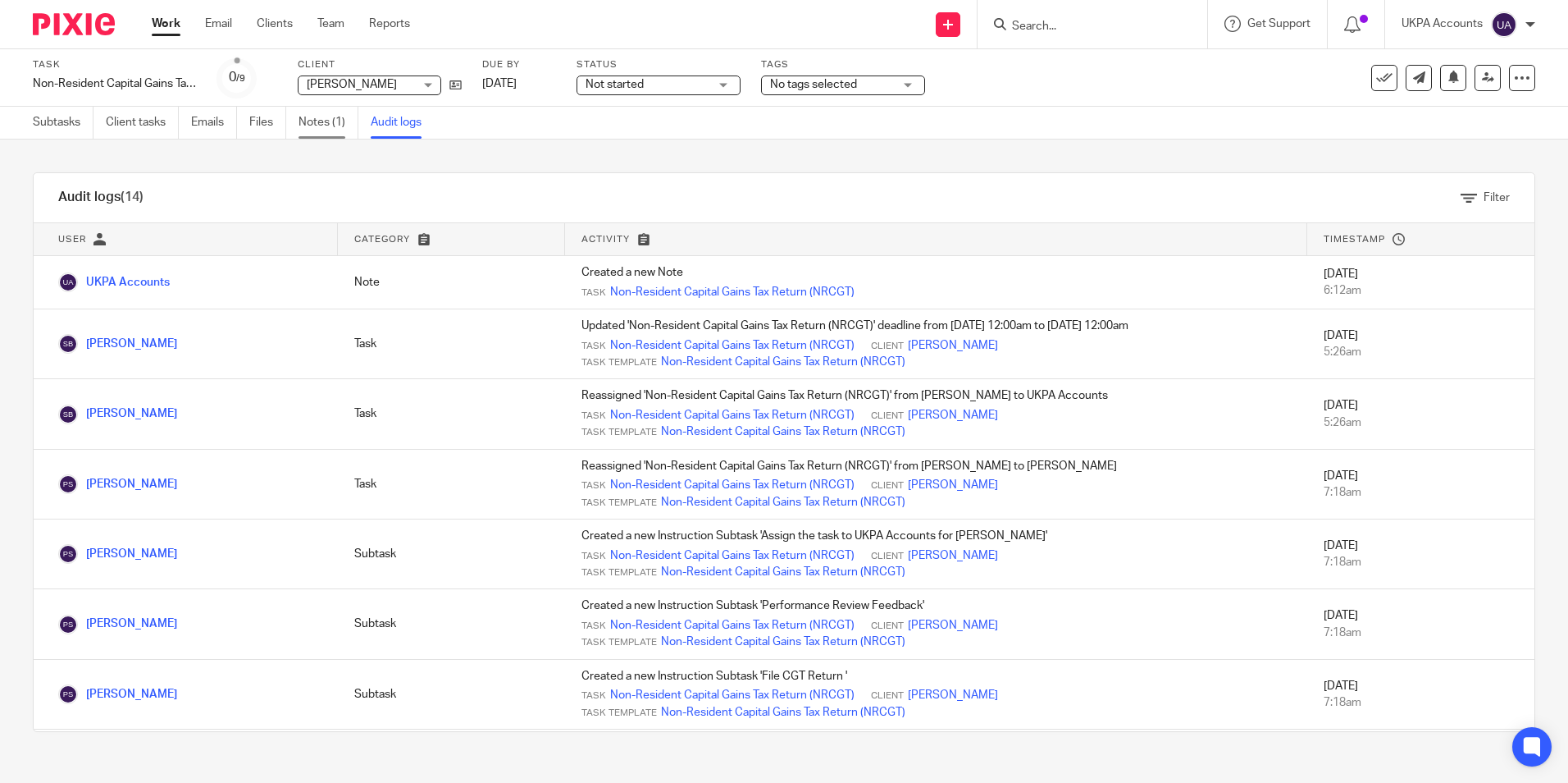
click at [316, 115] on link "Notes (1)" at bounding box center [328, 123] width 60 height 32
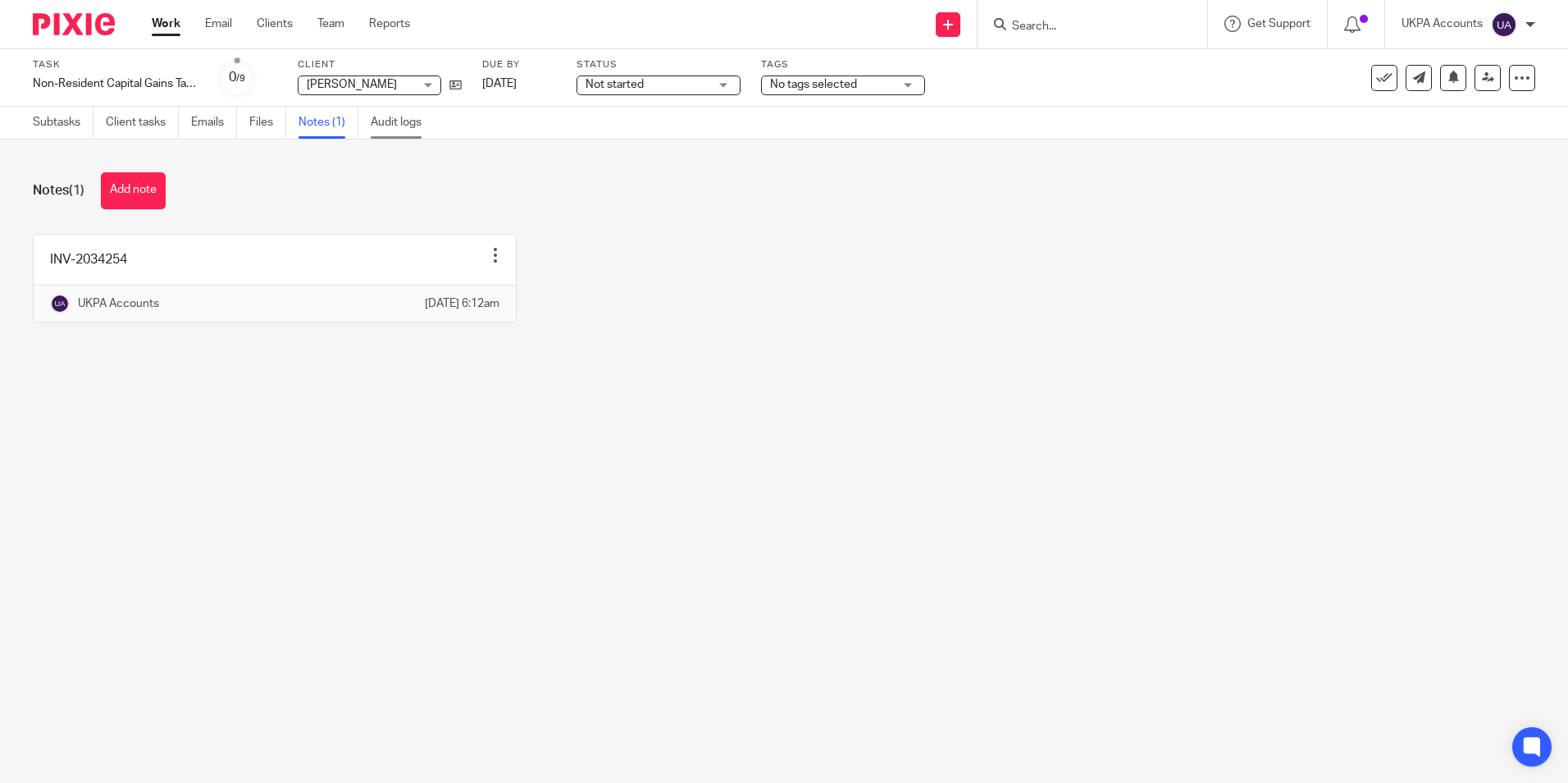
click at [390, 127] on link "Audit logs" at bounding box center [402, 123] width 64 height 32
